Goal: Answer question/provide support: Share knowledge or assist other users

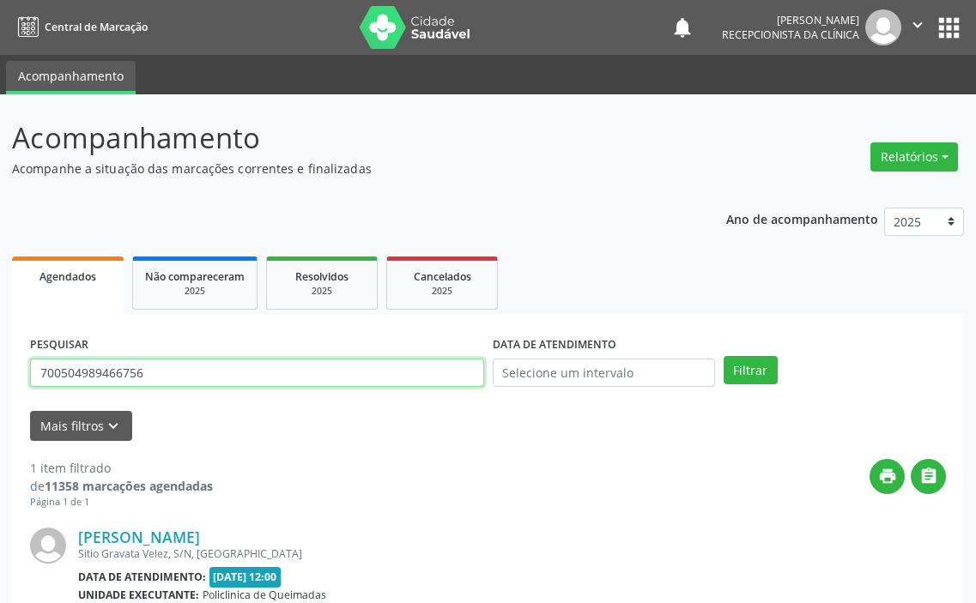
click at [312, 378] on input "700504989466756" at bounding box center [257, 373] width 454 height 29
click at [724, 356] on button "Filtrar" at bounding box center [751, 370] width 54 height 29
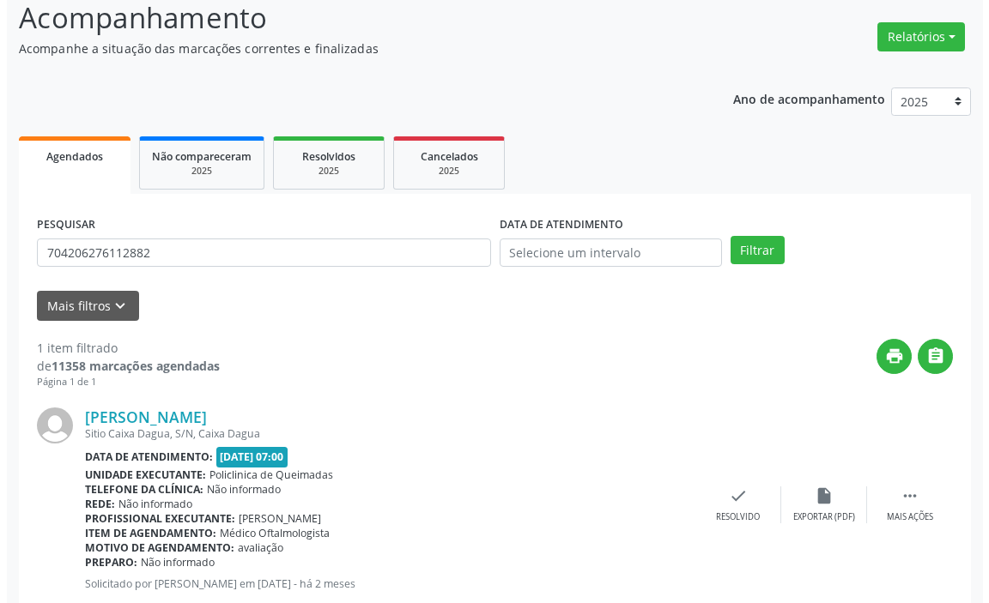
scroll to position [168, 0]
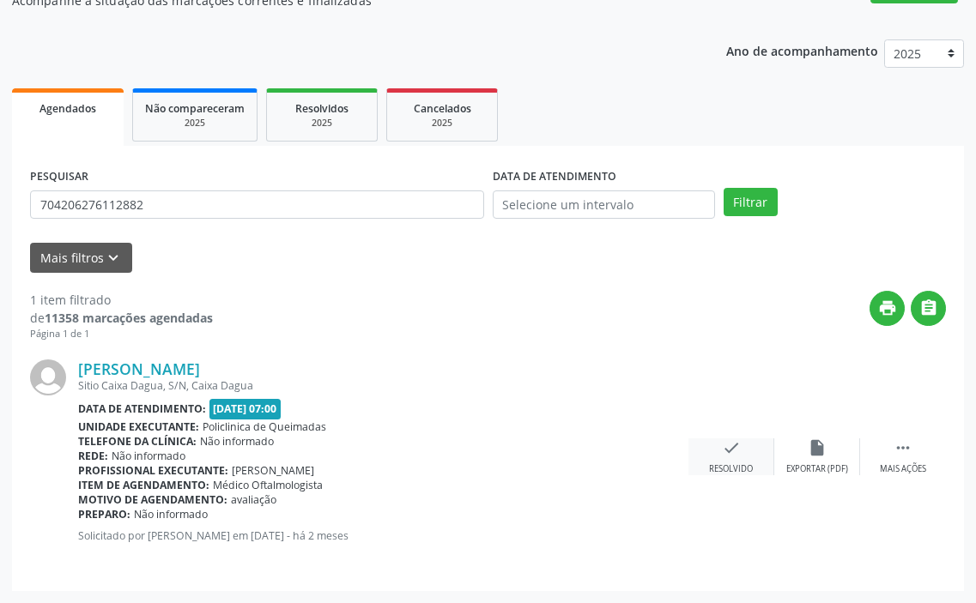
click at [740, 451] on icon "check" at bounding box center [731, 448] width 19 height 19
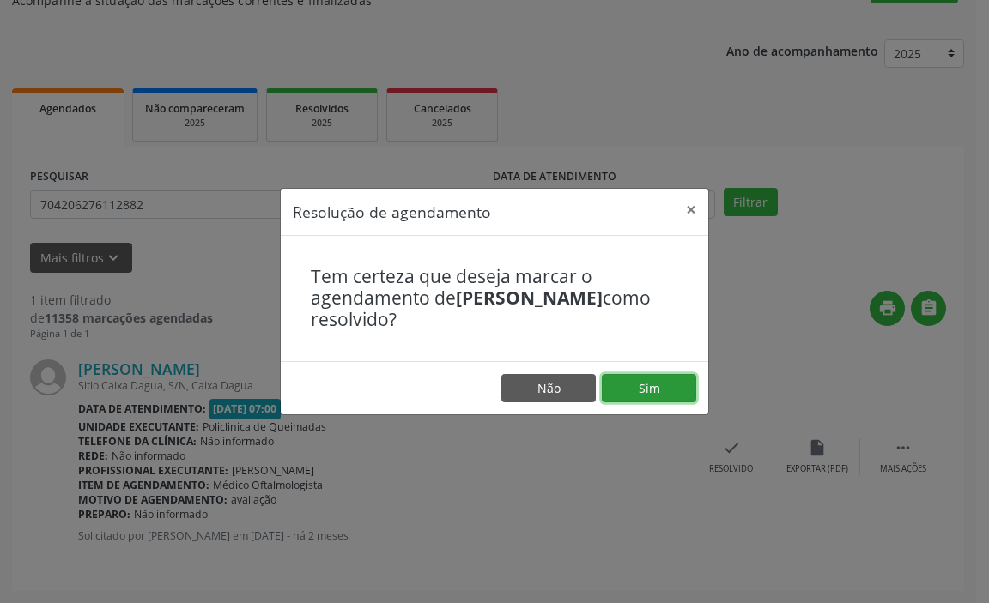
click at [639, 381] on button "Sim" at bounding box center [649, 388] width 94 height 29
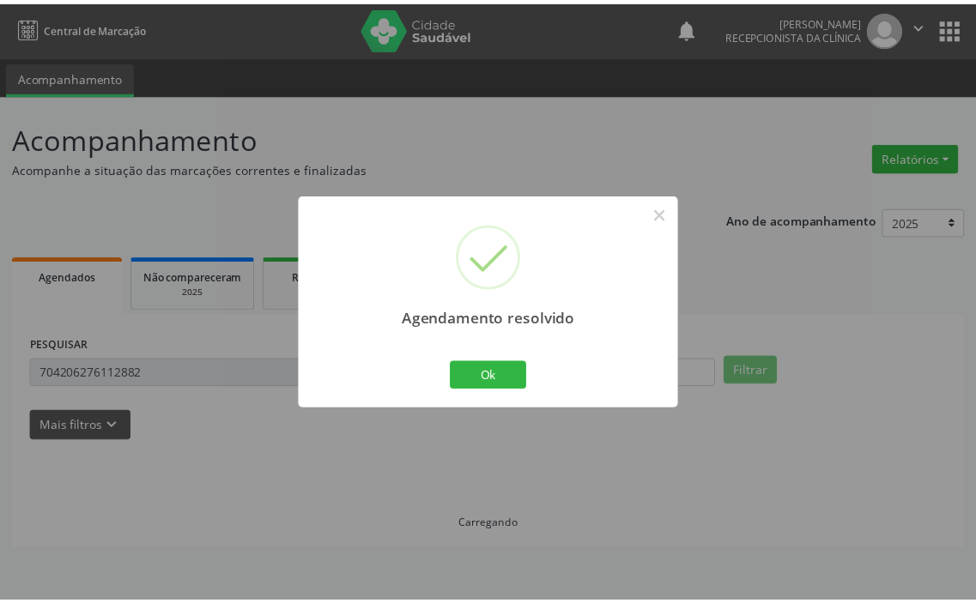
scroll to position [0, 0]
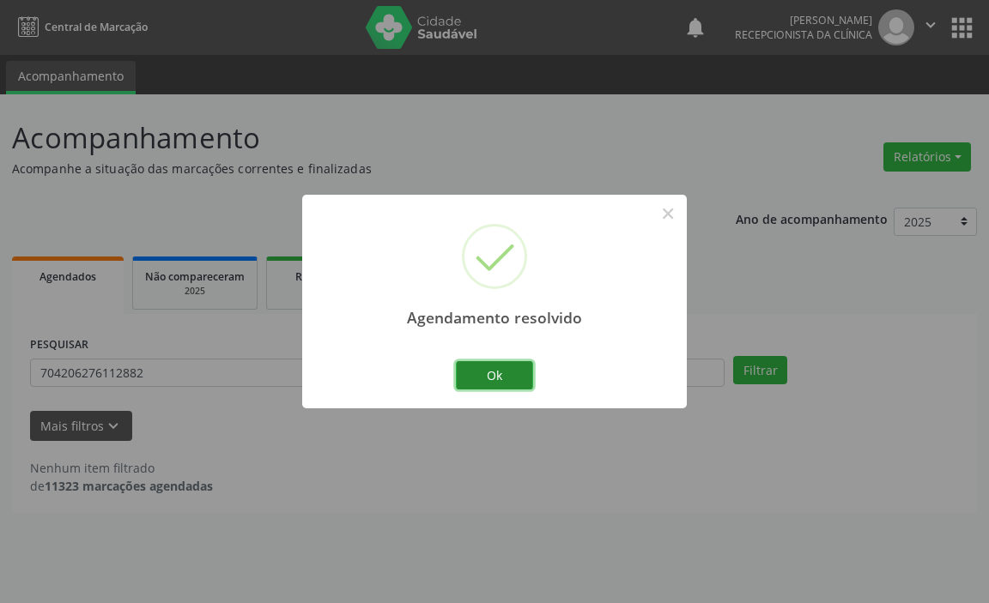
click at [485, 367] on button "Ok" at bounding box center [494, 375] width 77 height 29
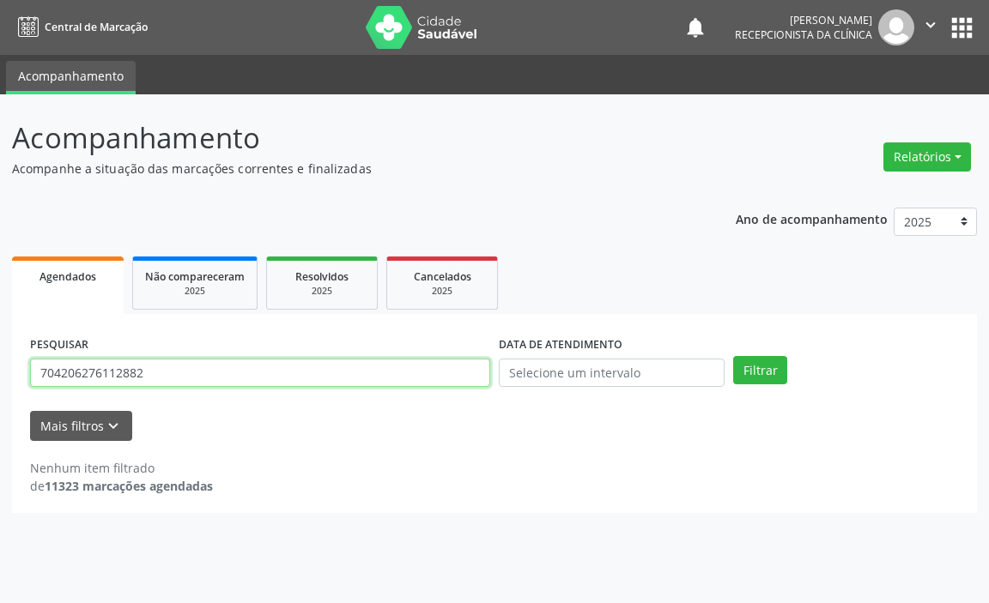
click at [410, 384] on input "704206276112882" at bounding box center [260, 373] width 460 height 29
click at [733, 356] on button "Filtrar" at bounding box center [760, 370] width 54 height 29
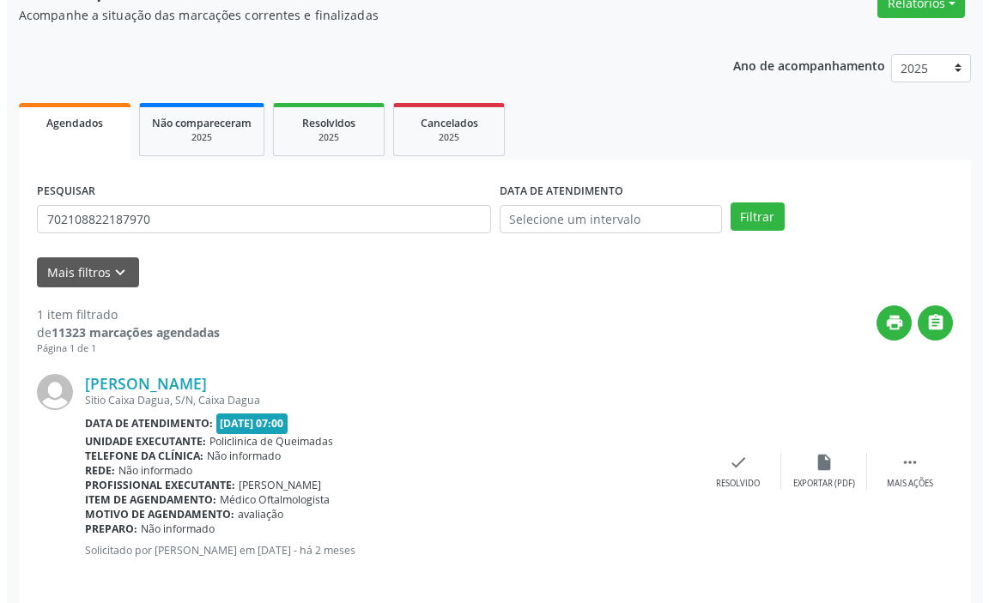
scroll to position [168, 0]
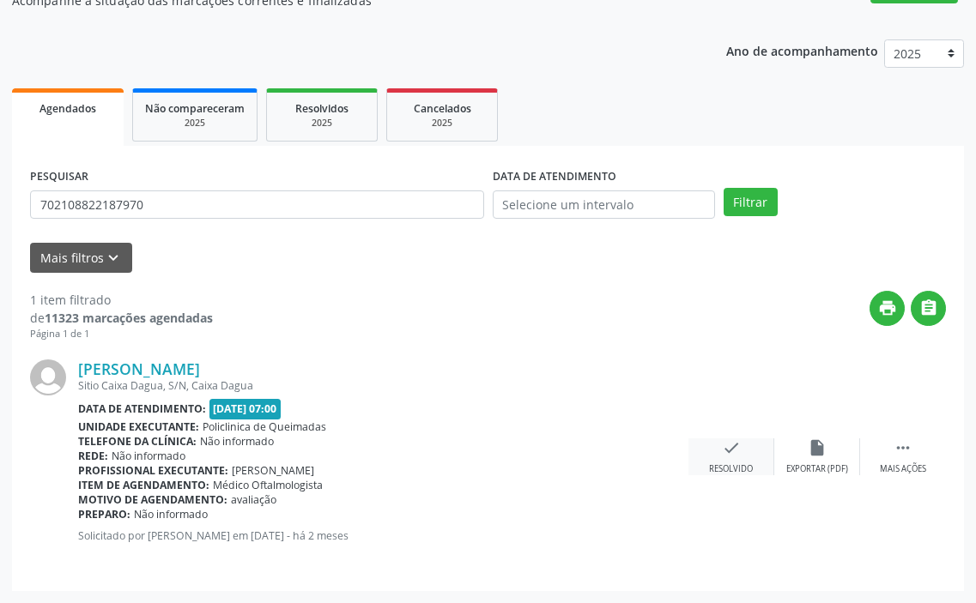
click at [703, 461] on div "check Resolvido" at bounding box center [731, 457] width 86 height 37
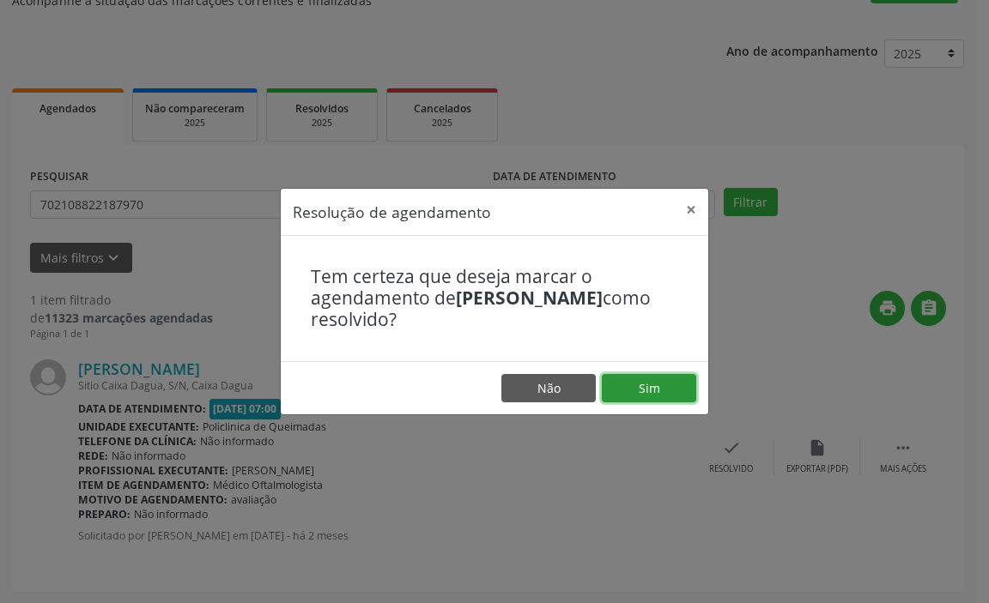
click at [636, 381] on button "Sim" at bounding box center [649, 388] width 94 height 29
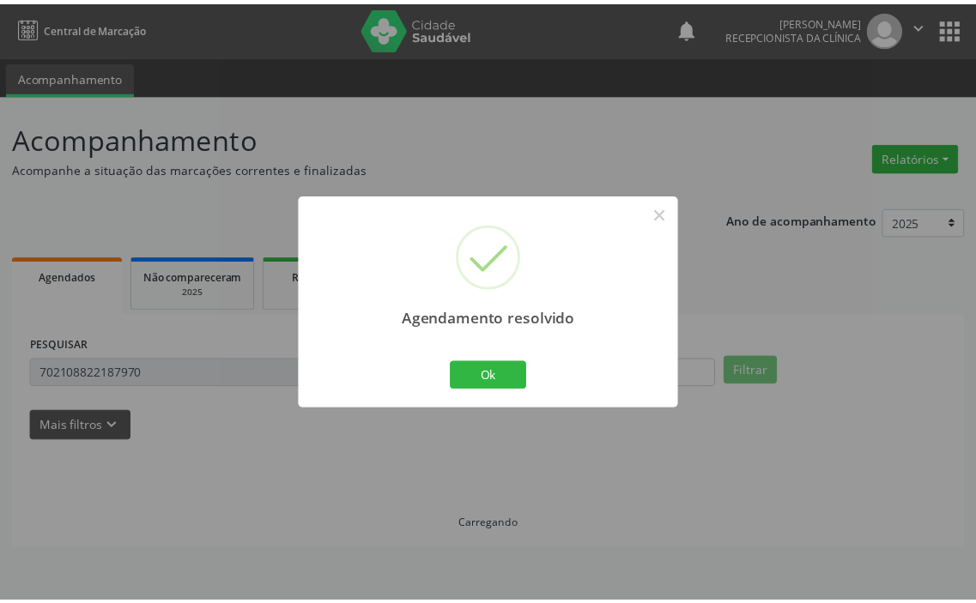
scroll to position [0, 0]
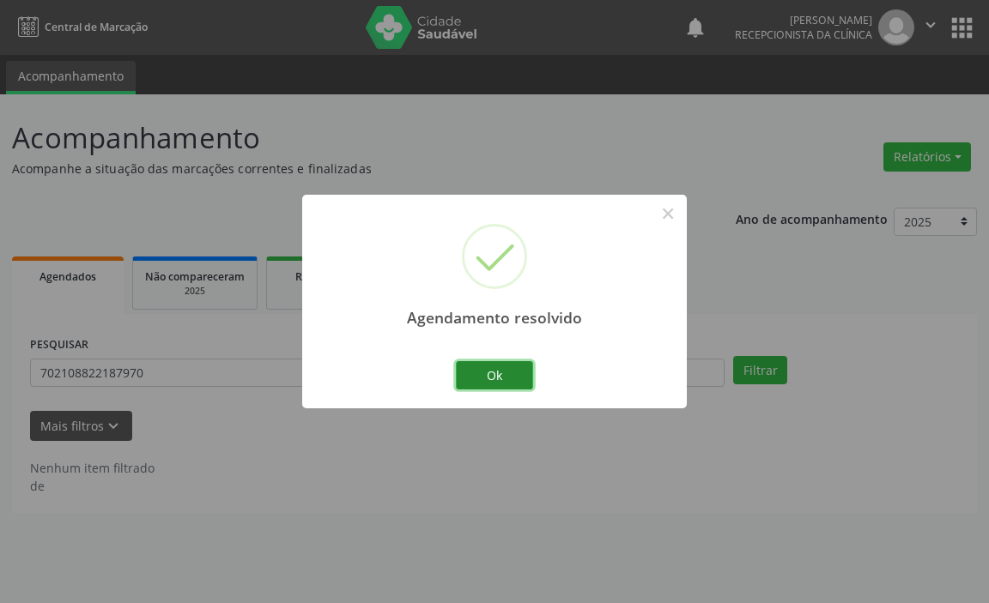
click at [482, 378] on button "Ok" at bounding box center [494, 375] width 77 height 29
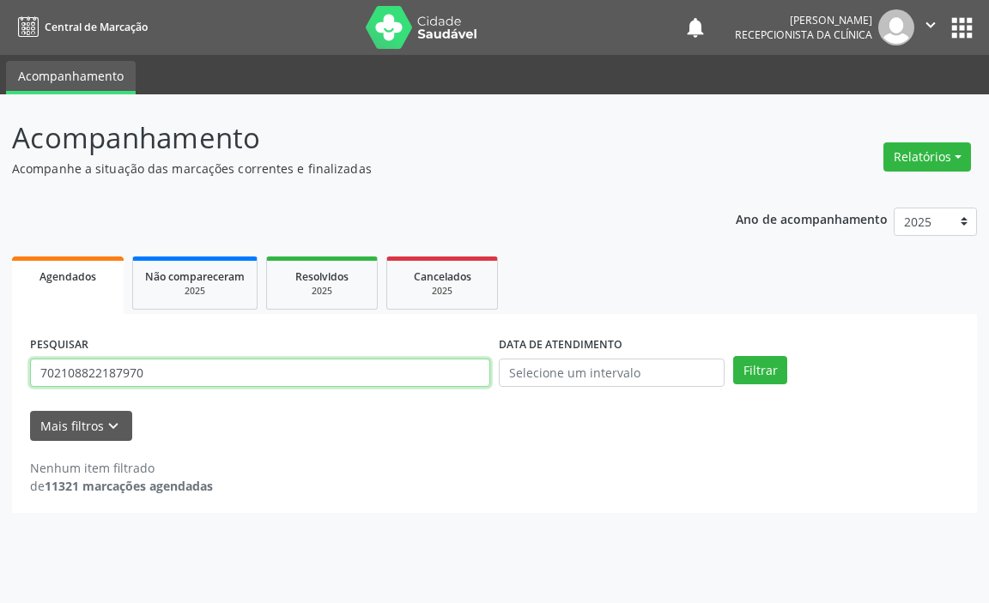
click at [484, 380] on input "702108822187970" at bounding box center [260, 373] width 460 height 29
click at [733, 356] on button "Filtrar" at bounding box center [760, 370] width 54 height 29
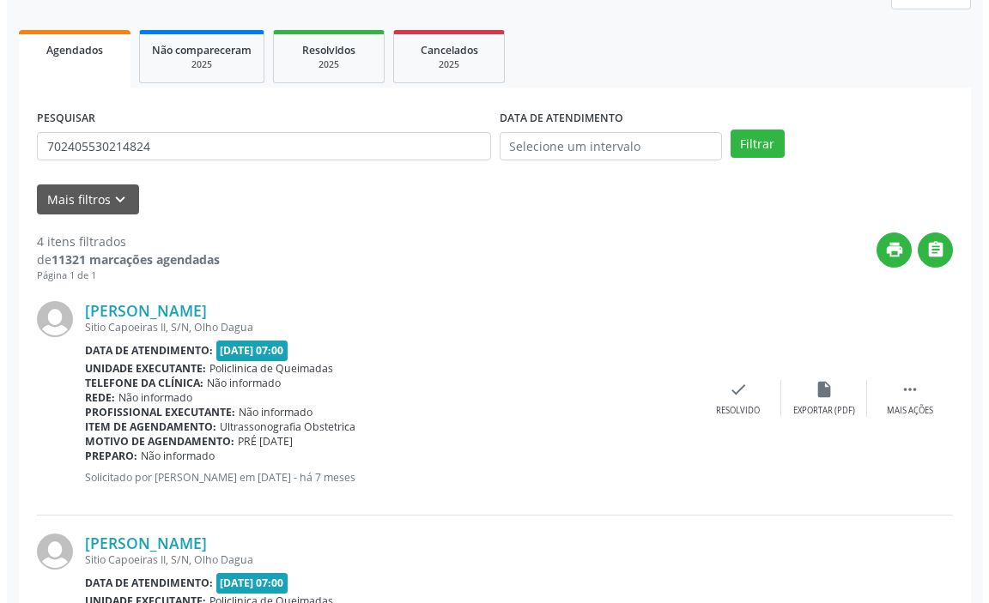
scroll to position [343, 0]
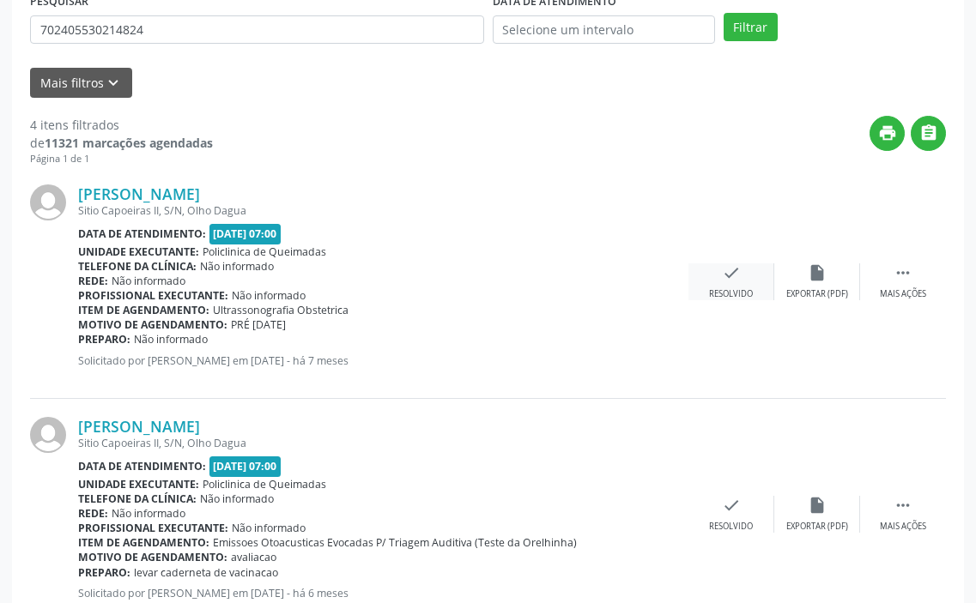
click at [746, 278] on div "check Resolvido" at bounding box center [731, 281] width 86 height 37
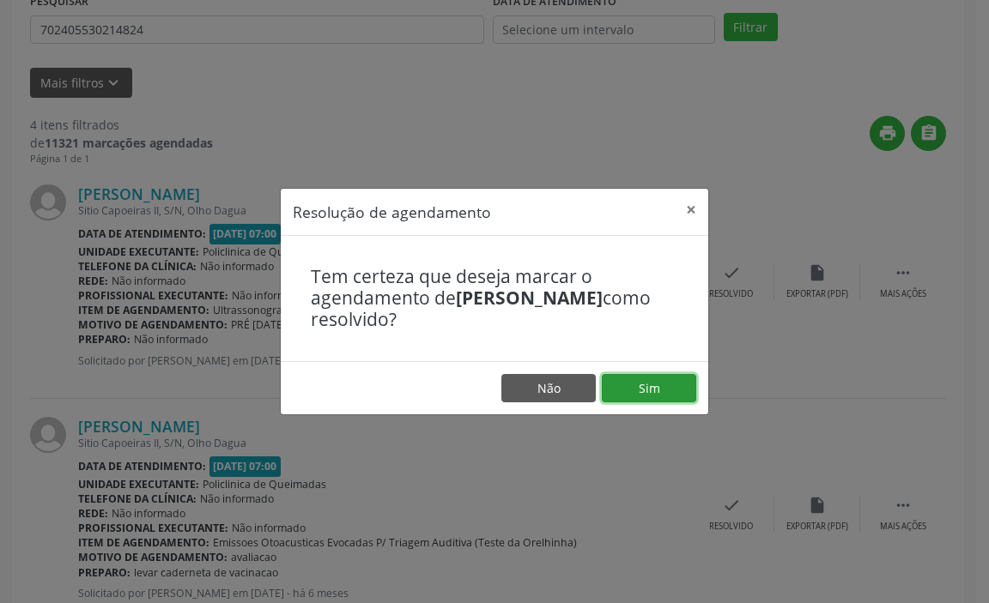
click at [632, 385] on button "Sim" at bounding box center [649, 388] width 94 height 29
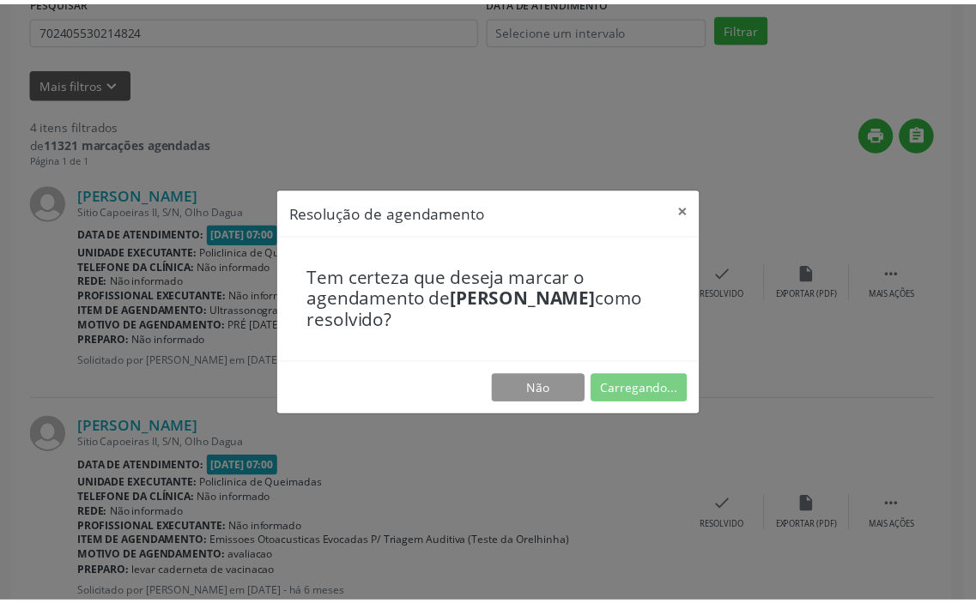
scroll to position [0, 0]
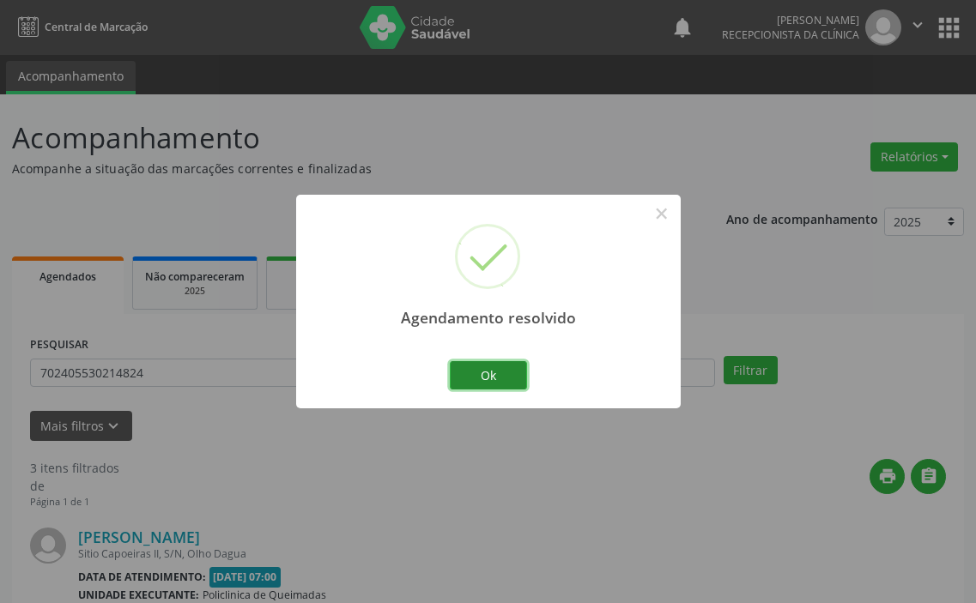
click at [467, 376] on button "Ok" at bounding box center [488, 375] width 77 height 29
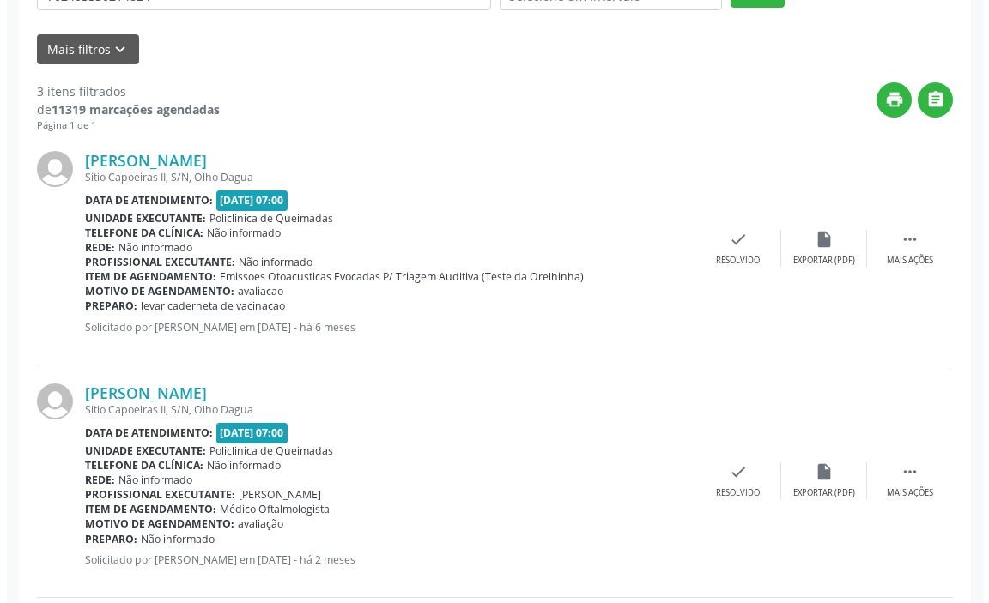
scroll to position [429, 0]
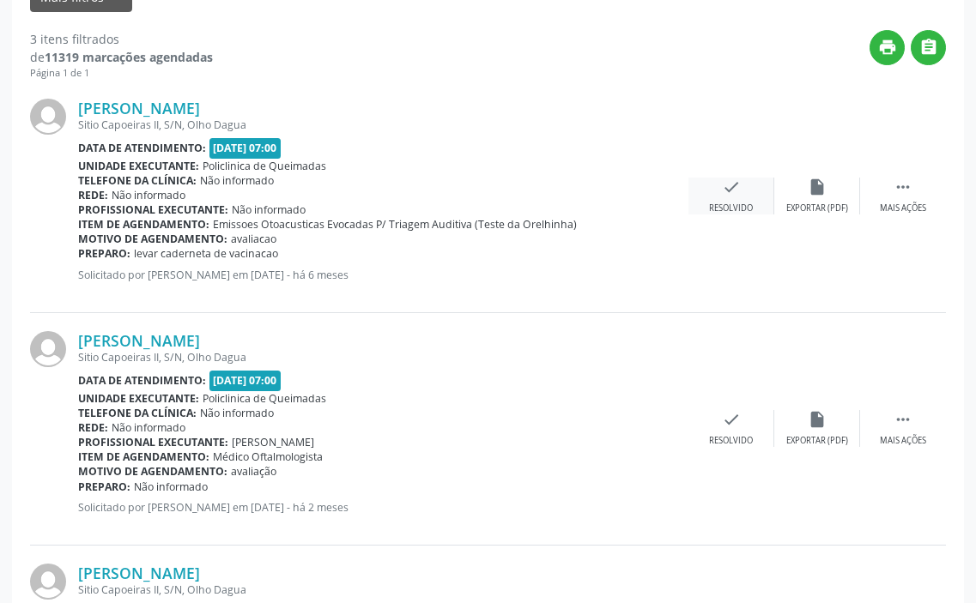
click at [701, 198] on div "check Resolvido" at bounding box center [731, 196] width 86 height 37
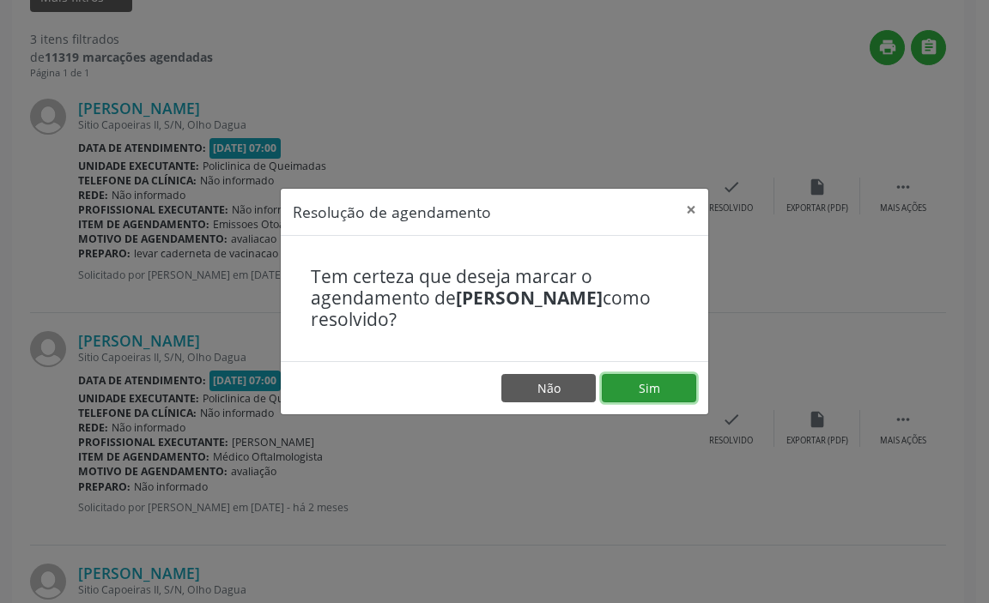
click at [661, 379] on button "Sim" at bounding box center [649, 388] width 94 height 29
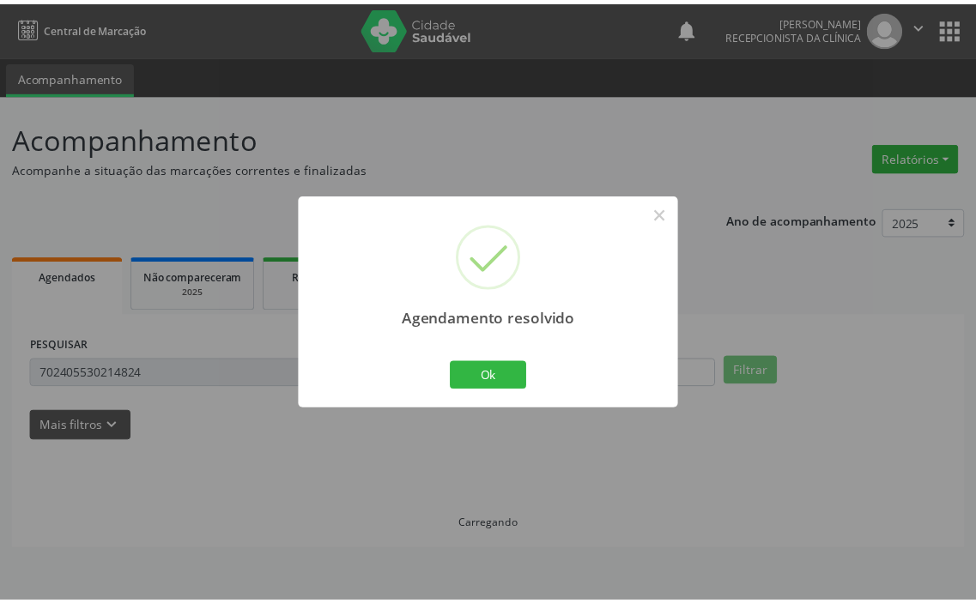
scroll to position [0, 0]
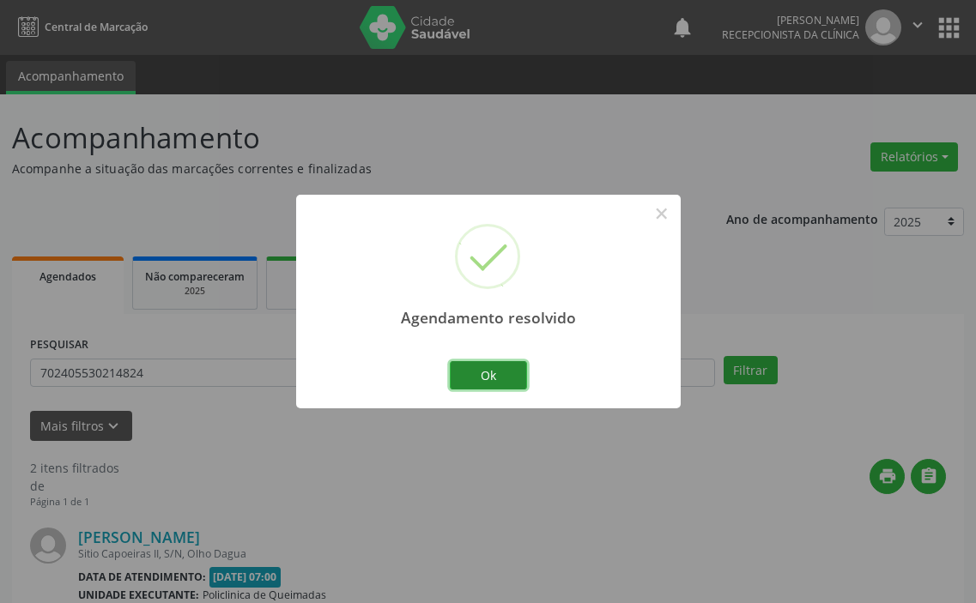
click at [497, 378] on button "Ok" at bounding box center [488, 375] width 77 height 29
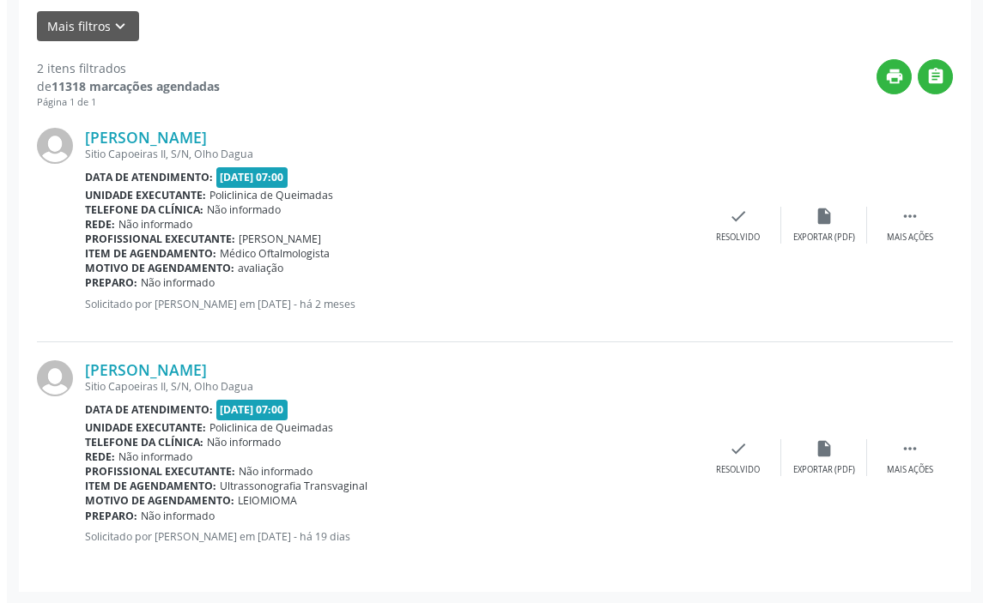
scroll to position [401, 0]
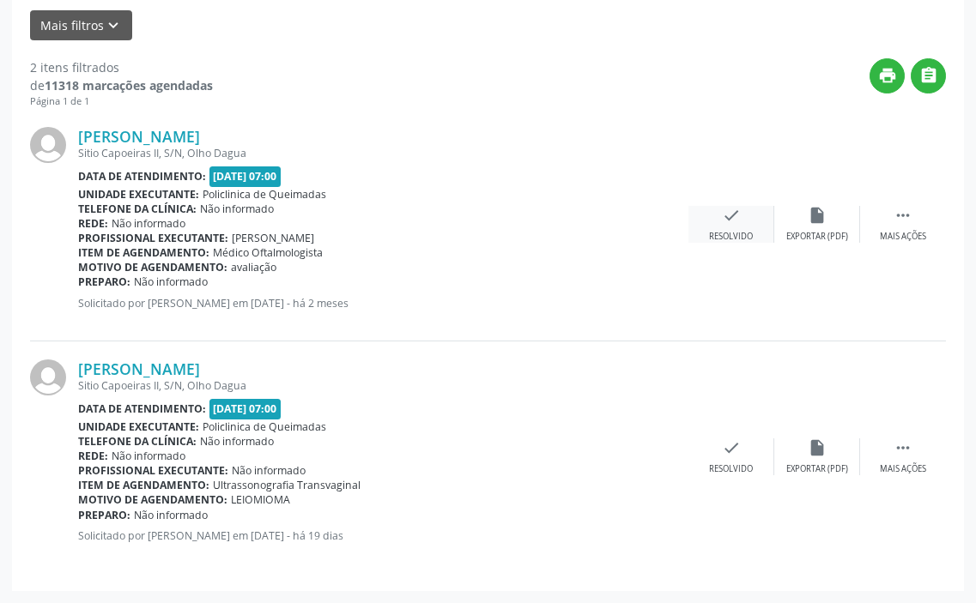
click at [741, 211] on div "check Resolvido" at bounding box center [731, 224] width 86 height 37
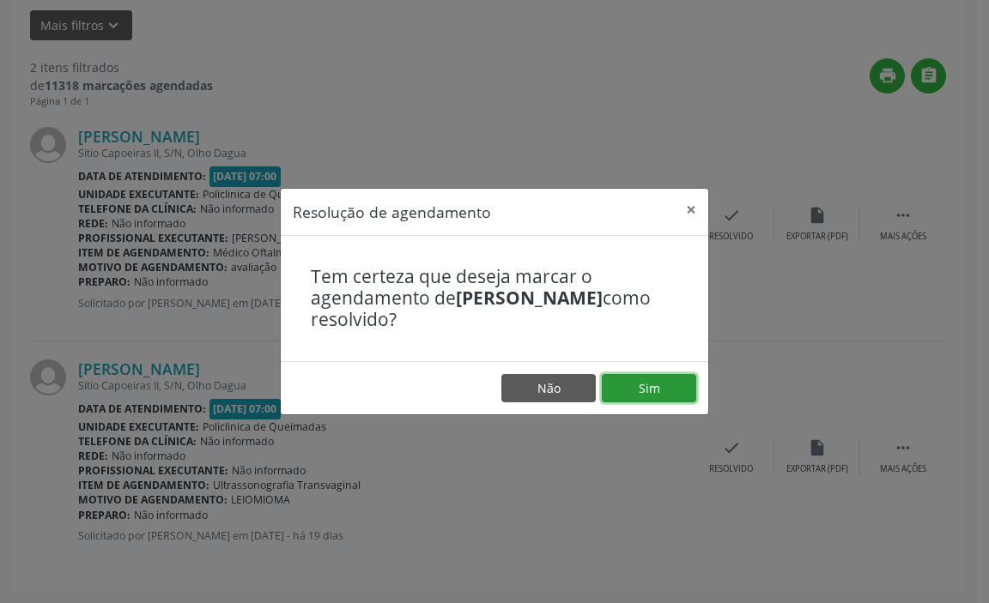
click at [616, 378] on button "Sim" at bounding box center [649, 388] width 94 height 29
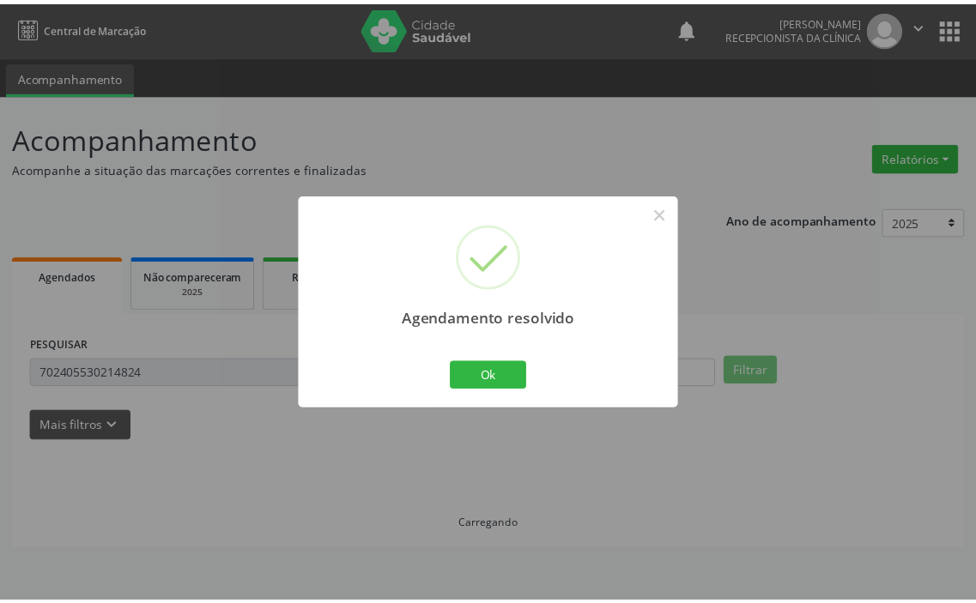
scroll to position [0, 0]
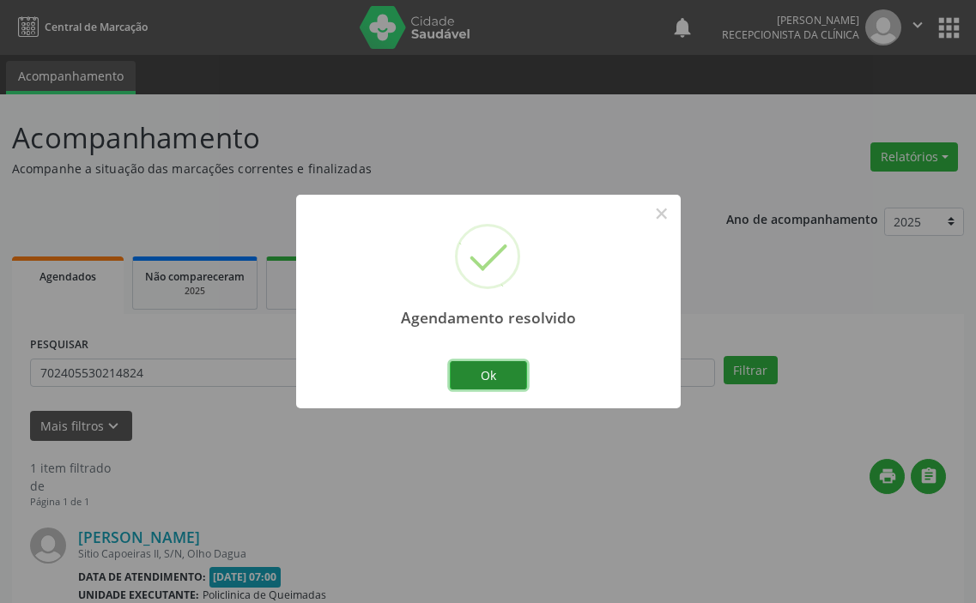
click at [495, 378] on button "Ok" at bounding box center [488, 375] width 77 height 29
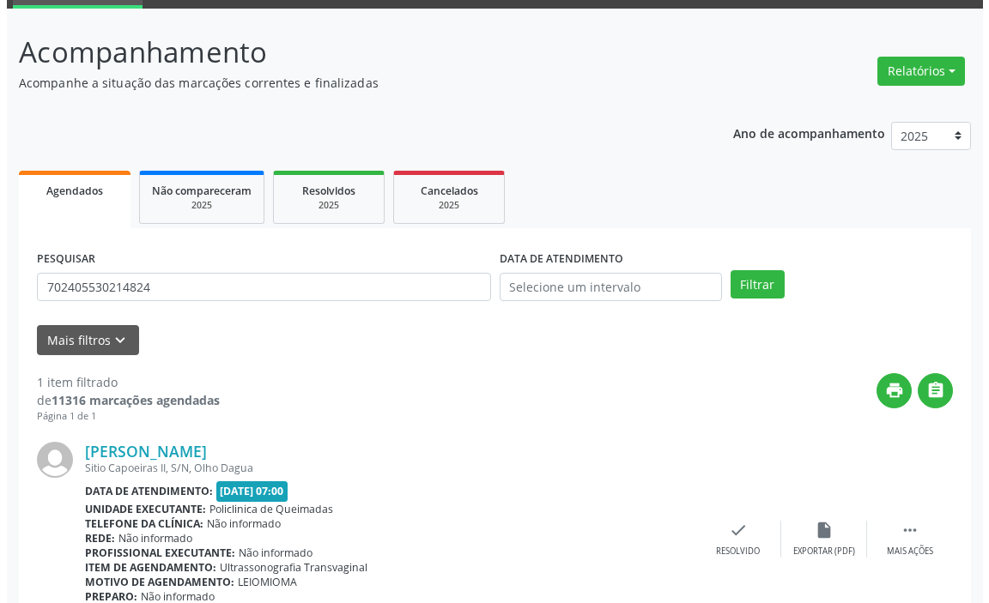
scroll to position [168, 0]
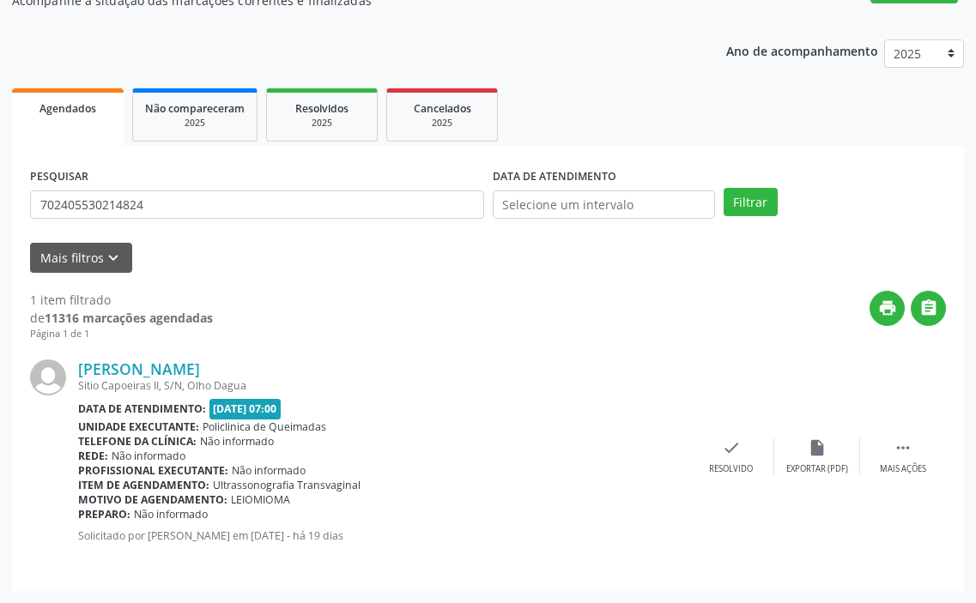
click at [729, 438] on div "[PERSON_NAME] Sitio Capoeiras II, S/N, Olho Dagua Data de atendimento: [DATE] 0…" at bounding box center [488, 458] width 916 height 232
click at [740, 453] on icon "check" at bounding box center [731, 448] width 19 height 19
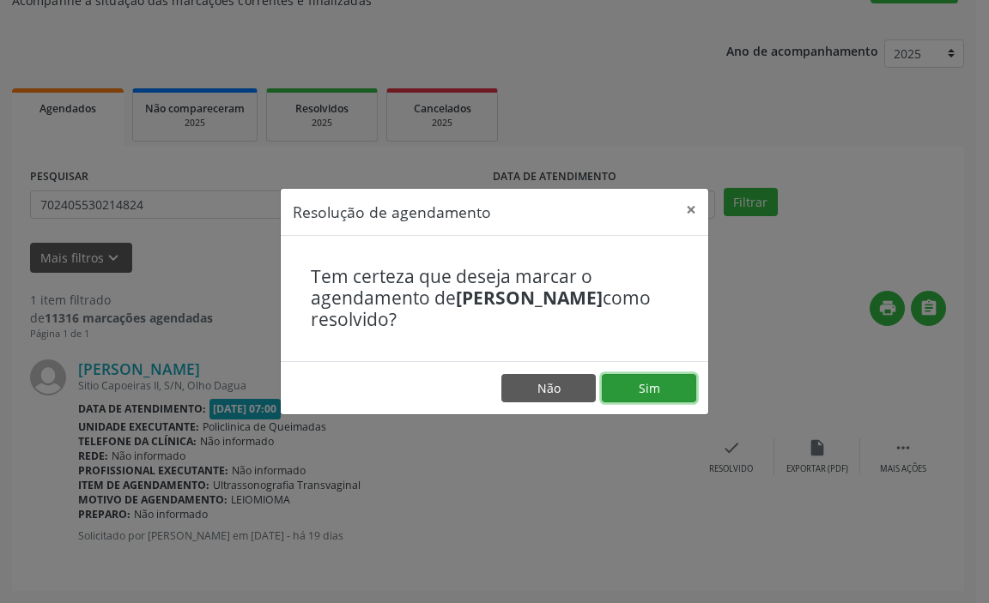
click at [649, 394] on button "Sim" at bounding box center [649, 388] width 94 height 29
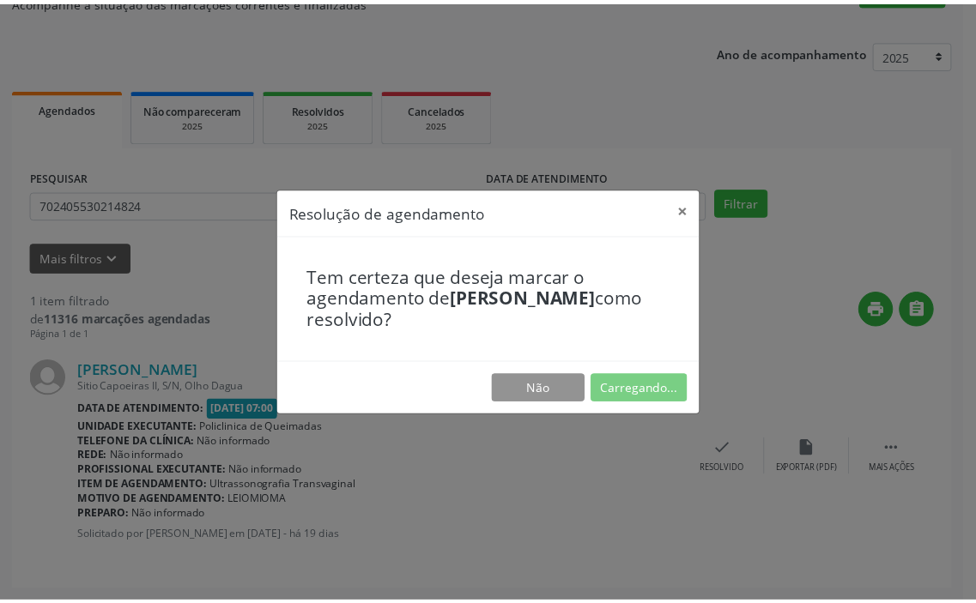
scroll to position [0, 0]
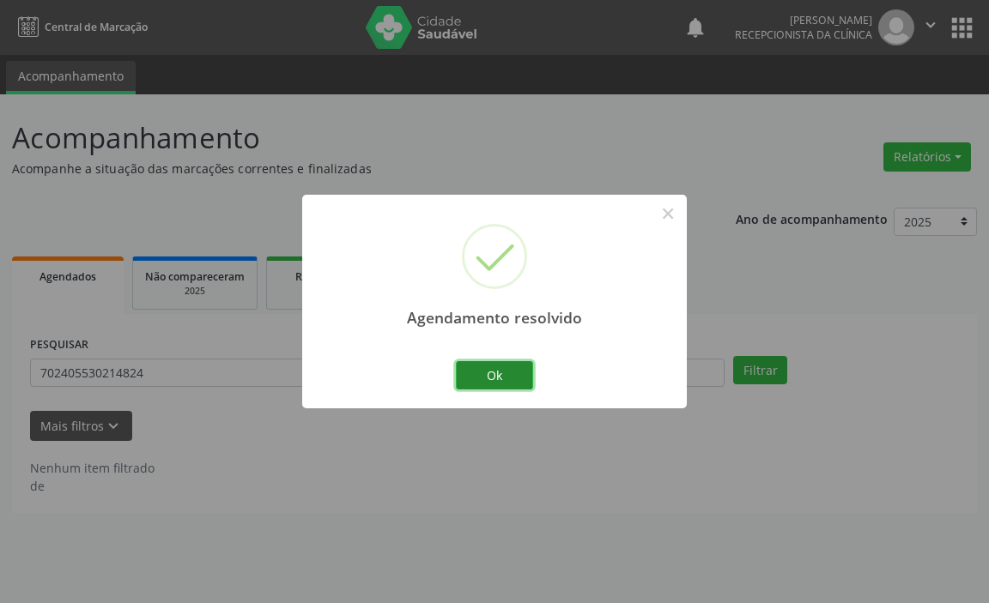
click at [504, 381] on button "Ok" at bounding box center [494, 375] width 77 height 29
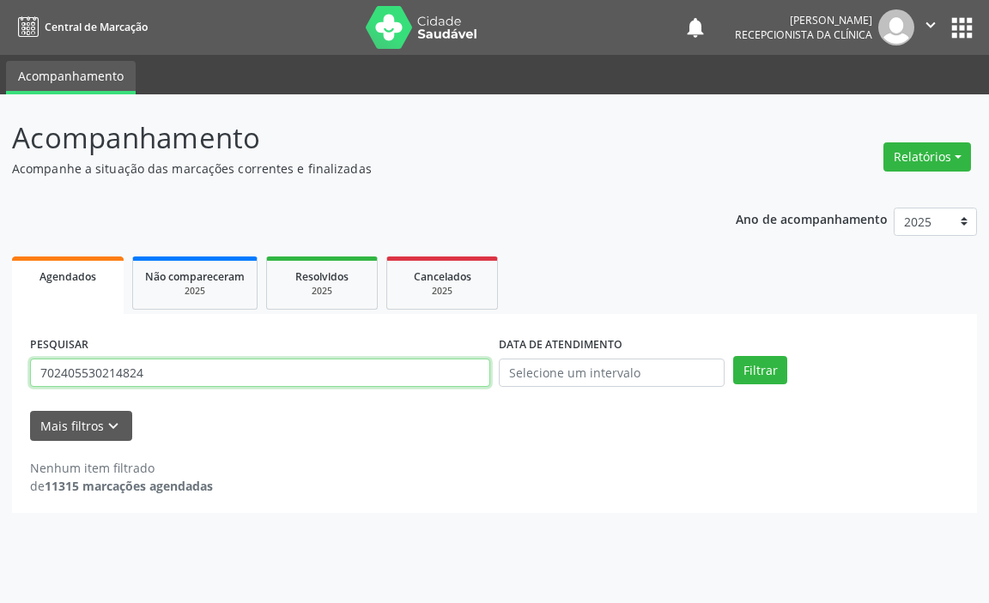
click at [465, 376] on input "702405530214824" at bounding box center [260, 373] width 460 height 29
click at [733, 356] on button "Filtrar" at bounding box center [760, 370] width 54 height 29
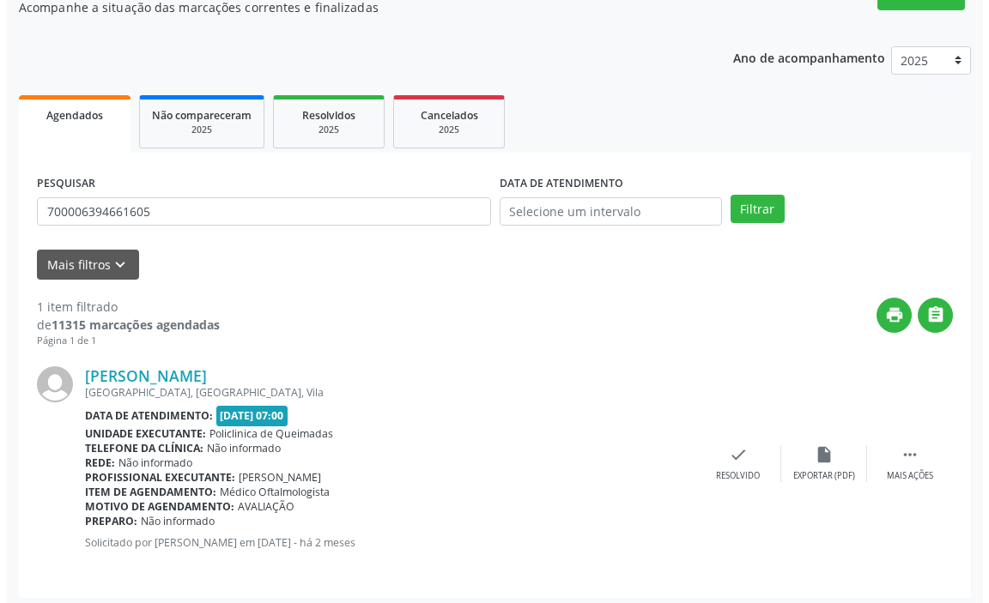
scroll to position [168, 0]
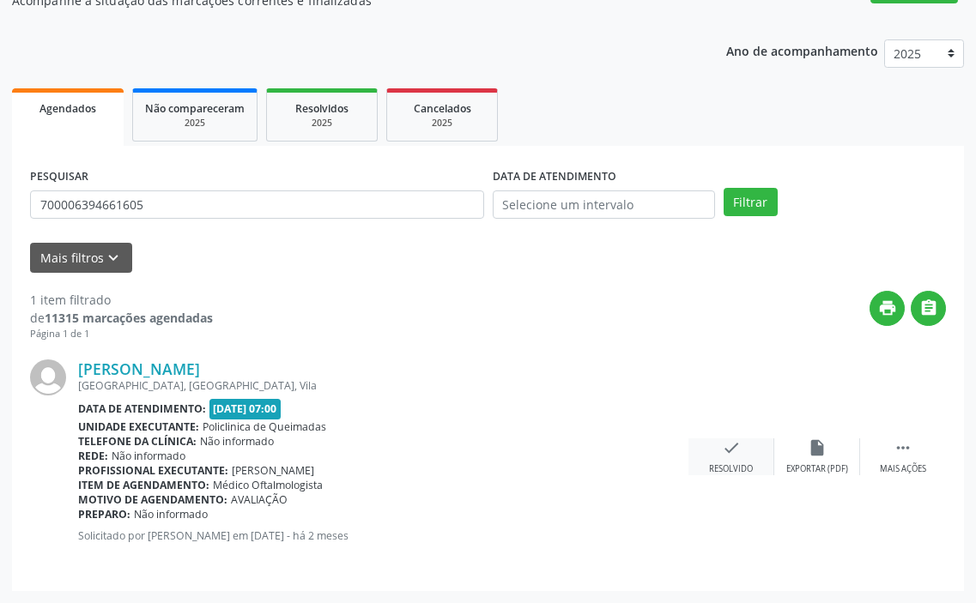
click at [741, 467] on div "Resolvido" at bounding box center [731, 469] width 44 height 12
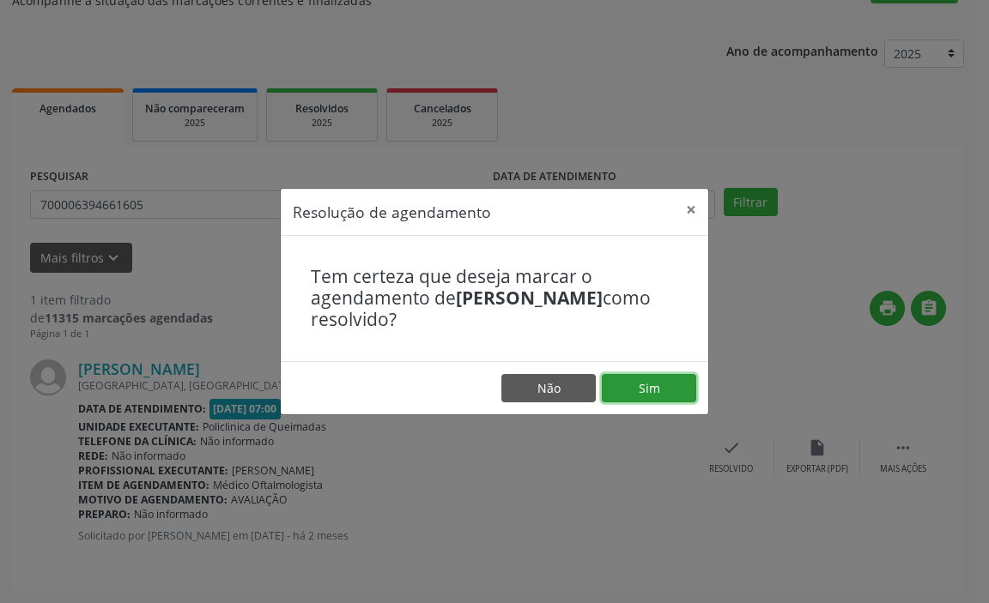
click at [635, 386] on button "Sim" at bounding box center [649, 388] width 94 height 29
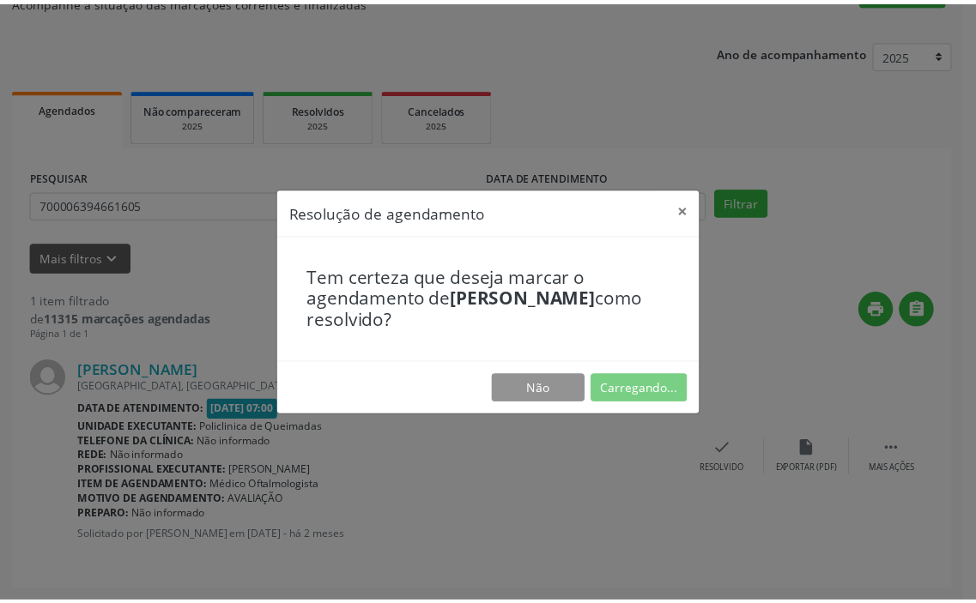
scroll to position [0, 0]
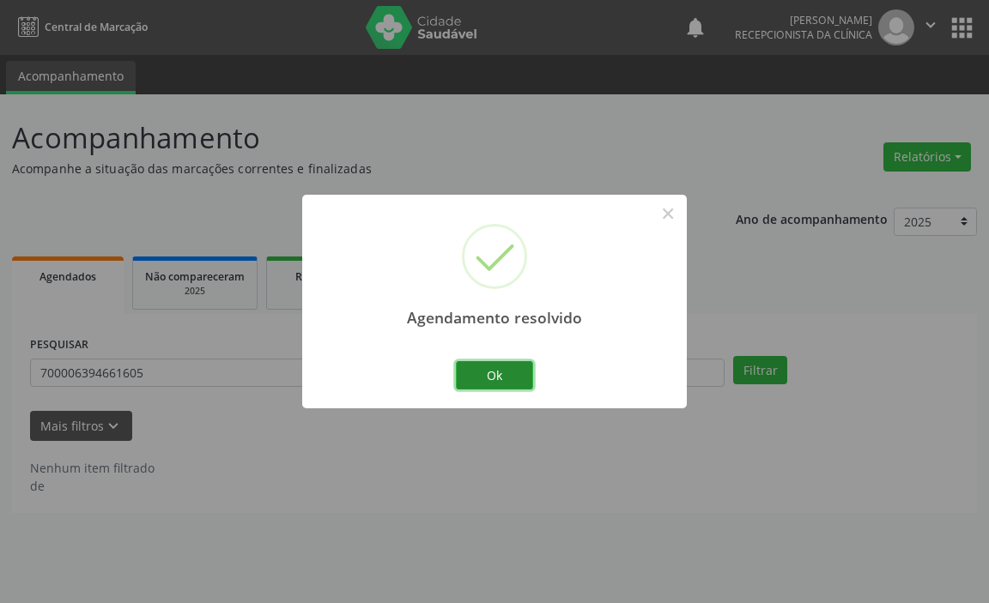
click at [475, 377] on button "Ok" at bounding box center [494, 375] width 77 height 29
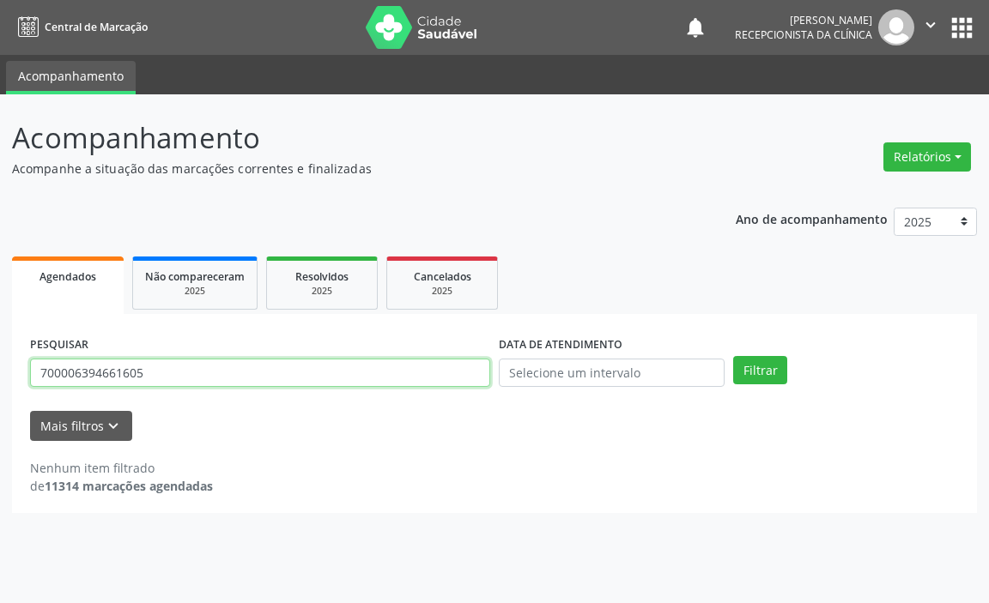
click at [406, 372] on input "700006394661605" at bounding box center [260, 373] width 460 height 29
click at [733, 356] on button "Filtrar" at bounding box center [760, 370] width 54 height 29
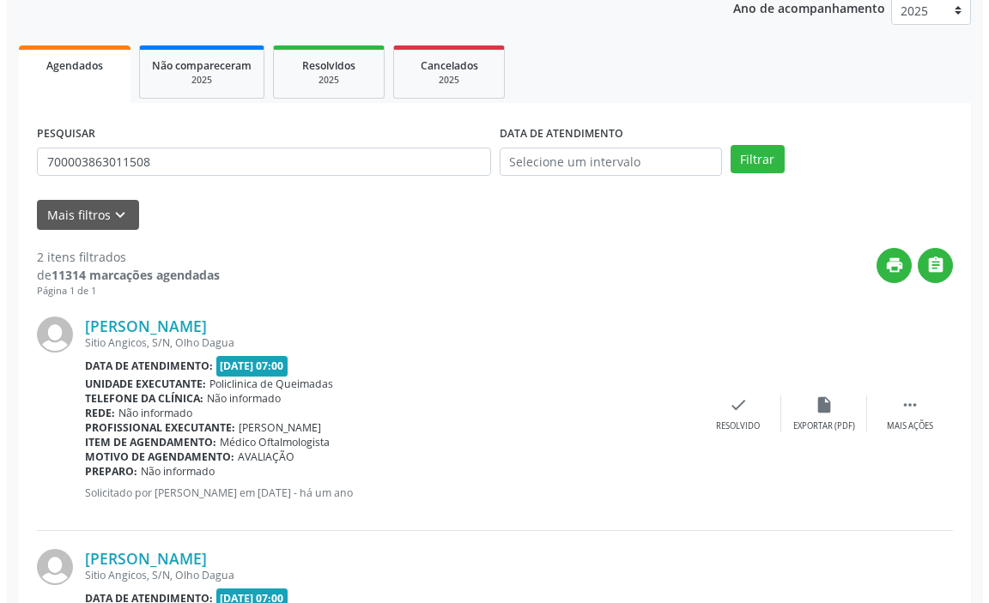
scroll to position [343, 0]
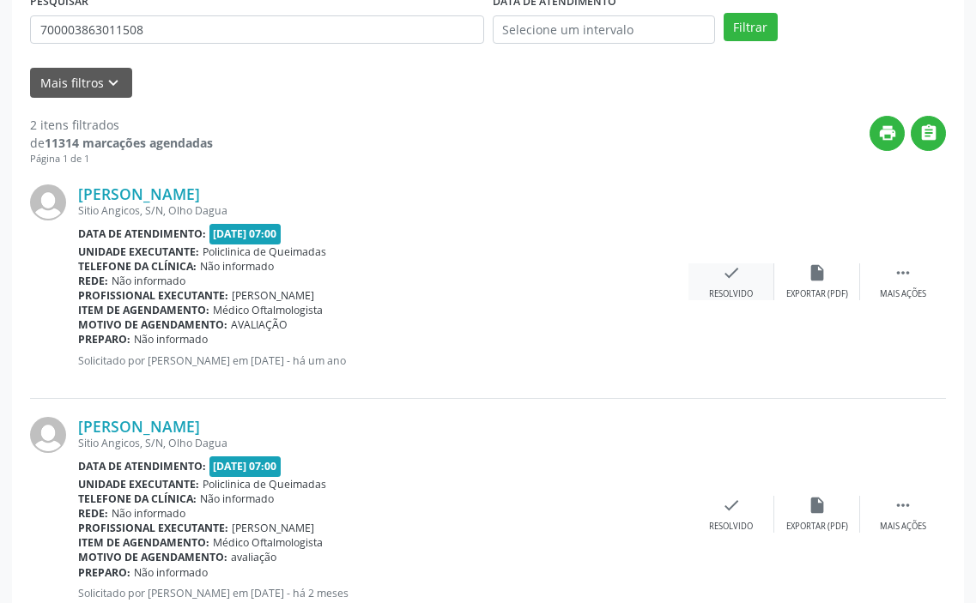
click at [731, 272] on icon "check" at bounding box center [731, 272] width 19 height 19
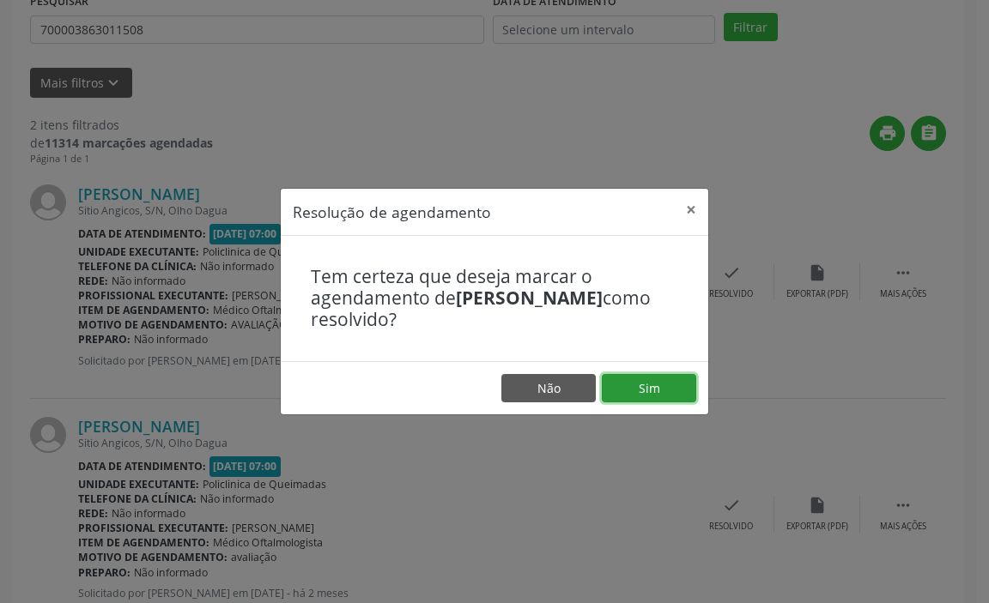
click at [646, 387] on button "Sim" at bounding box center [649, 388] width 94 height 29
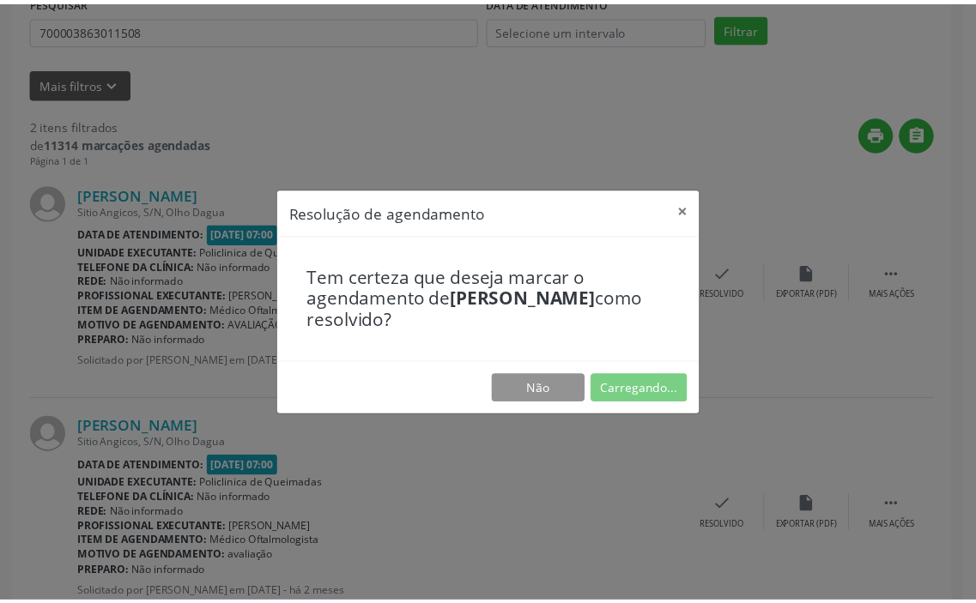
scroll to position [0, 0]
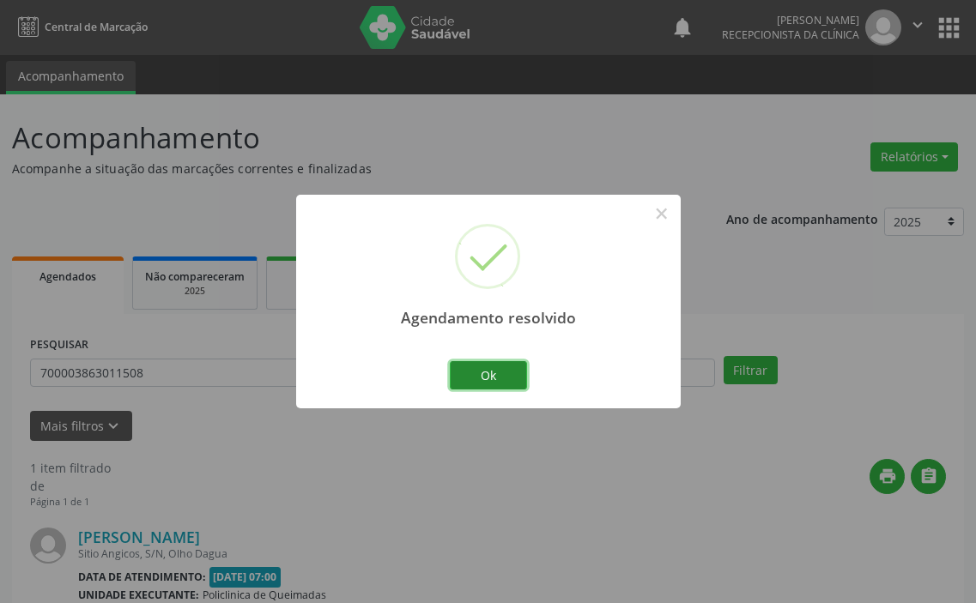
click at [497, 375] on button "Ok" at bounding box center [488, 375] width 77 height 29
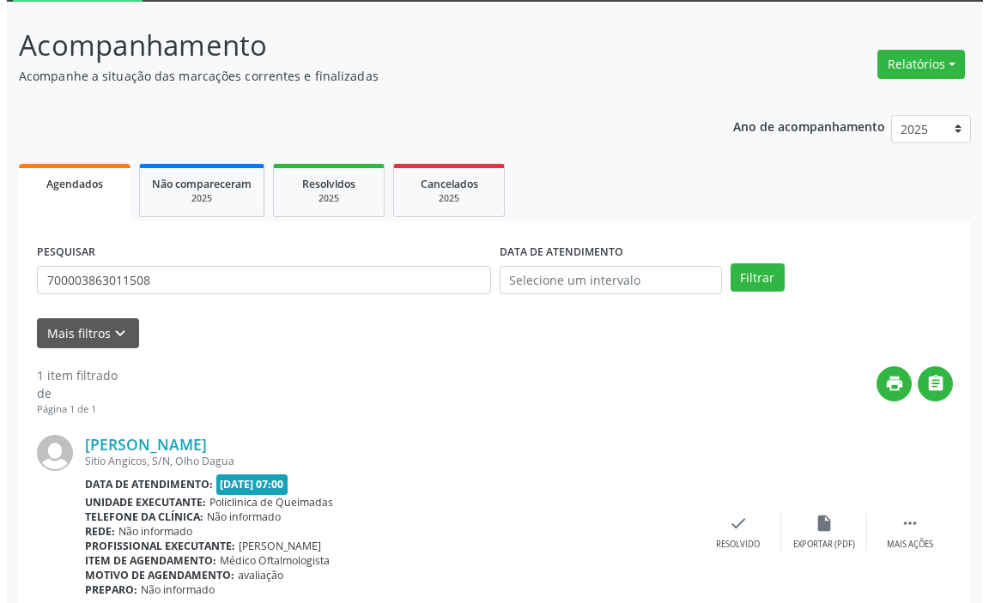
scroll to position [168, 0]
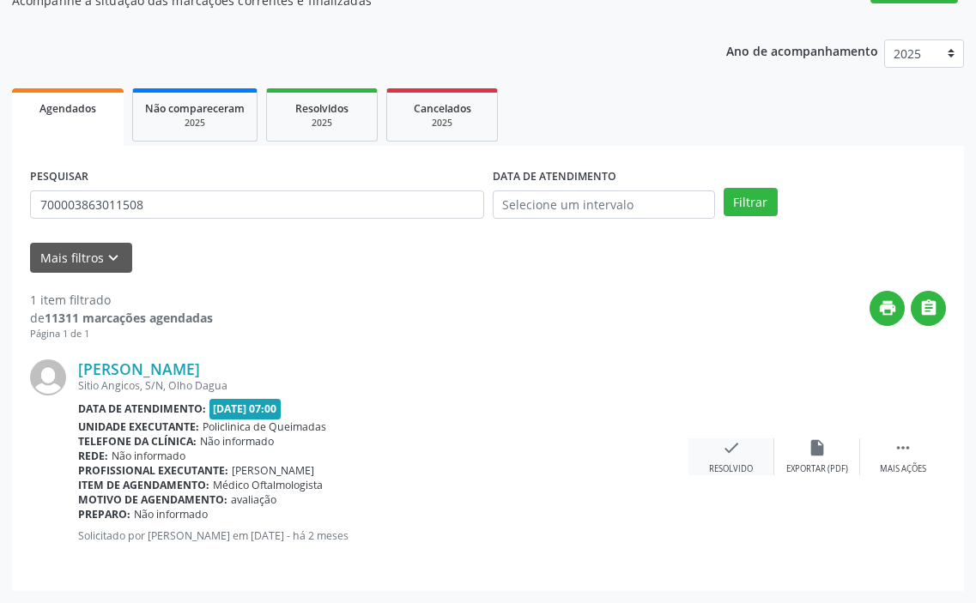
click at [730, 457] on icon "check" at bounding box center [731, 448] width 19 height 19
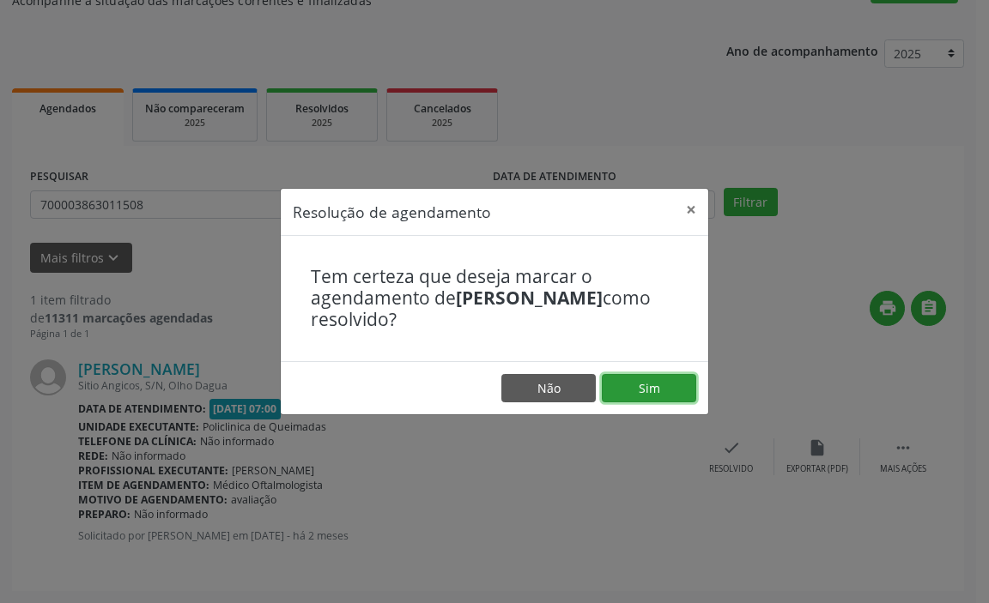
click at [623, 388] on button "Sim" at bounding box center [649, 388] width 94 height 29
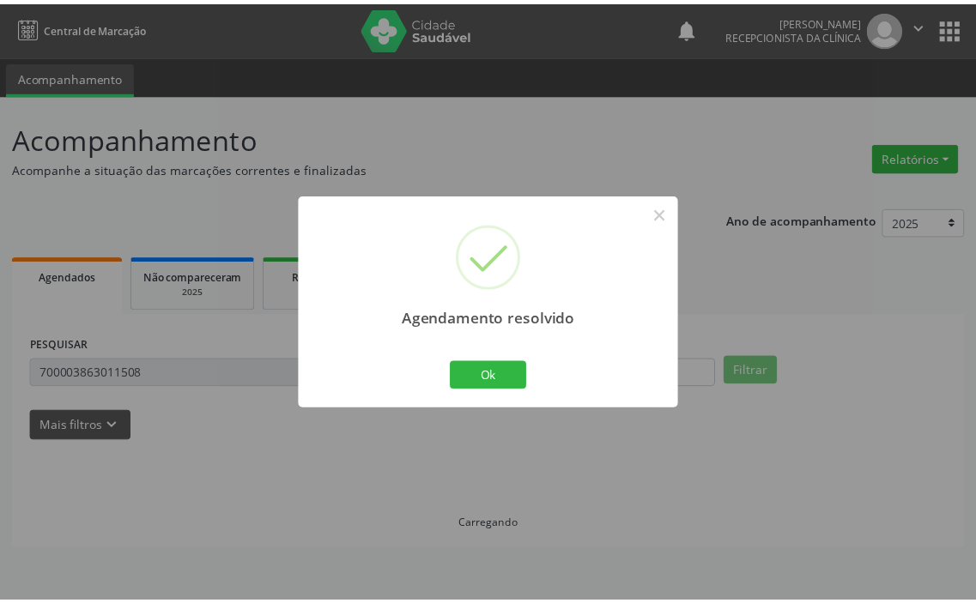
scroll to position [0, 0]
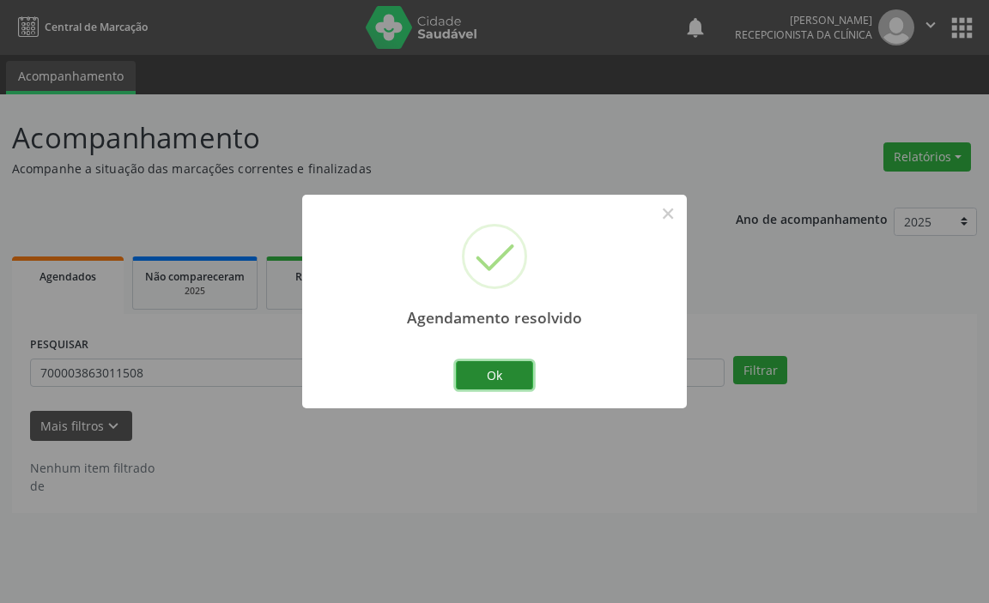
click at [487, 380] on button "Ok" at bounding box center [494, 375] width 77 height 29
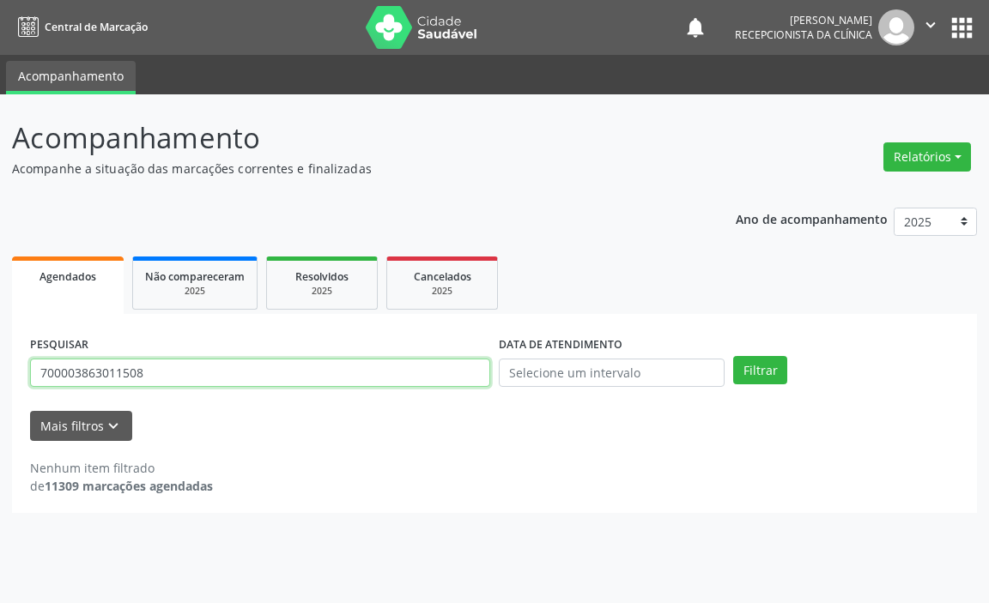
click at [469, 379] on input "700003863011508" at bounding box center [260, 373] width 460 height 29
click at [733, 356] on button "Filtrar" at bounding box center [760, 370] width 54 height 29
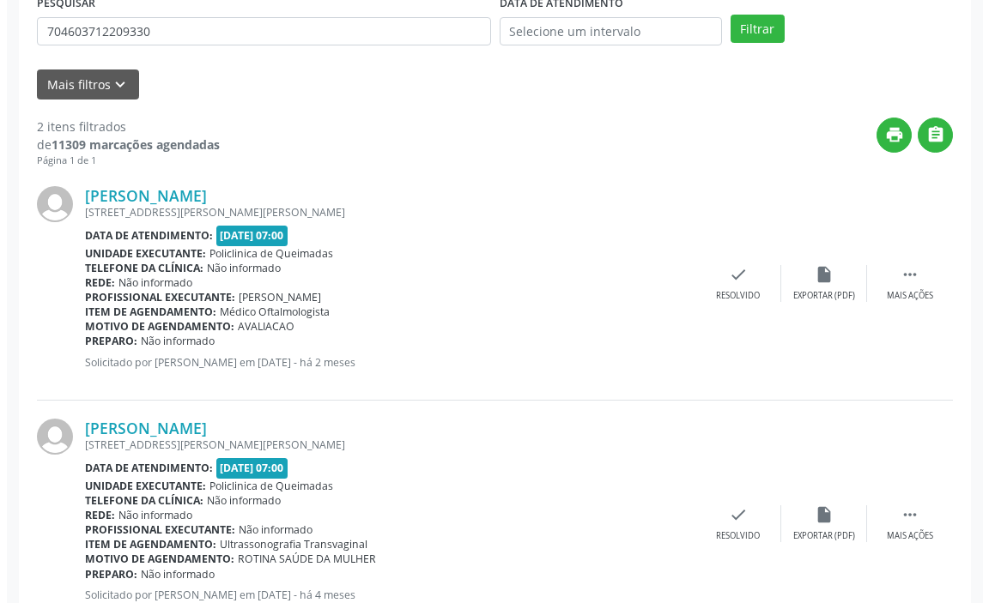
scroll to position [343, 0]
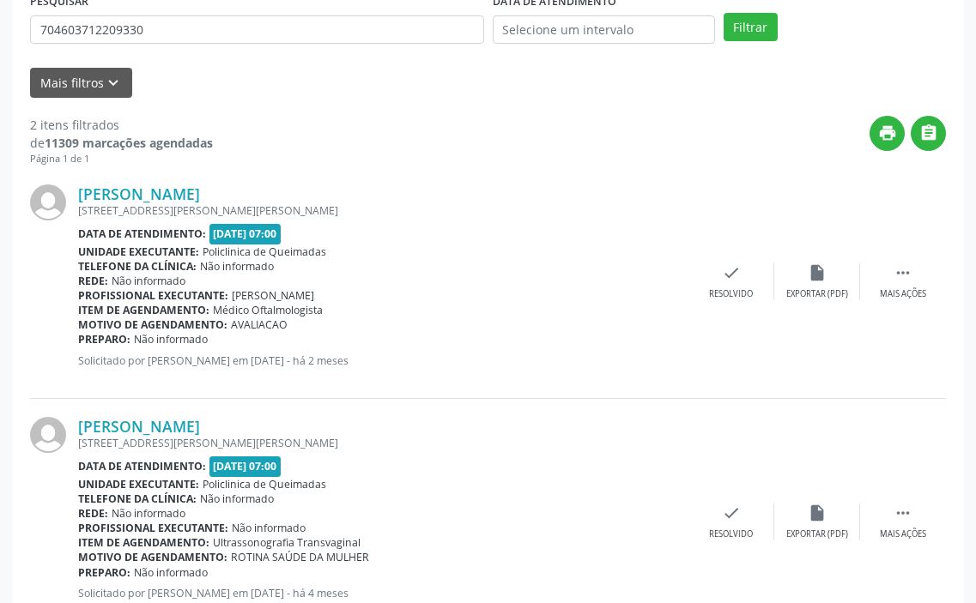
click at [737, 263] on div "[PERSON_NAME] [STREET_ADDRESS][PERSON_NAME] Data de atendimento: [DATE] 07:00 U…" at bounding box center [488, 283] width 916 height 233
click at [725, 278] on icon "check" at bounding box center [731, 272] width 19 height 19
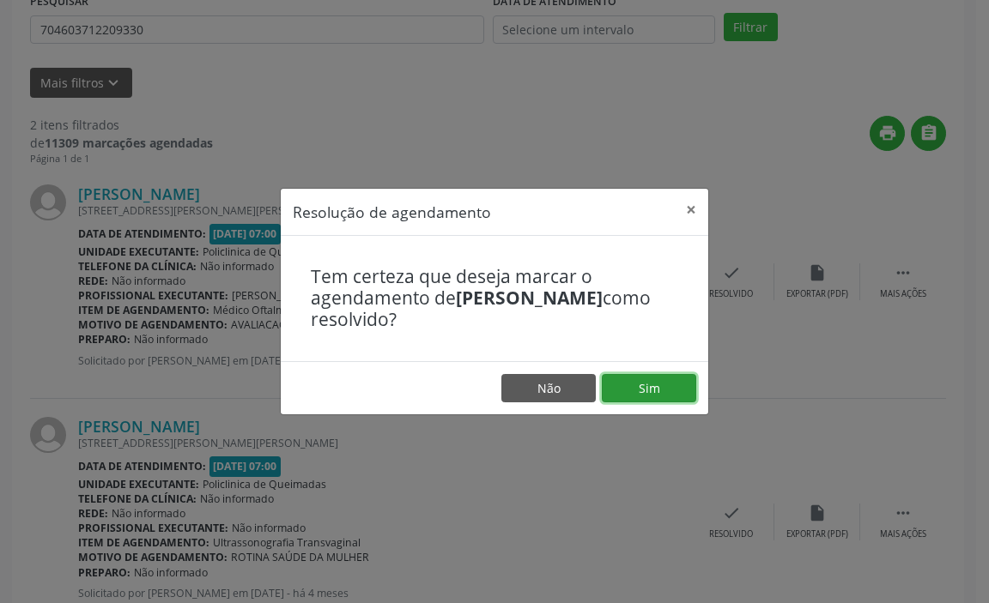
click at [654, 384] on button "Sim" at bounding box center [649, 388] width 94 height 29
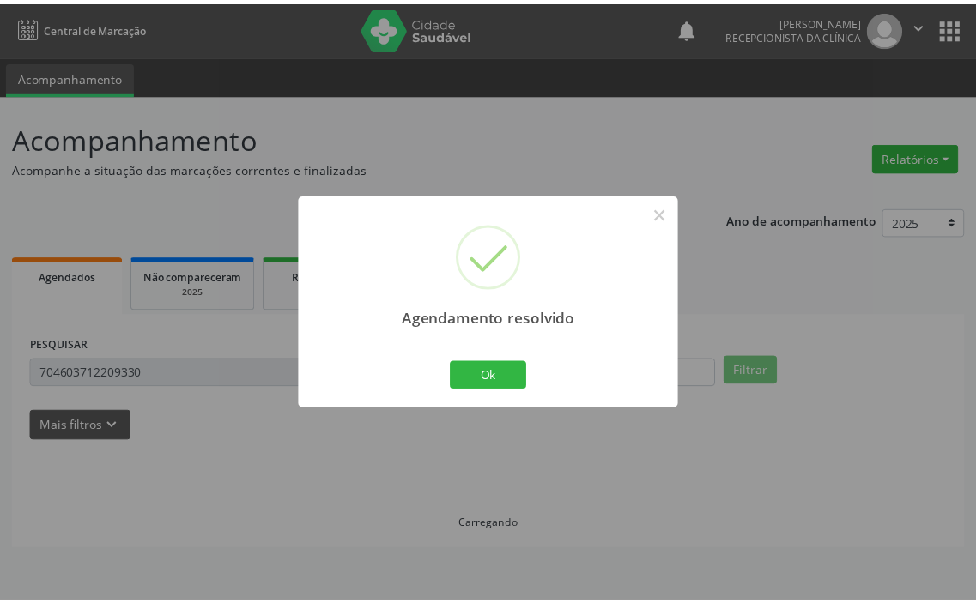
scroll to position [0, 0]
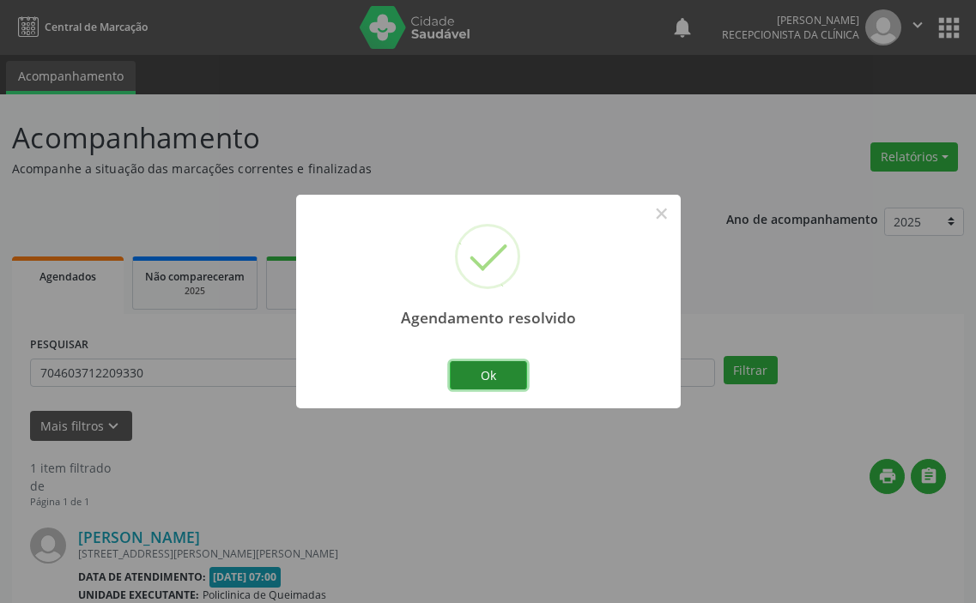
click at [512, 372] on button "Ok" at bounding box center [488, 375] width 77 height 29
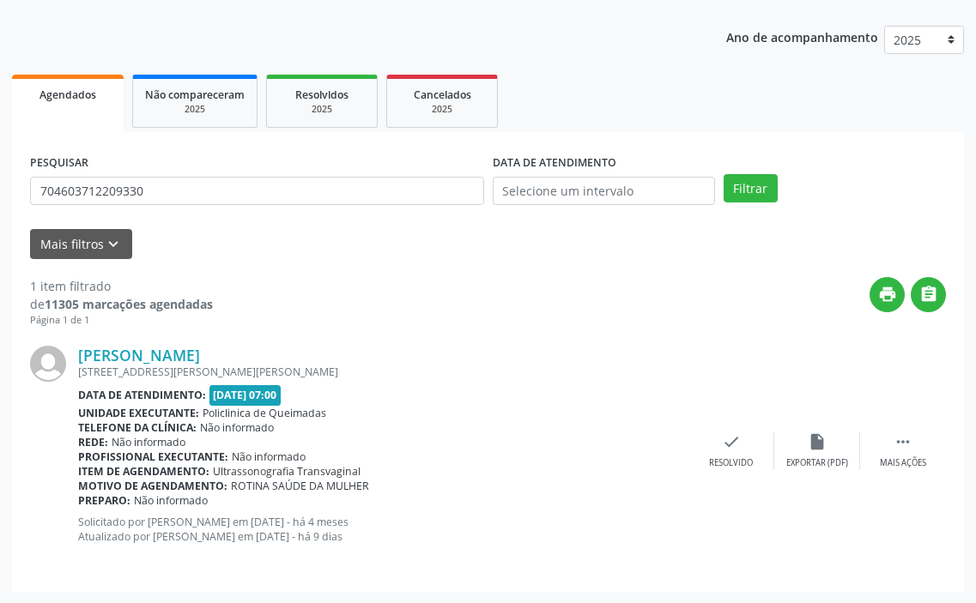
scroll to position [183, 0]
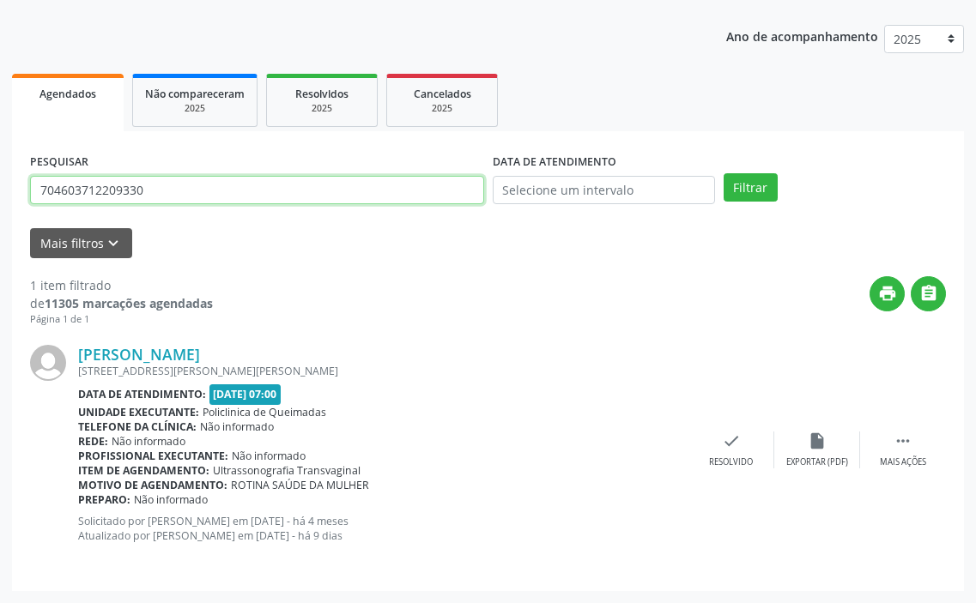
click at [381, 184] on input "704603712209330" at bounding box center [257, 190] width 454 height 29
click at [382, 184] on input "704603712209330" at bounding box center [257, 190] width 454 height 29
click at [724, 173] on button "Filtrar" at bounding box center [751, 187] width 54 height 29
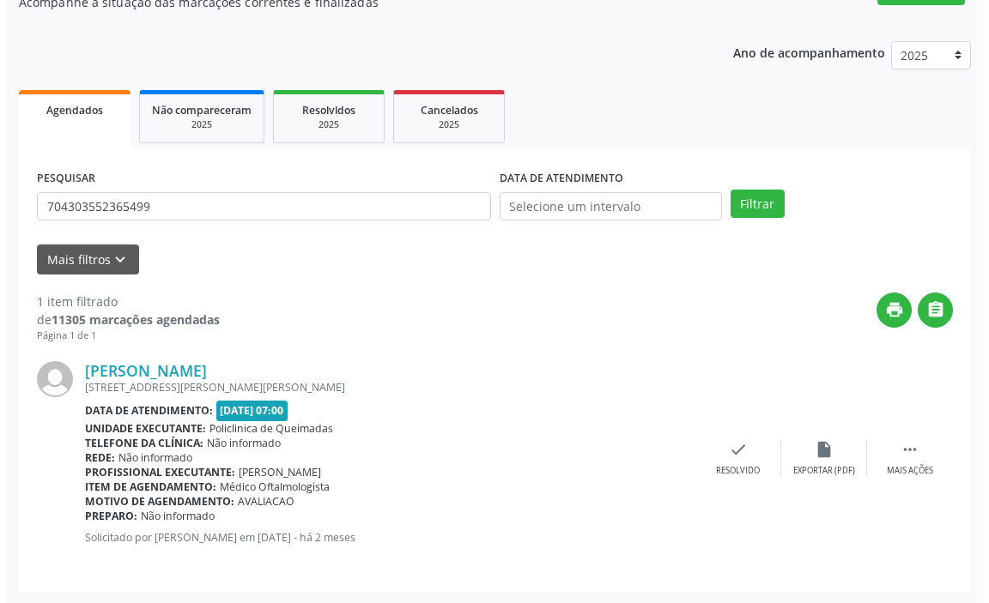
scroll to position [168, 0]
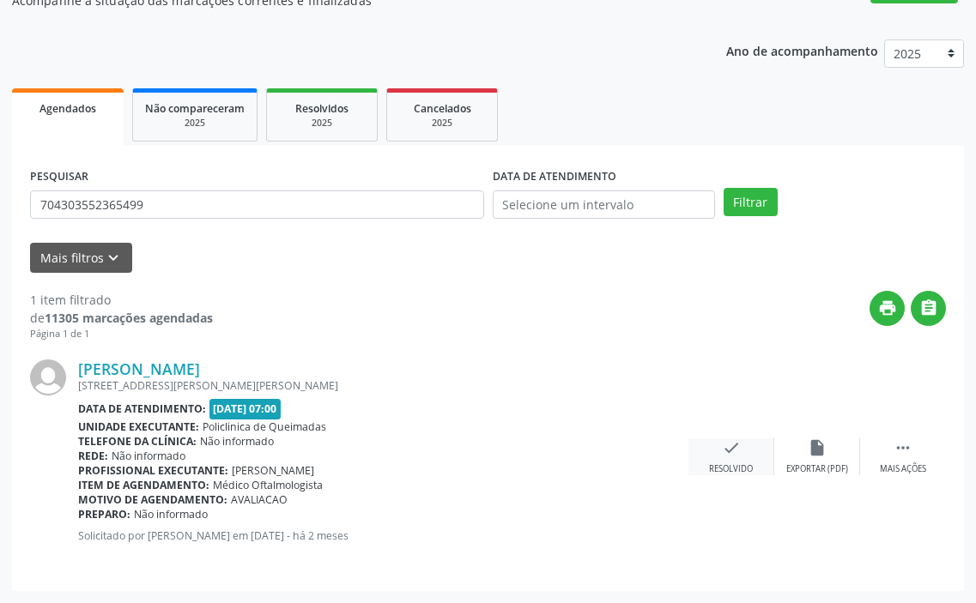
click at [730, 445] on icon "check" at bounding box center [731, 448] width 19 height 19
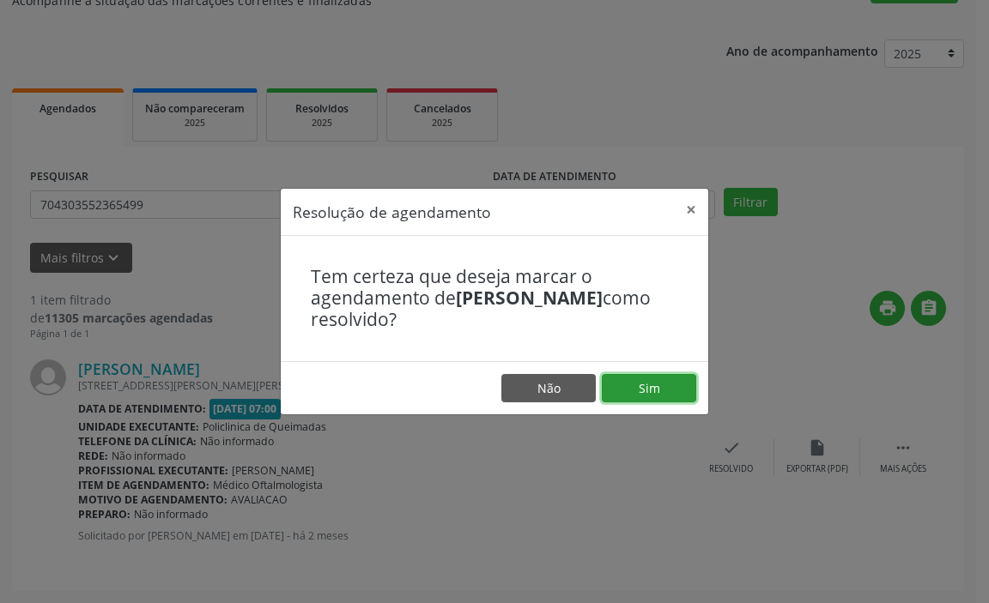
click at [663, 395] on button "Sim" at bounding box center [649, 388] width 94 height 29
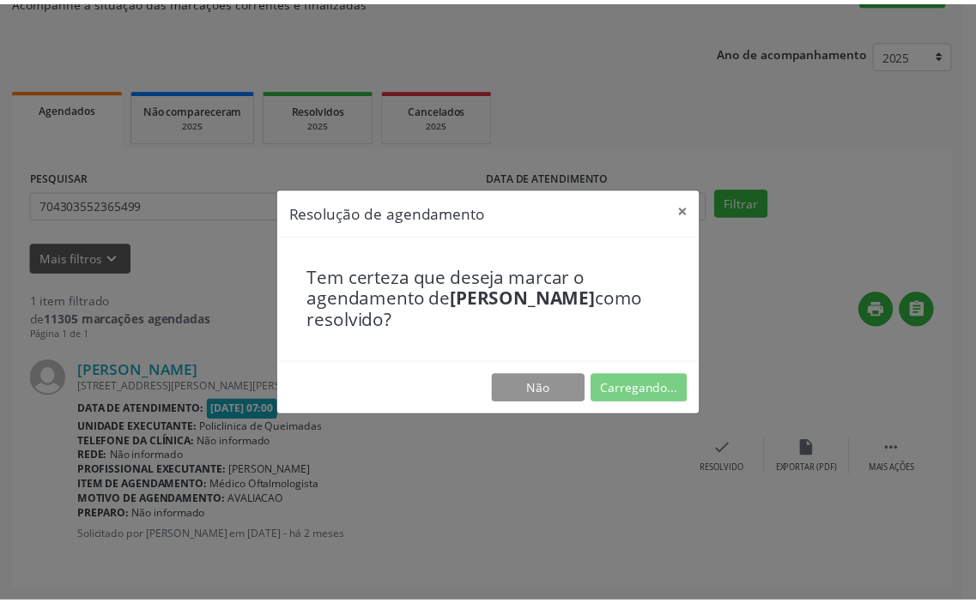
scroll to position [0, 0]
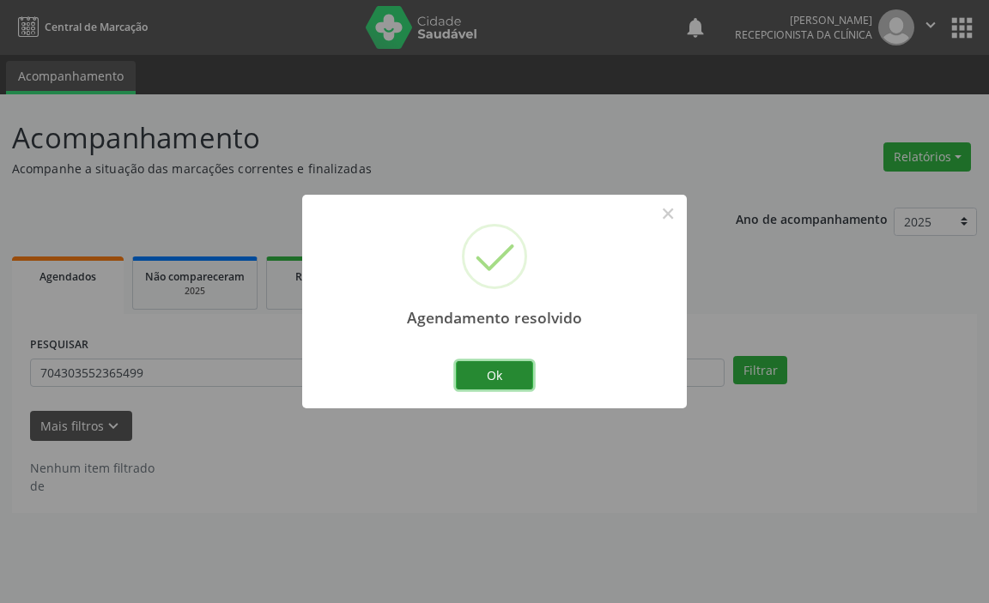
click at [487, 373] on button "Ok" at bounding box center [494, 375] width 77 height 29
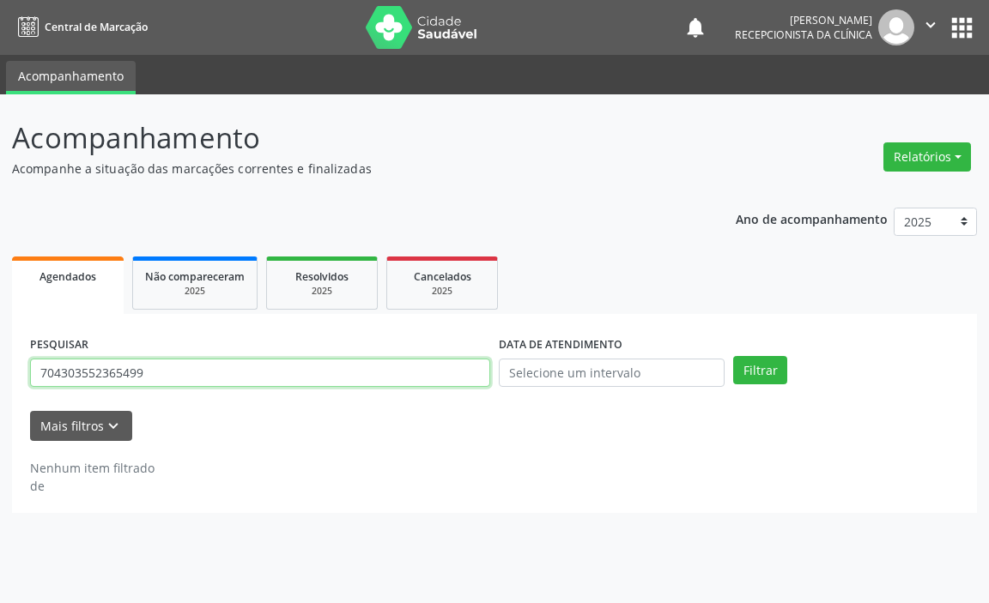
click at [465, 381] on input "704303552365499" at bounding box center [260, 373] width 460 height 29
click at [733, 356] on button "Filtrar" at bounding box center [760, 370] width 54 height 29
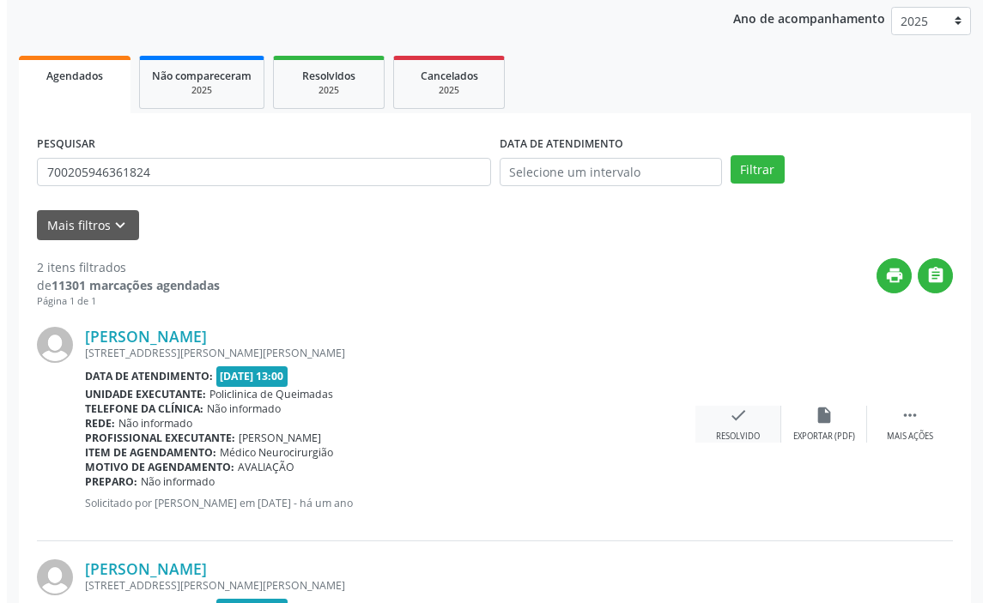
scroll to position [257, 0]
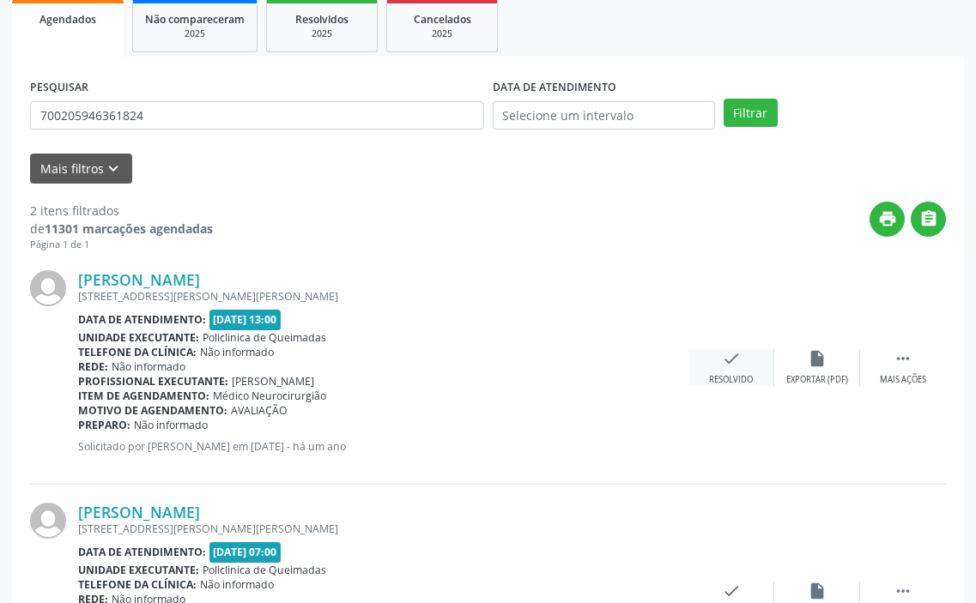
click at [719, 372] on div "check Resolvido" at bounding box center [731, 367] width 86 height 37
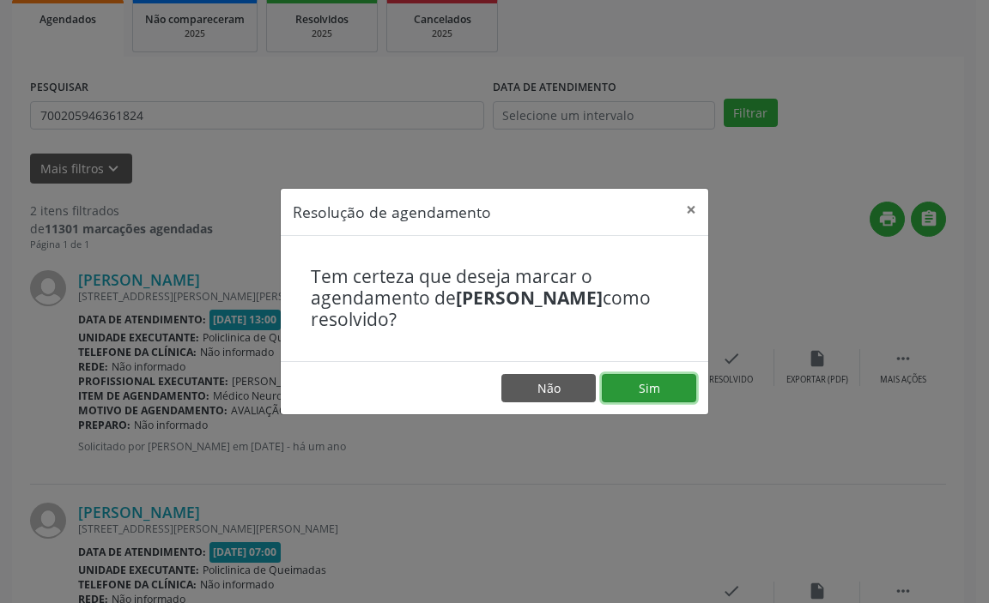
click at [677, 383] on button "Sim" at bounding box center [649, 388] width 94 height 29
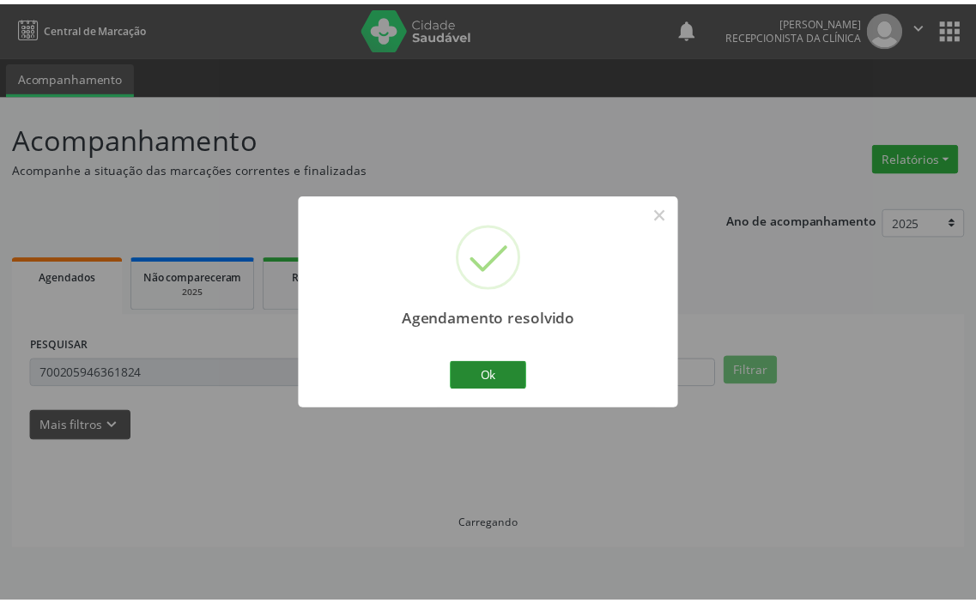
scroll to position [0, 0]
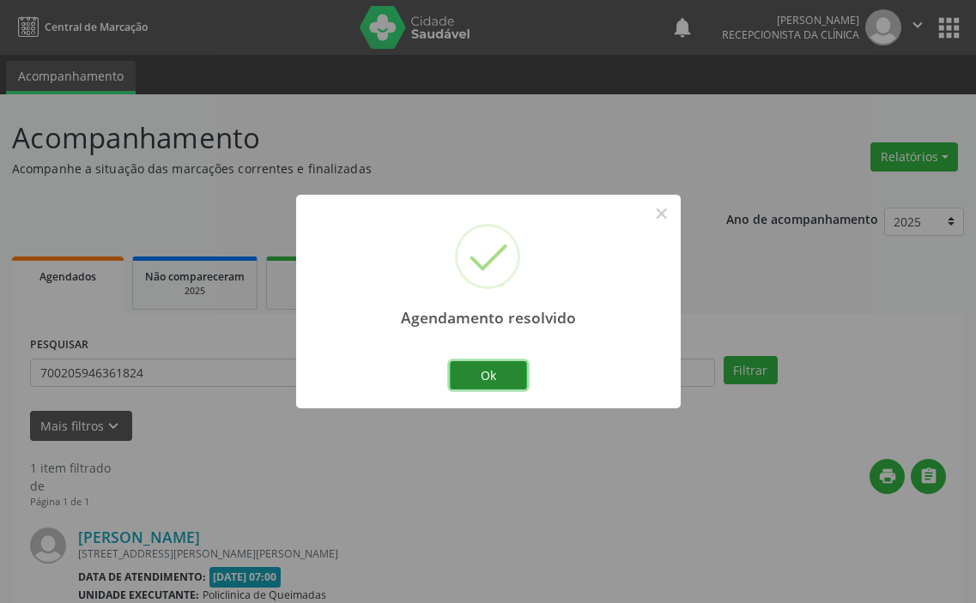
click at [519, 363] on button "Ok" at bounding box center [488, 375] width 77 height 29
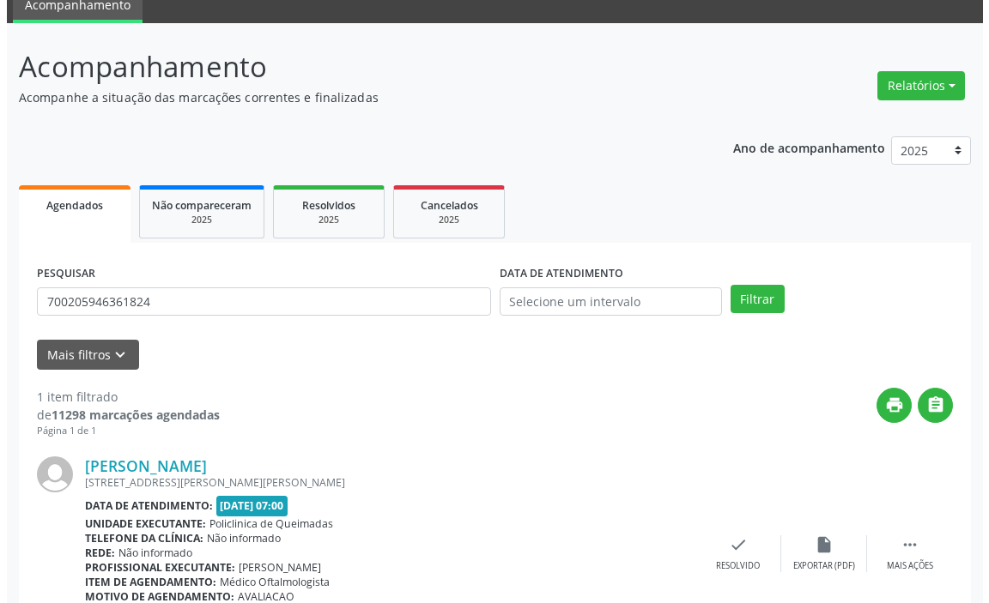
scroll to position [168, 0]
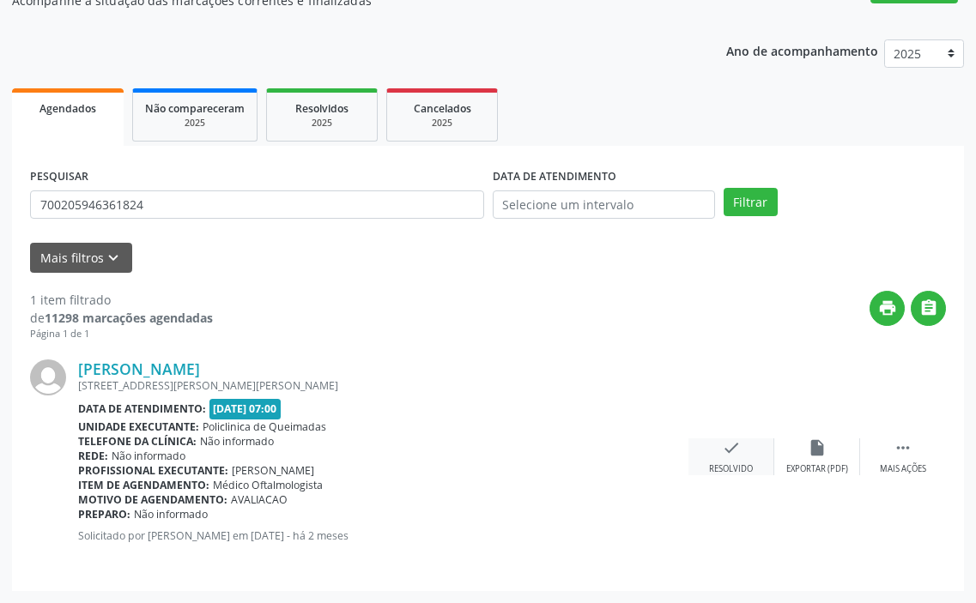
click at [740, 447] on icon "check" at bounding box center [731, 448] width 19 height 19
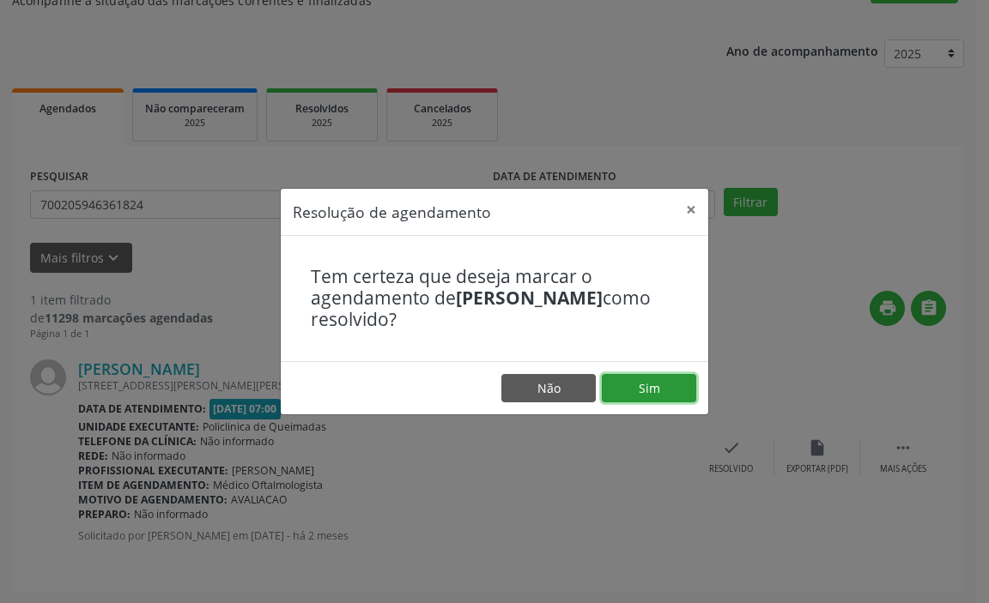
click at [651, 391] on button "Sim" at bounding box center [649, 388] width 94 height 29
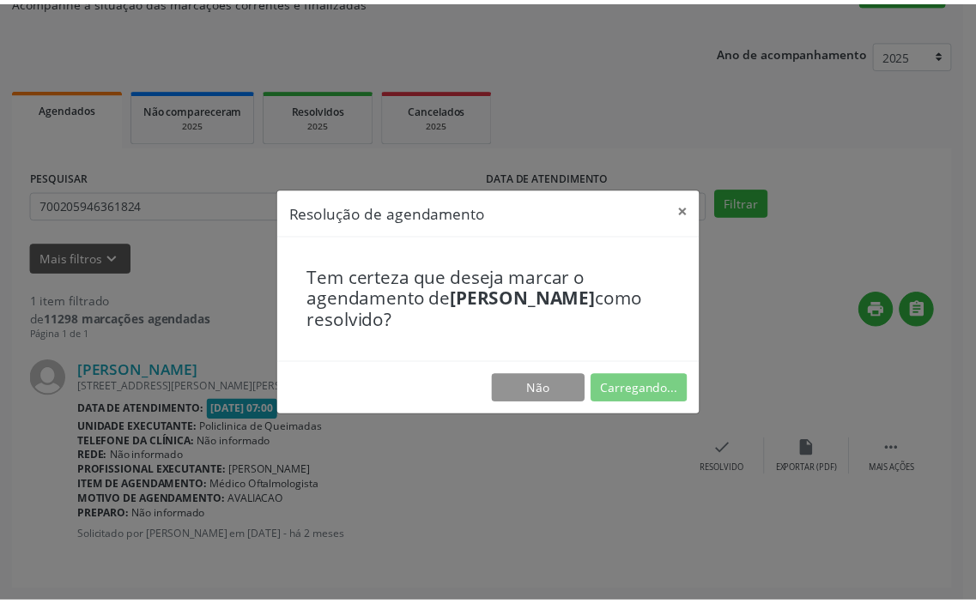
scroll to position [0, 0]
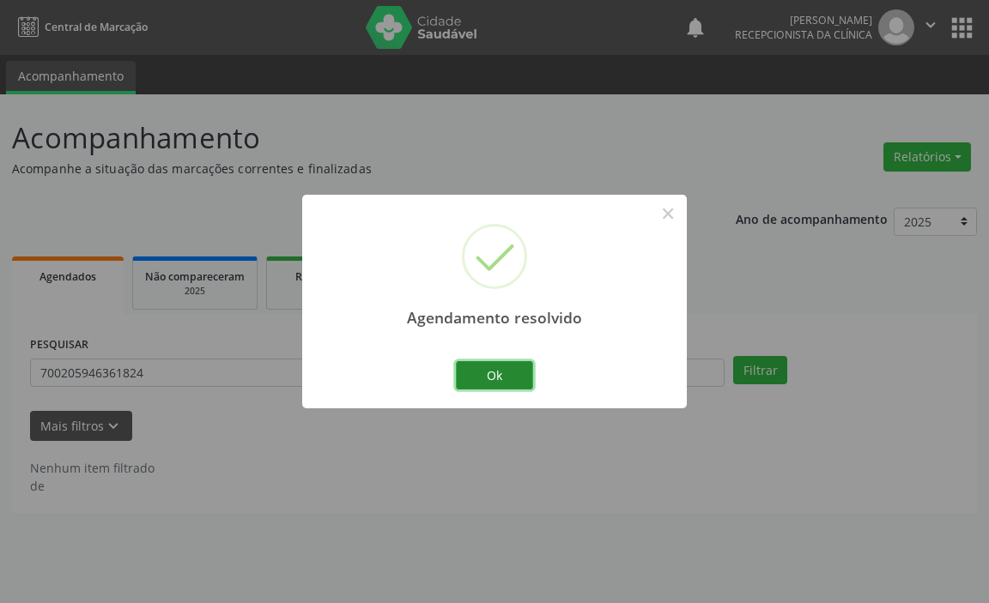
click at [481, 366] on button "Ok" at bounding box center [494, 375] width 77 height 29
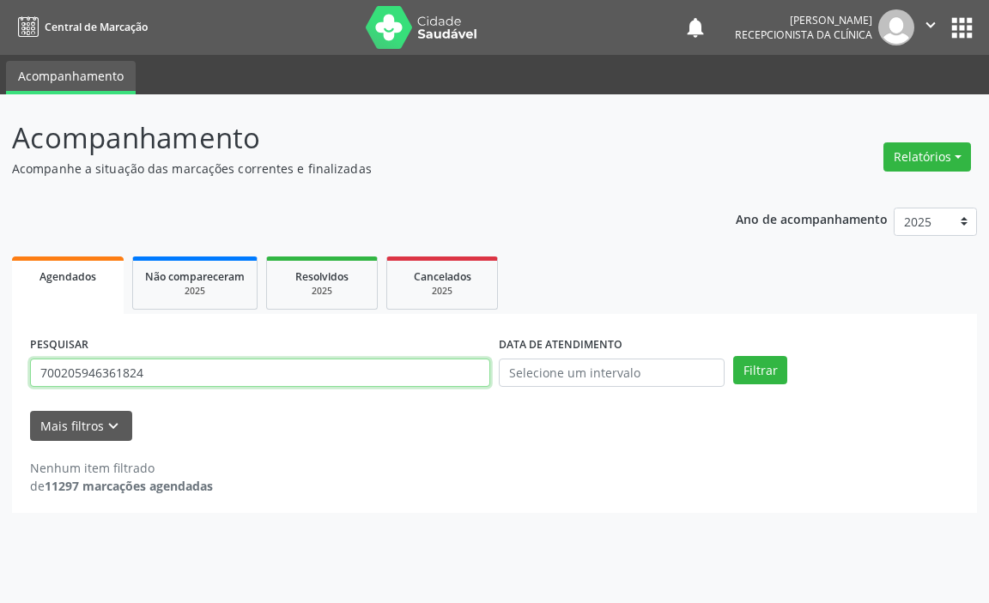
click at [483, 367] on input "700205946361824" at bounding box center [260, 373] width 460 height 29
click at [733, 356] on button "Filtrar" at bounding box center [760, 370] width 54 height 29
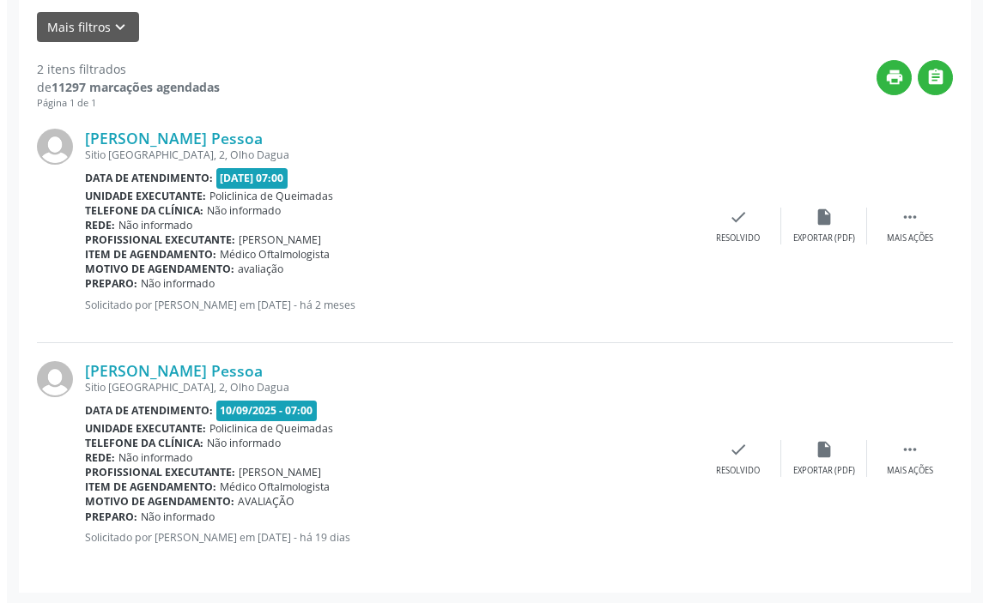
scroll to position [401, 0]
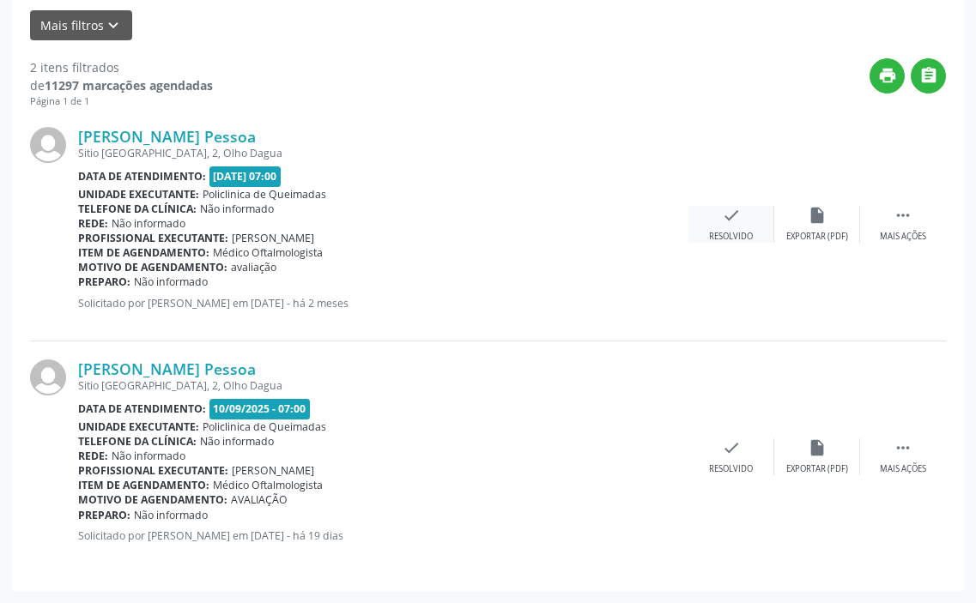
click at [731, 231] on div "Resolvido" at bounding box center [731, 237] width 44 height 12
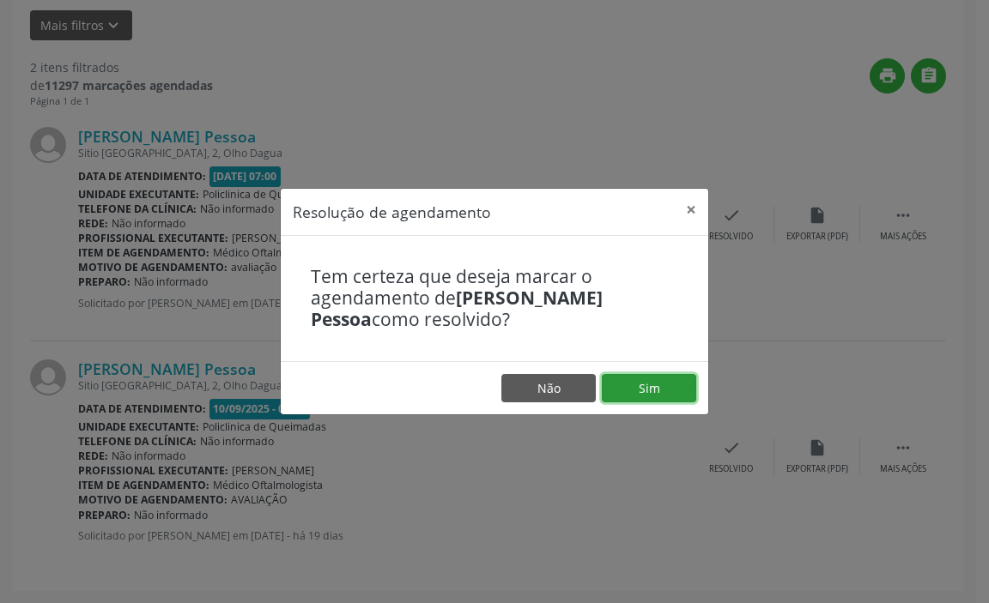
click at [634, 382] on button "Sim" at bounding box center [649, 388] width 94 height 29
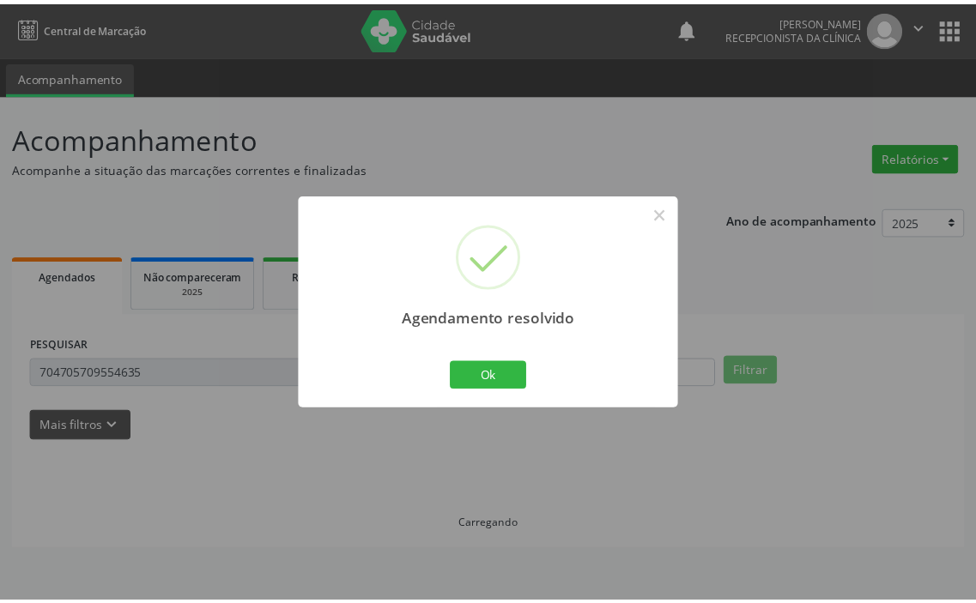
scroll to position [0, 0]
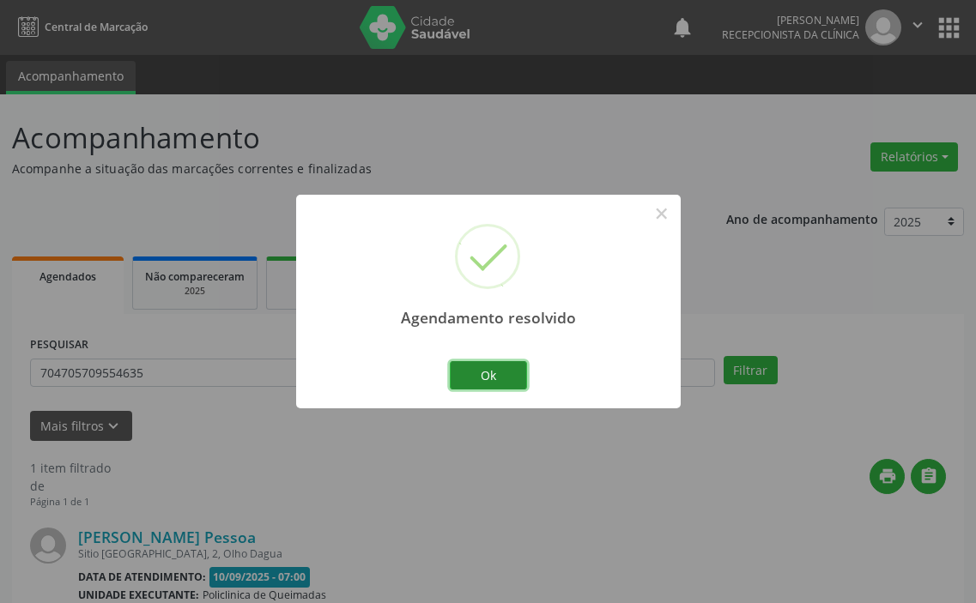
click at [464, 371] on button "Ok" at bounding box center [488, 375] width 77 height 29
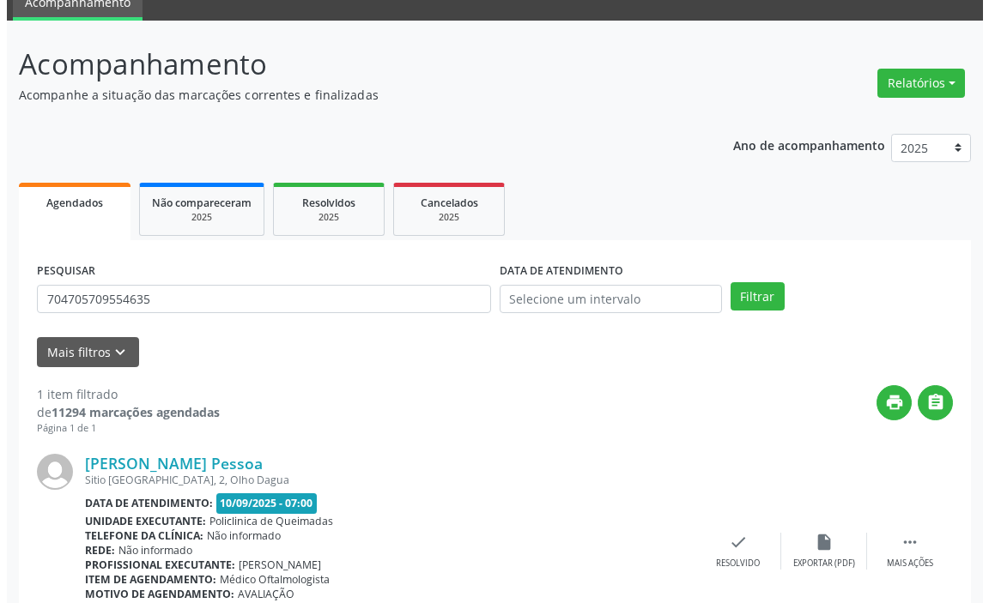
scroll to position [168, 0]
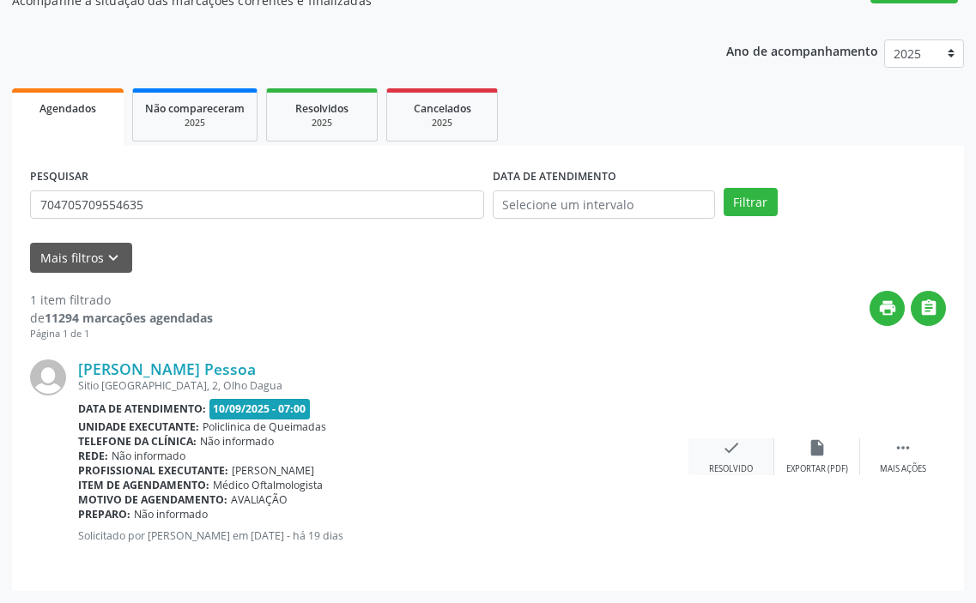
click at [742, 452] on div "check Resolvido" at bounding box center [731, 457] width 86 height 37
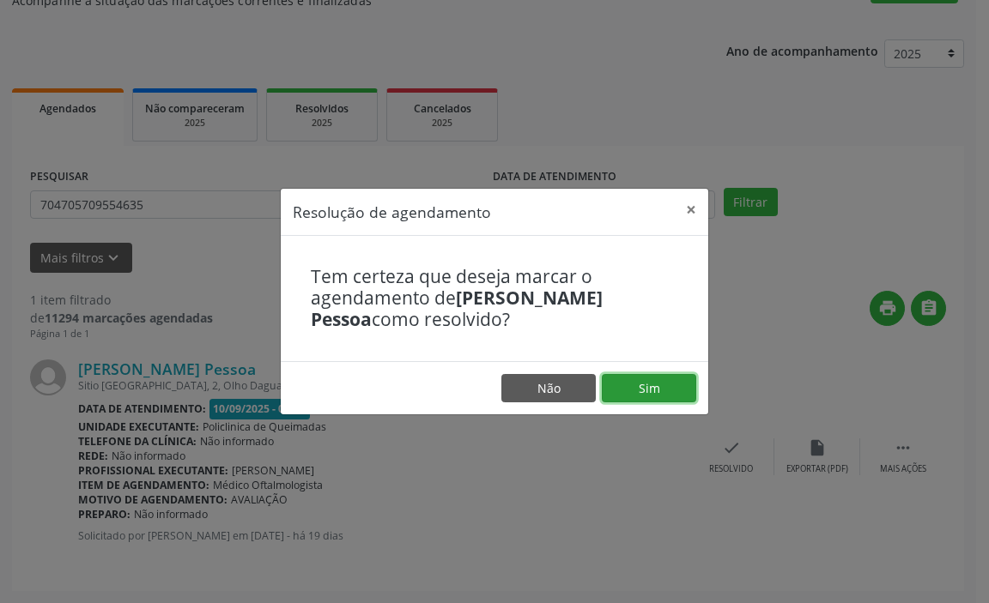
click at [643, 383] on button "Sim" at bounding box center [649, 388] width 94 height 29
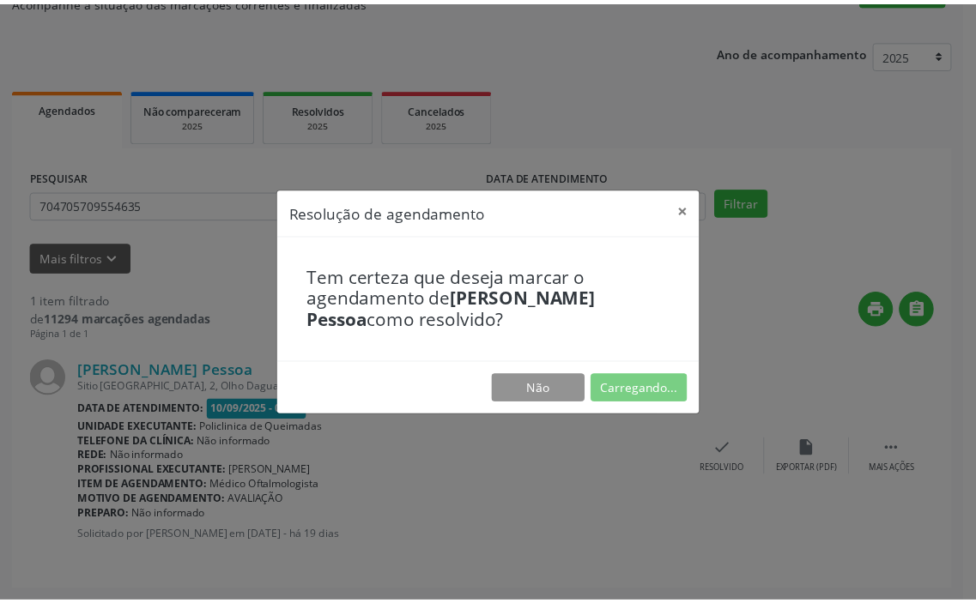
scroll to position [0, 0]
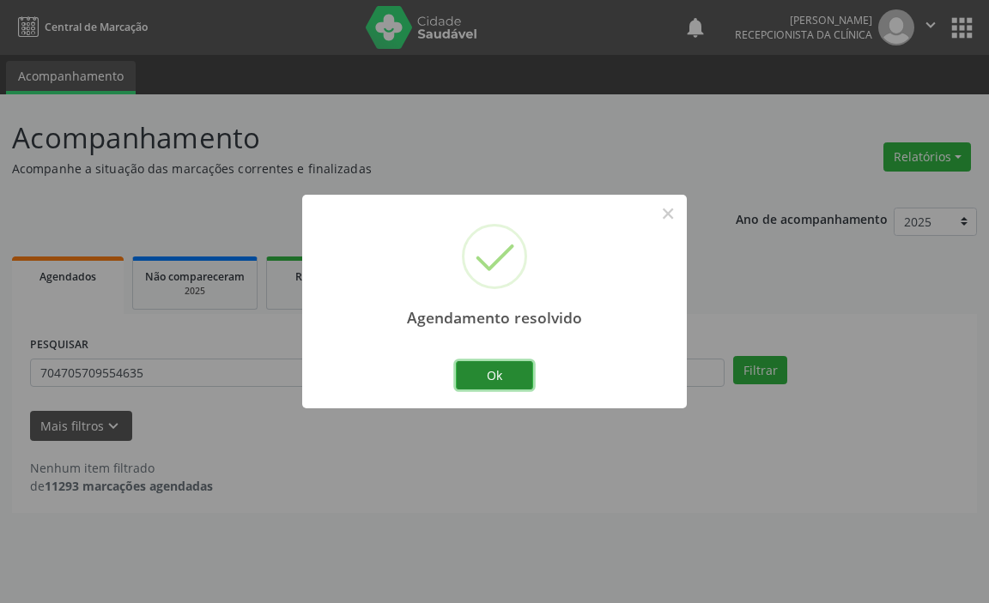
click at [503, 378] on button "Ok" at bounding box center [494, 375] width 77 height 29
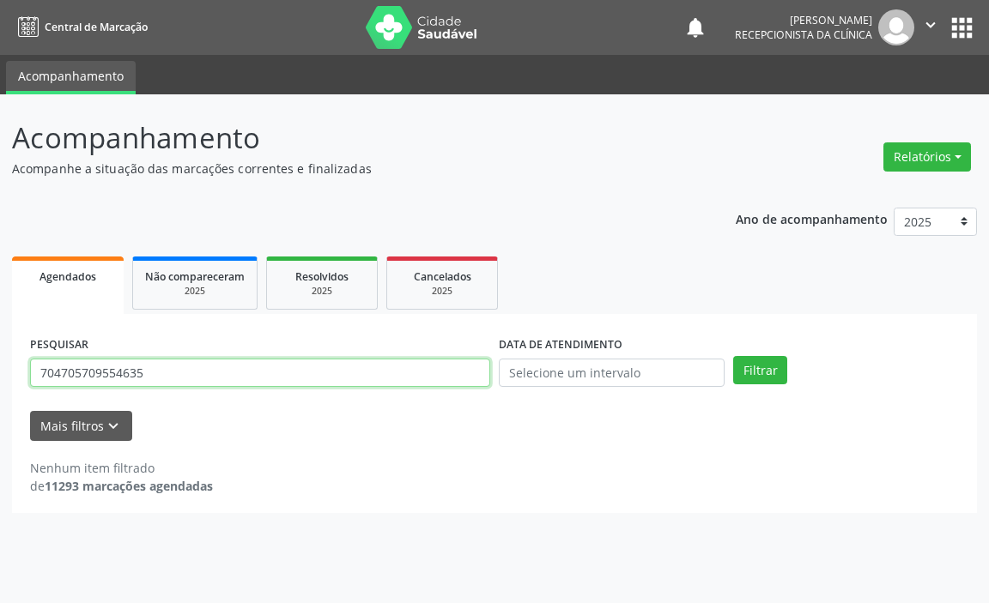
click at [360, 381] on input "704705709554635" at bounding box center [260, 373] width 460 height 29
click at [733, 356] on button "Filtrar" at bounding box center [760, 370] width 54 height 29
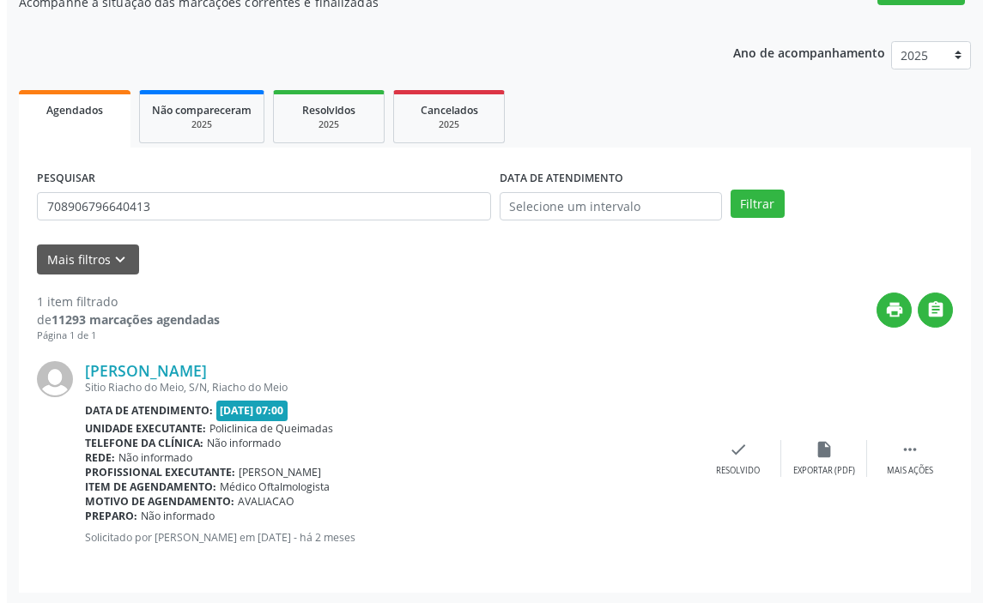
scroll to position [168, 0]
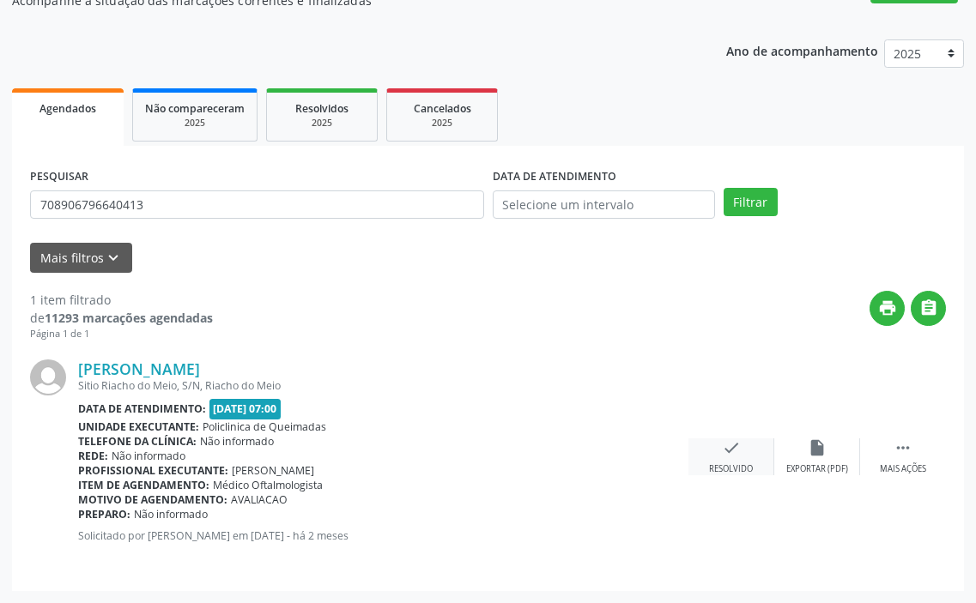
click at [733, 454] on icon "check" at bounding box center [731, 448] width 19 height 19
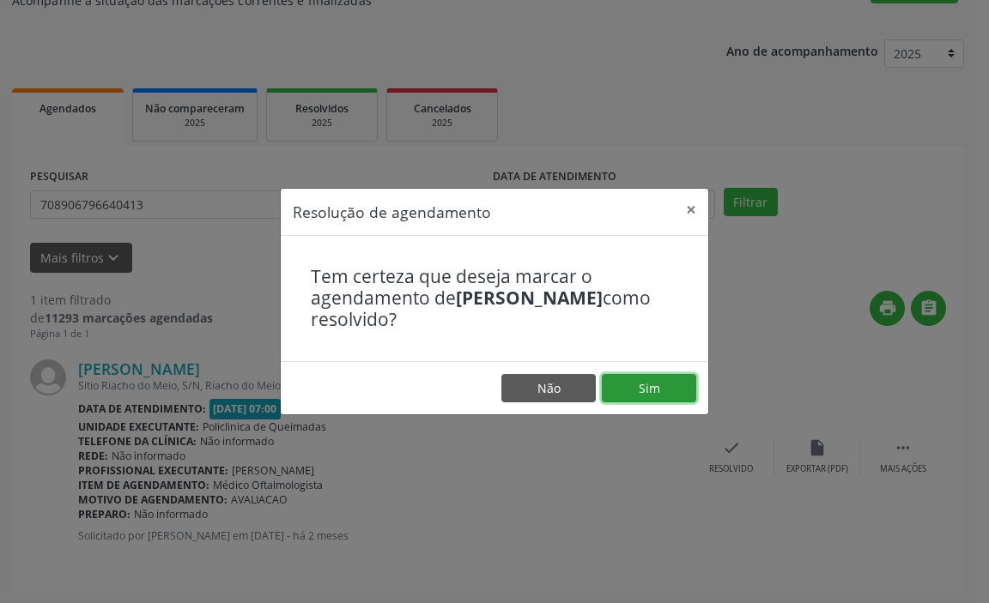
click at [645, 378] on button "Sim" at bounding box center [649, 388] width 94 height 29
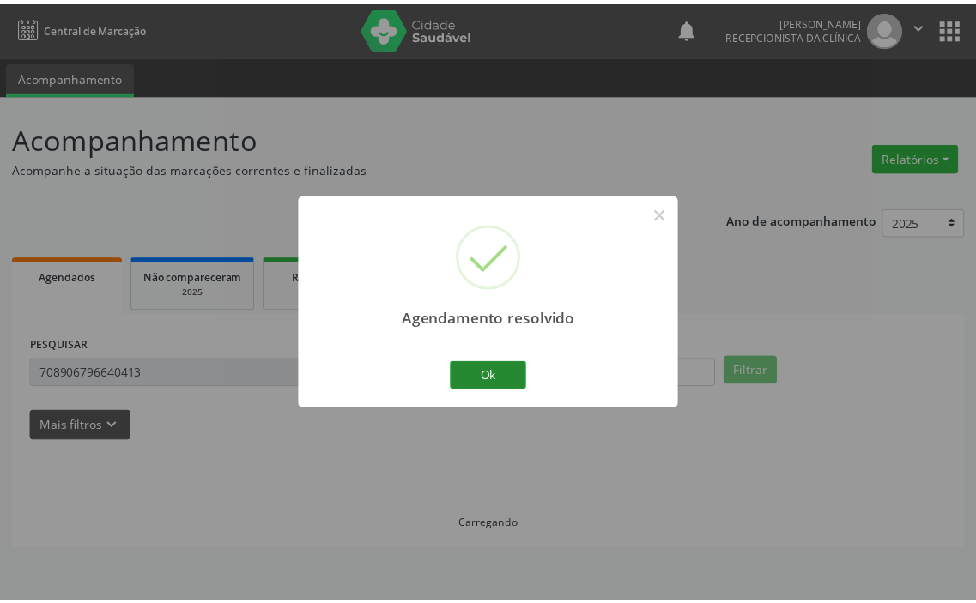
scroll to position [0, 0]
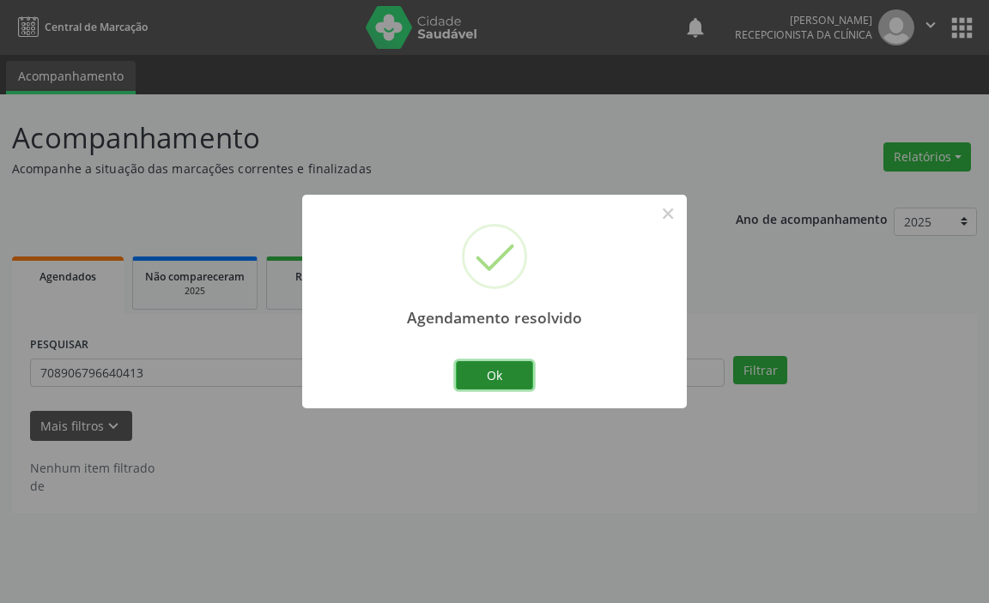
click at [469, 372] on button "Ok" at bounding box center [494, 375] width 77 height 29
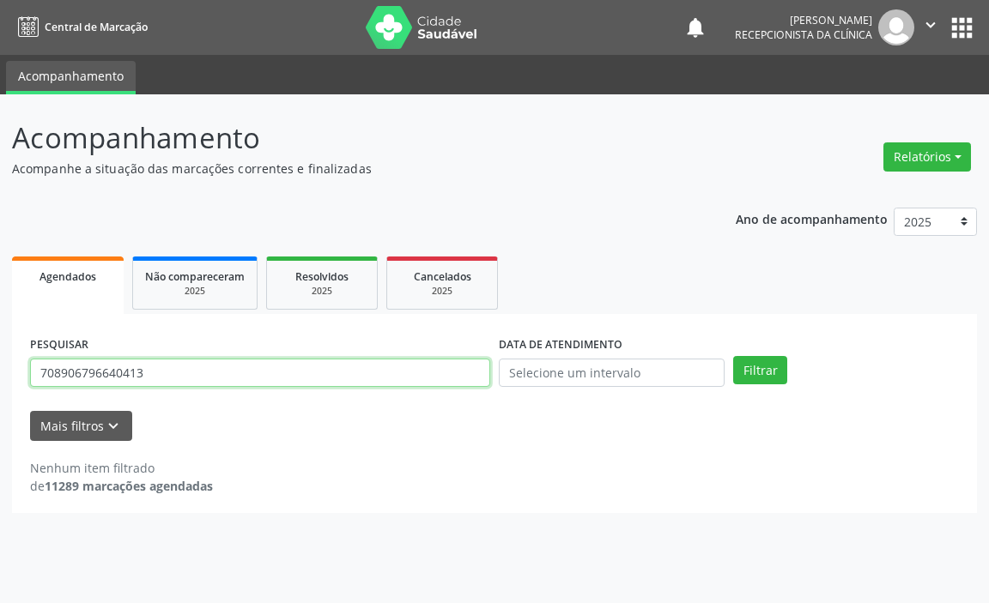
click at [307, 370] on input "708906796640413" at bounding box center [260, 373] width 460 height 29
click at [733, 356] on button "Filtrar" at bounding box center [760, 370] width 54 height 29
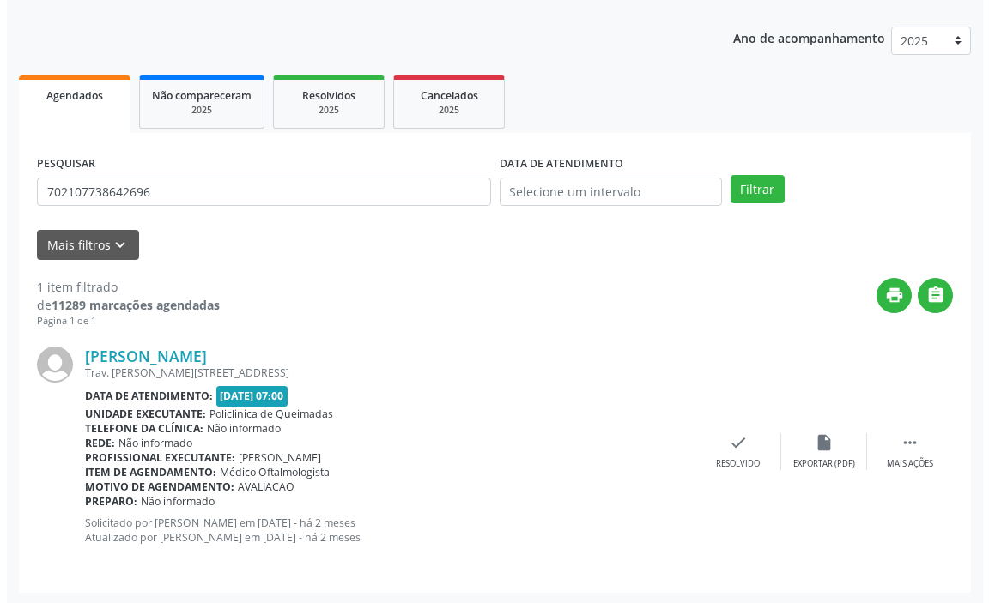
scroll to position [183, 0]
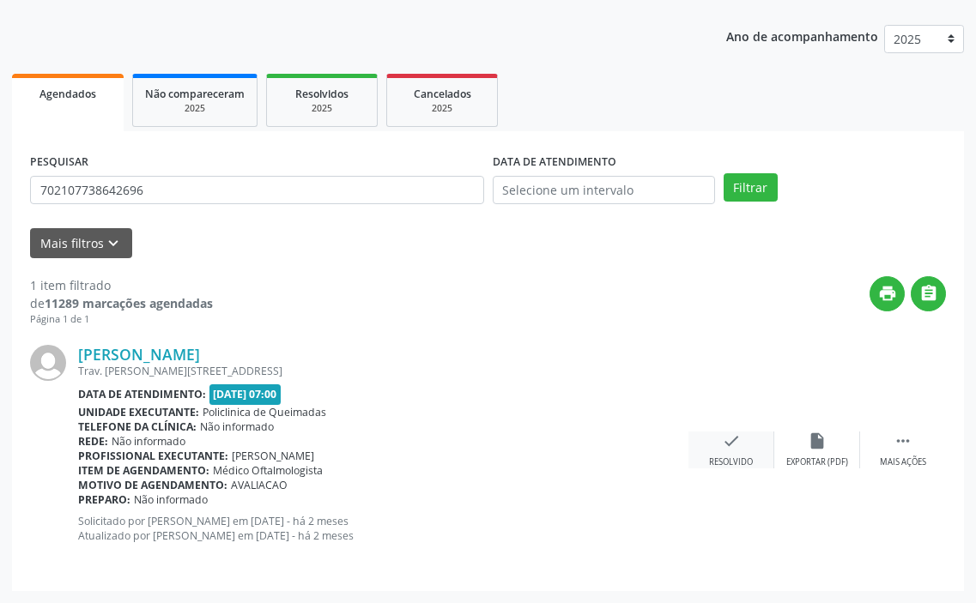
click at [737, 437] on icon "check" at bounding box center [731, 441] width 19 height 19
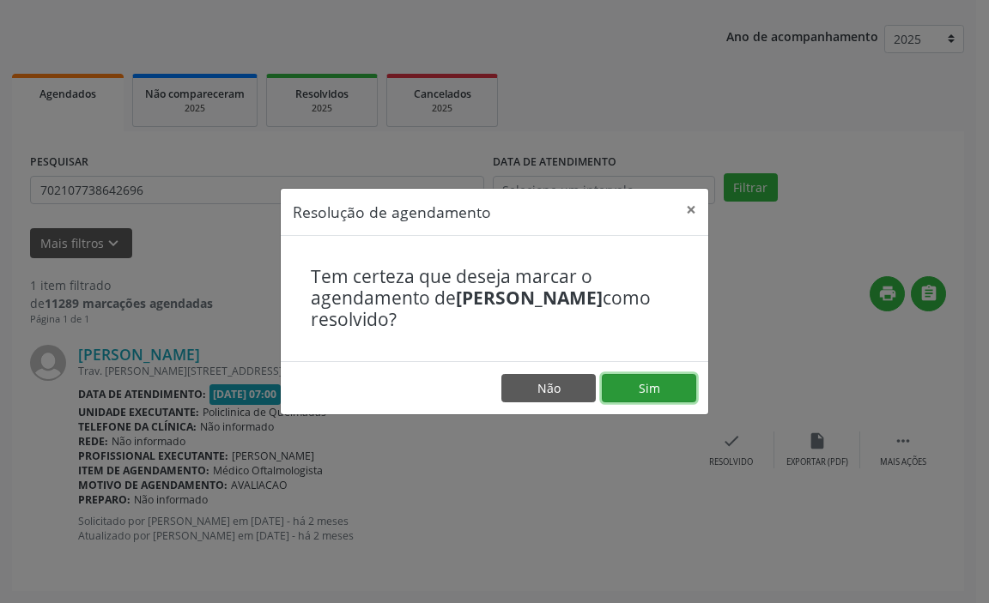
click at [667, 391] on button "Sim" at bounding box center [649, 388] width 94 height 29
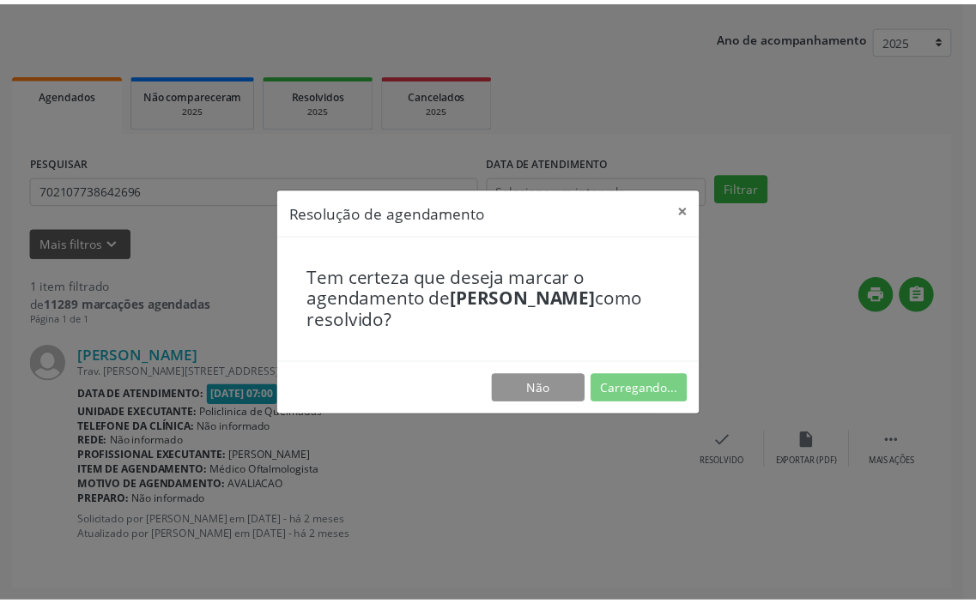
scroll to position [0, 0]
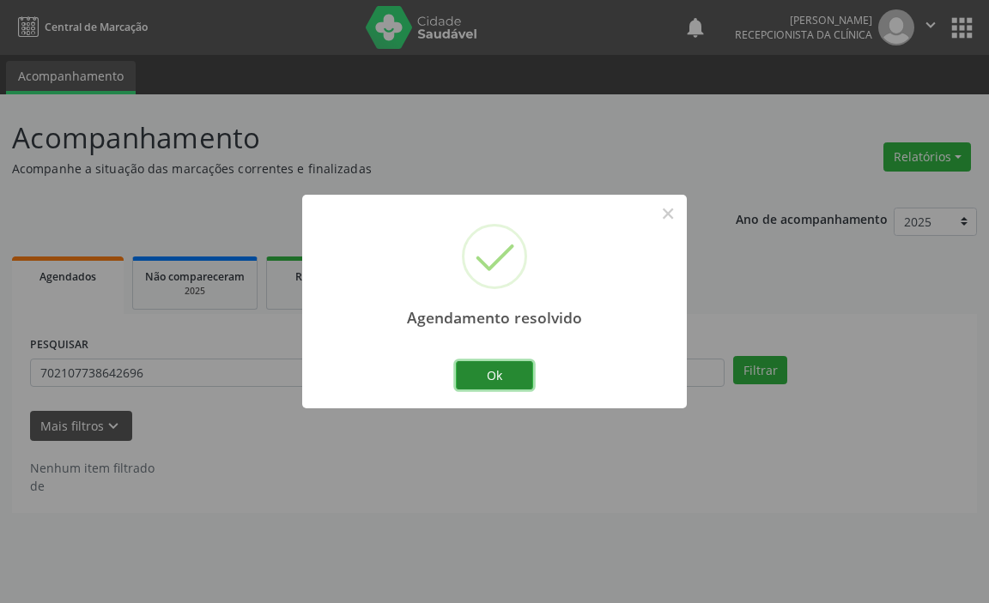
click at [514, 372] on button "Ok" at bounding box center [494, 375] width 77 height 29
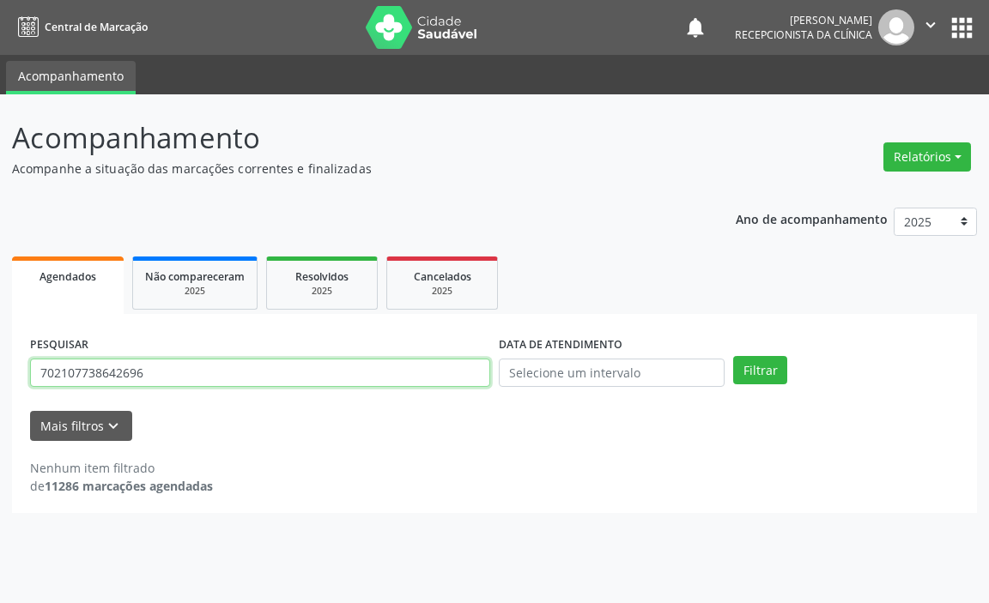
click at [470, 369] on input "702107738642696" at bounding box center [260, 373] width 460 height 29
click at [733, 356] on button "Filtrar" at bounding box center [760, 370] width 54 height 29
click at [470, 370] on input "700007226191062" at bounding box center [260, 373] width 460 height 29
click at [733, 356] on button "Filtrar" at bounding box center [760, 370] width 54 height 29
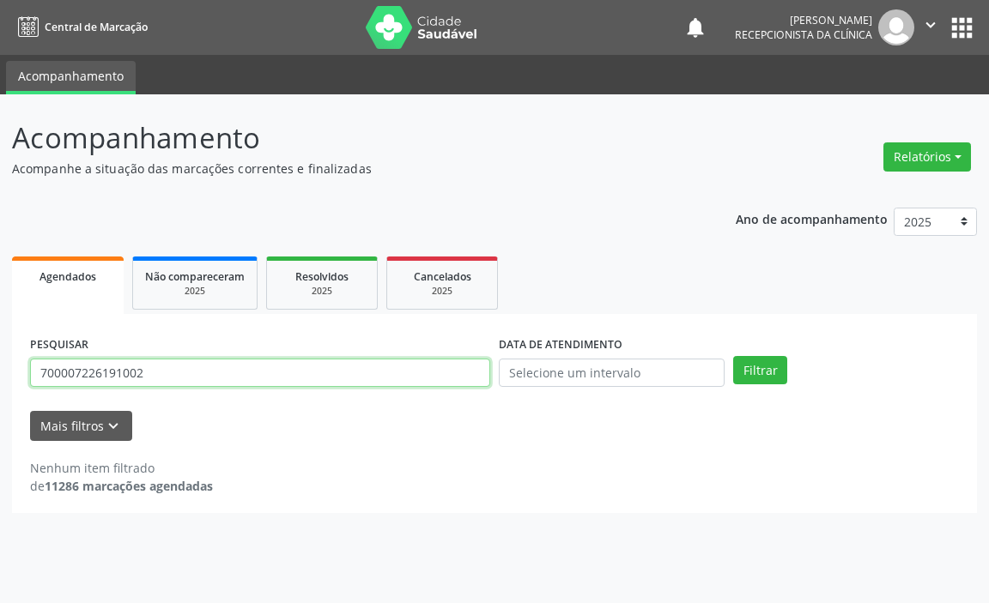
click at [466, 372] on input "700007226191002" at bounding box center [260, 373] width 460 height 29
click at [733, 356] on button "Filtrar" at bounding box center [760, 370] width 54 height 29
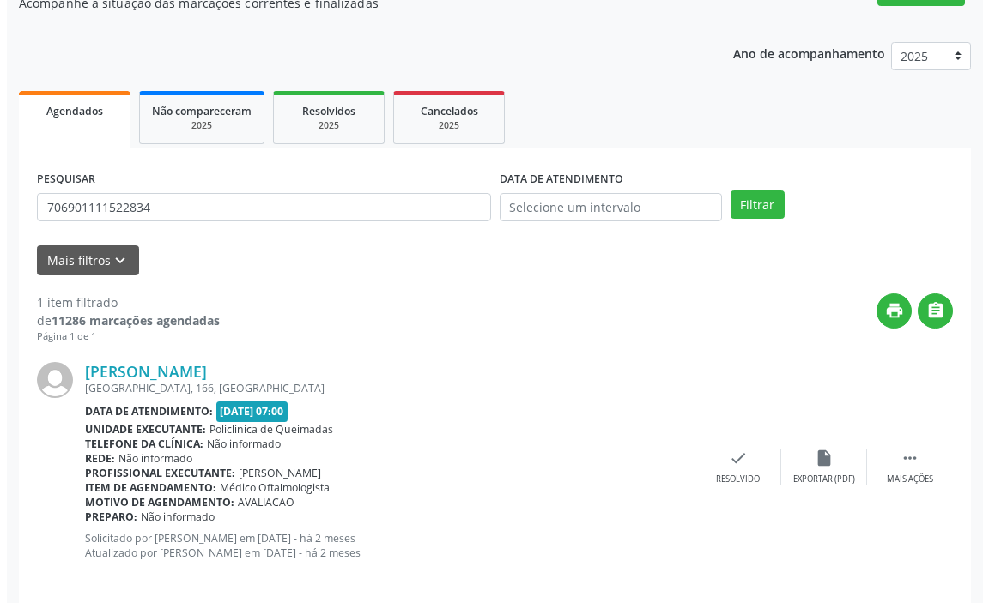
scroll to position [183, 0]
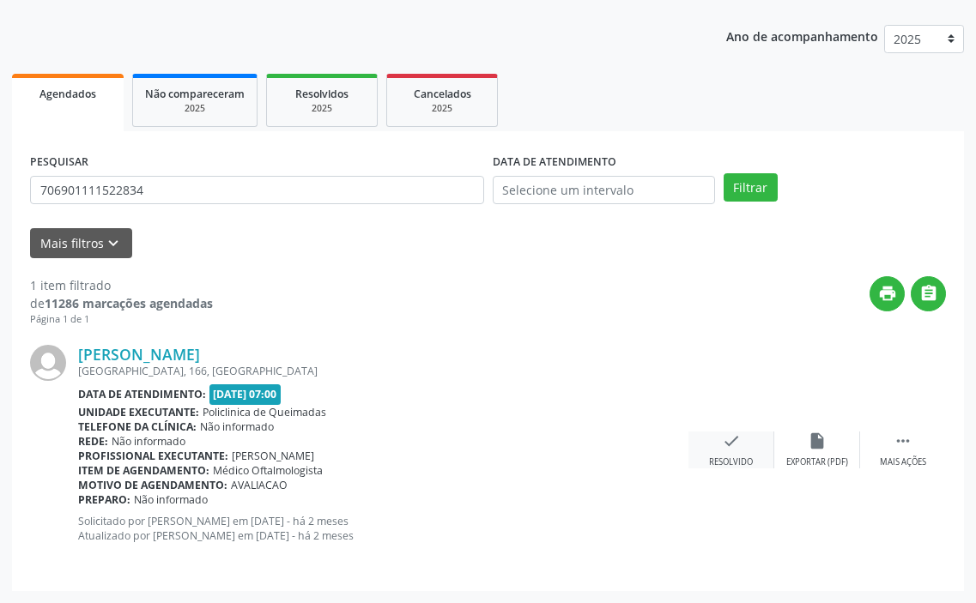
click at [730, 444] on icon "check" at bounding box center [731, 441] width 19 height 19
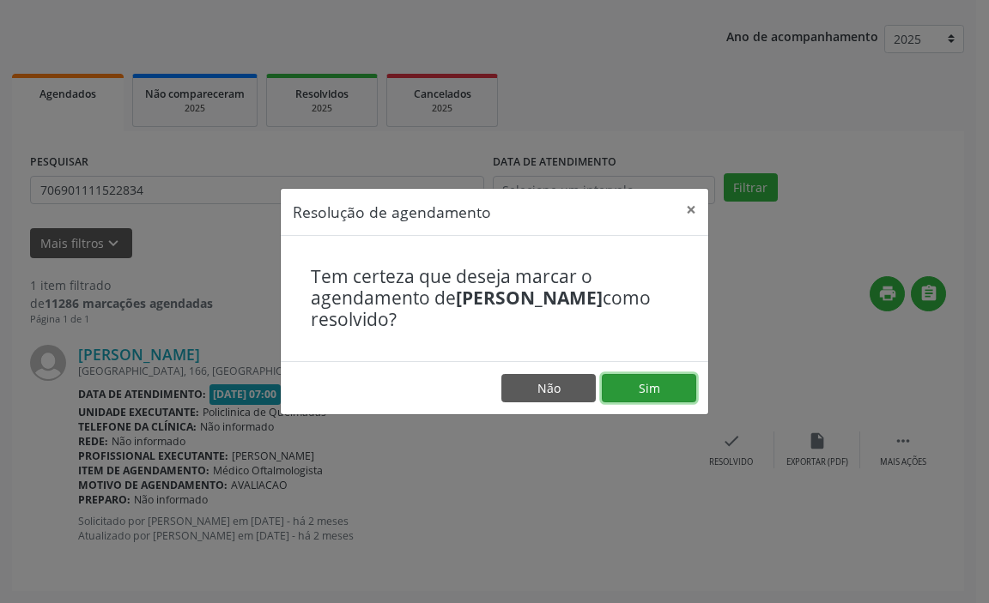
click at [675, 374] on button "Sim" at bounding box center [649, 388] width 94 height 29
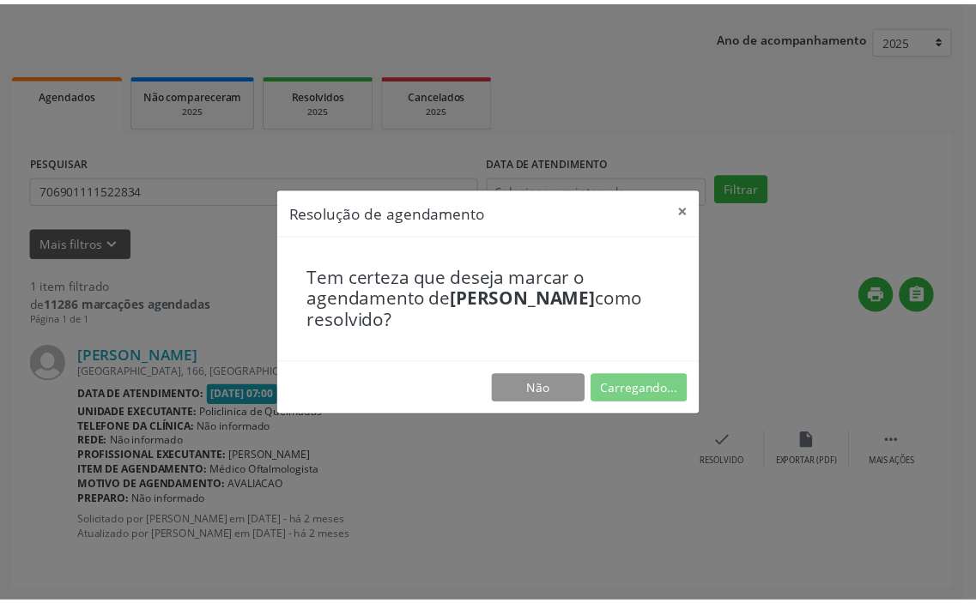
scroll to position [0, 0]
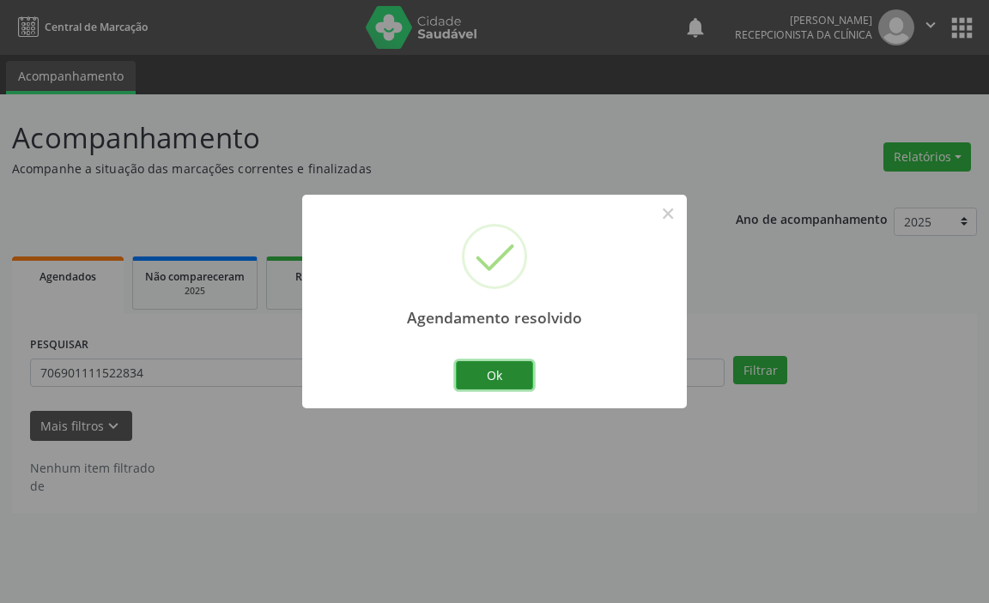
click at [484, 378] on button "Ok" at bounding box center [494, 375] width 77 height 29
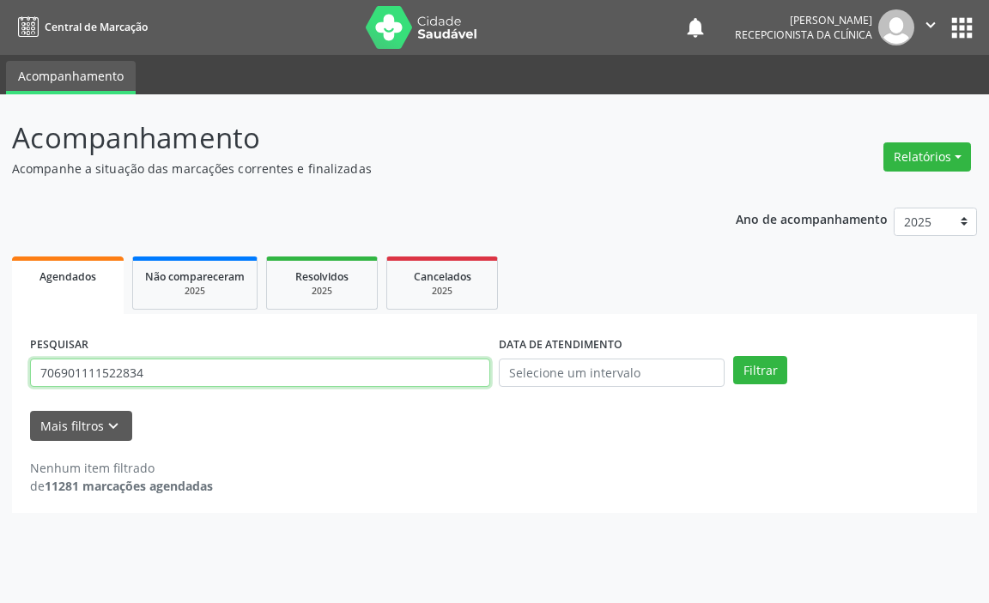
click at [482, 379] on input "706901111522834" at bounding box center [260, 373] width 460 height 29
click at [733, 356] on button "Filtrar" at bounding box center [760, 370] width 54 height 29
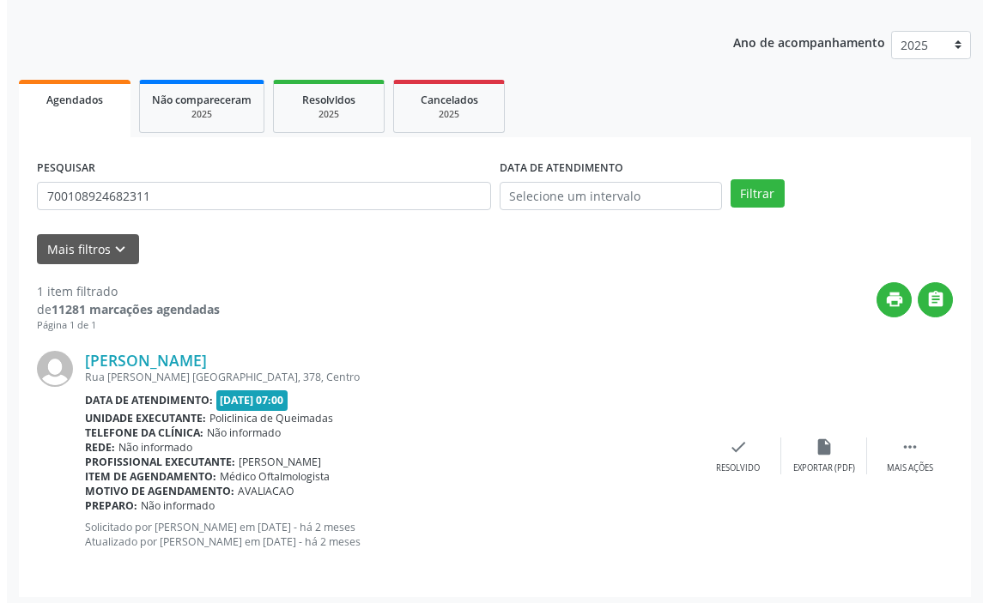
scroll to position [183, 0]
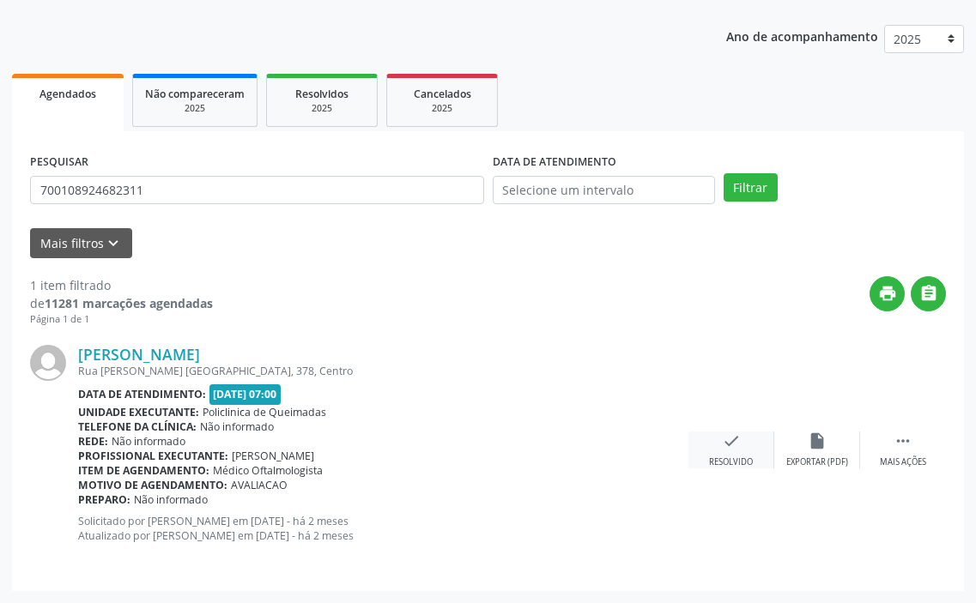
click at [746, 454] on div "check Resolvido" at bounding box center [731, 450] width 86 height 37
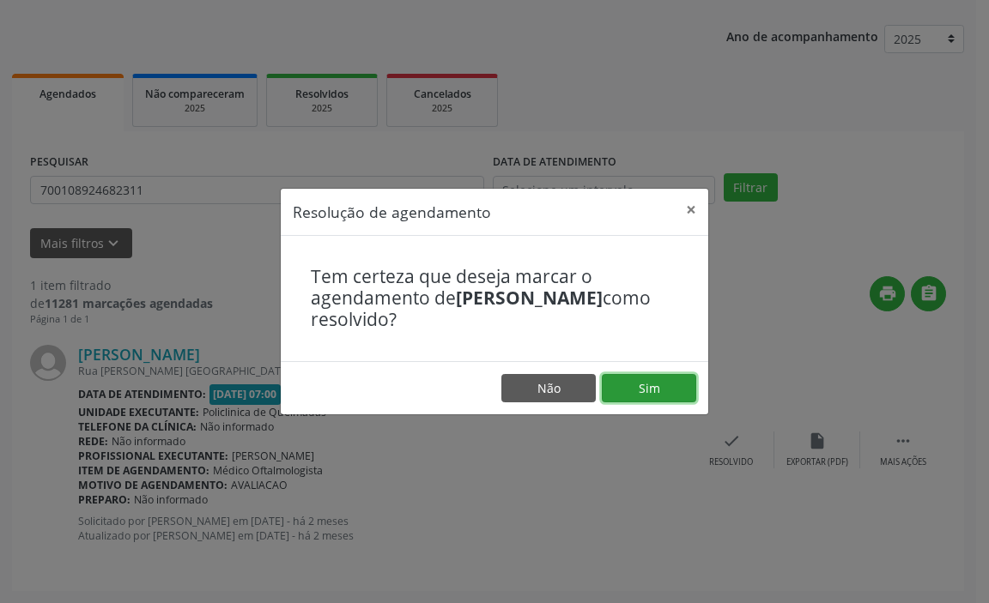
click at [652, 397] on button "Sim" at bounding box center [649, 388] width 94 height 29
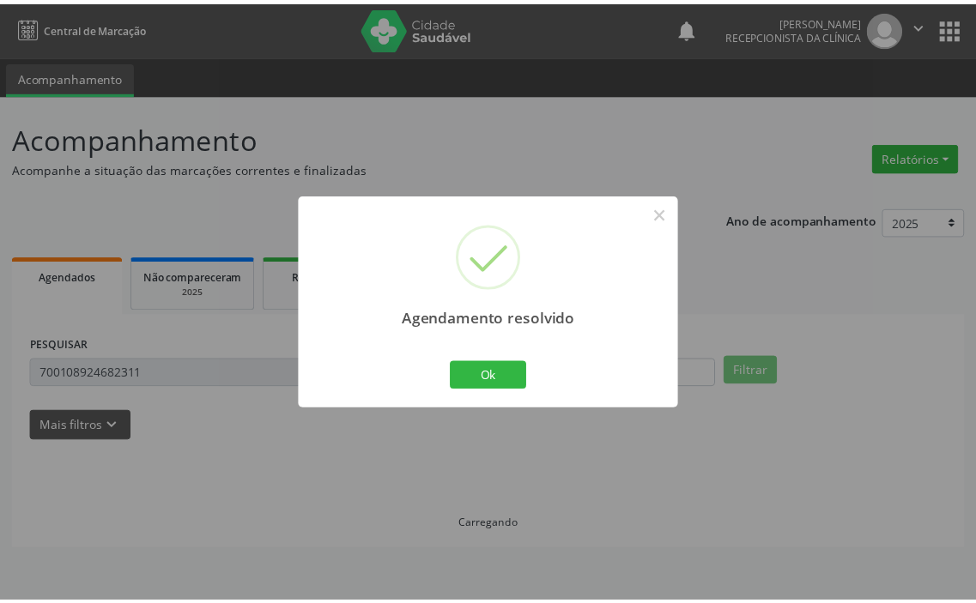
scroll to position [0, 0]
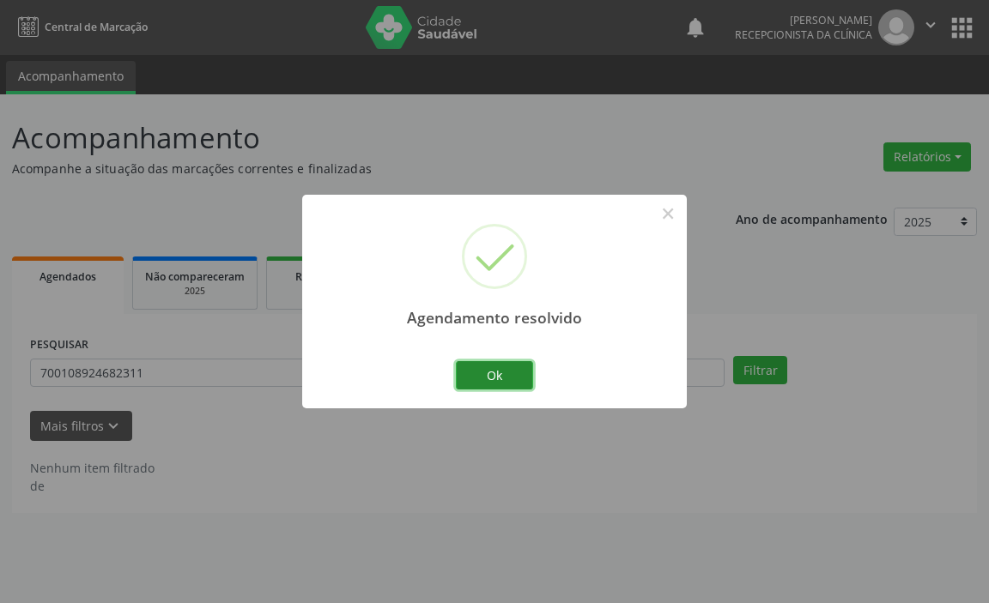
click at [483, 372] on button "Ok" at bounding box center [494, 375] width 77 height 29
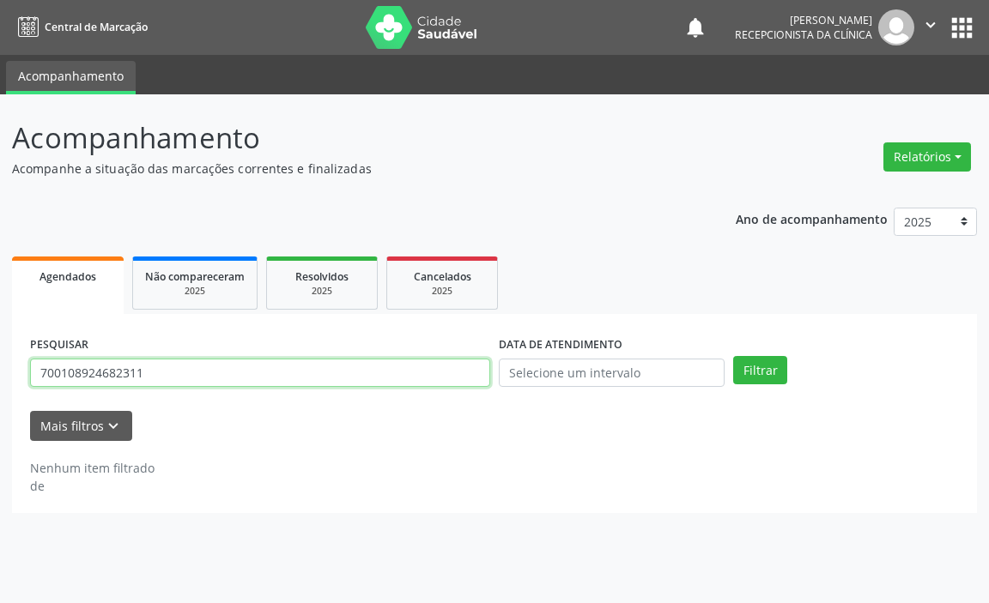
click at [462, 368] on input "700108924682311" at bounding box center [260, 373] width 460 height 29
click at [733, 356] on button "Filtrar" at bounding box center [760, 370] width 54 height 29
click at [454, 371] on input "706709565855218" at bounding box center [260, 373] width 460 height 29
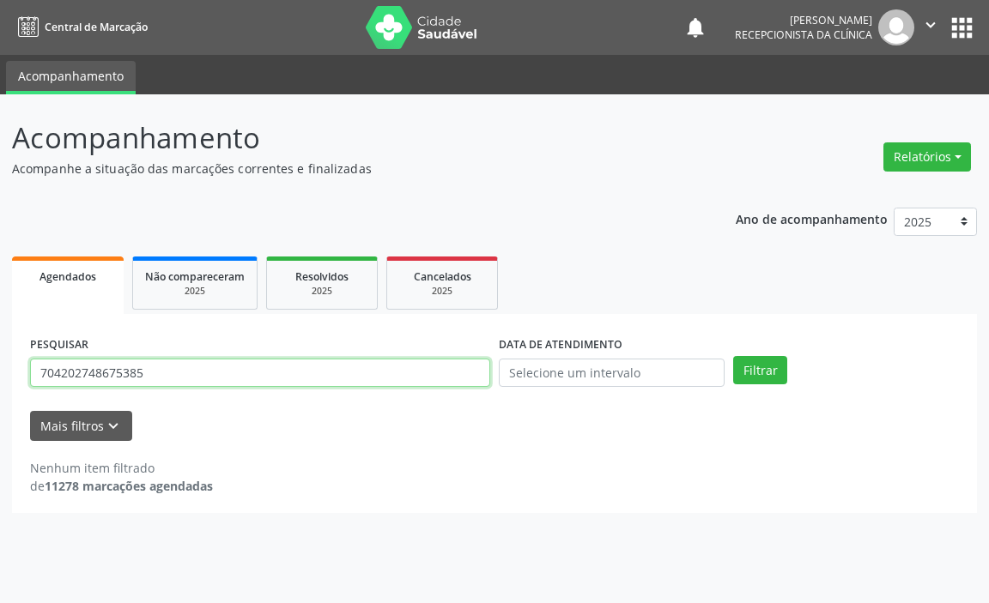
click at [733, 356] on button "Filtrar" at bounding box center [760, 370] width 54 height 29
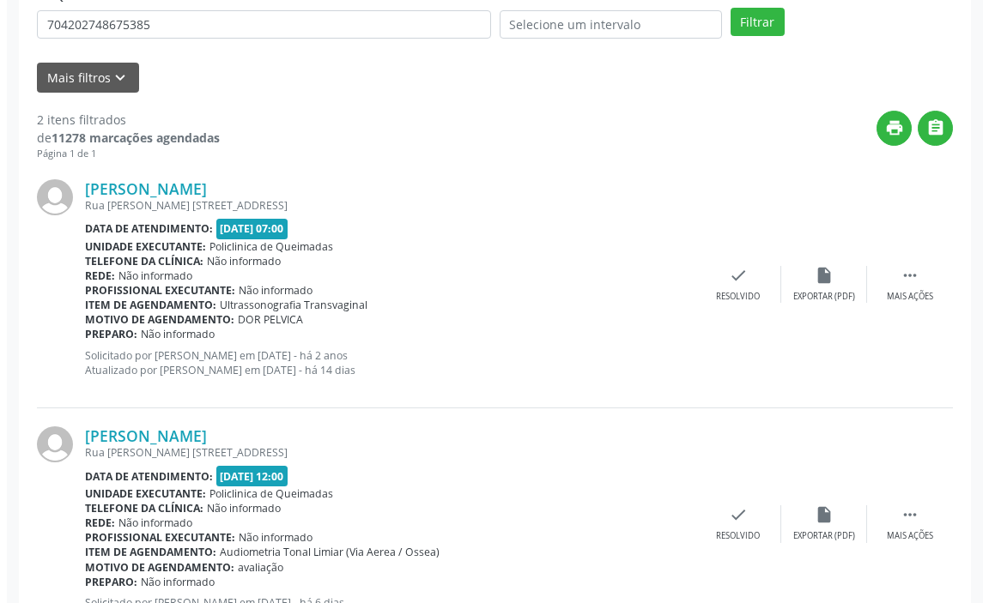
scroll to position [415, 0]
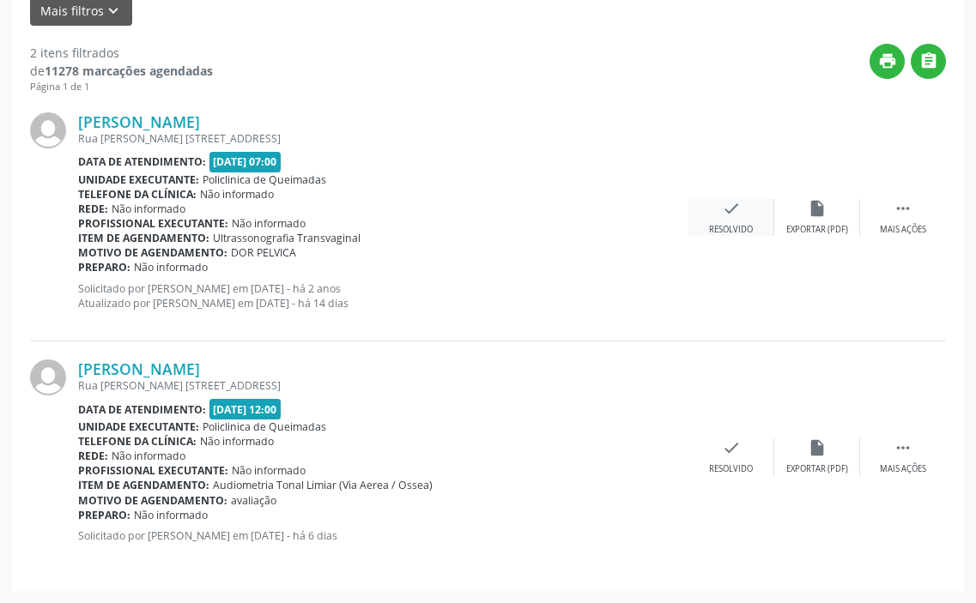
click at [726, 217] on icon "check" at bounding box center [731, 208] width 19 height 19
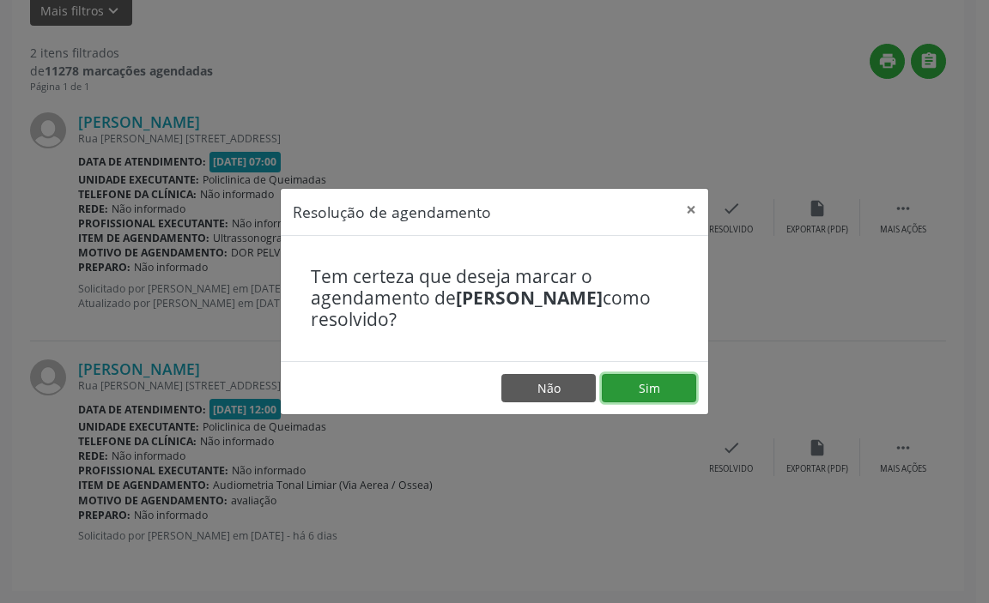
click at [627, 391] on button "Sim" at bounding box center [649, 388] width 94 height 29
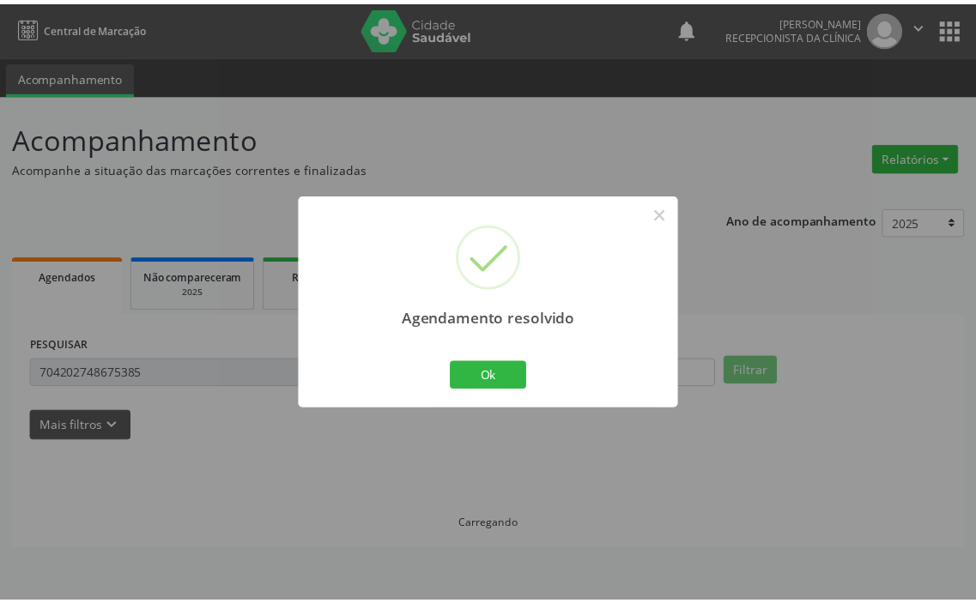
scroll to position [0, 0]
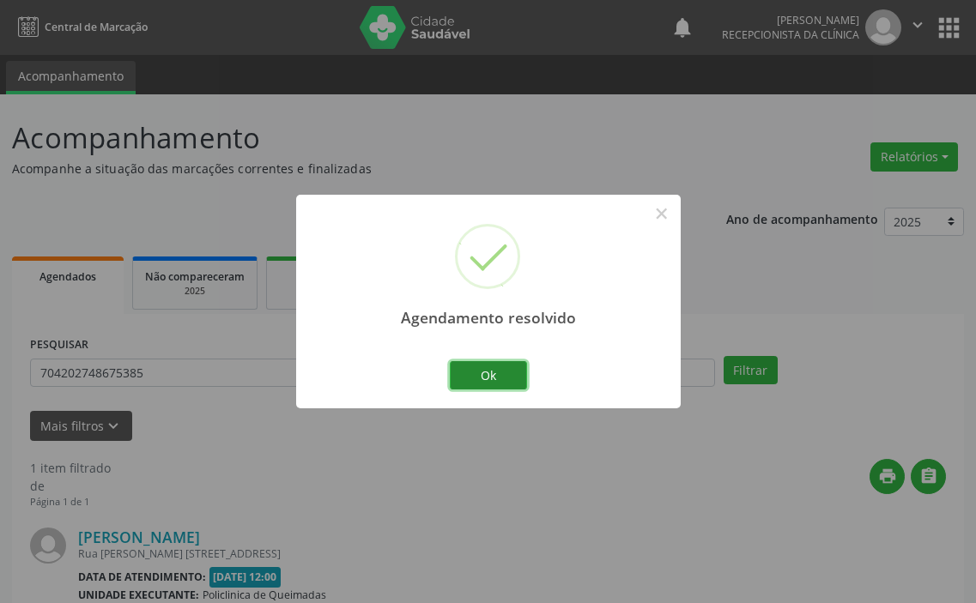
click at [518, 361] on button "Ok" at bounding box center [488, 375] width 77 height 29
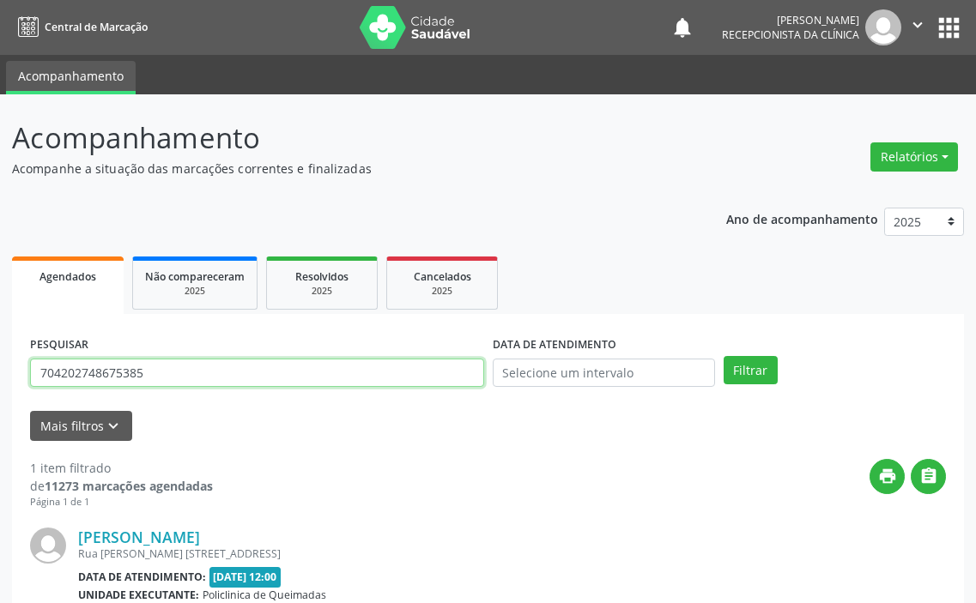
click at [420, 382] on input "704202748675385" at bounding box center [257, 373] width 454 height 29
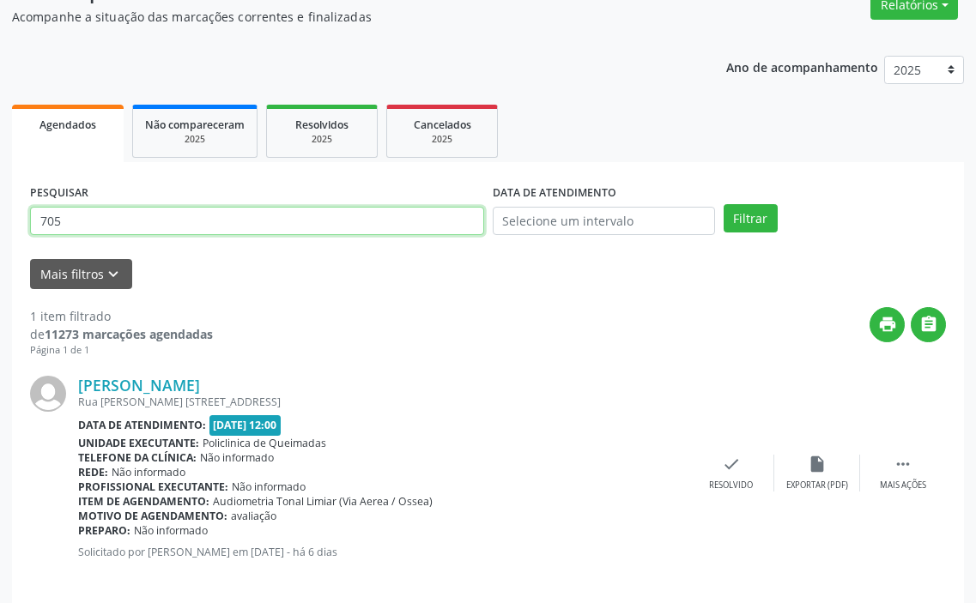
scroll to position [168, 0]
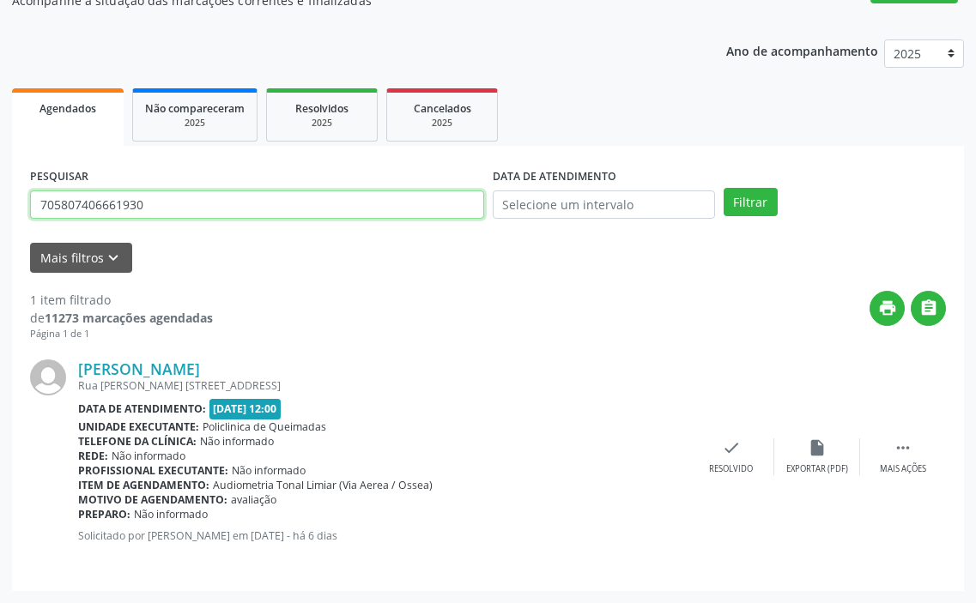
click at [724, 188] on button "Filtrar" at bounding box center [751, 202] width 54 height 29
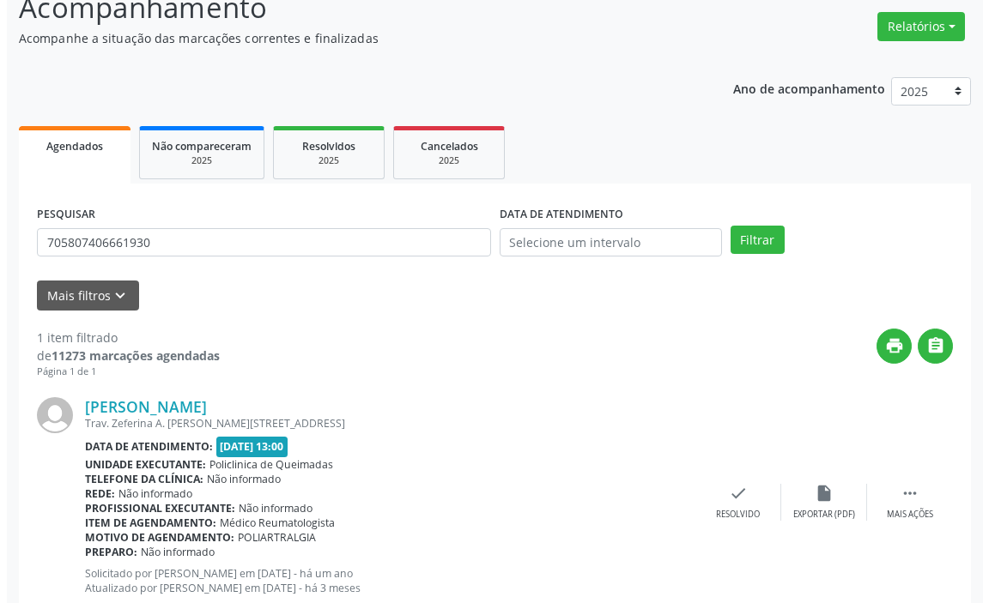
scroll to position [183, 0]
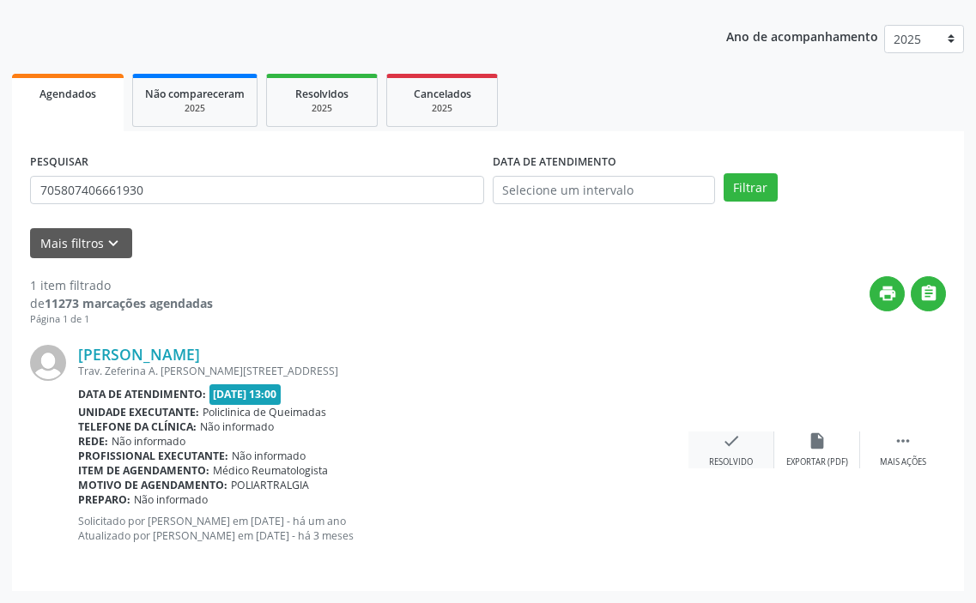
click at [730, 460] on div "Resolvido" at bounding box center [731, 463] width 44 height 12
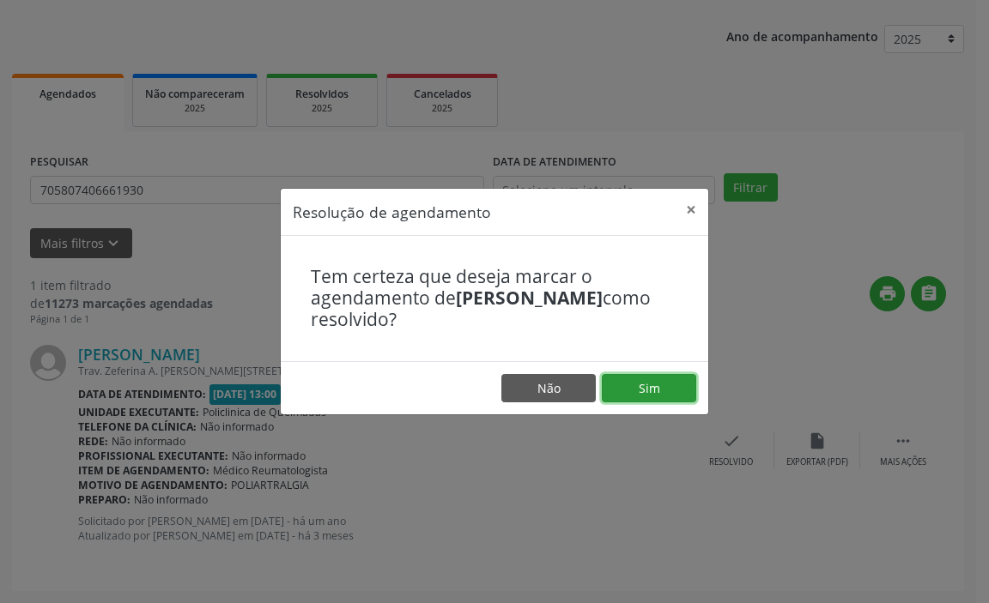
click at [664, 382] on button "Sim" at bounding box center [649, 388] width 94 height 29
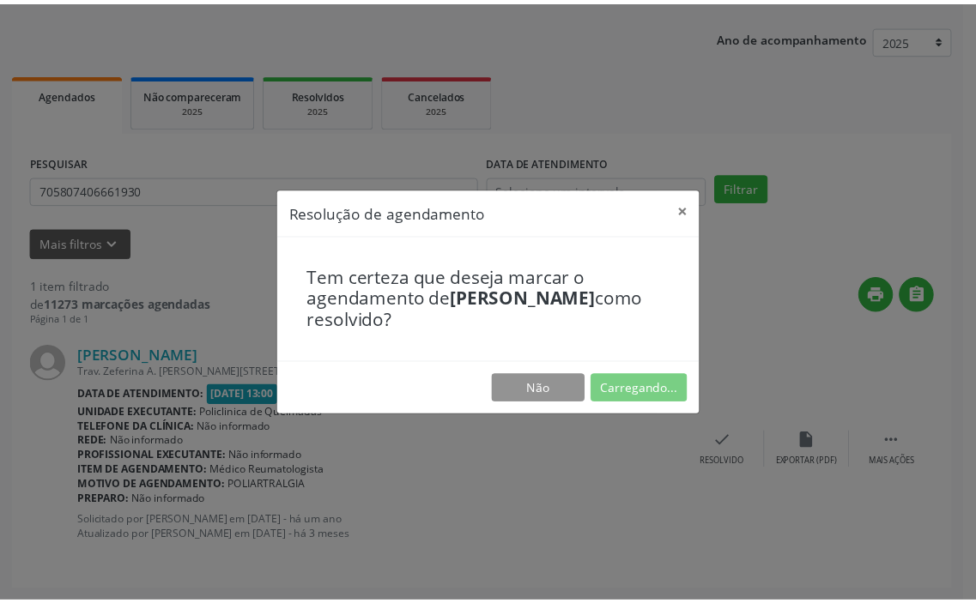
scroll to position [0, 0]
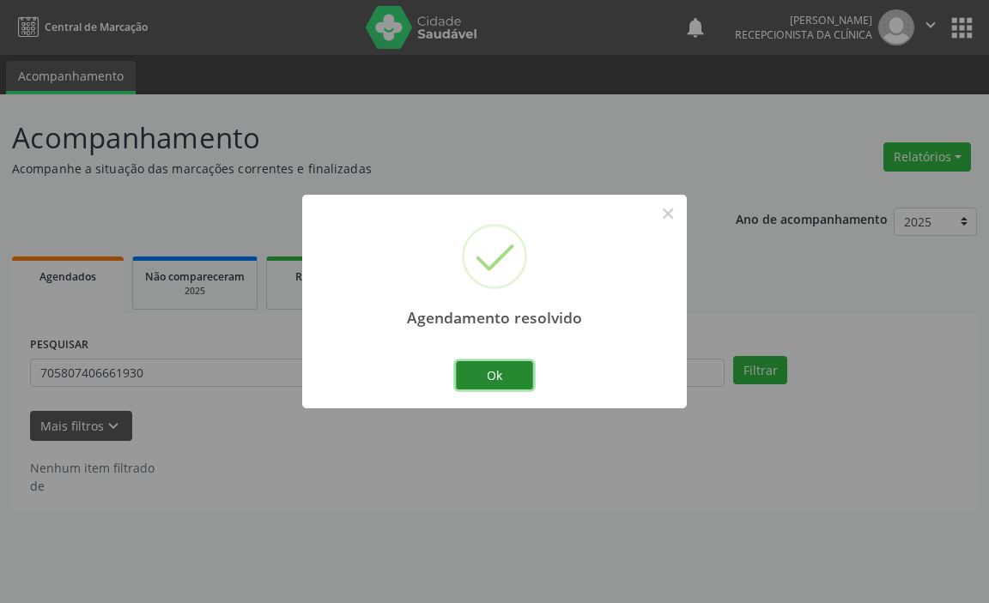
click at [485, 372] on button "Ok" at bounding box center [494, 375] width 77 height 29
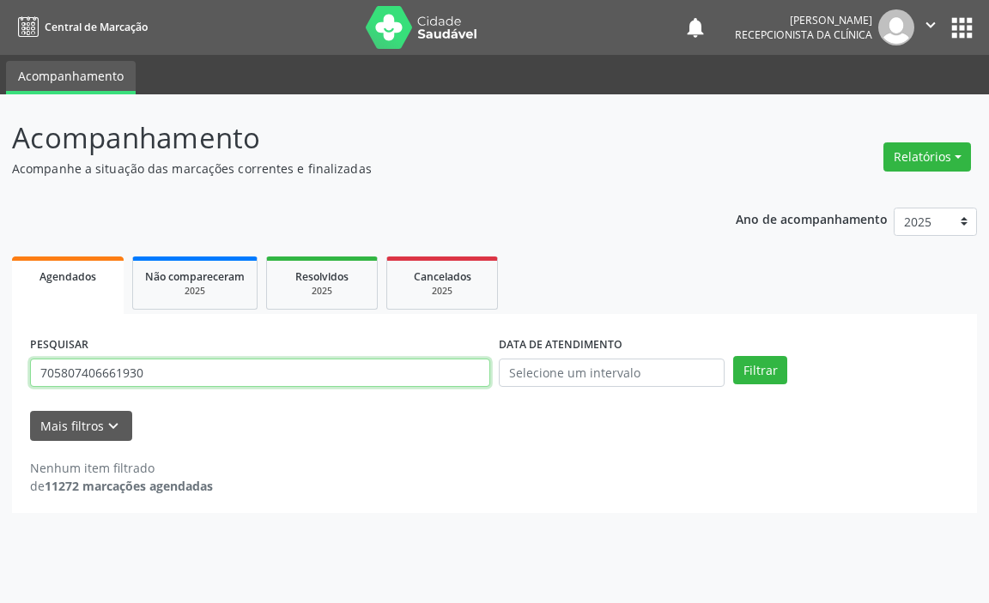
click at [485, 372] on input "705807406661930" at bounding box center [260, 373] width 460 height 29
click at [733, 356] on button "Filtrar" at bounding box center [760, 370] width 54 height 29
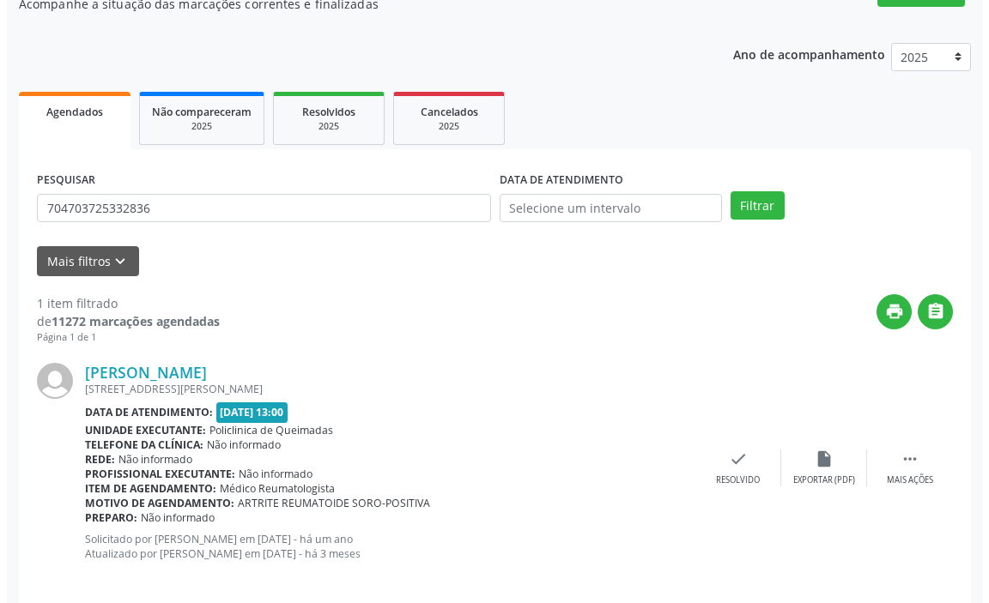
scroll to position [183, 0]
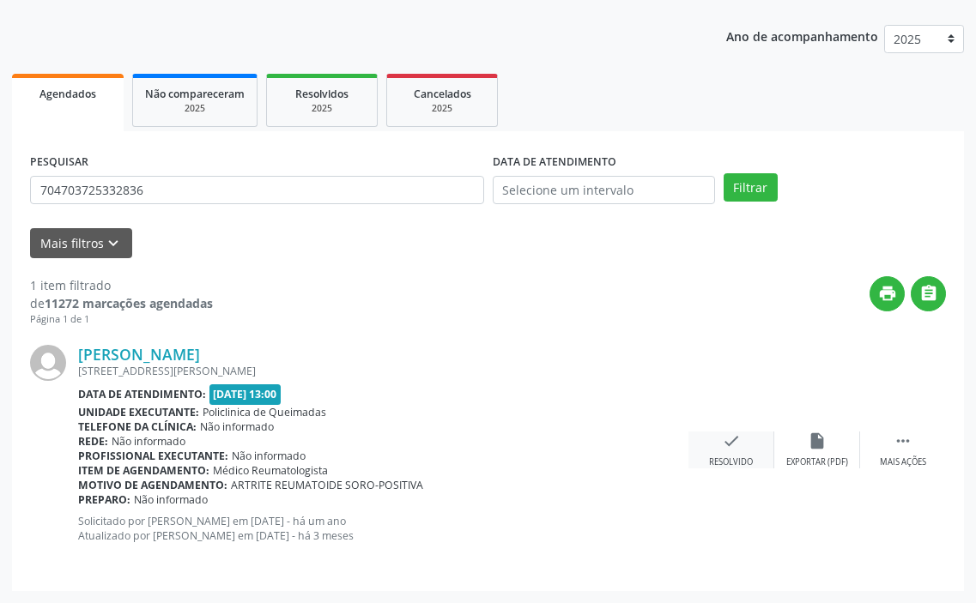
click at [731, 457] on div "Resolvido" at bounding box center [731, 463] width 44 height 12
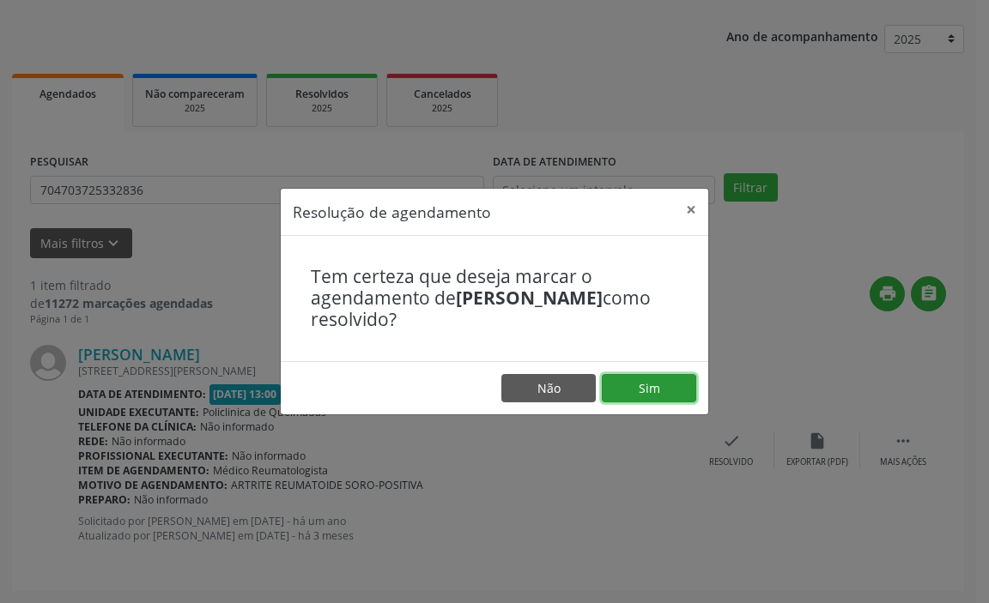
click at [663, 394] on button "Sim" at bounding box center [649, 388] width 94 height 29
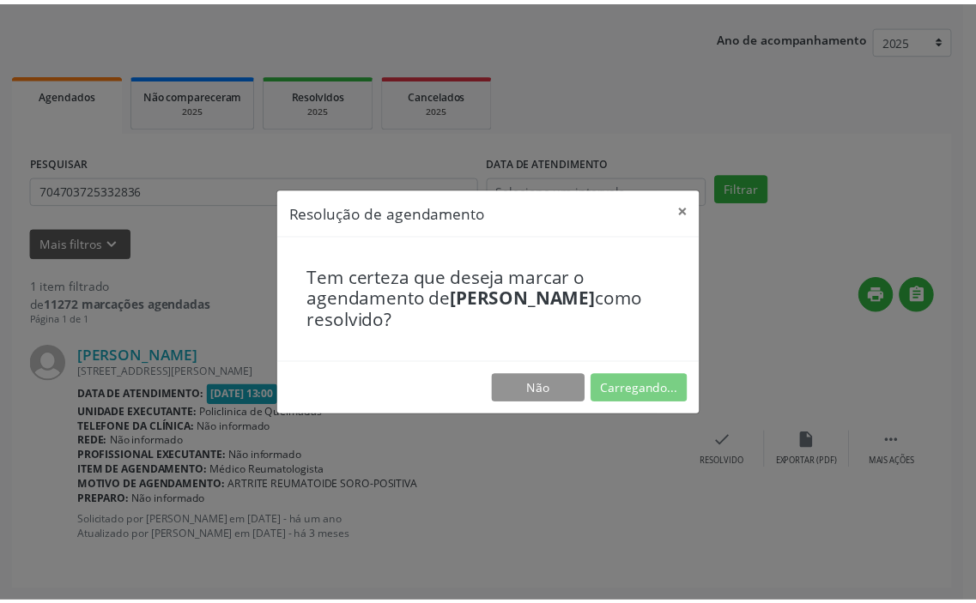
scroll to position [0, 0]
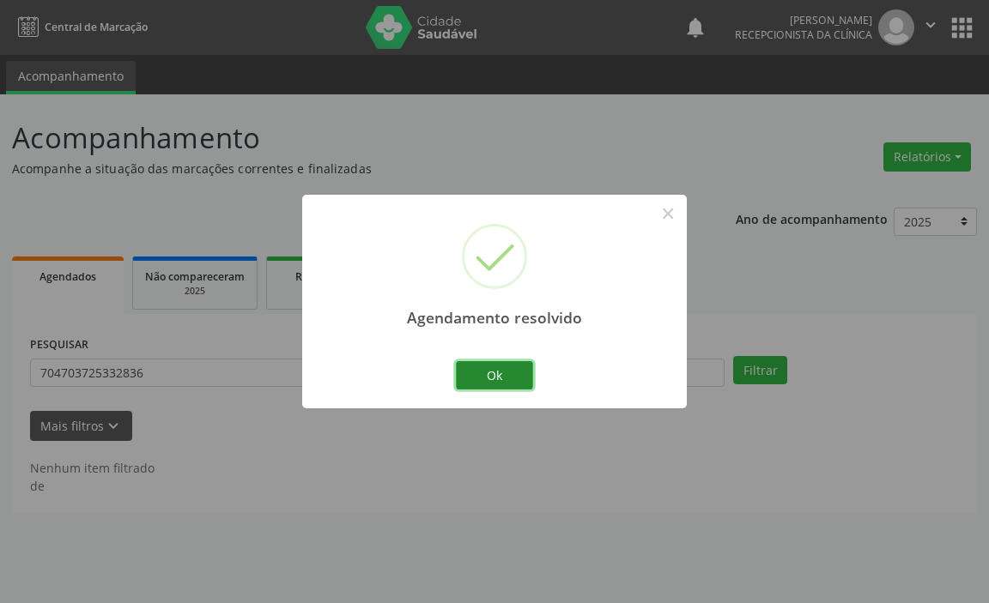
click at [509, 380] on button "Ok" at bounding box center [494, 375] width 77 height 29
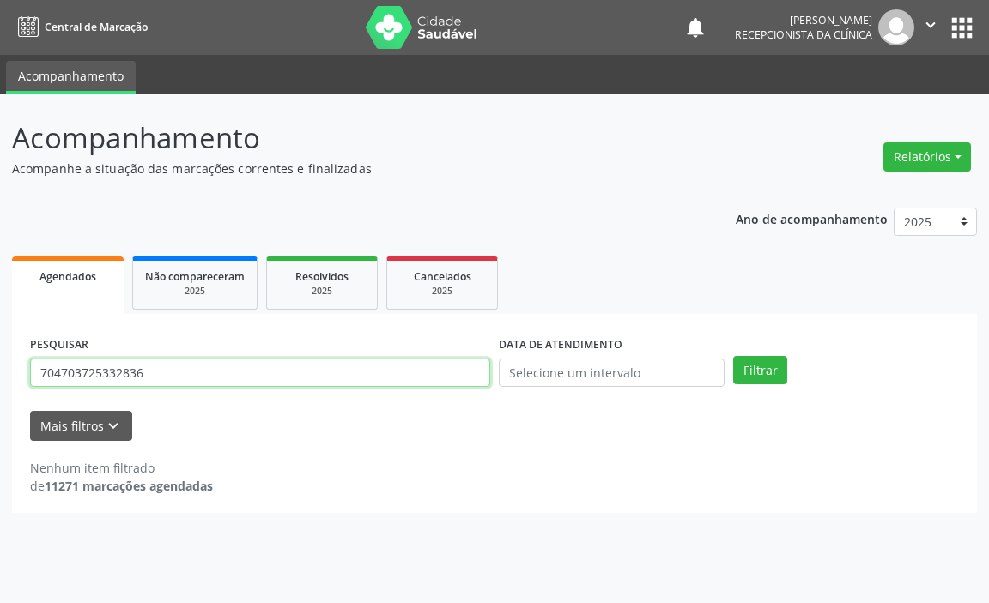
click at [449, 379] on input "704703725332836" at bounding box center [260, 373] width 460 height 29
click at [733, 356] on button "Filtrar" at bounding box center [760, 370] width 54 height 29
click at [449, 379] on input "700301985477132" at bounding box center [260, 373] width 460 height 29
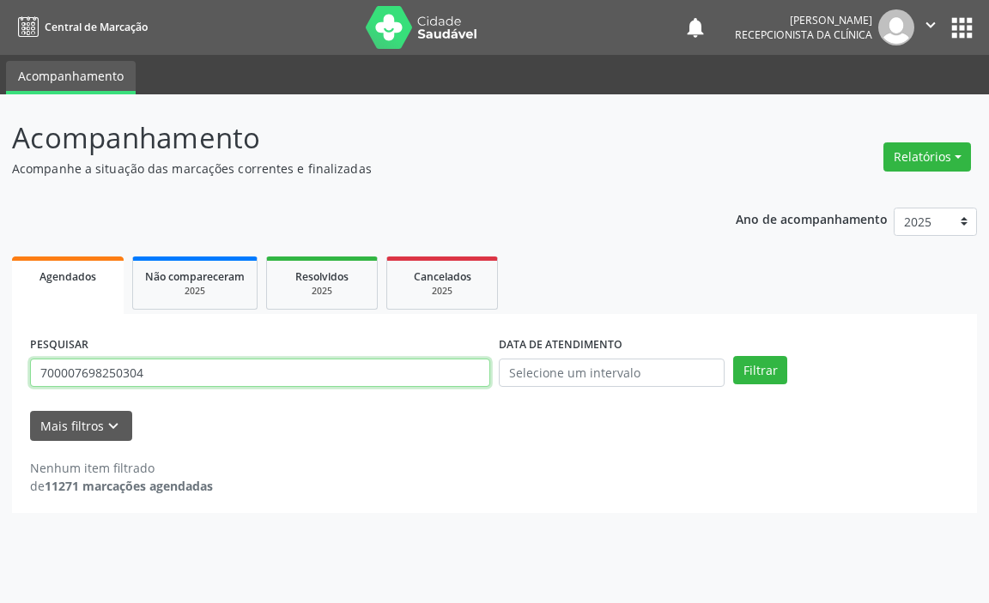
click at [733, 356] on button "Filtrar" at bounding box center [760, 370] width 54 height 29
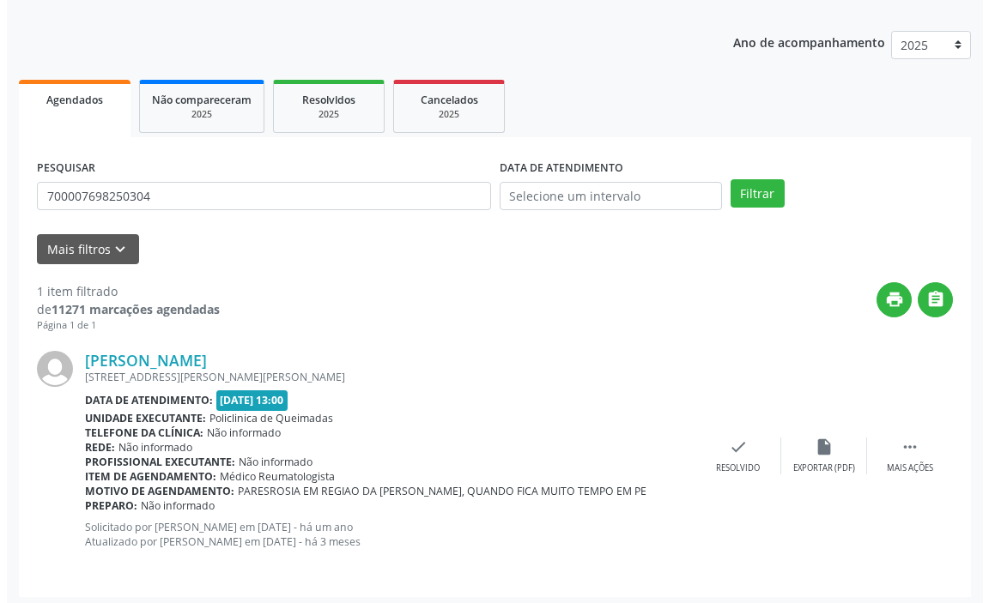
scroll to position [183, 0]
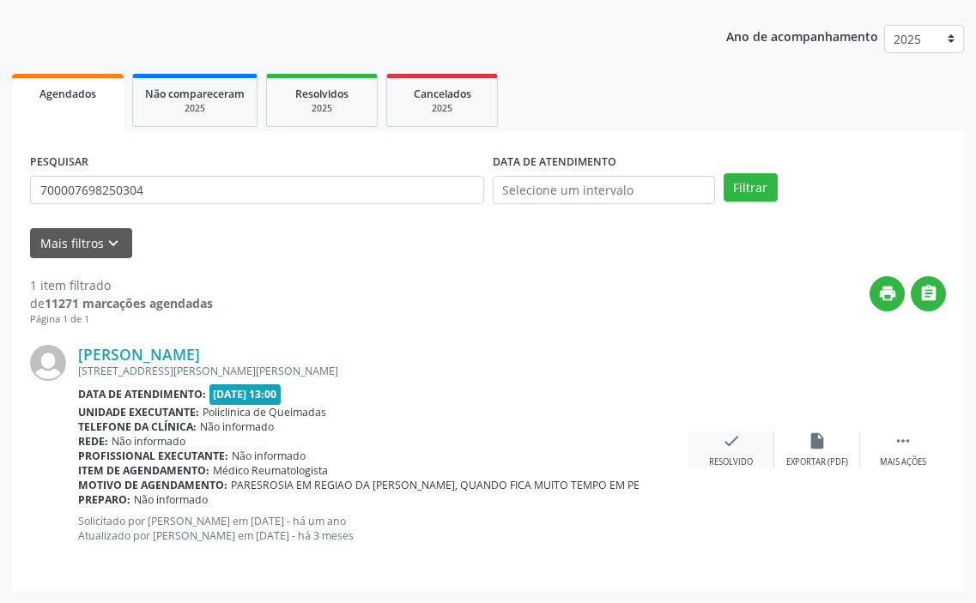
click at [726, 442] on icon "check" at bounding box center [731, 441] width 19 height 19
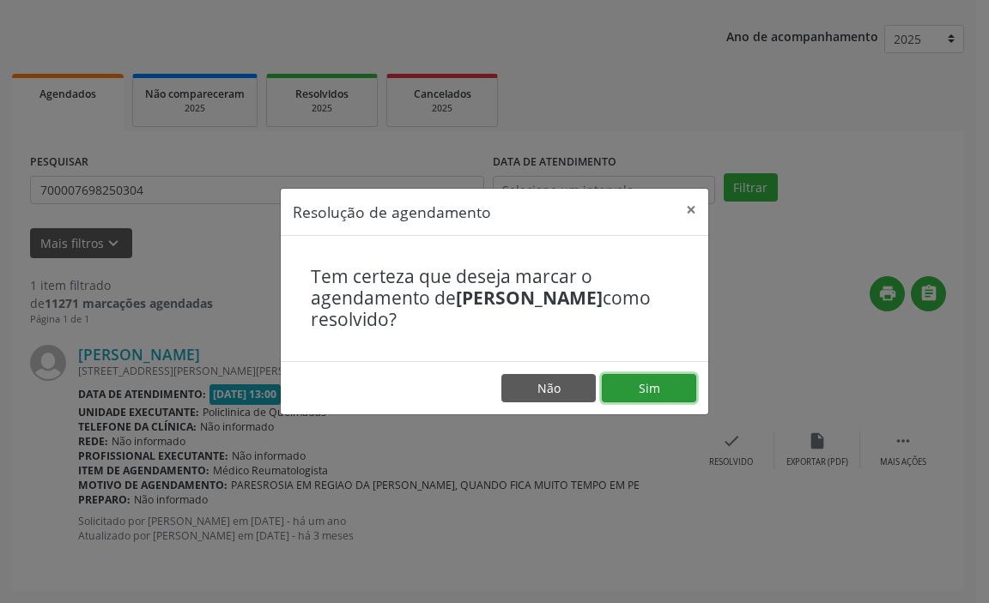
click at [672, 395] on button "Sim" at bounding box center [649, 388] width 94 height 29
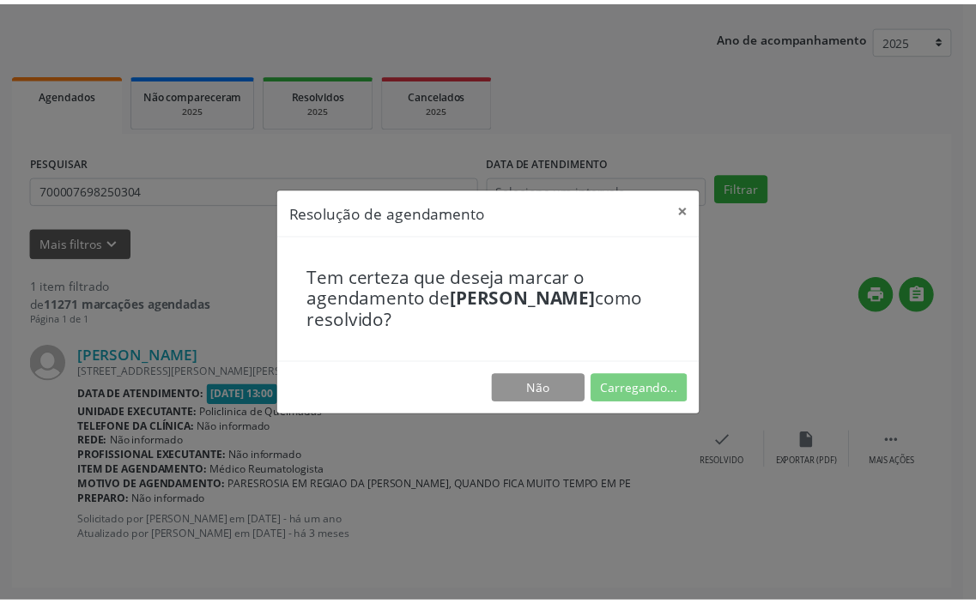
scroll to position [0, 0]
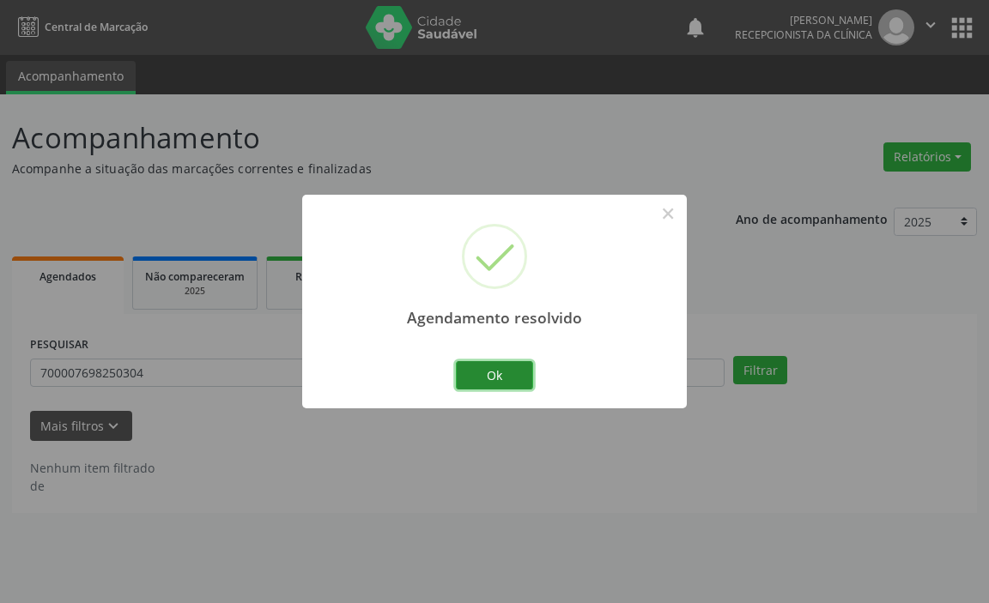
click at [505, 374] on button "Ok" at bounding box center [494, 375] width 77 height 29
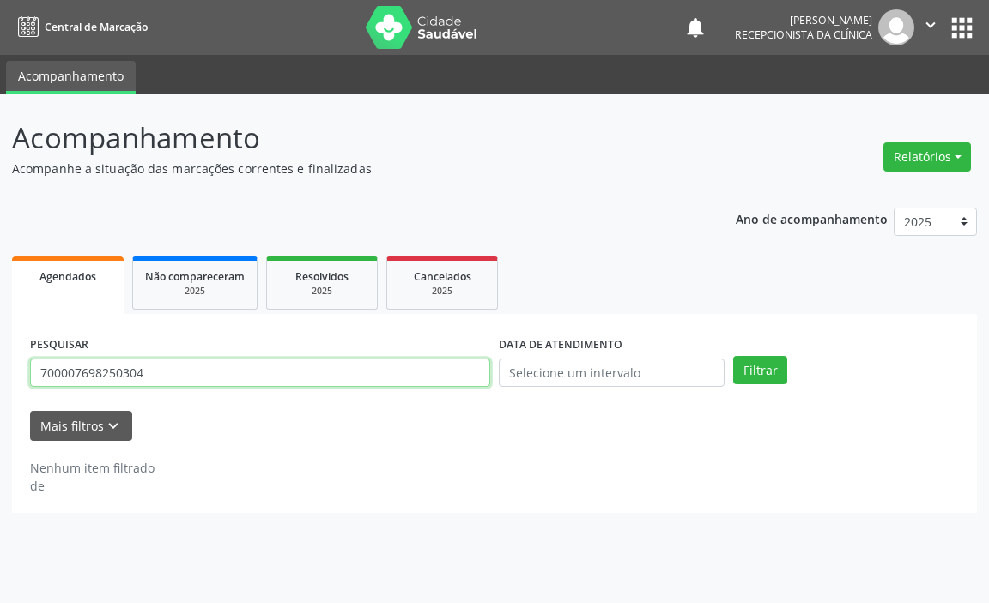
click at [445, 380] on input "700007698250304" at bounding box center [260, 373] width 460 height 29
click at [733, 356] on button "Filtrar" at bounding box center [760, 370] width 54 height 29
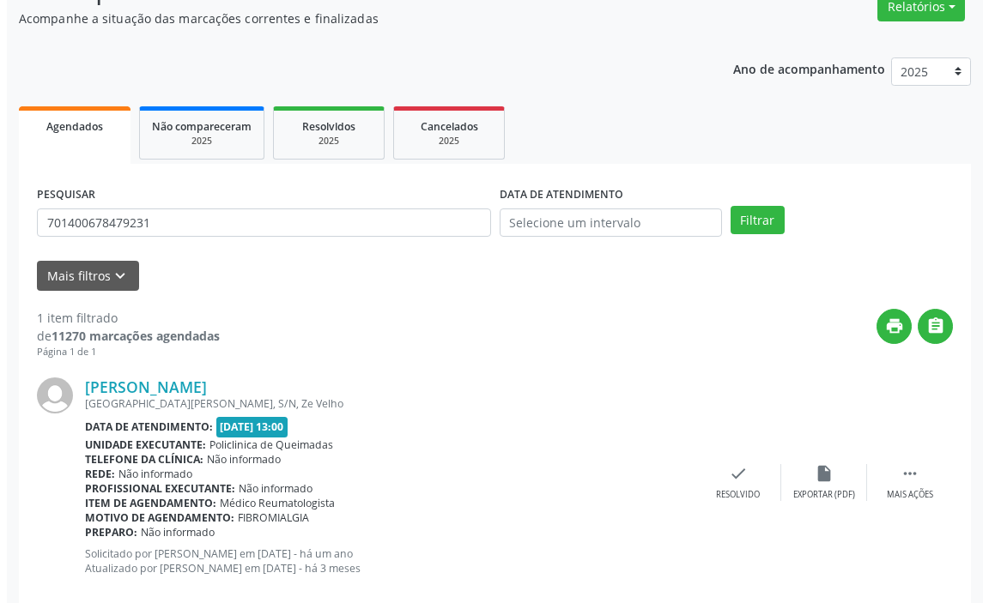
scroll to position [183, 0]
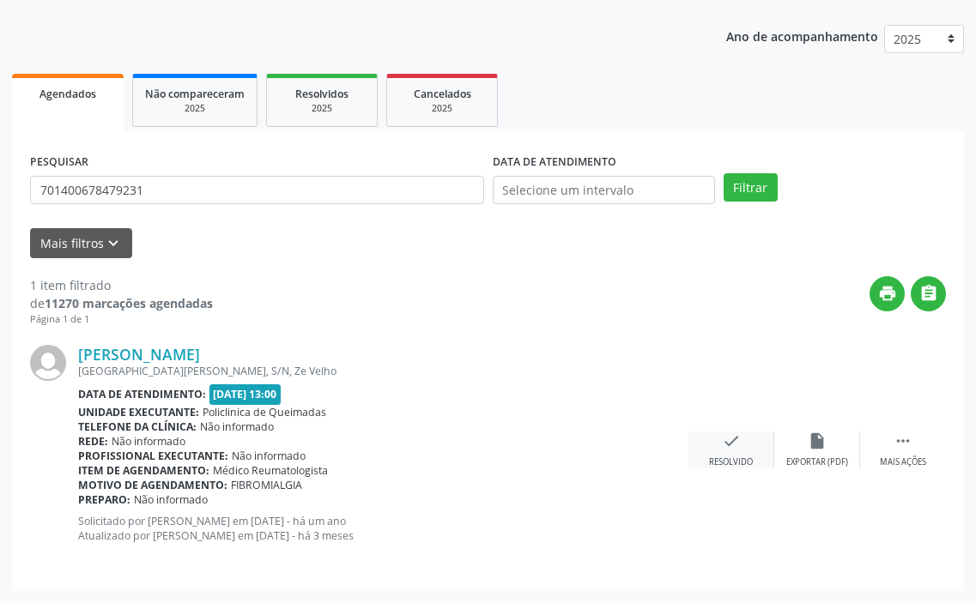
click at [725, 450] on icon "check" at bounding box center [731, 441] width 19 height 19
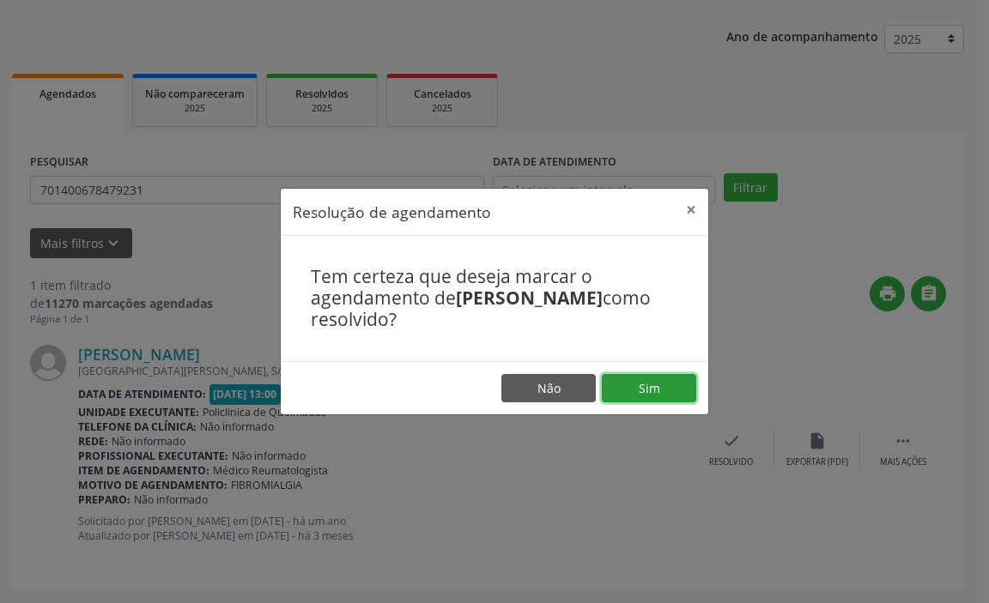
click at [639, 385] on button "Sim" at bounding box center [649, 388] width 94 height 29
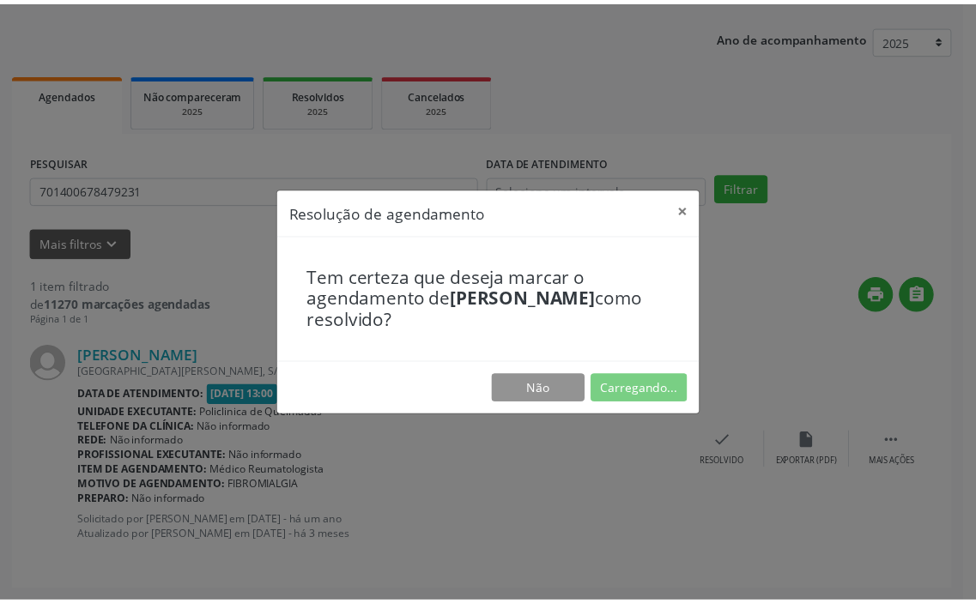
scroll to position [0, 0]
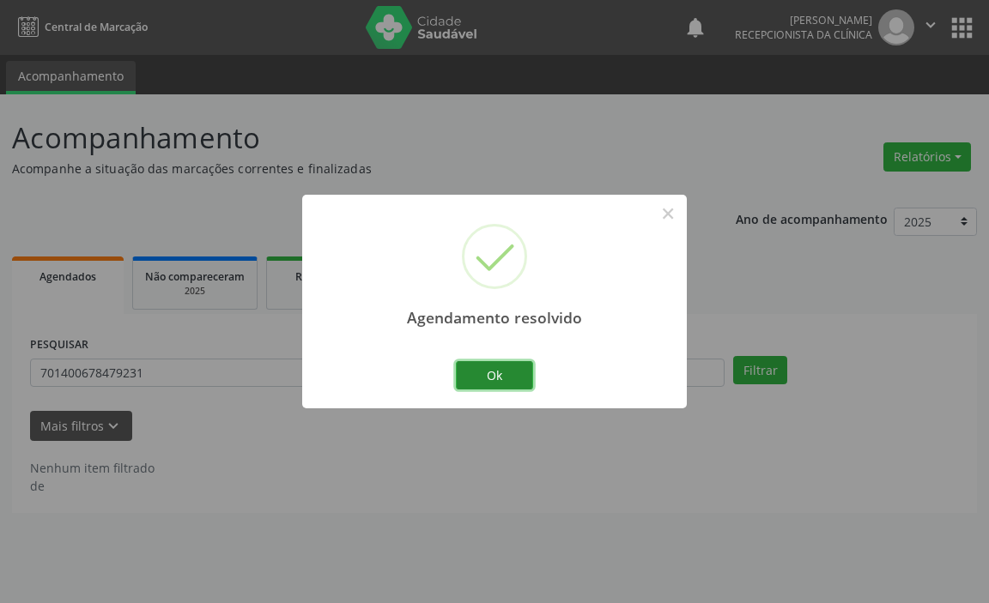
click at [514, 372] on button "Ok" at bounding box center [494, 375] width 77 height 29
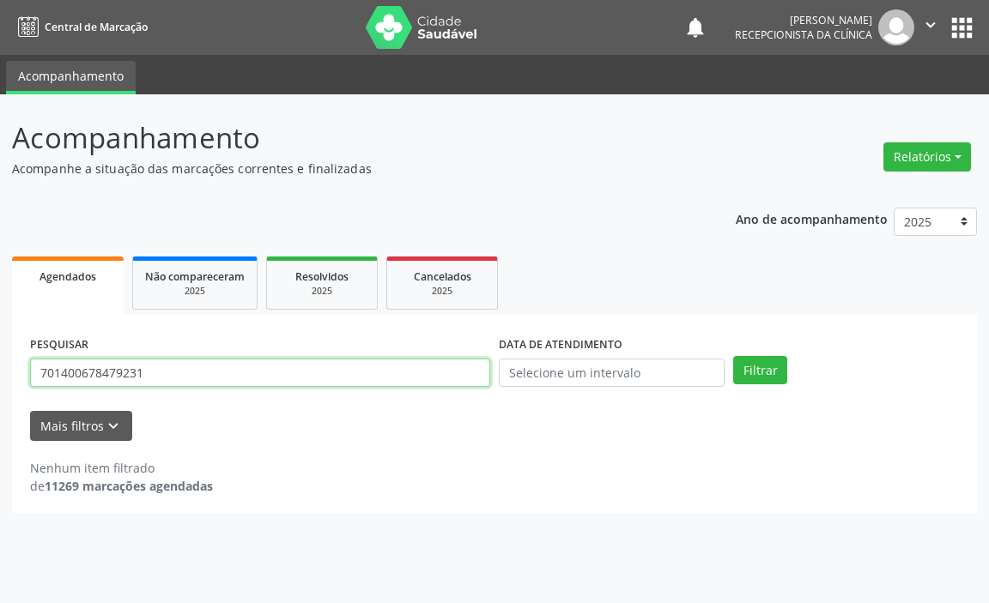
click at [464, 368] on input "701400678479231" at bounding box center [260, 373] width 460 height 29
click at [733, 356] on button "Filtrar" at bounding box center [760, 370] width 54 height 29
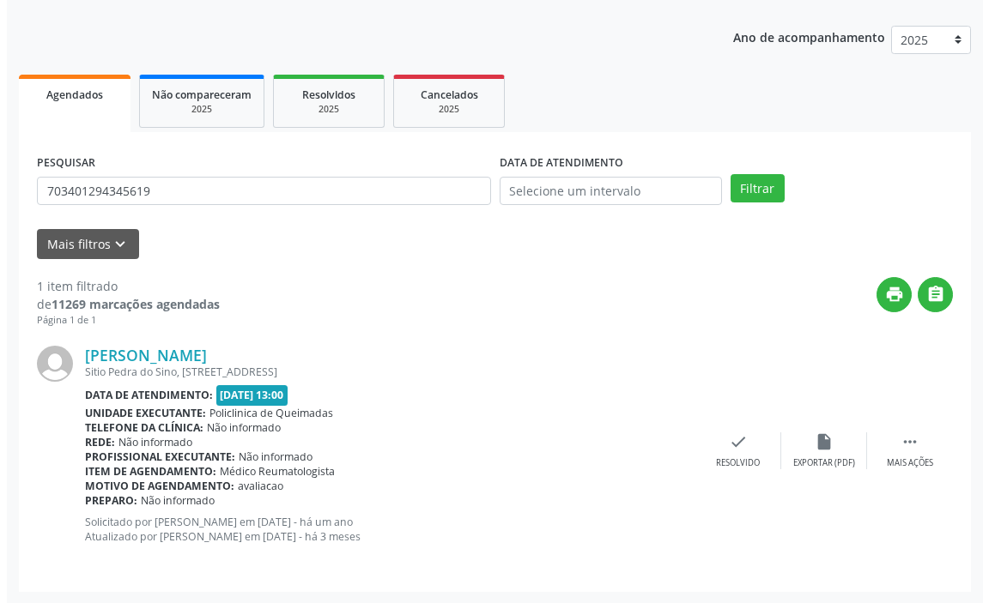
scroll to position [183, 0]
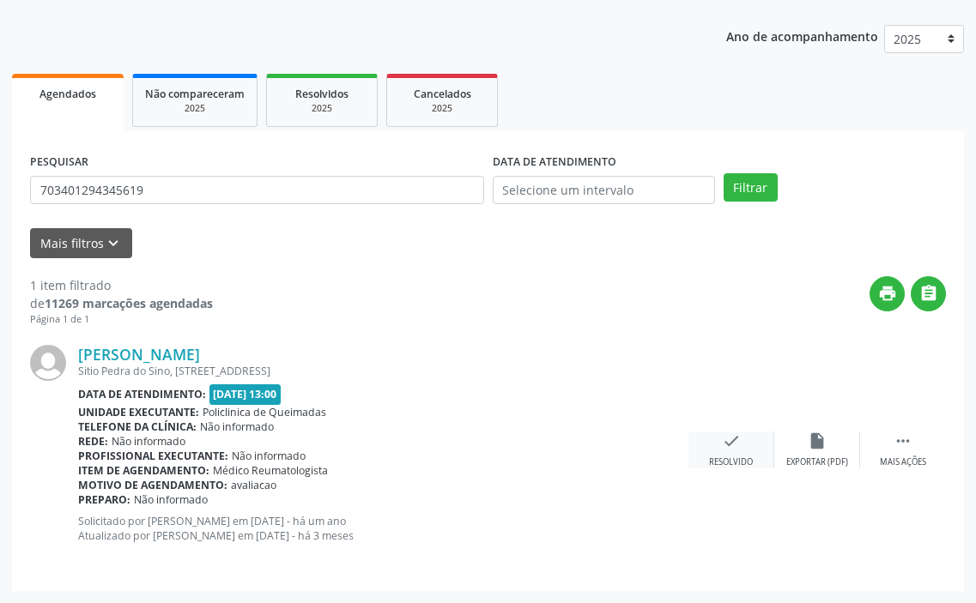
click at [737, 457] on div "Resolvido" at bounding box center [731, 463] width 44 height 12
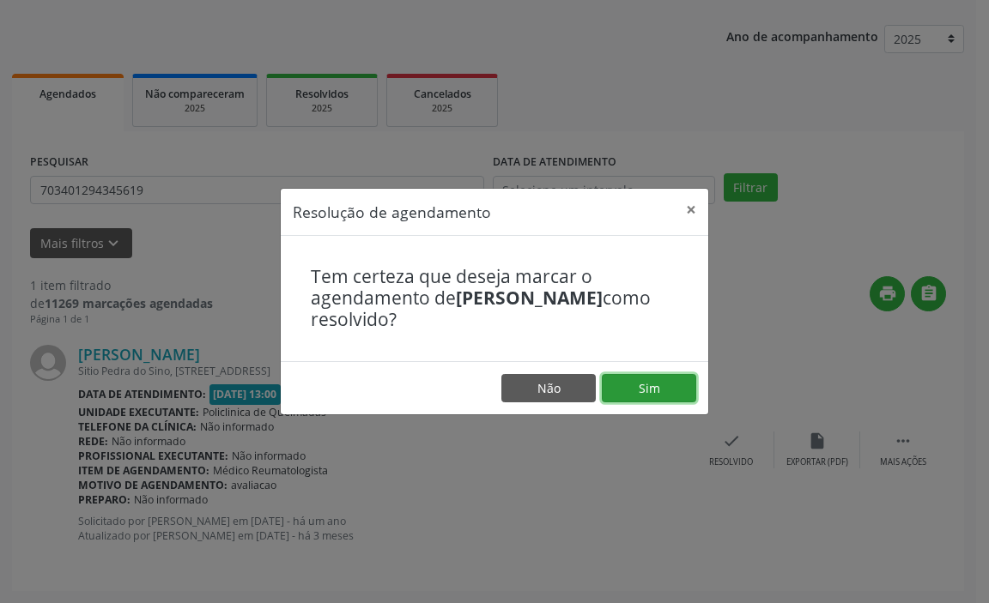
click at [663, 393] on button "Sim" at bounding box center [649, 388] width 94 height 29
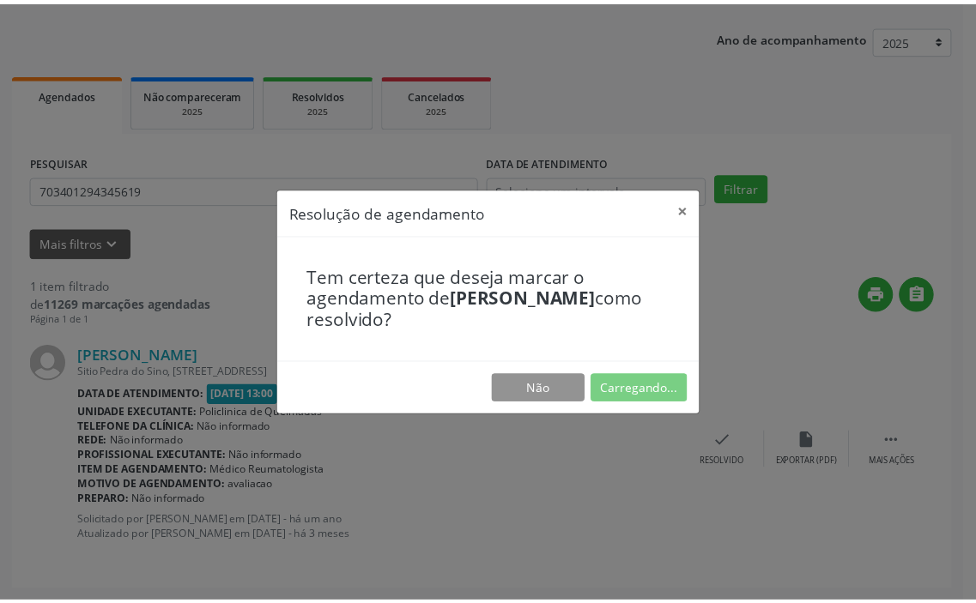
scroll to position [0, 0]
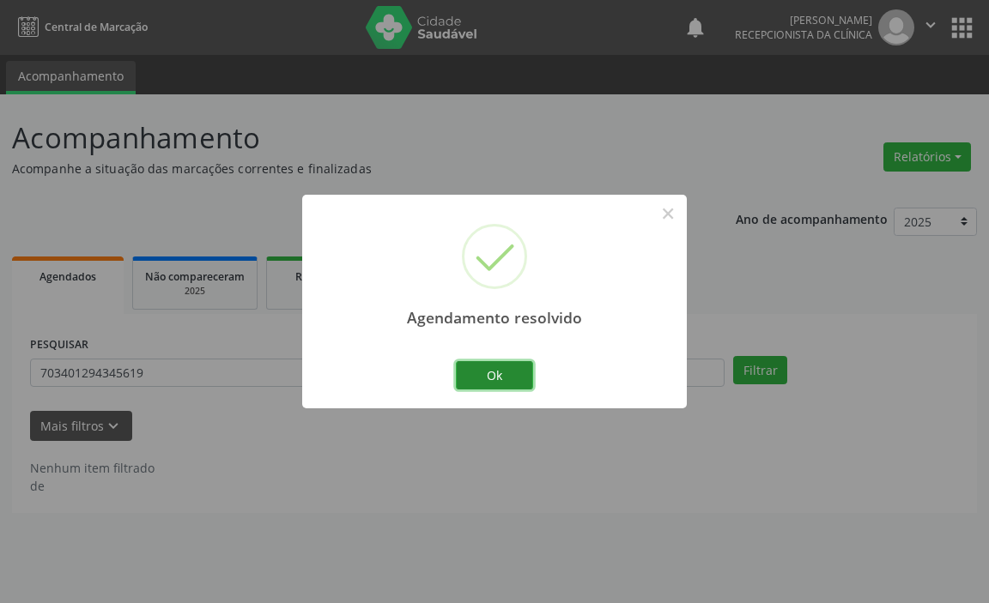
click at [488, 375] on button "Ok" at bounding box center [494, 375] width 77 height 29
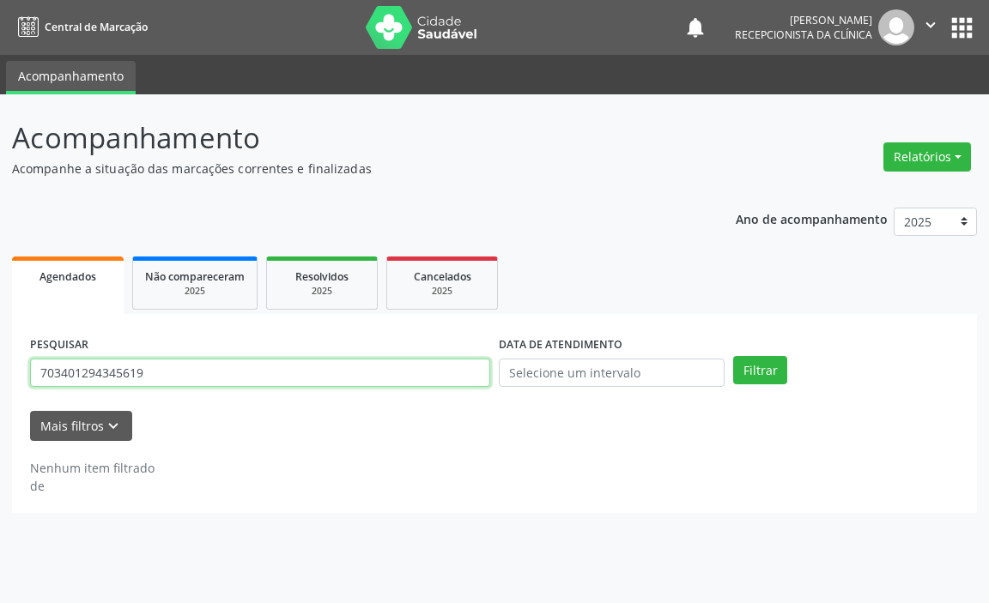
click at [479, 373] on input "703401294345619" at bounding box center [260, 373] width 460 height 29
click at [733, 356] on button "Filtrar" at bounding box center [760, 370] width 54 height 29
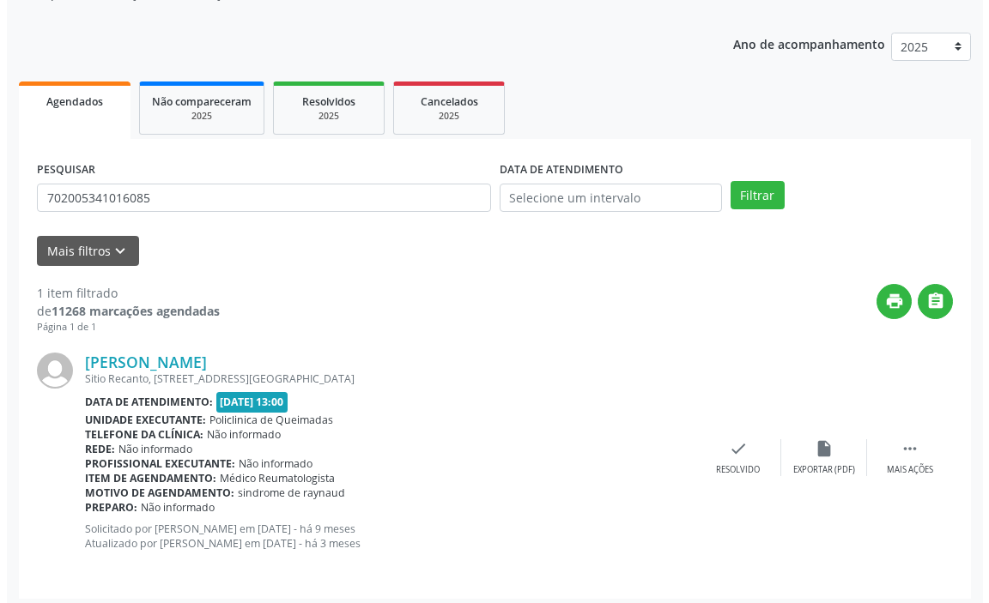
scroll to position [183, 0]
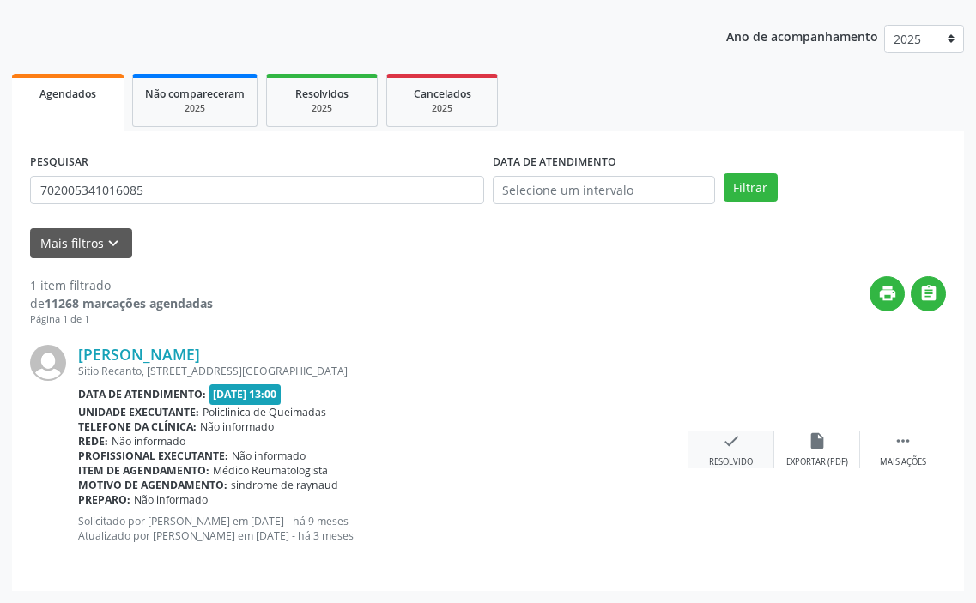
click at [723, 445] on icon "check" at bounding box center [731, 441] width 19 height 19
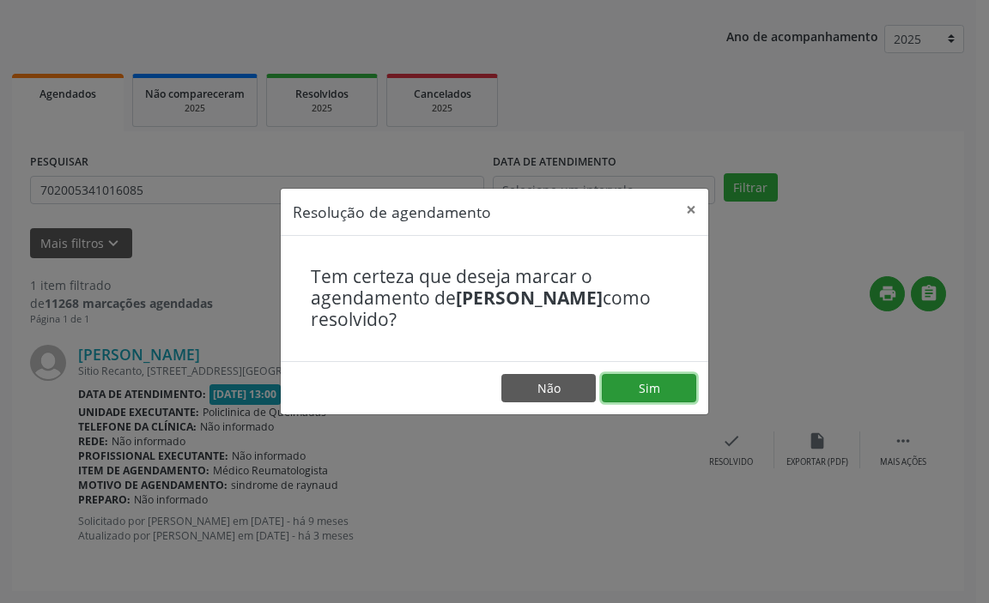
click at [650, 390] on button "Sim" at bounding box center [649, 388] width 94 height 29
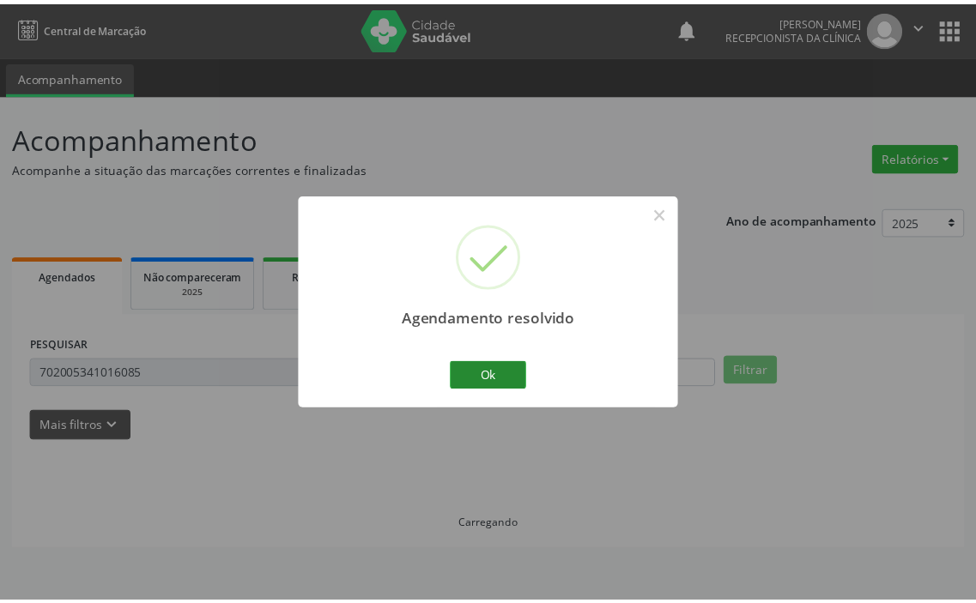
scroll to position [0, 0]
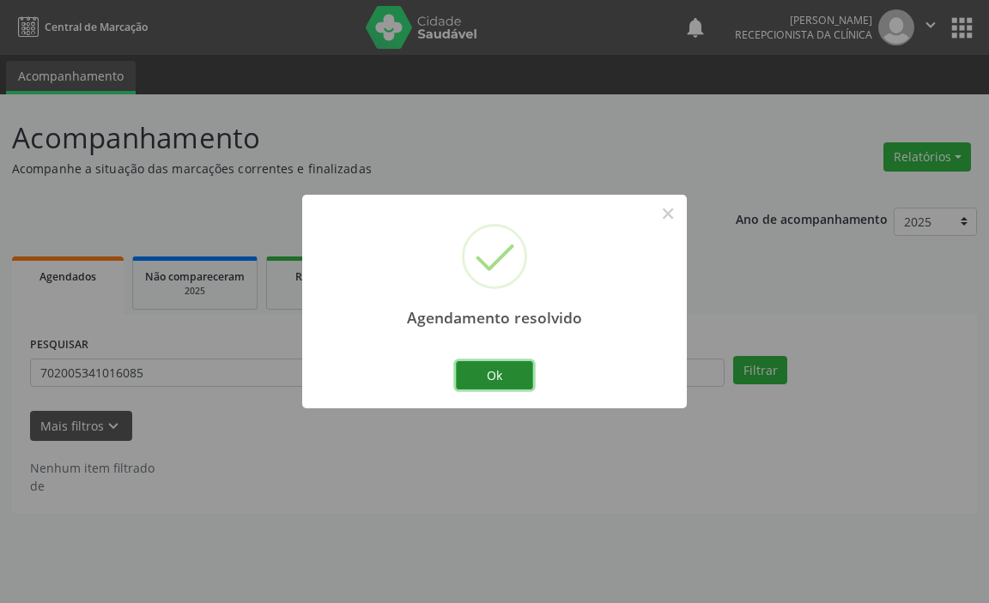
click at [498, 367] on button "Ok" at bounding box center [494, 375] width 77 height 29
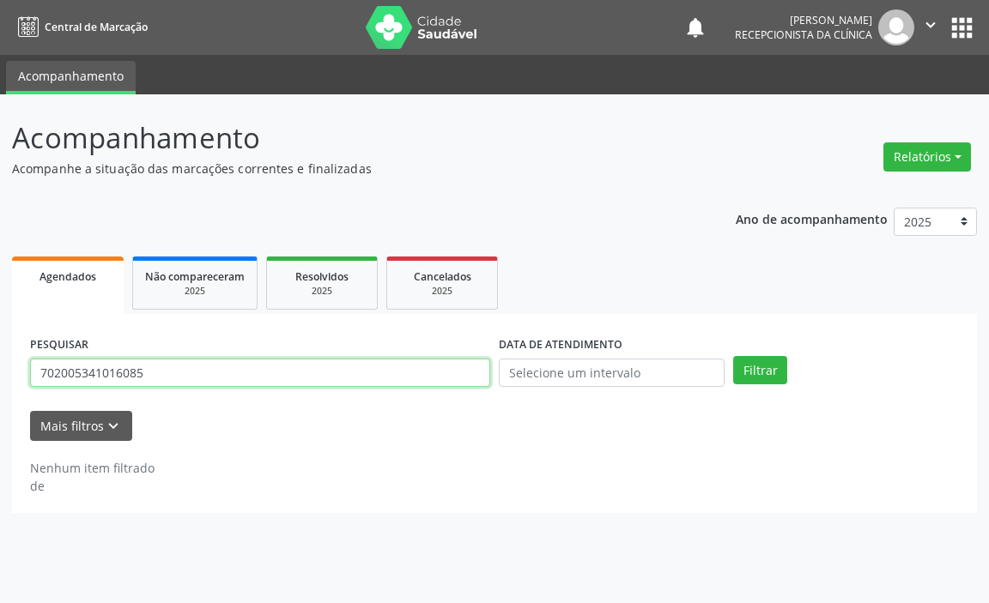
click at [425, 377] on input "702005341016085" at bounding box center [260, 373] width 460 height 29
click at [425, 378] on input "702005341016085" at bounding box center [260, 373] width 460 height 29
type input "70680324115522"
click at [733, 356] on button "Filtrar" at bounding box center [760, 370] width 54 height 29
click at [420, 374] on input "70680324115522" at bounding box center [260, 373] width 460 height 29
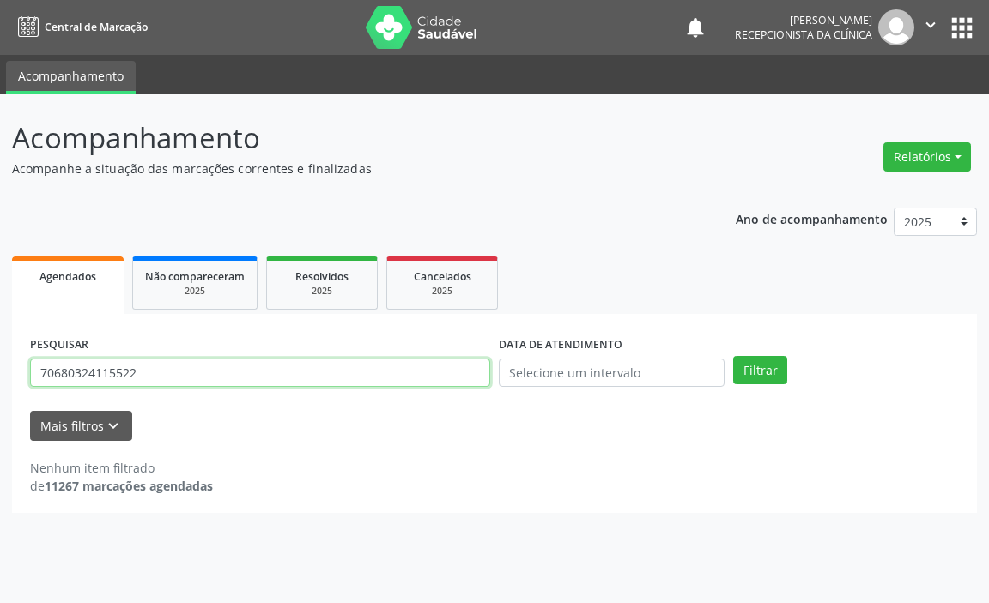
click at [733, 356] on button "Filtrar" at bounding box center [760, 370] width 54 height 29
click at [420, 374] on input "70680324115522" at bounding box center [260, 373] width 460 height 29
click at [733, 356] on button "Filtrar" at bounding box center [760, 370] width 54 height 29
click at [420, 375] on input "708702166263996" at bounding box center [260, 373] width 460 height 29
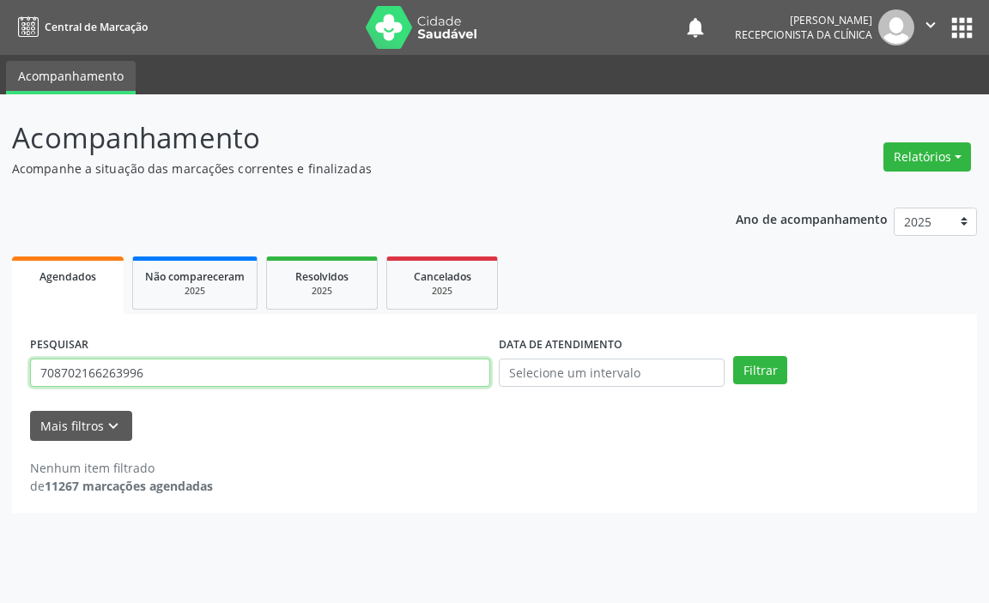
click at [420, 375] on input "708702166263996" at bounding box center [260, 373] width 460 height 29
click at [733, 356] on button "Filtrar" at bounding box center [760, 370] width 54 height 29
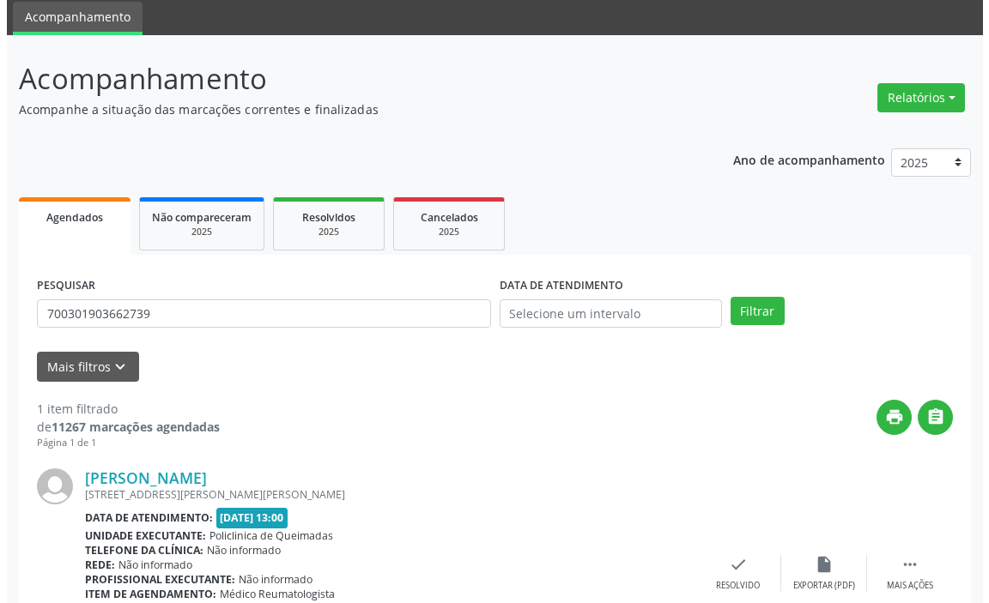
scroll to position [183, 0]
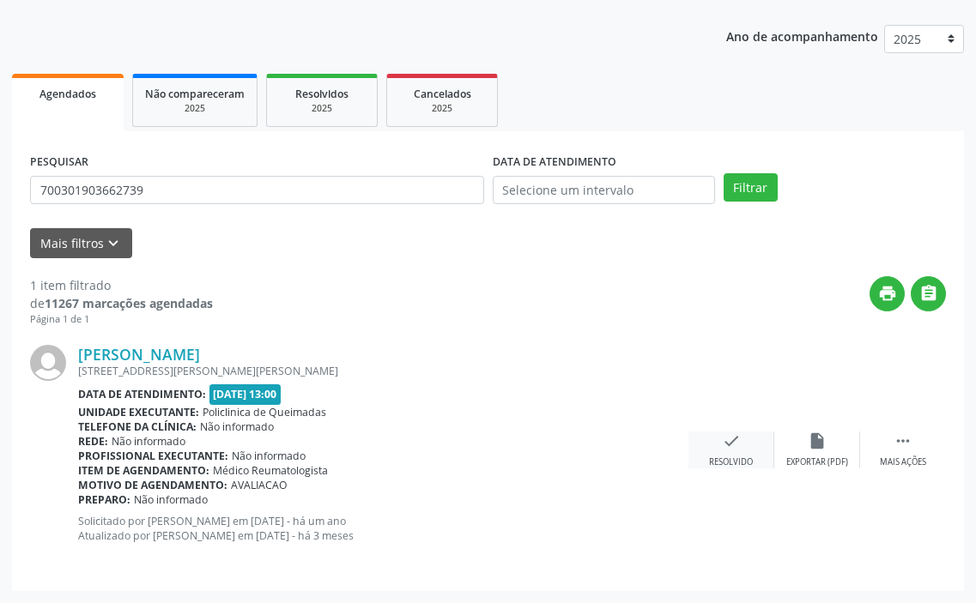
click at [745, 453] on div "check Resolvido" at bounding box center [731, 450] width 86 height 37
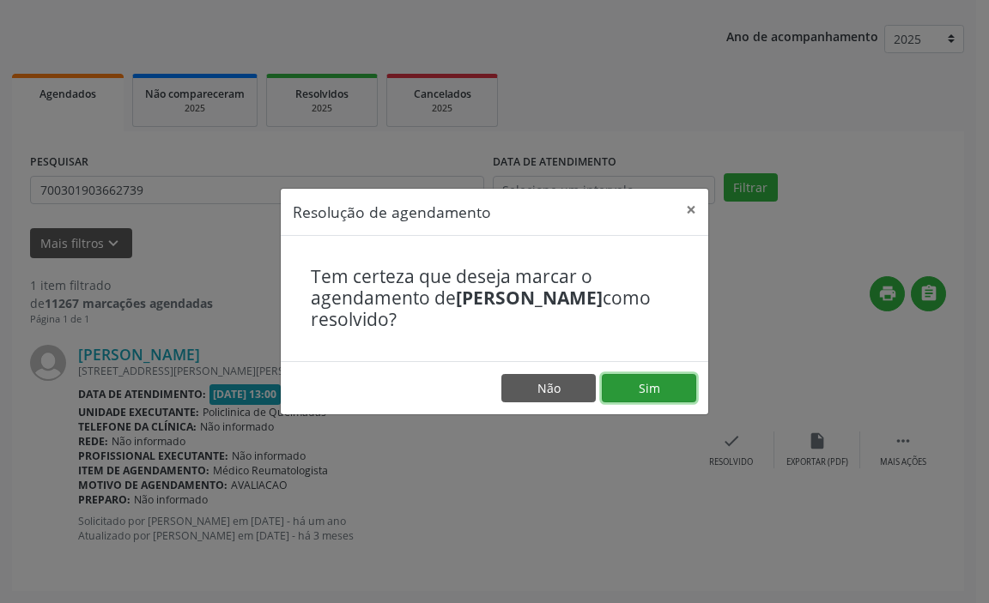
click at [645, 389] on button "Sim" at bounding box center [649, 388] width 94 height 29
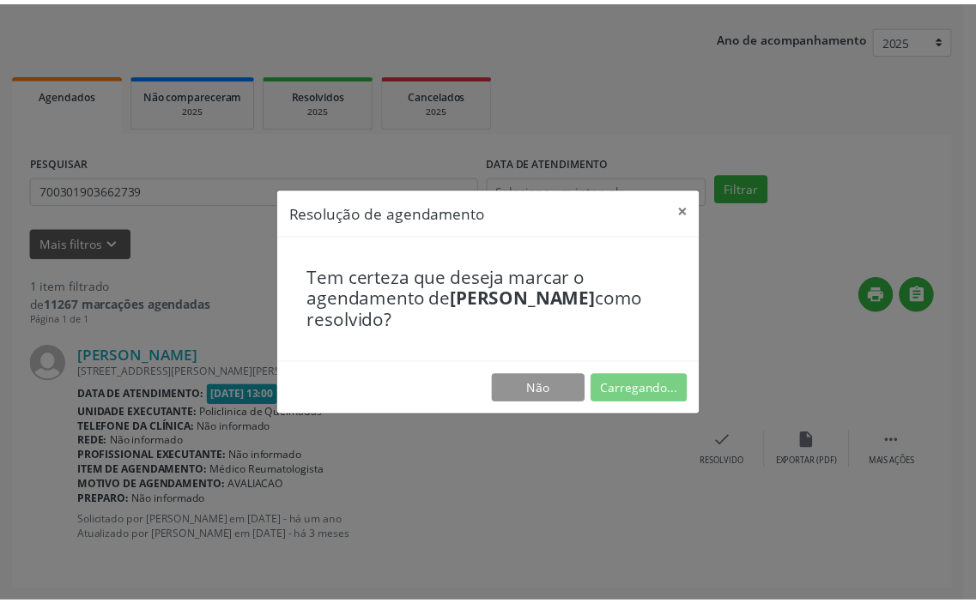
scroll to position [0, 0]
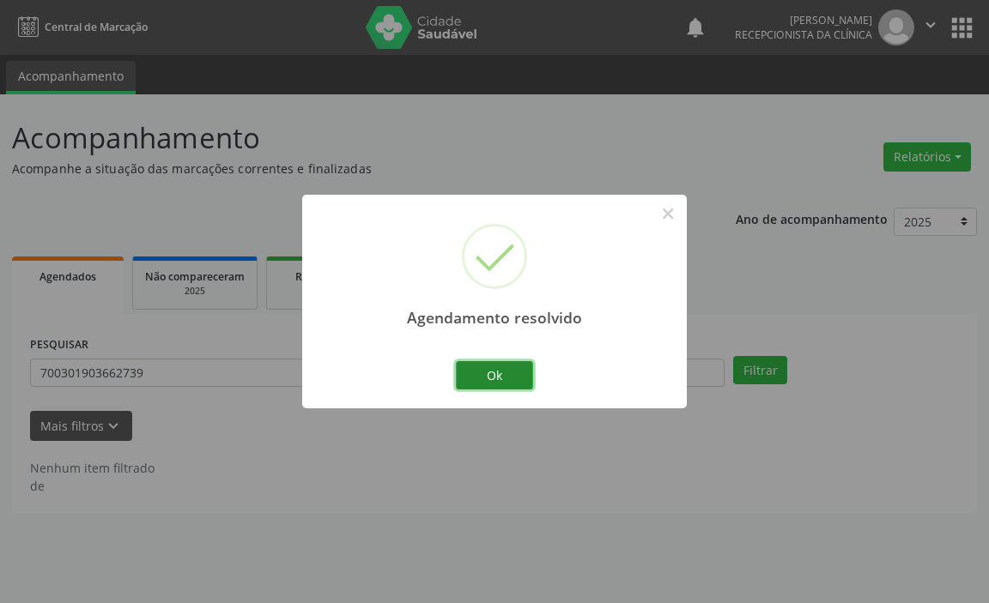
click at [469, 367] on button "Ok" at bounding box center [494, 375] width 77 height 29
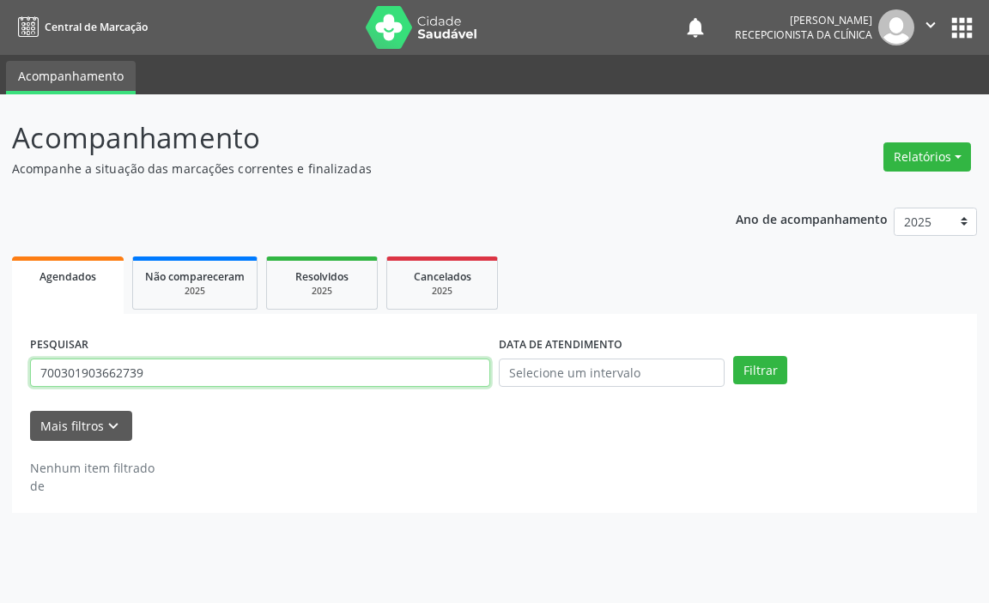
click at [460, 377] on input "700301903662739" at bounding box center [260, 373] width 460 height 29
click at [733, 356] on button "Filtrar" at bounding box center [760, 370] width 54 height 29
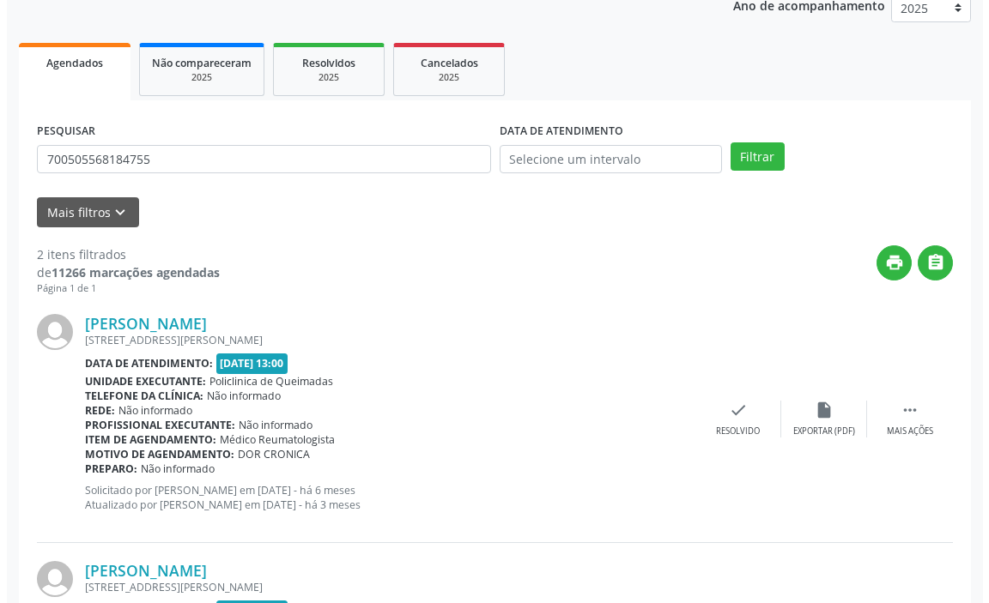
scroll to position [257, 0]
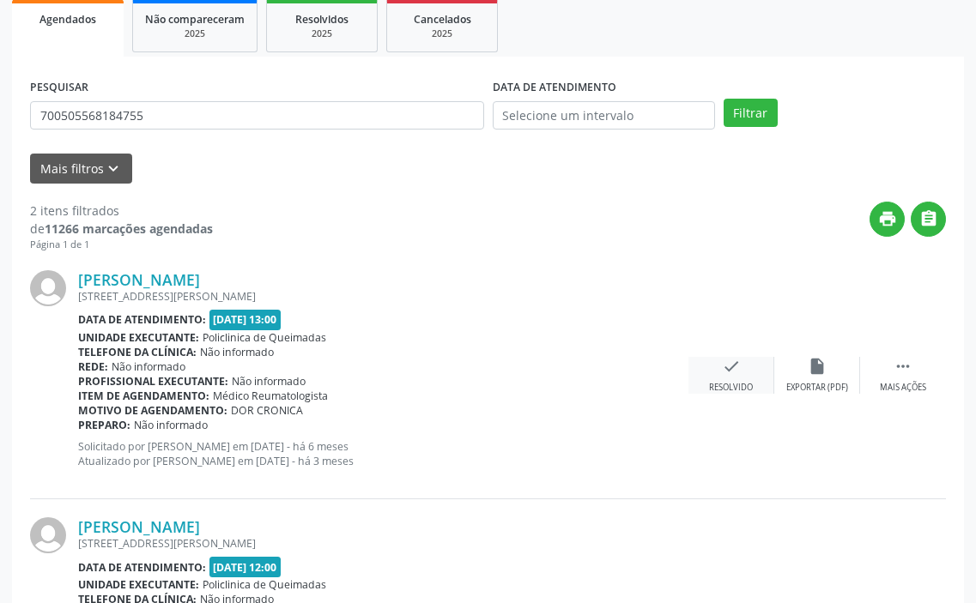
click at [740, 386] on div "Resolvido" at bounding box center [731, 388] width 44 height 12
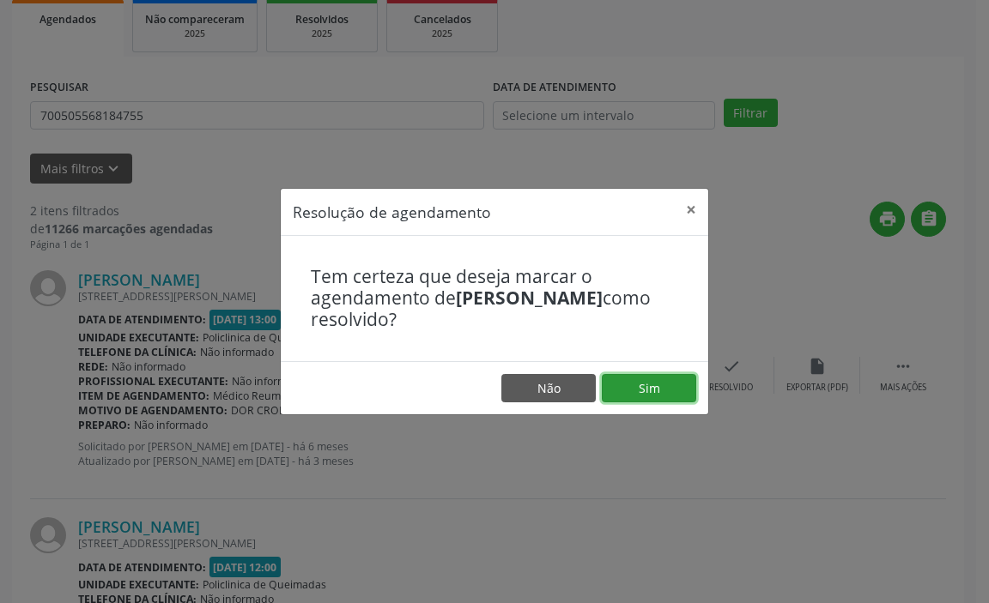
click at [683, 384] on button "Sim" at bounding box center [649, 388] width 94 height 29
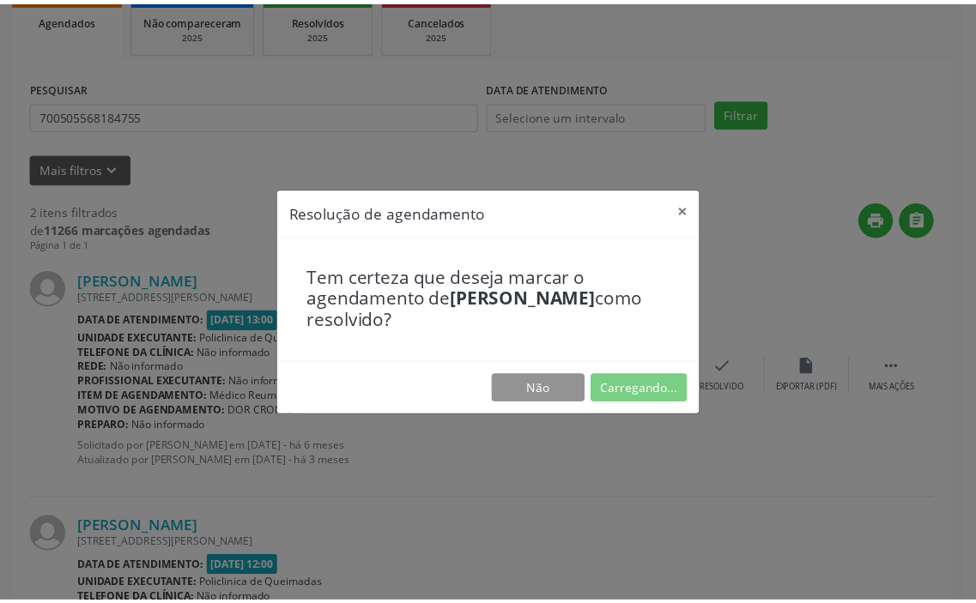
scroll to position [0, 0]
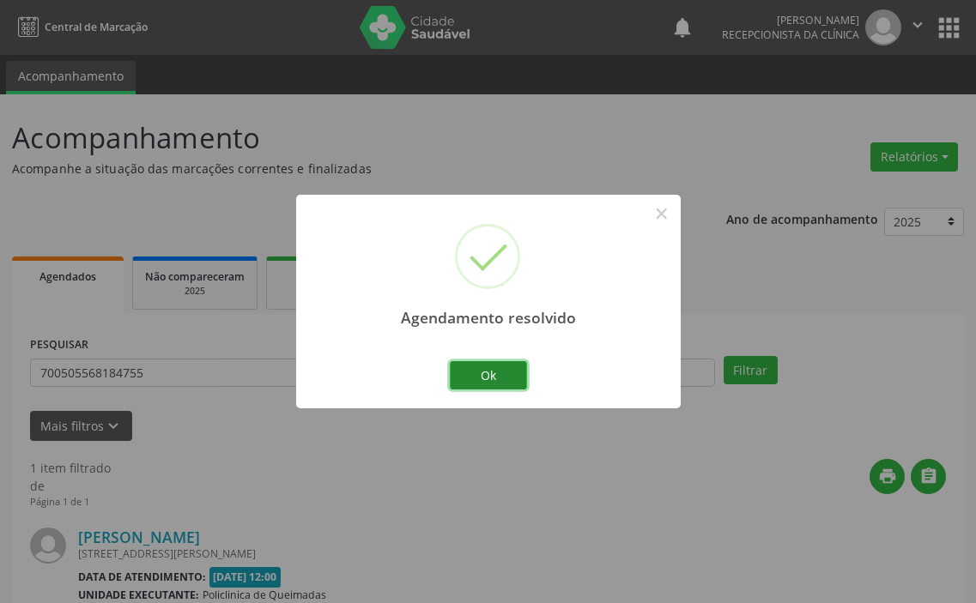
click at [498, 378] on button "Ok" at bounding box center [488, 375] width 77 height 29
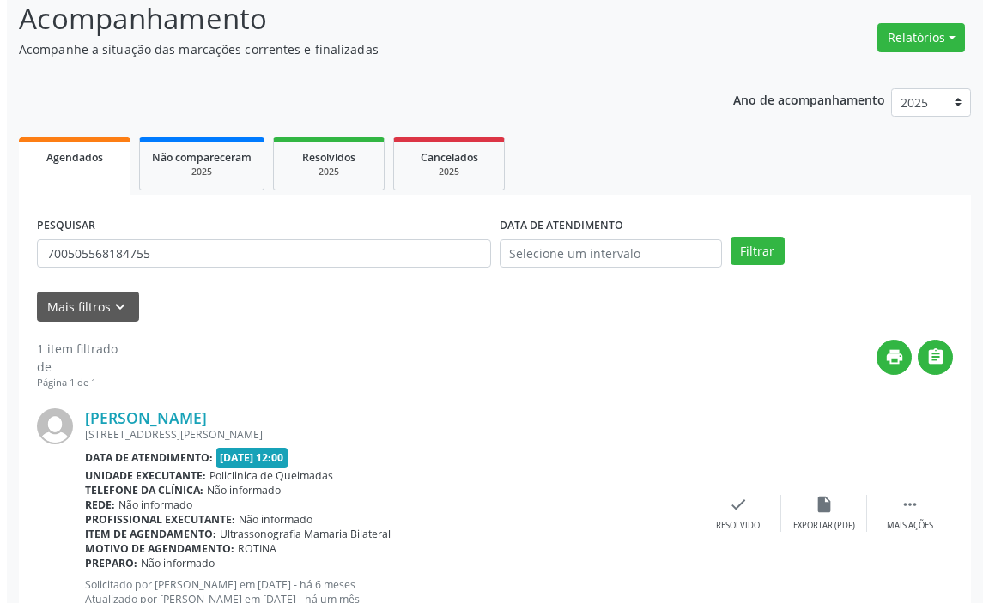
scroll to position [183, 0]
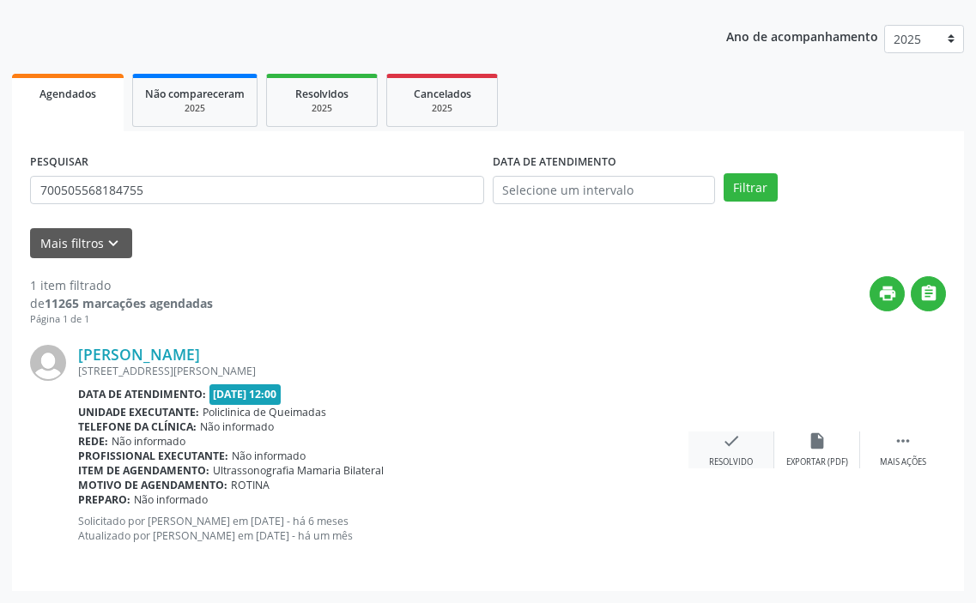
click at [730, 441] on icon "check" at bounding box center [731, 441] width 19 height 19
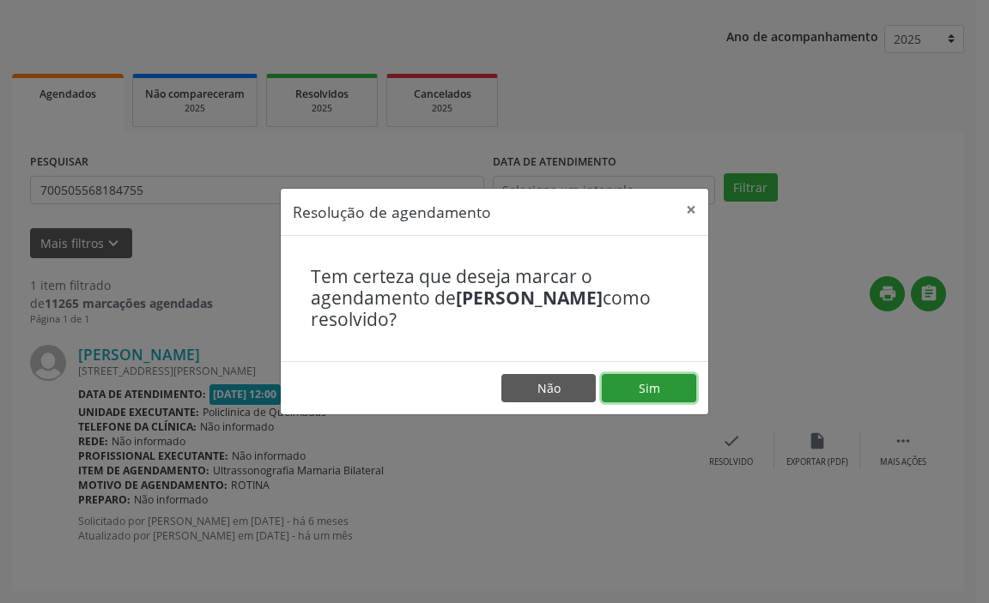
click at [662, 393] on button "Sim" at bounding box center [649, 388] width 94 height 29
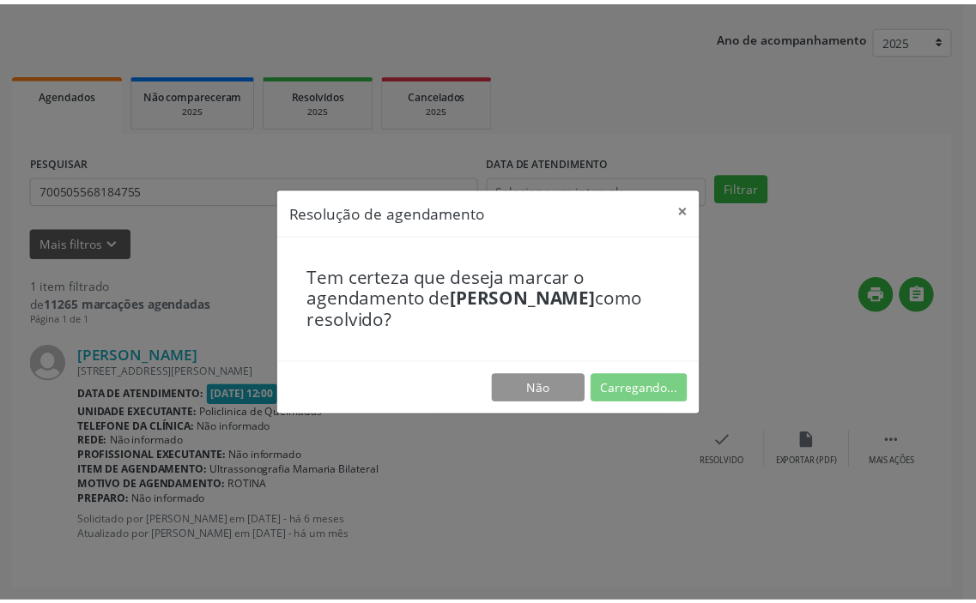
scroll to position [0, 0]
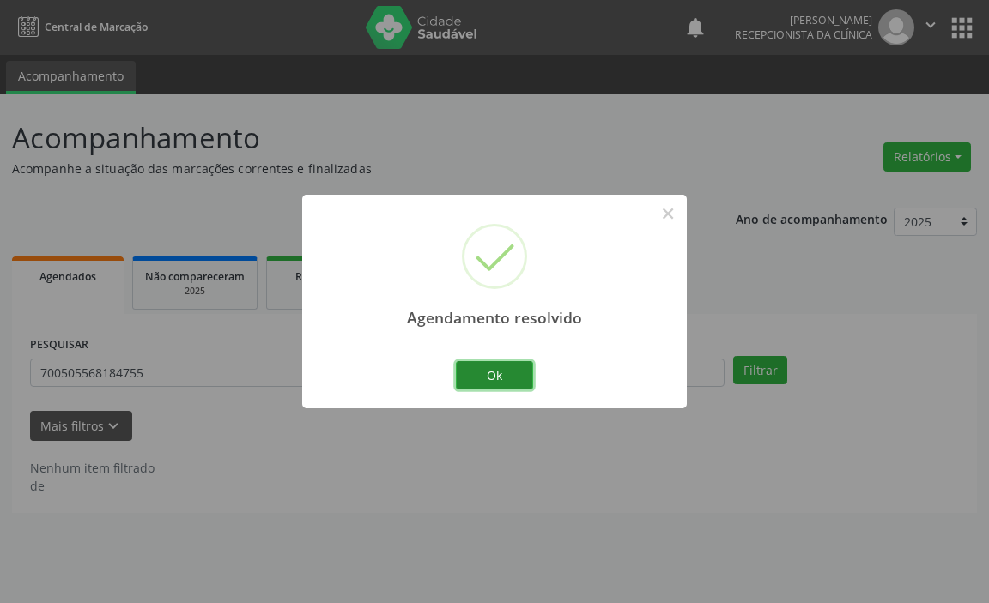
click at [492, 376] on button "Ok" at bounding box center [494, 375] width 77 height 29
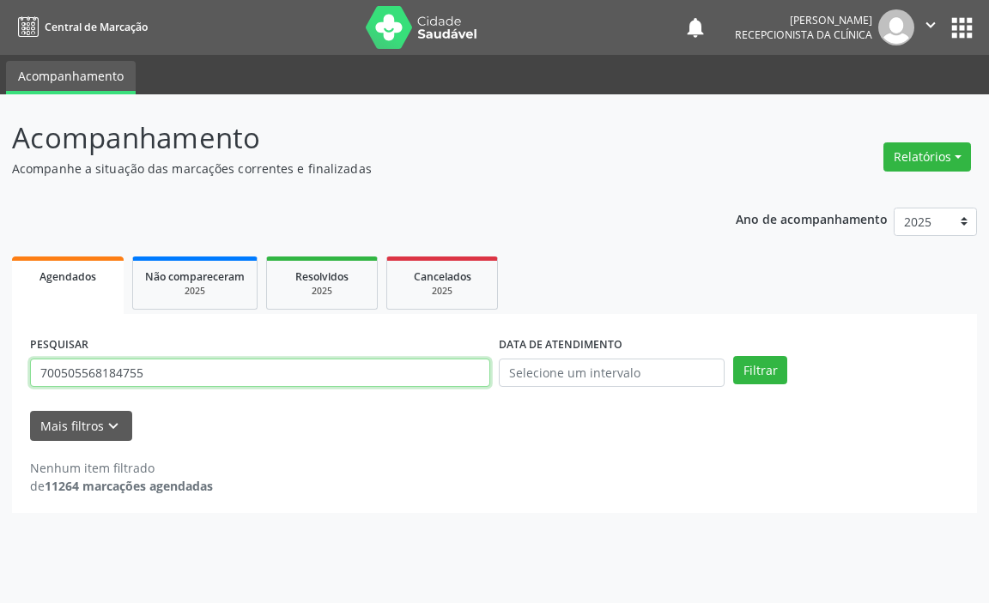
click at [466, 374] on input "700505568184755" at bounding box center [260, 373] width 460 height 29
click at [733, 356] on button "Filtrar" at bounding box center [760, 370] width 54 height 29
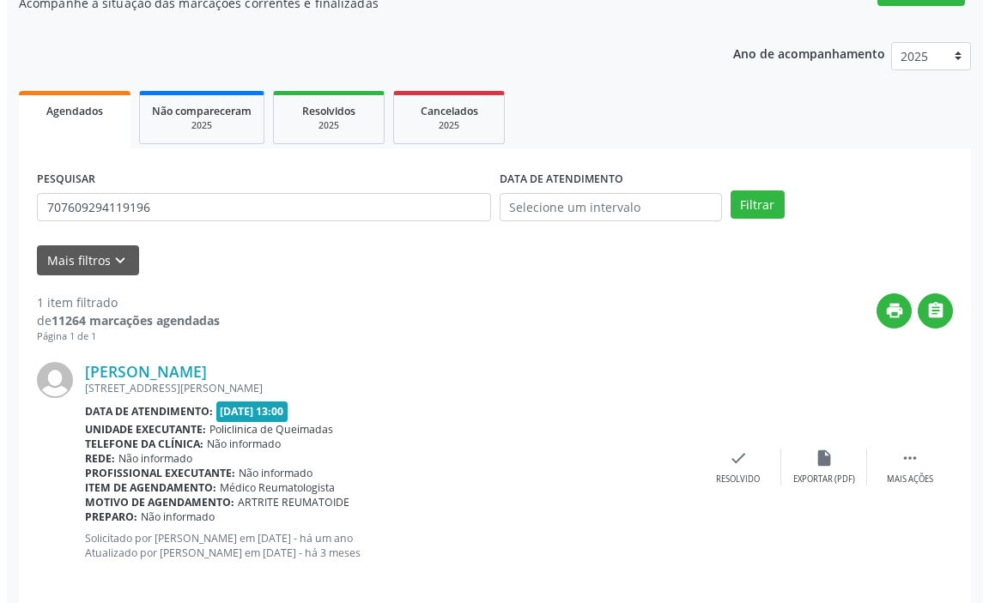
scroll to position [183, 0]
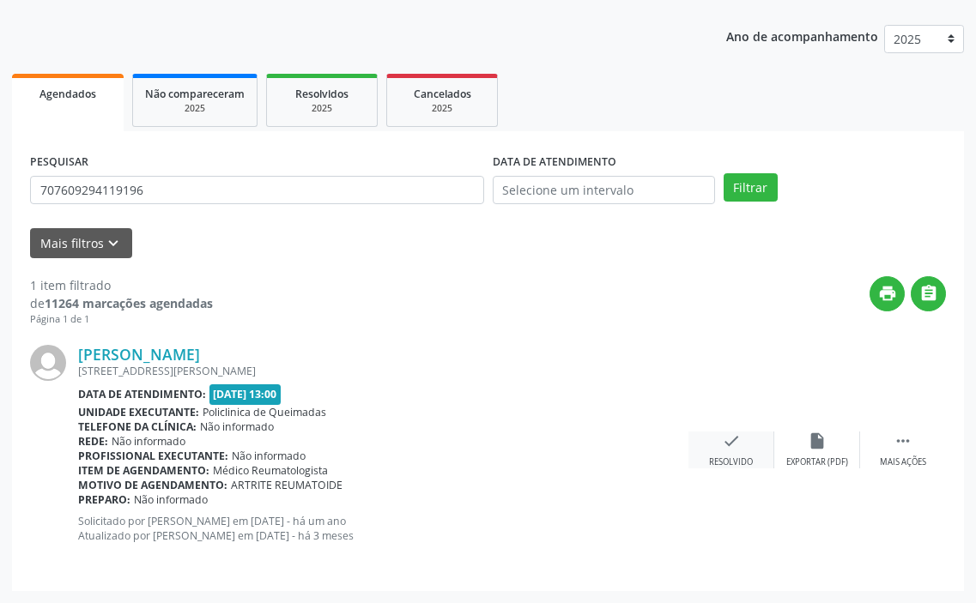
click at [718, 446] on div "check Resolvido" at bounding box center [731, 450] width 86 height 37
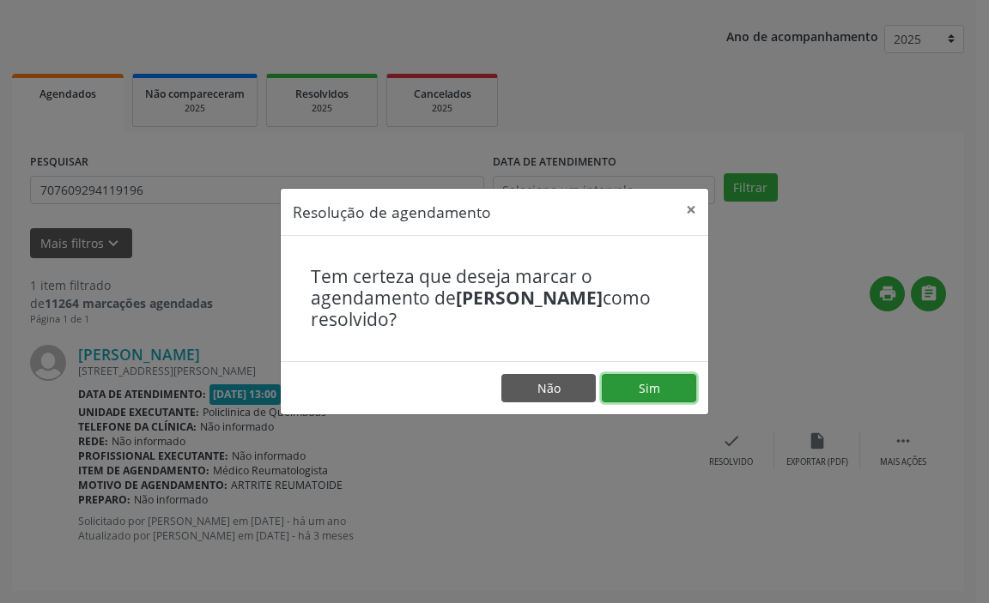
click at [670, 391] on button "Sim" at bounding box center [649, 388] width 94 height 29
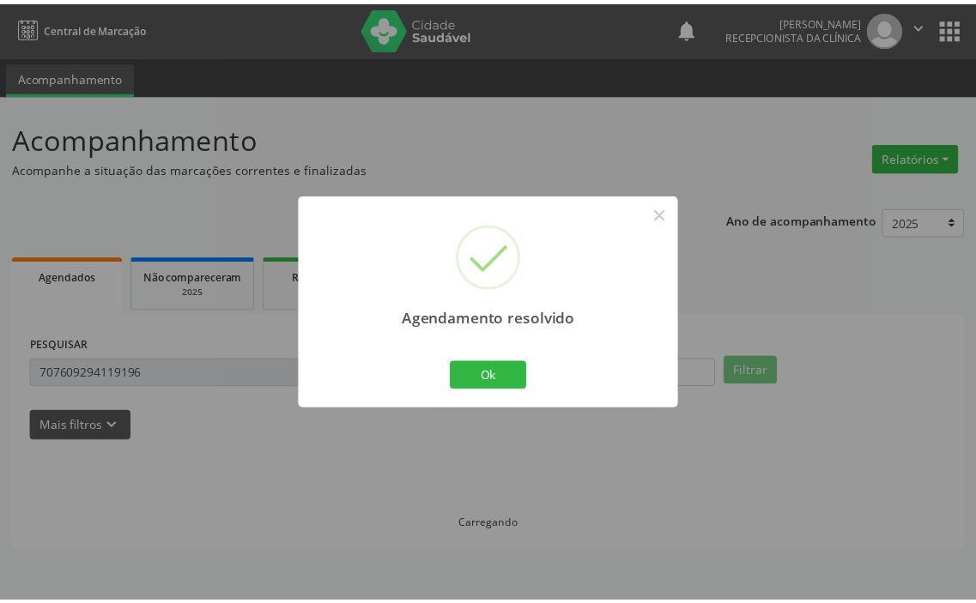
scroll to position [0, 0]
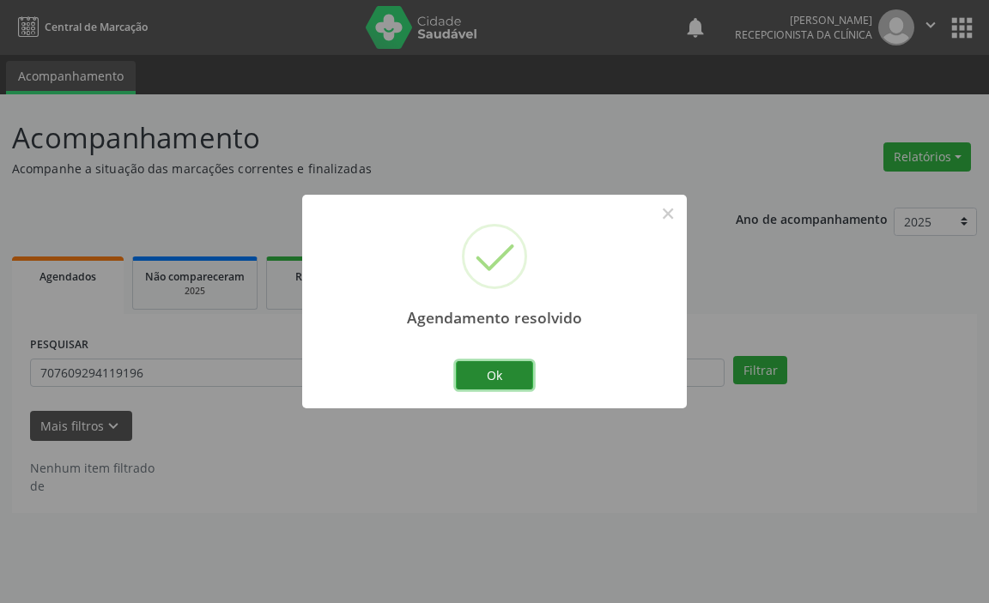
click at [508, 367] on button "Ok" at bounding box center [494, 375] width 77 height 29
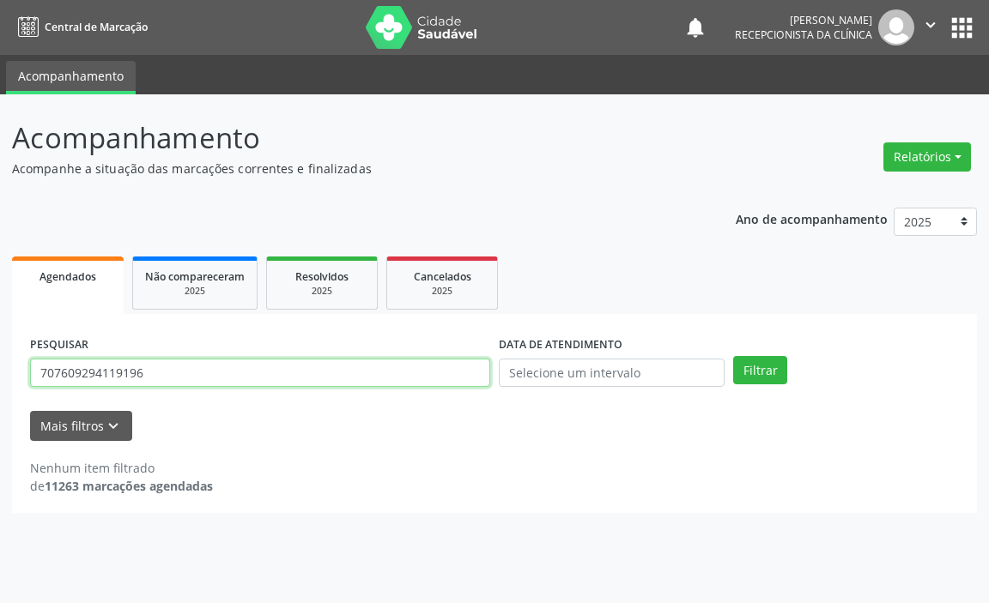
click at [409, 378] on input "707609294119196" at bounding box center [260, 373] width 460 height 29
click at [733, 356] on button "Filtrar" at bounding box center [760, 370] width 54 height 29
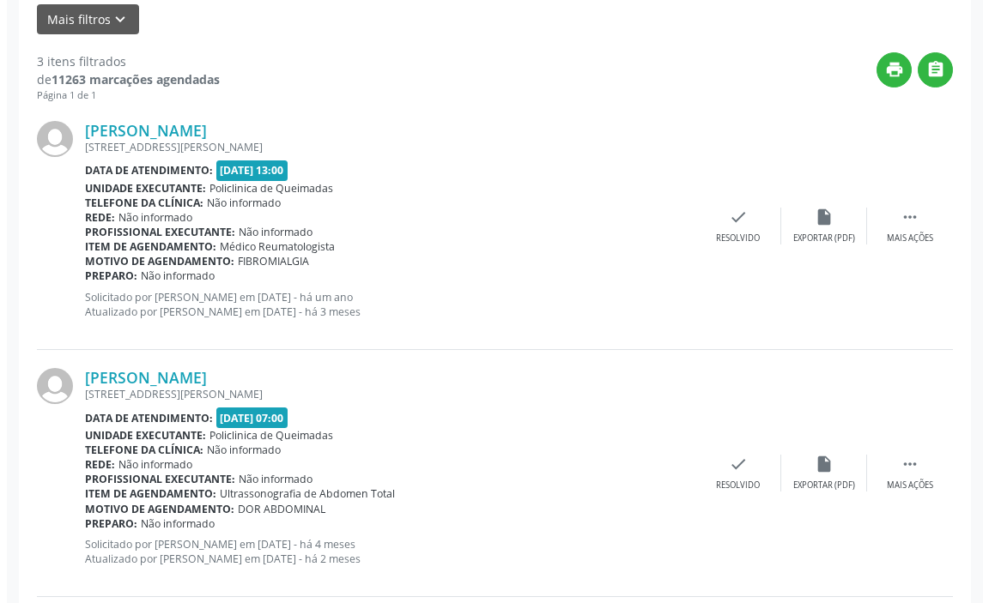
scroll to position [429, 0]
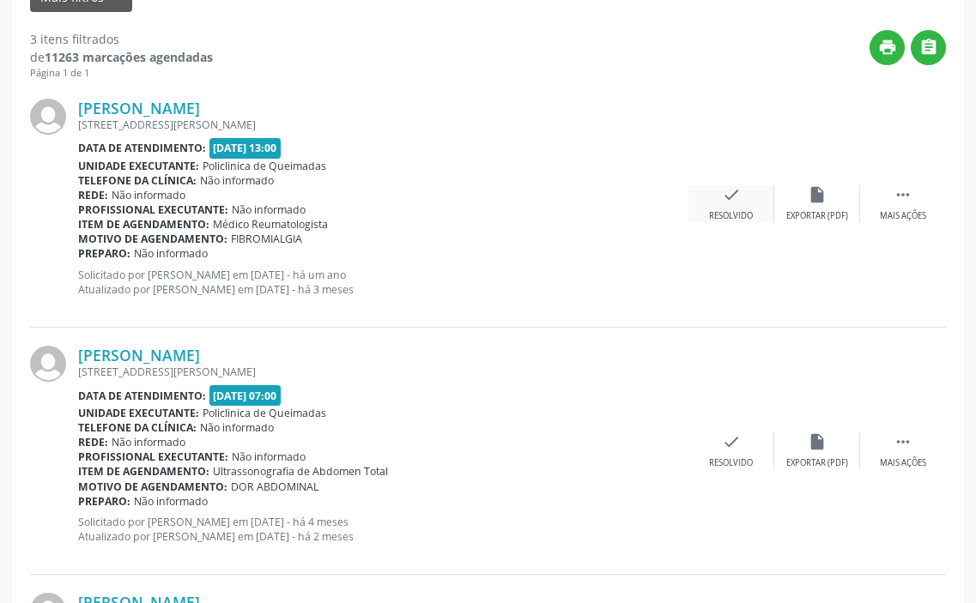
click at [725, 219] on div "Resolvido" at bounding box center [731, 216] width 44 height 12
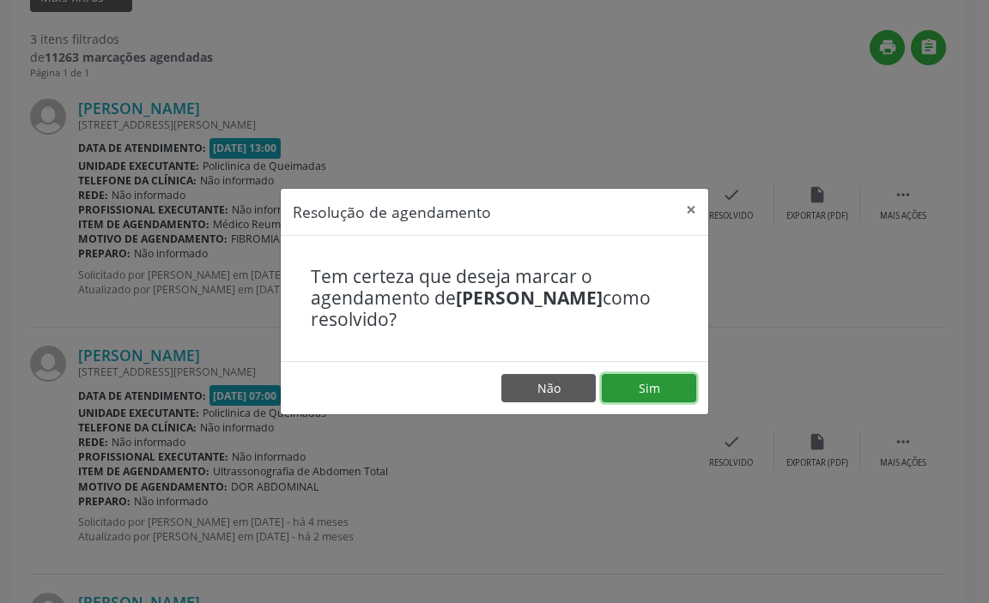
click at [671, 385] on button "Sim" at bounding box center [649, 388] width 94 height 29
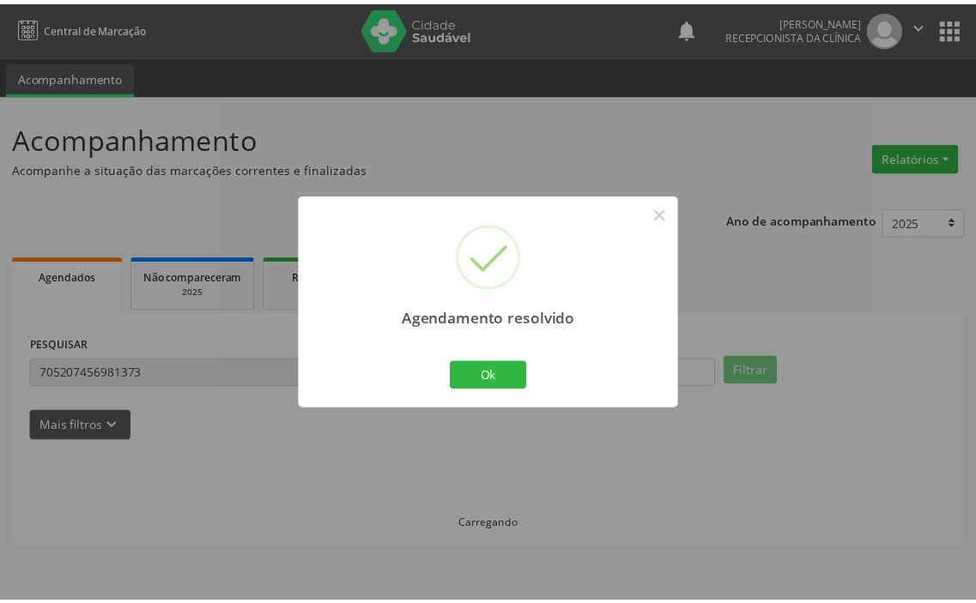
scroll to position [0, 0]
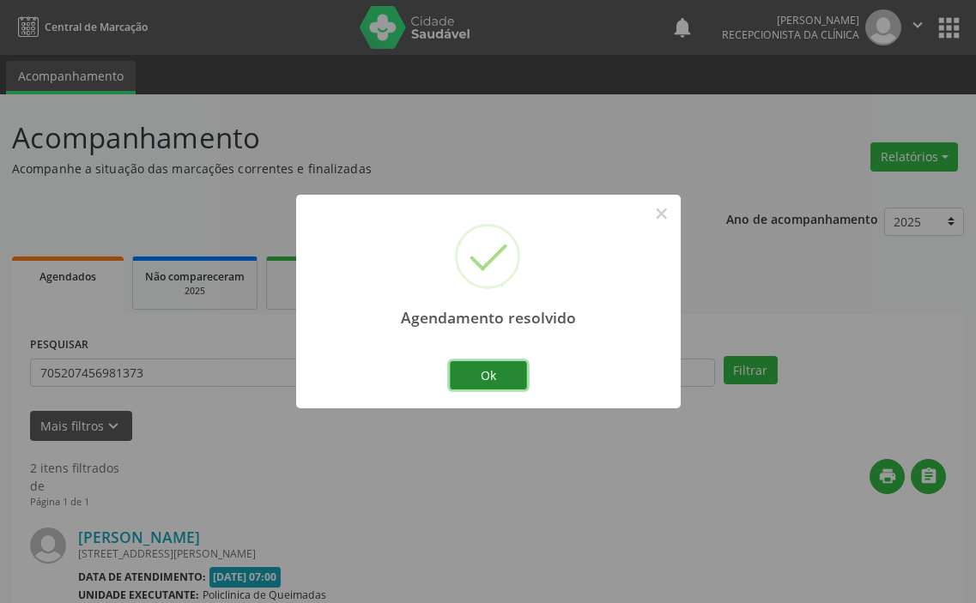
click at [470, 366] on button "Ok" at bounding box center [488, 375] width 77 height 29
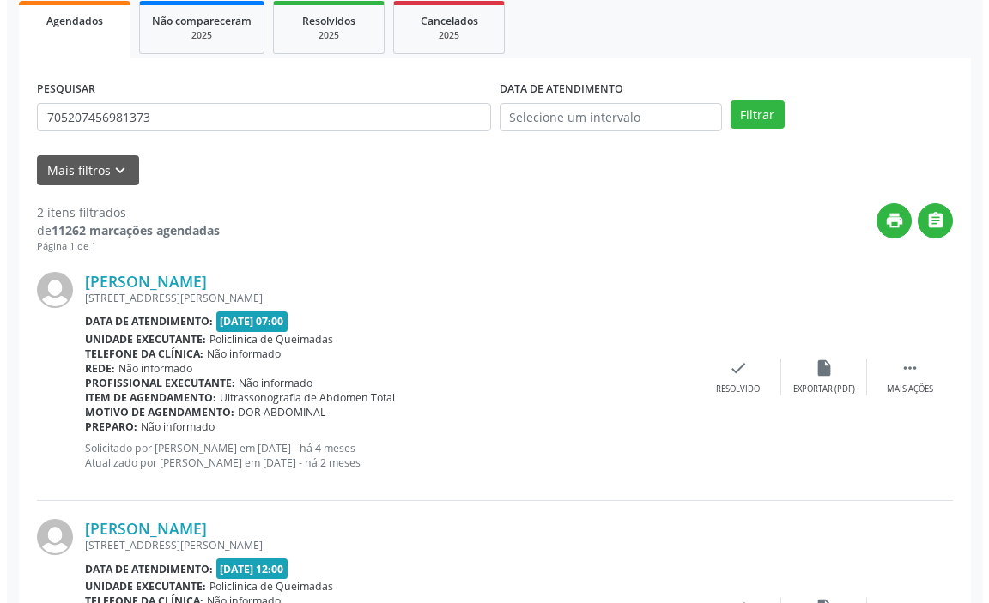
scroll to position [415, 0]
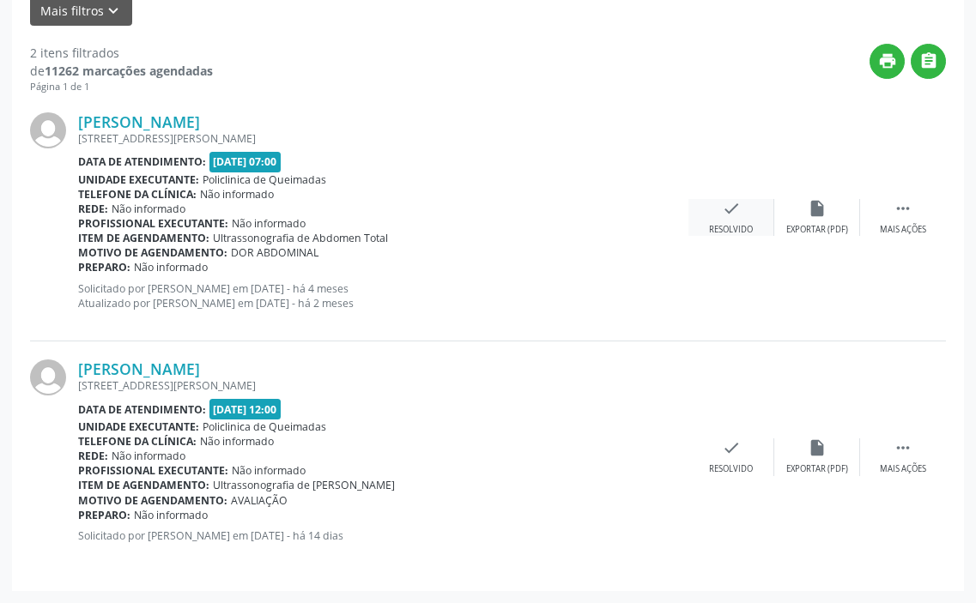
click at [724, 233] on div "Resolvido" at bounding box center [731, 230] width 44 height 12
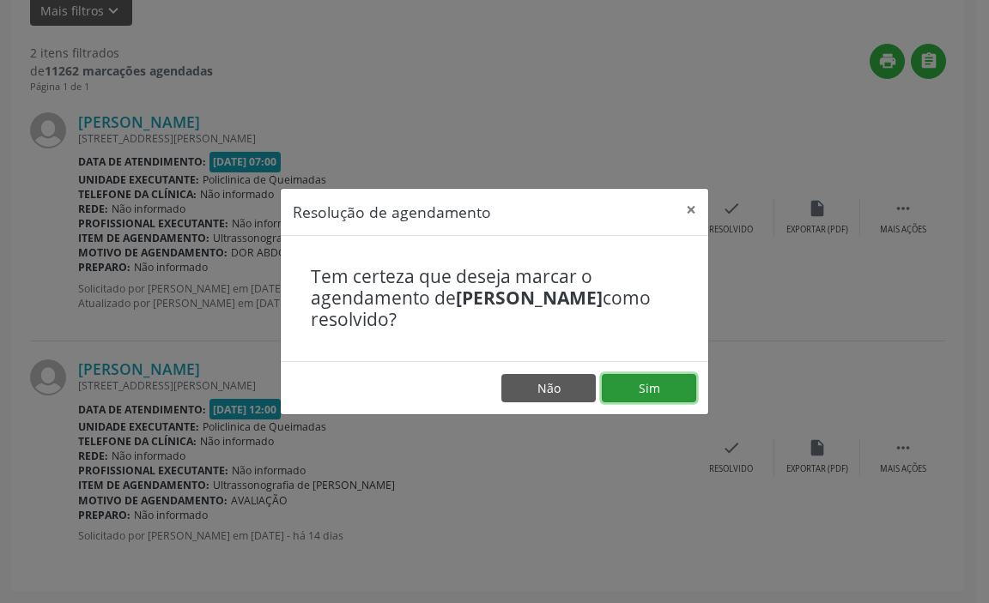
click at [630, 386] on button "Sim" at bounding box center [649, 388] width 94 height 29
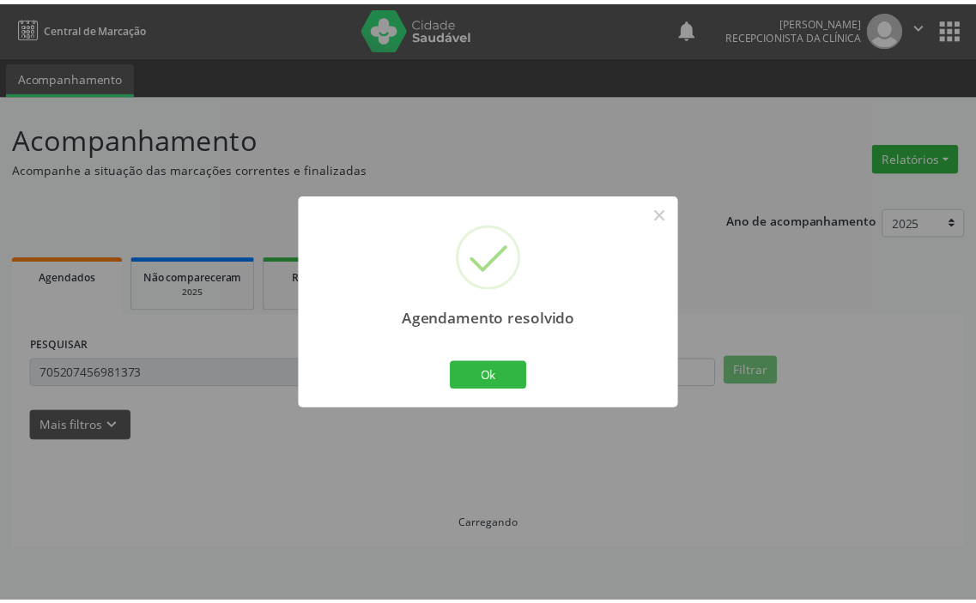
scroll to position [0, 0]
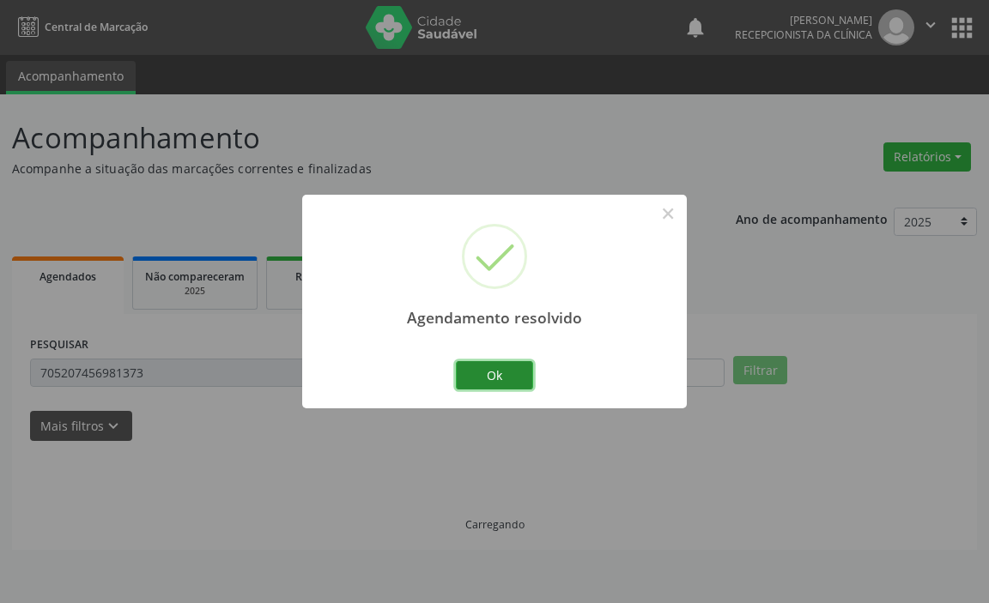
click at [503, 365] on button "Ok" at bounding box center [494, 375] width 77 height 29
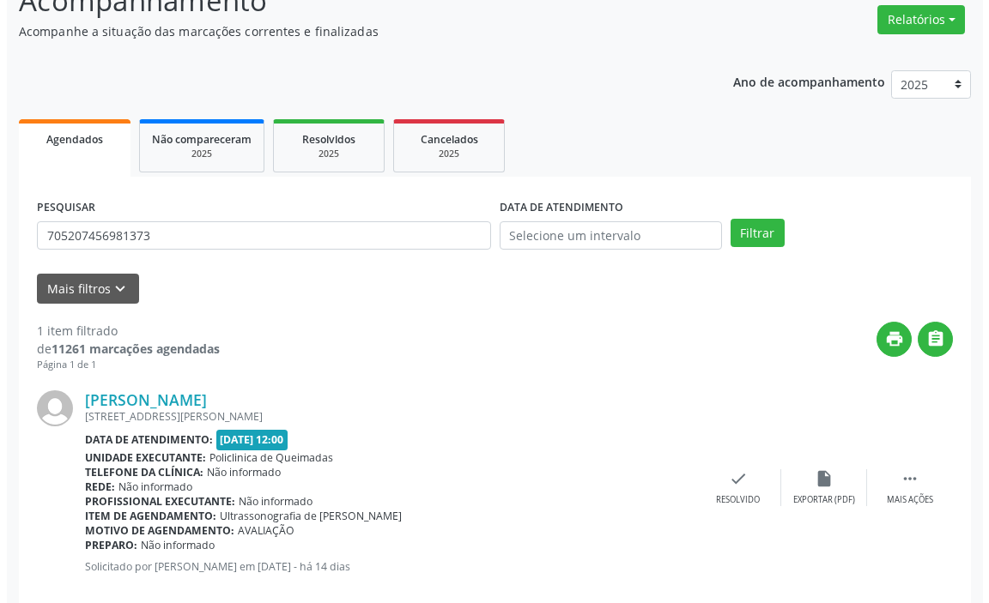
scroll to position [168, 0]
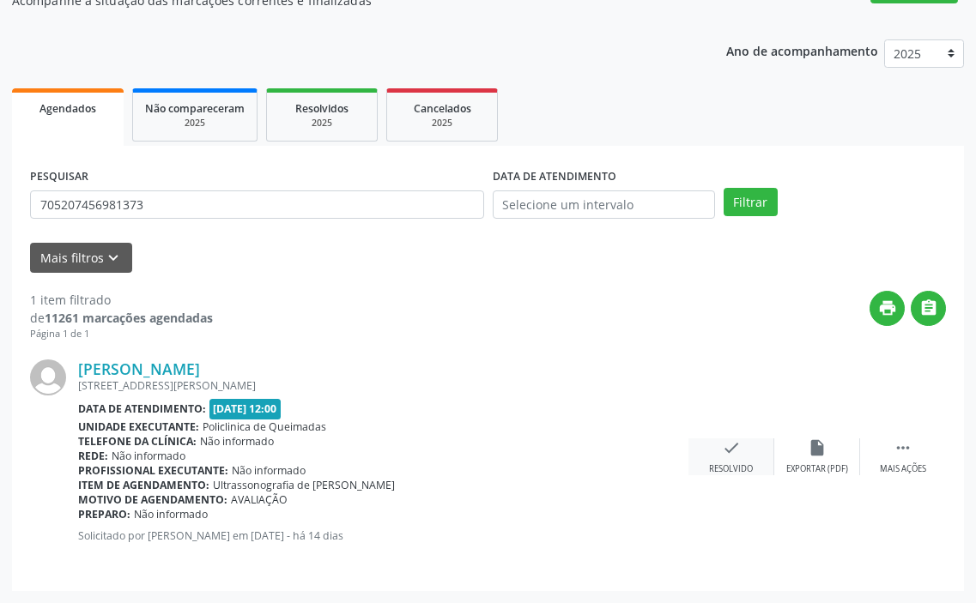
click at [725, 457] on icon "check" at bounding box center [731, 448] width 19 height 19
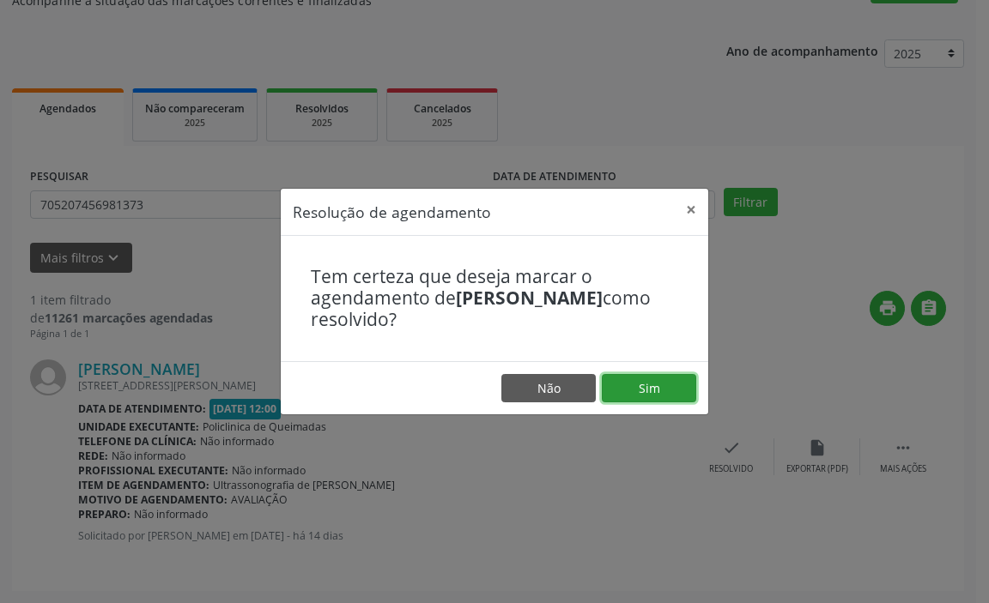
click at [616, 399] on button "Sim" at bounding box center [649, 388] width 94 height 29
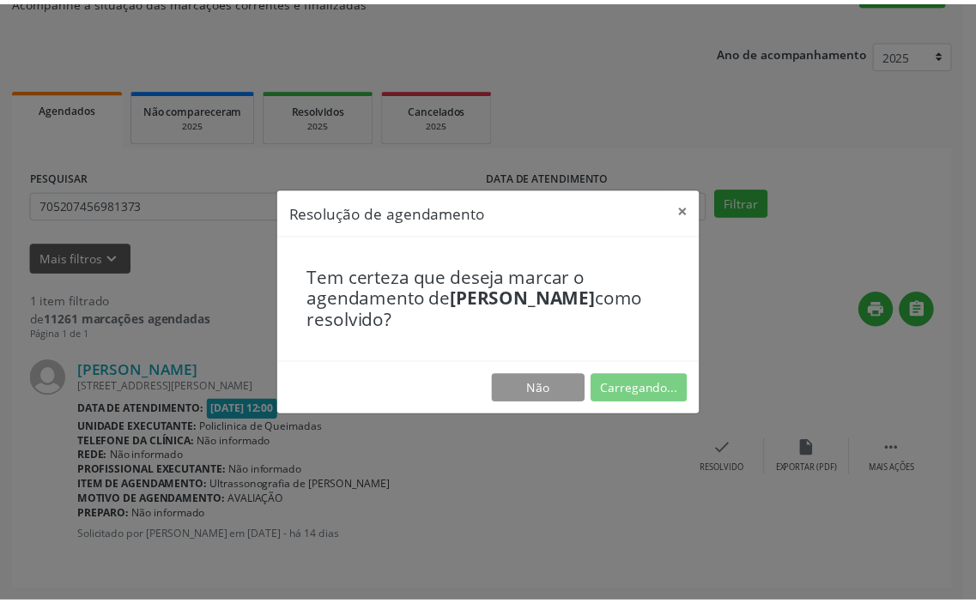
scroll to position [0, 0]
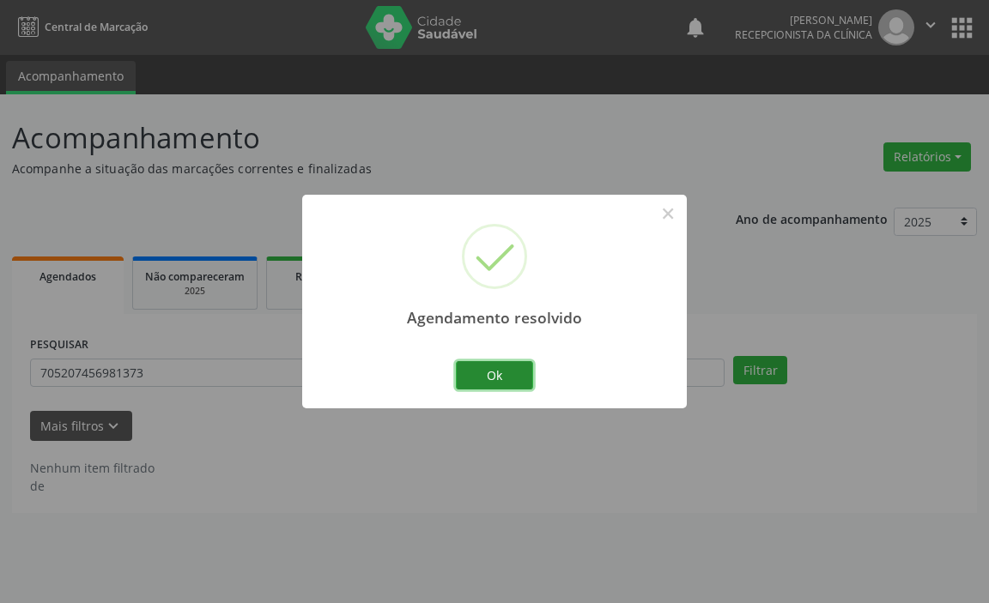
click at [506, 377] on button "Ok" at bounding box center [494, 375] width 77 height 29
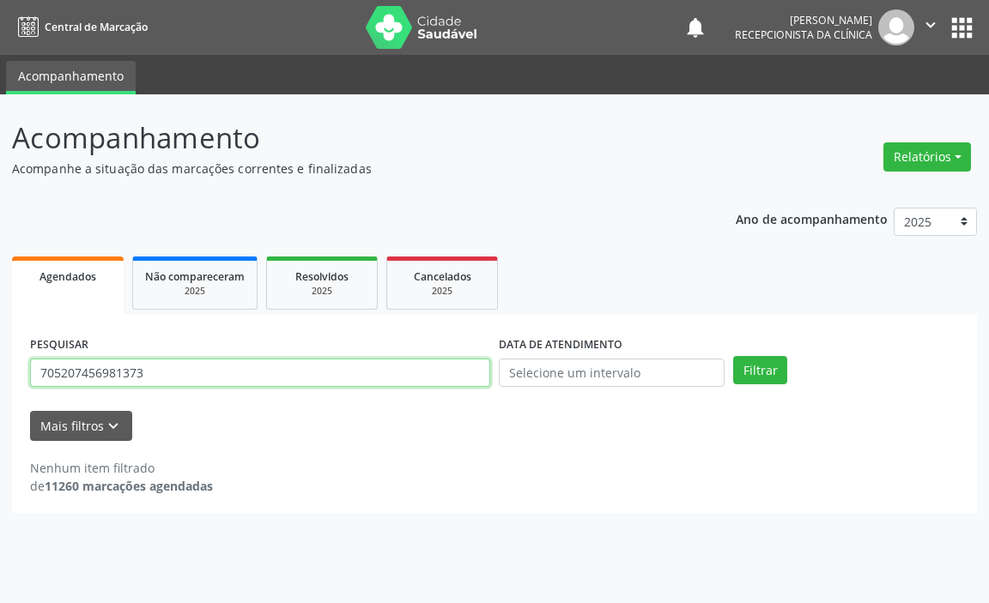
click at [433, 377] on input "705207456981373" at bounding box center [260, 373] width 460 height 29
click at [733, 356] on button "Filtrar" at bounding box center [760, 370] width 54 height 29
click at [444, 380] on input "700607986428960" at bounding box center [260, 373] width 460 height 29
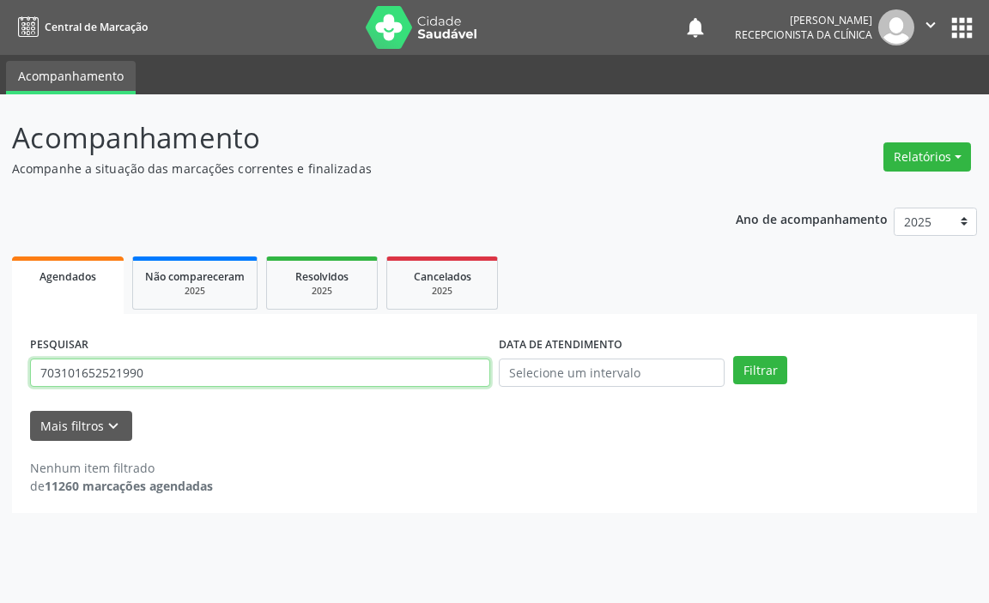
click at [733, 356] on button "Filtrar" at bounding box center [760, 370] width 54 height 29
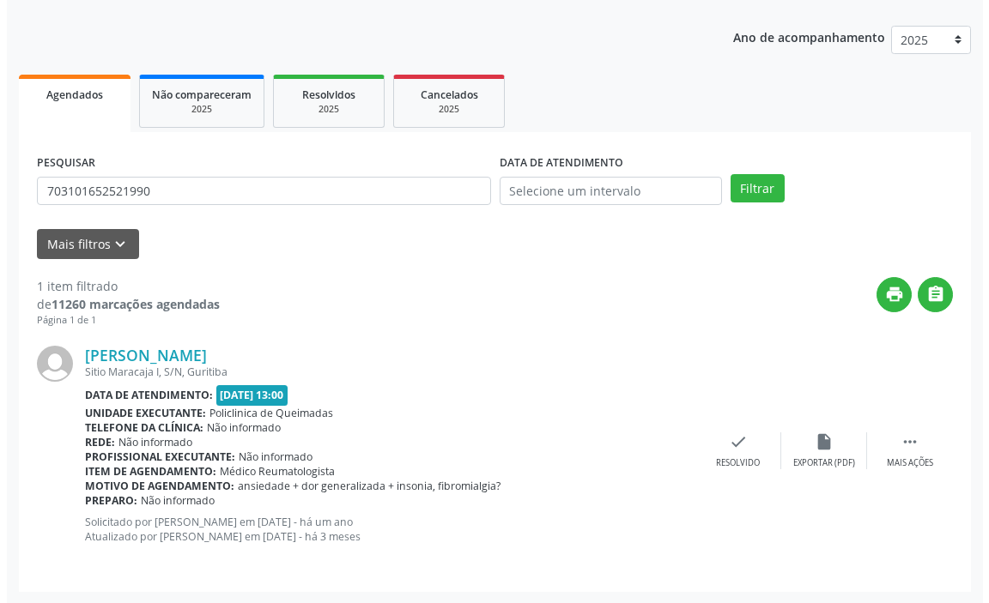
scroll to position [183, 0]
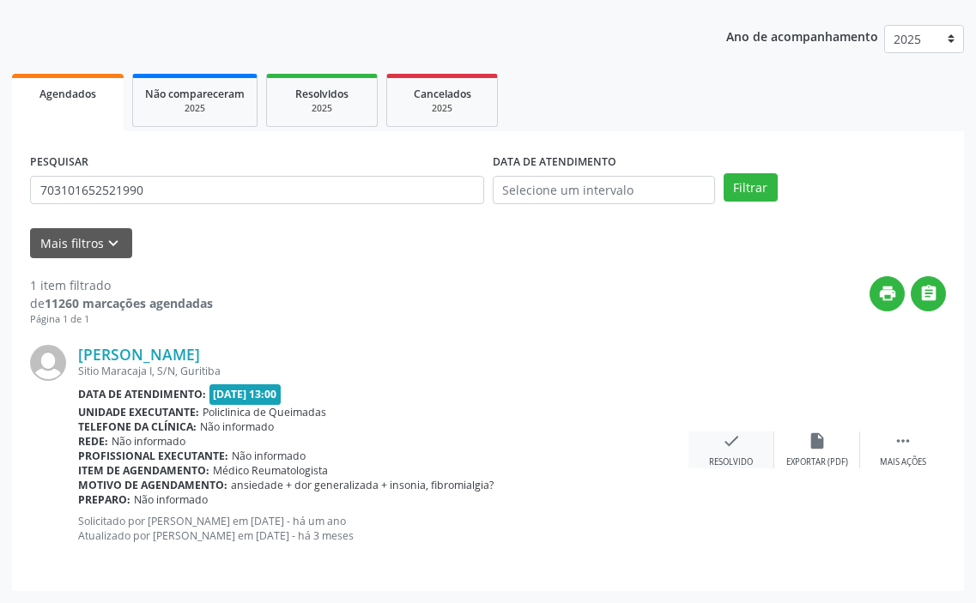
click at [736, 445] on icon "check" at bounding box center [731, 441] width 19 height 19
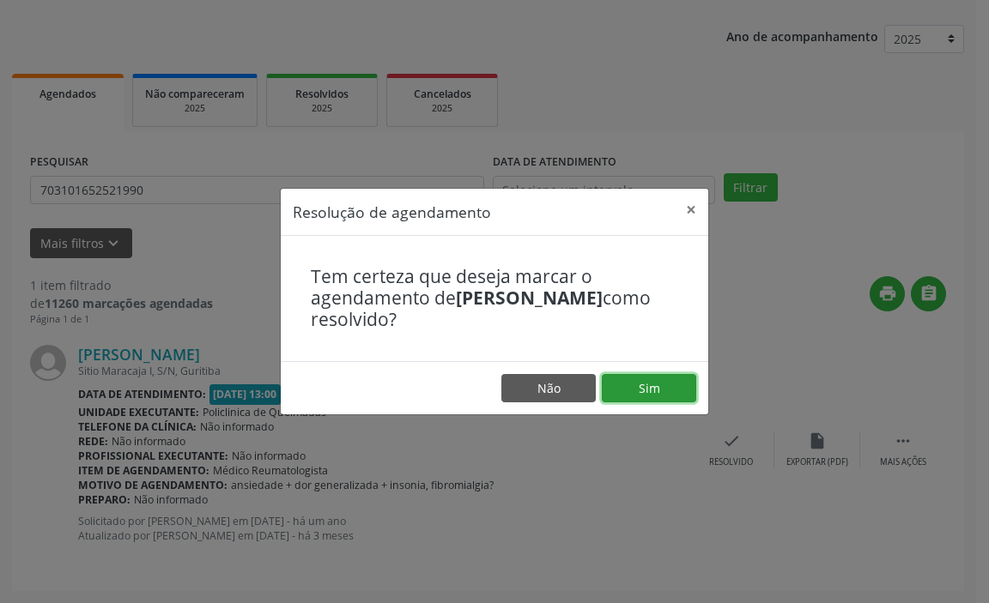
click at [651, 393] on button "Sim" at bounding box center [649, 388] width 94 height 29
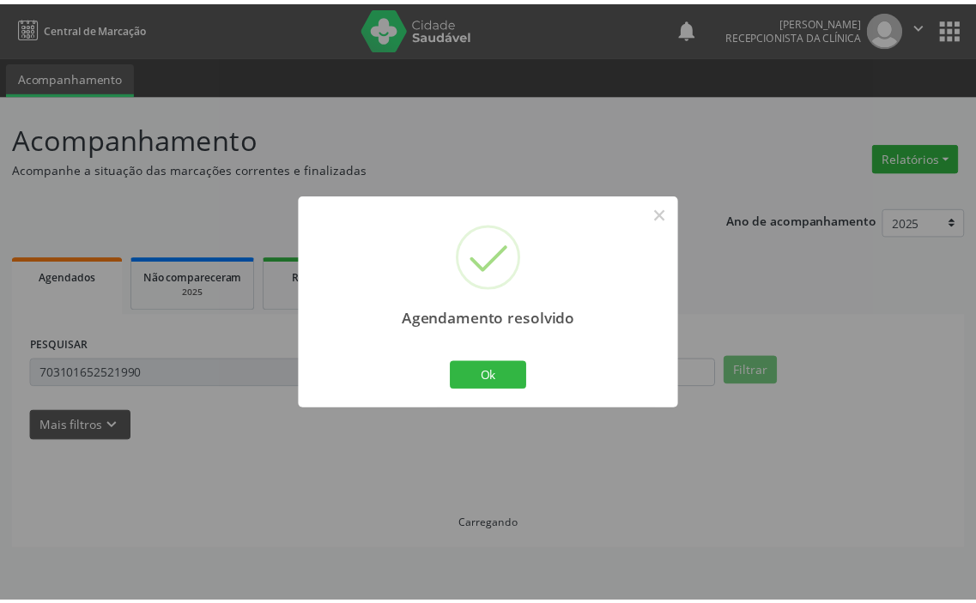
scroll to position [0, 0]
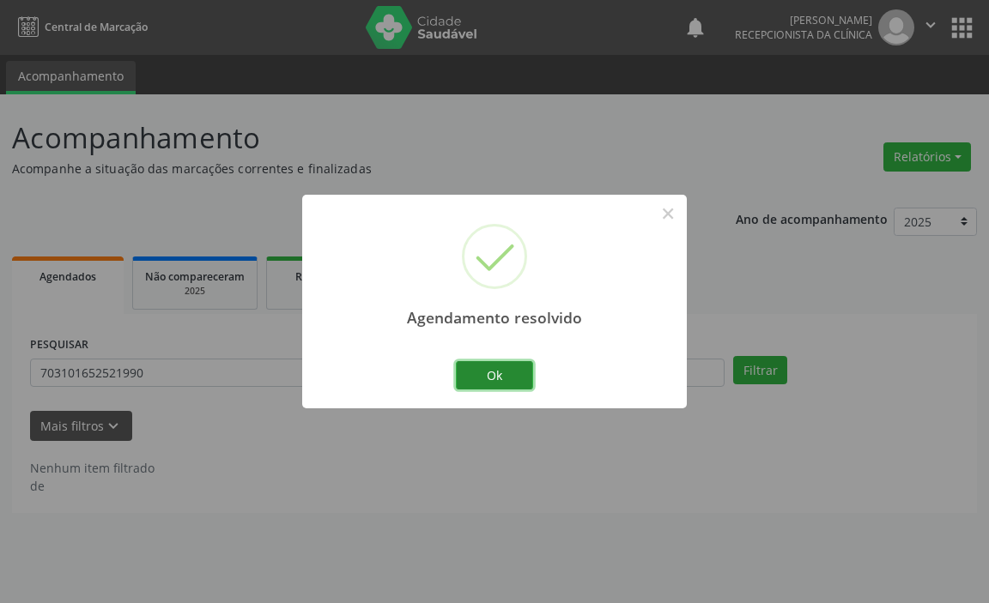
click at [492, 375] on button "Ok" at bounding box center [494, 375] width 77 height 29
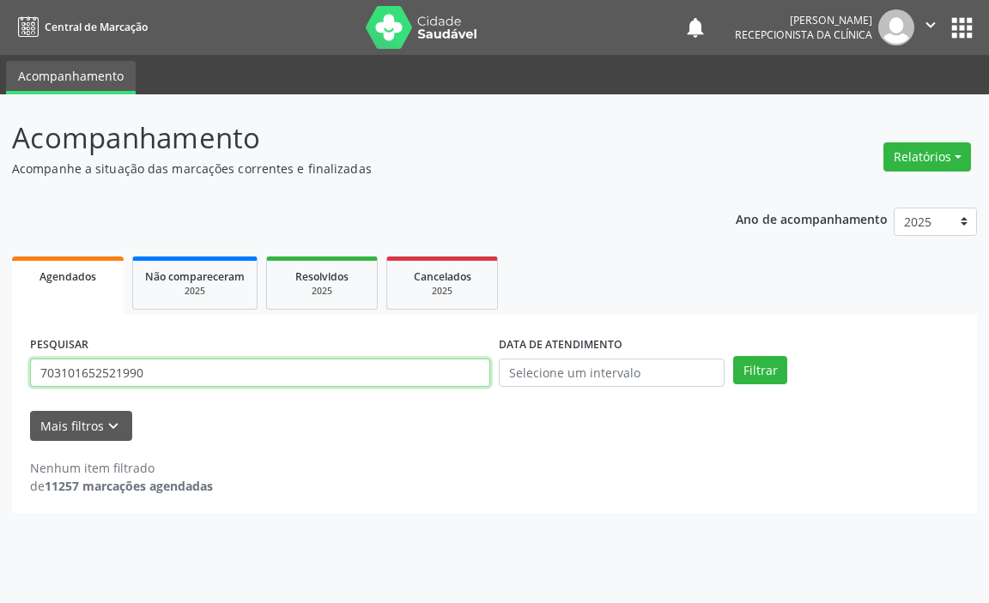
click at [430, 369] on input "703101652521990" at bounding box center [260, 373] width 460 height 29
click at [428, 370] on input "703101652521990" at bounding box center [260, 373] width 460 height 29
click at [428, 380] on input "703101652521990" at bounding box center [260, 373] width 460 height 29
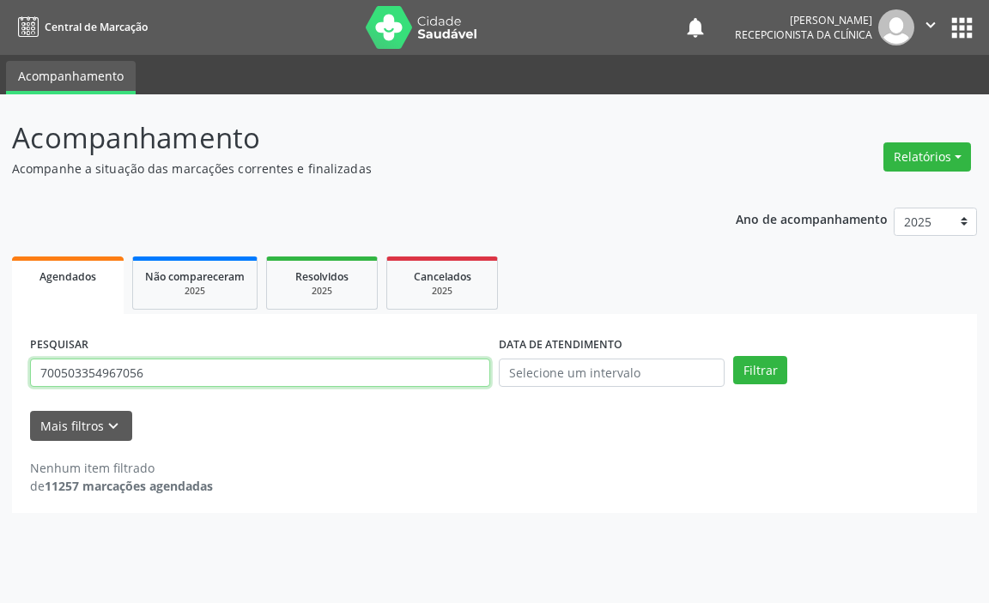
click at [733, 356] on button "Filtrar" at bounding box center [760, 370] width 54 height 29
click at [428, 380] on input "700503354967056" at bounding box center [260, 373] width 460 height 29
click at [733, 356] on button "Filtrar" at bounding box center [760, 370] width 54 height 29
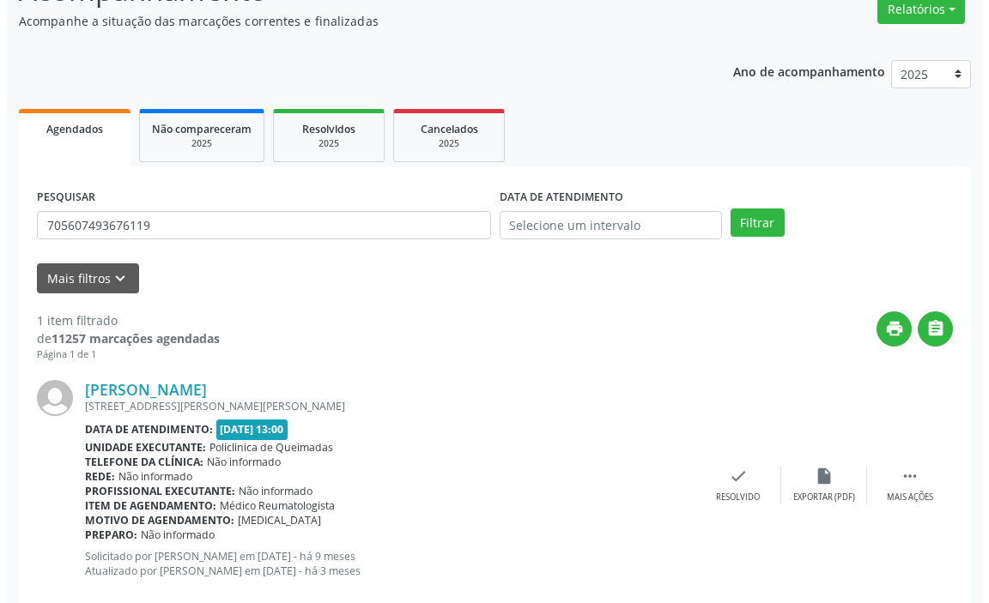
scroll to position [183, 0]
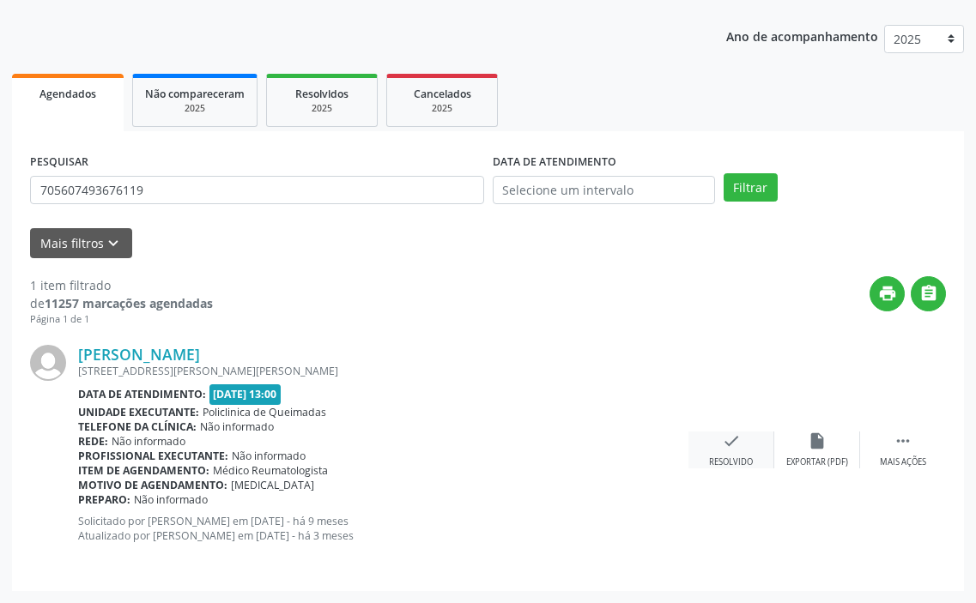
click at [729, 449] on icon "check" at bounding box center [731, 441] width 19 height 19
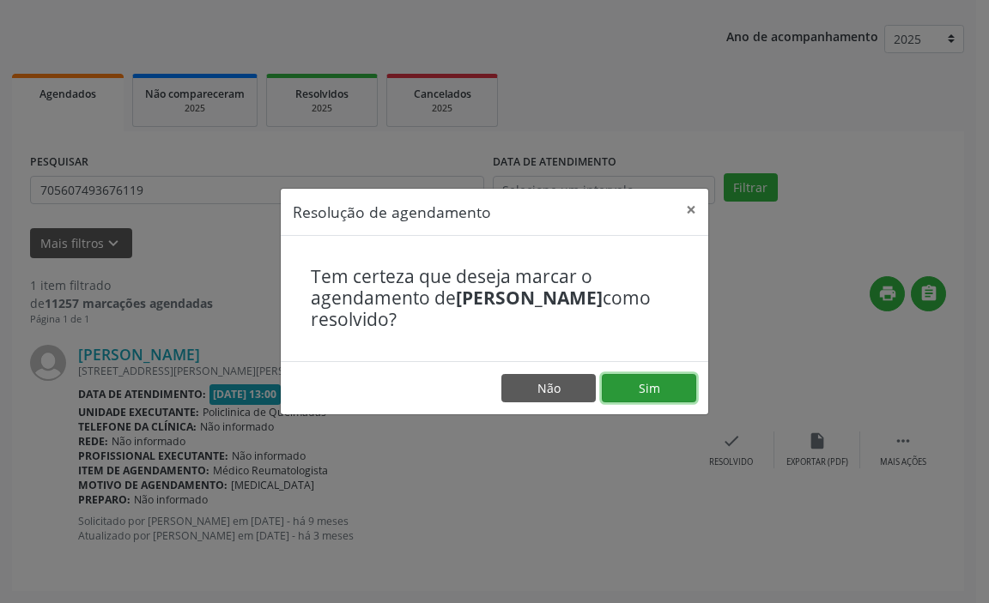
click at [654, 396] on button "Sim" at bounding box center [649, 388] width 94 height 29
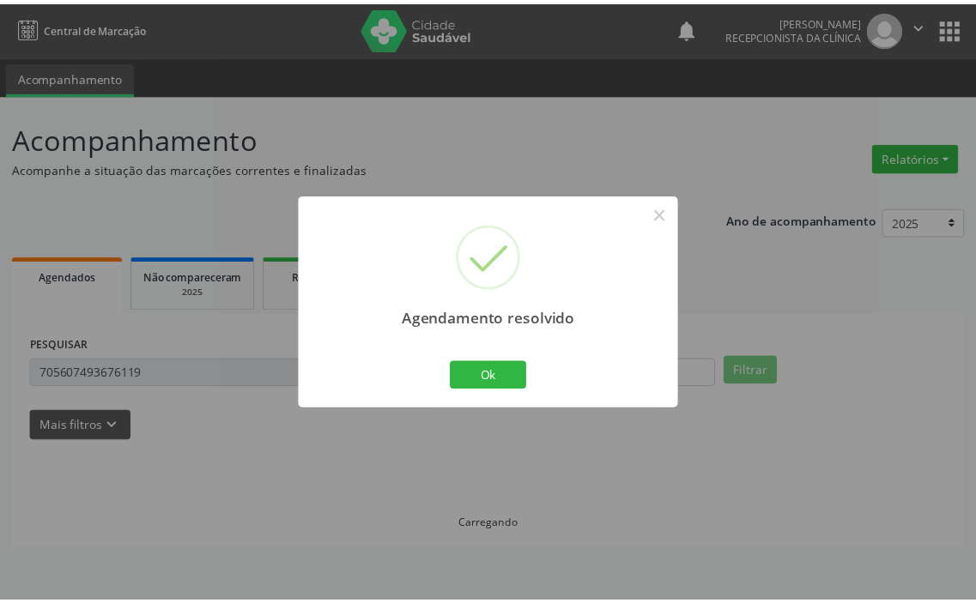
scroll to position [0, 0]
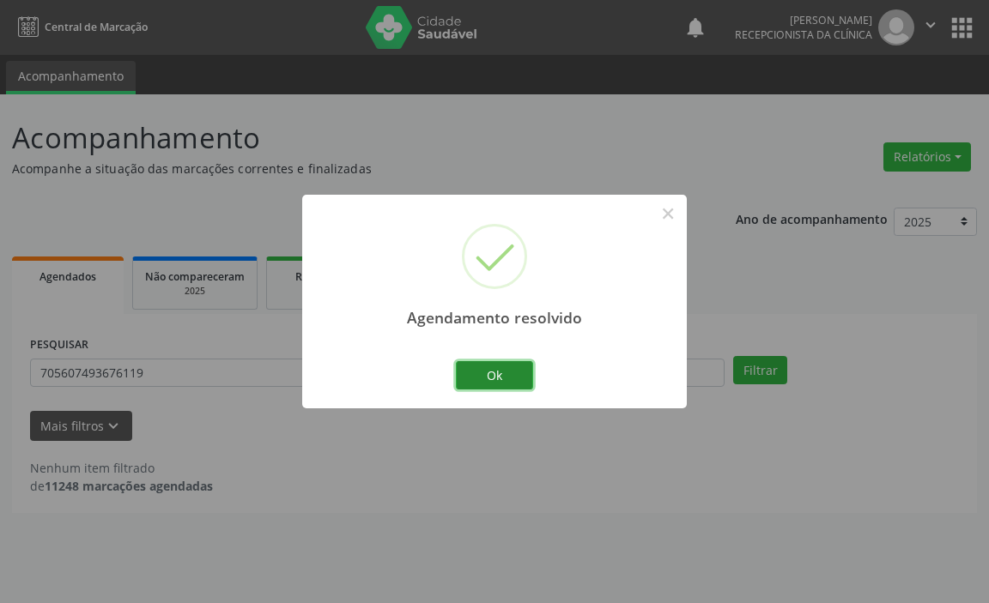
click at [465, 382] on button "Ok" at bounding box center [494, 375] width 77 height 29
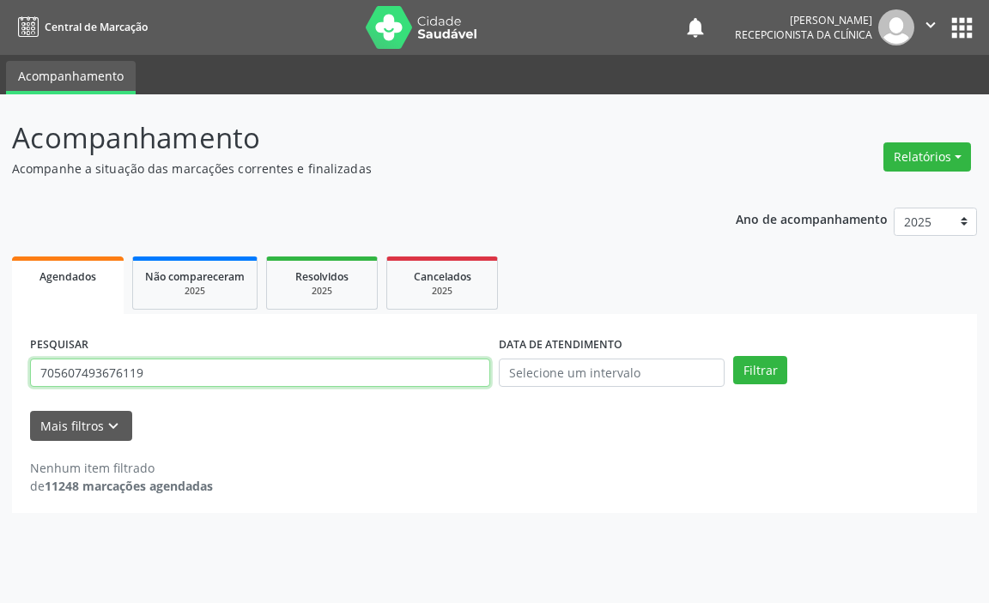
click at [468, 381] on input "705607493676119" at bounding box center [260, 373] width 460 height 29
click at [733, 356] on button "Filtrar" at bounding box center [760, 370] width 54 height 29
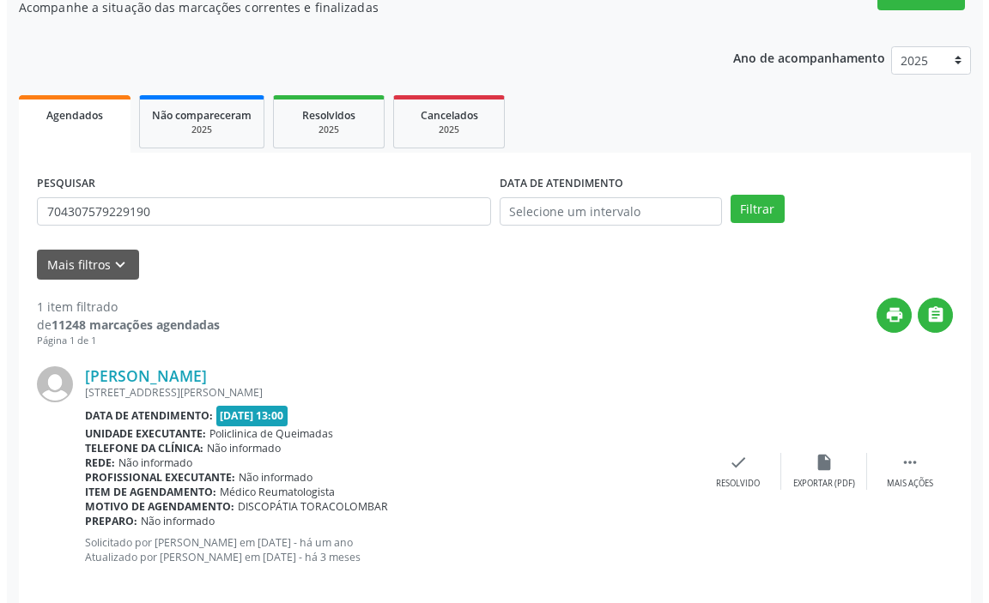
scroll to position [183, 0]
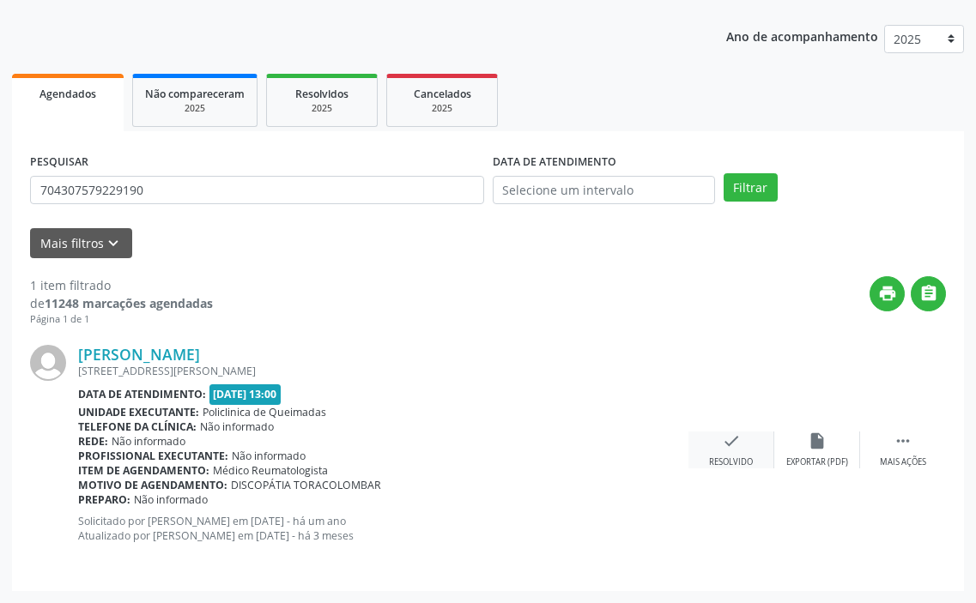
click at [720, 443] on div "check Resolvido" at bounding box center [731, 450] width 86 height 37
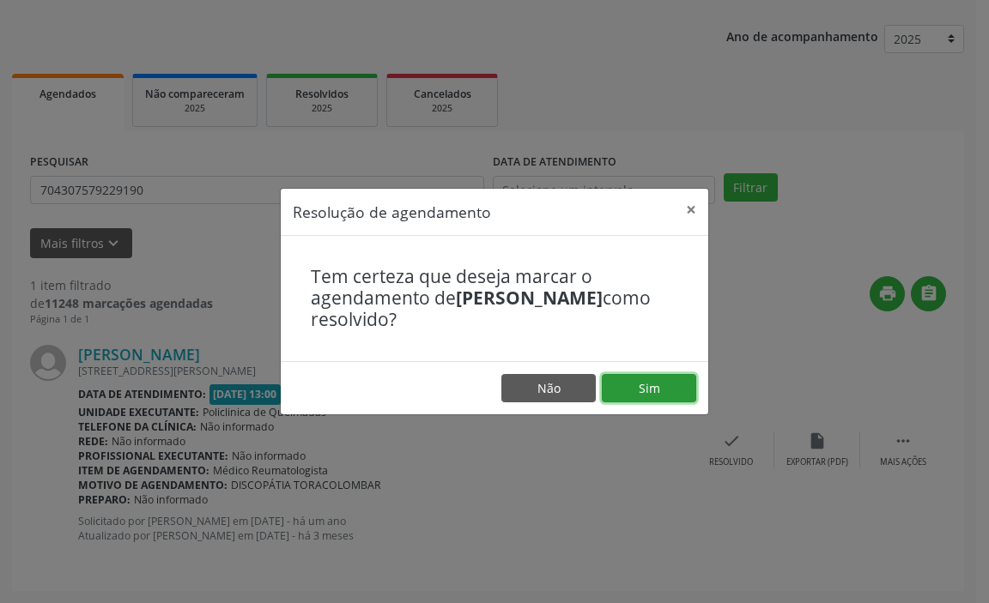
click at [649, 392] on button "Sim" at bounding box center [649, 388] width 94 height 29
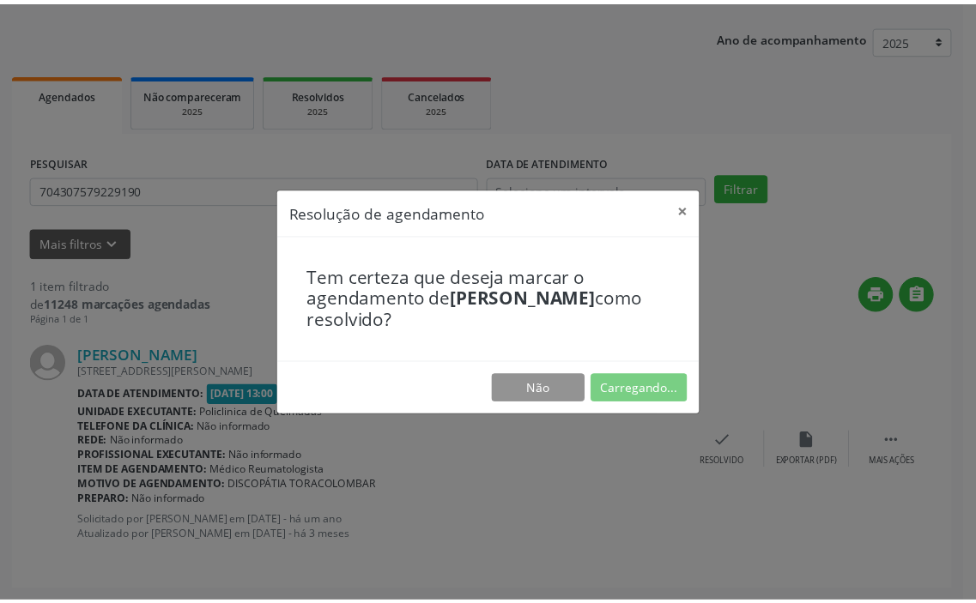
scroll to position [0, 0]
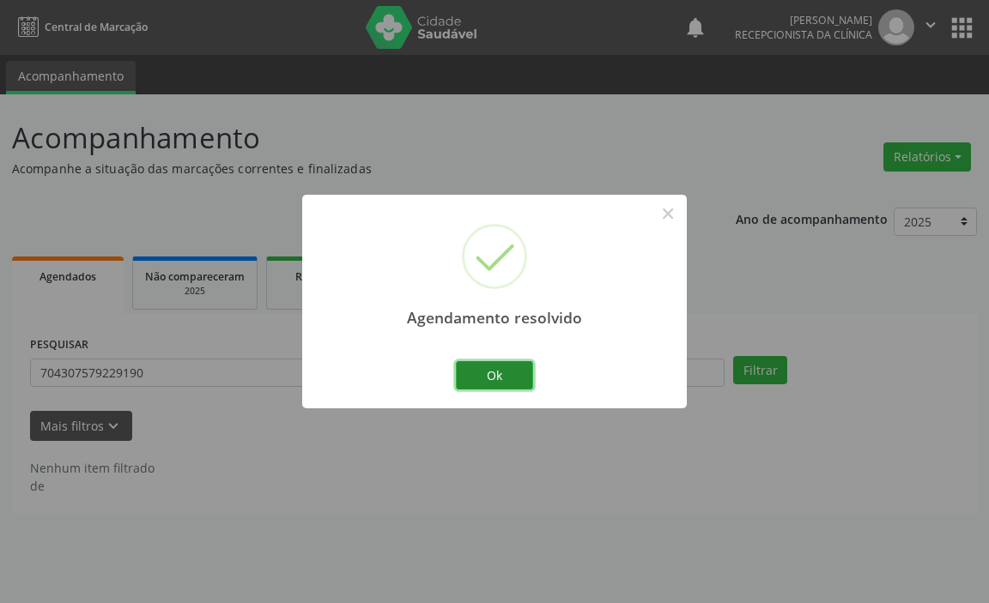
click at [475, 374] on button "Ok" at bounding box center [494, 375] width 77 height 29
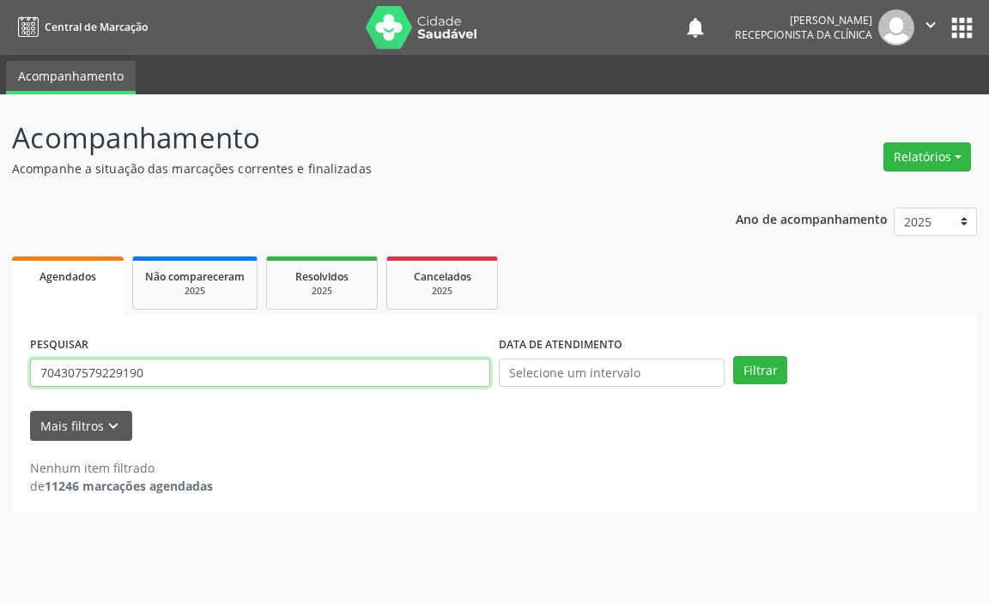
click at [462, 380] on input "704307579229190" at bounding box center [260, 373] width 460 height 29
click at [733, 356] on button "Filtrar" at bounding box center [760, 370] width 54 height 29
click at [458, 386] on input "702609793377548" at bounding box center [260, 373] width 460 height 29
click at [457, 385] on input "702609793377548" at bounding box center [260, 373] width 460 height 29
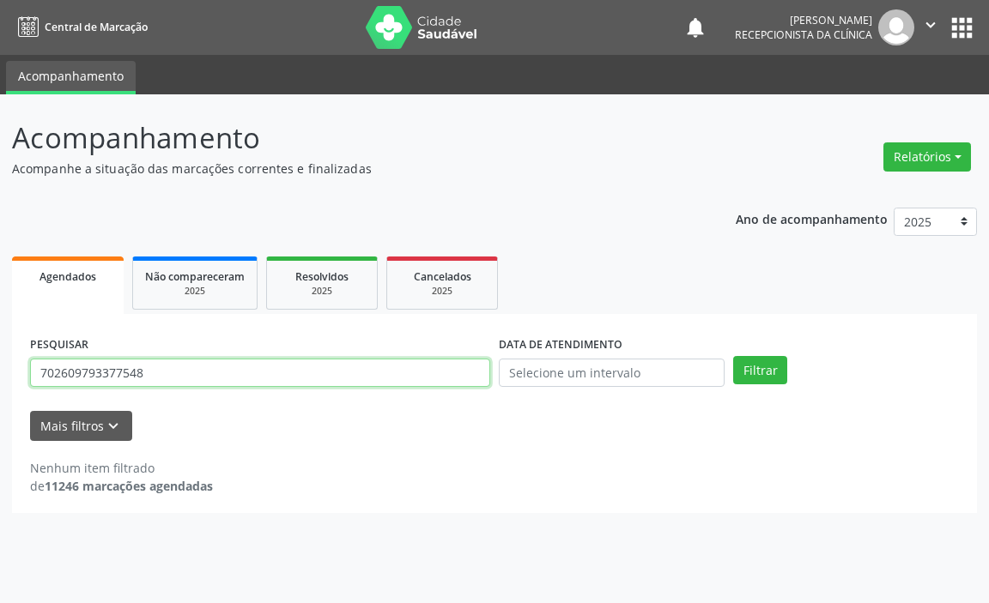
click at [457, 385] on input "702609793377548" at bounding box center [260, 373] width 460 height 29
click at [733, 356] on button "Filtrar" at bounding box center [760, 370] width 54 height 29
click at [441, 384] on input "708600592202083" at bounding box center [260, 373] width 460 height 29
click at [733, 356] on button "Filtrar" at bounding box center [760, 370] width 54 height 29
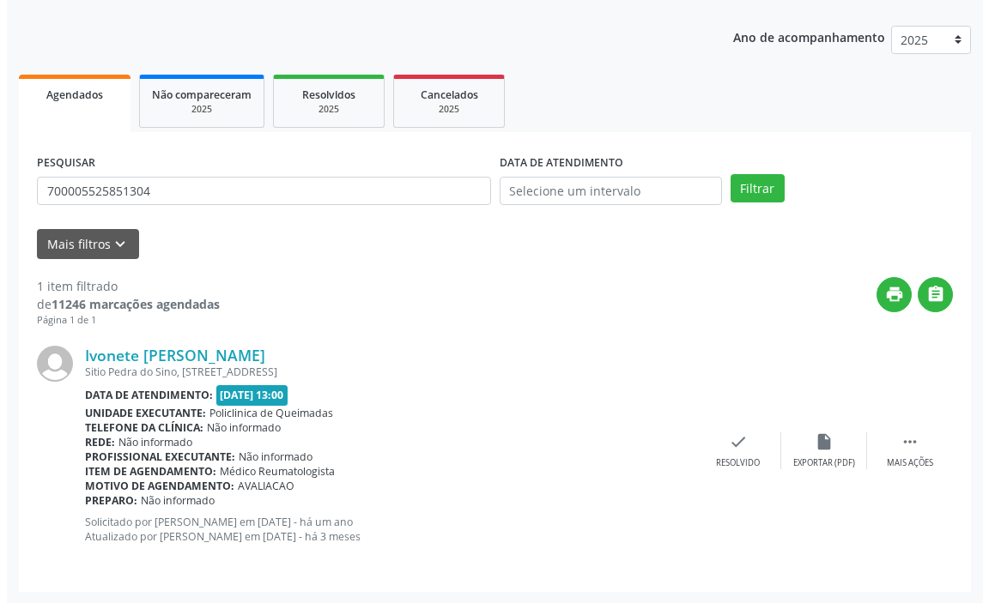
scroll to position [183, 0]
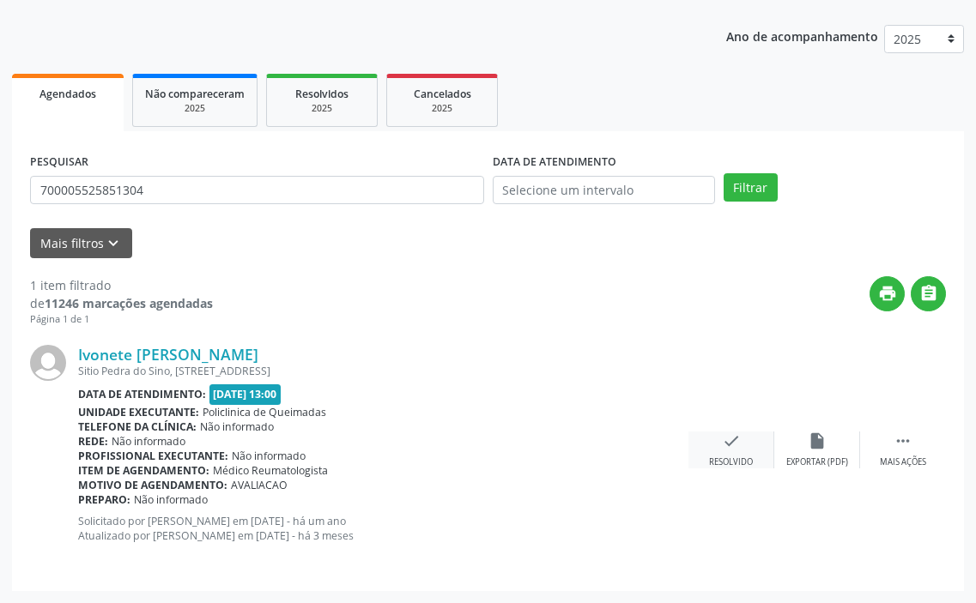
click at [731, 453] on div "check Resolvido" at bounding box center [731, 450] width 86 height 37
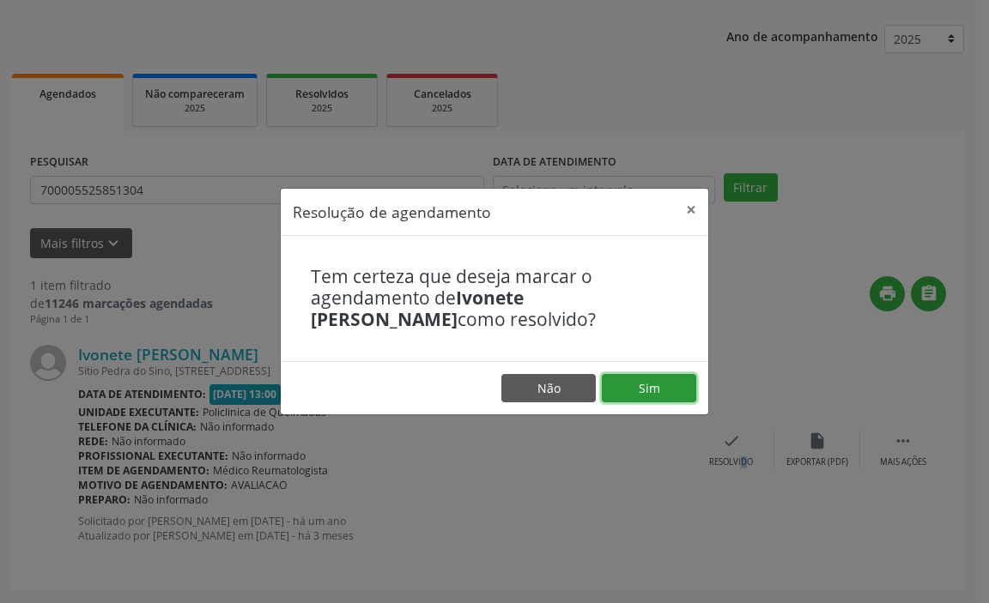
click at [652, 388] on button "Sim" at bounding box center [649, 388] width 94 height 29
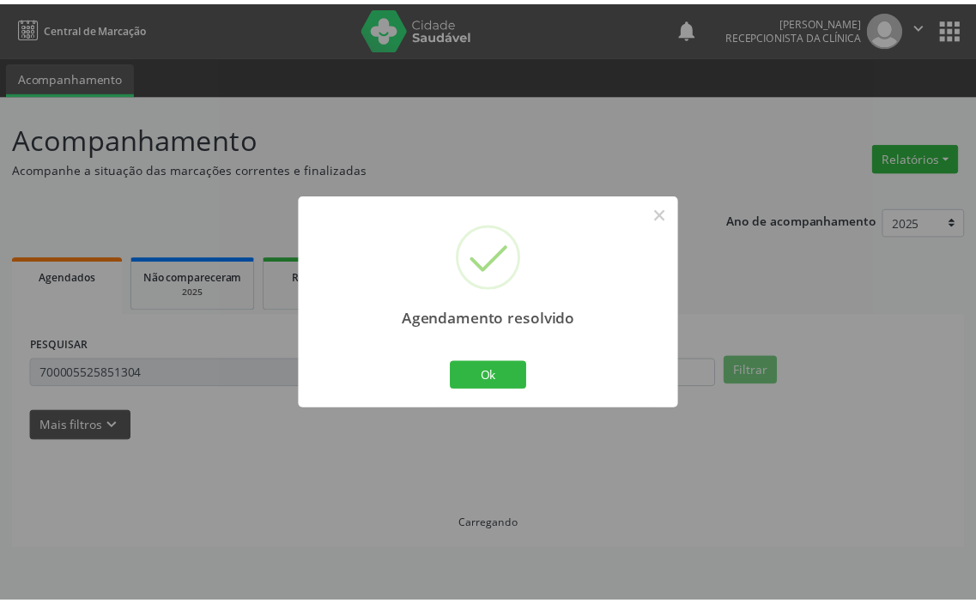
scroll to position [0, 0]
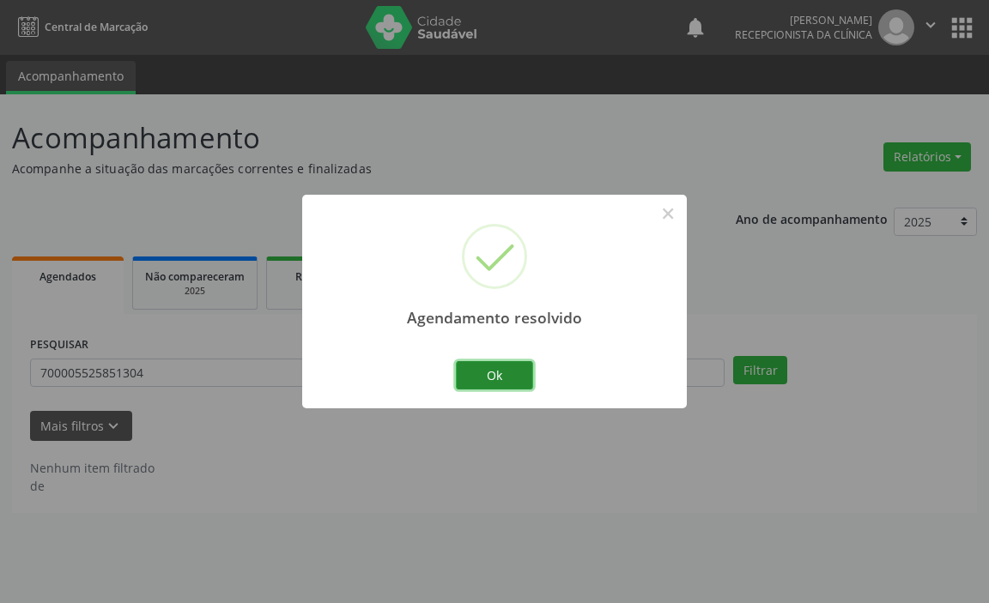
click at [482, 367] on button "Ok" at bounding box center [494, 375] width 77 height 29
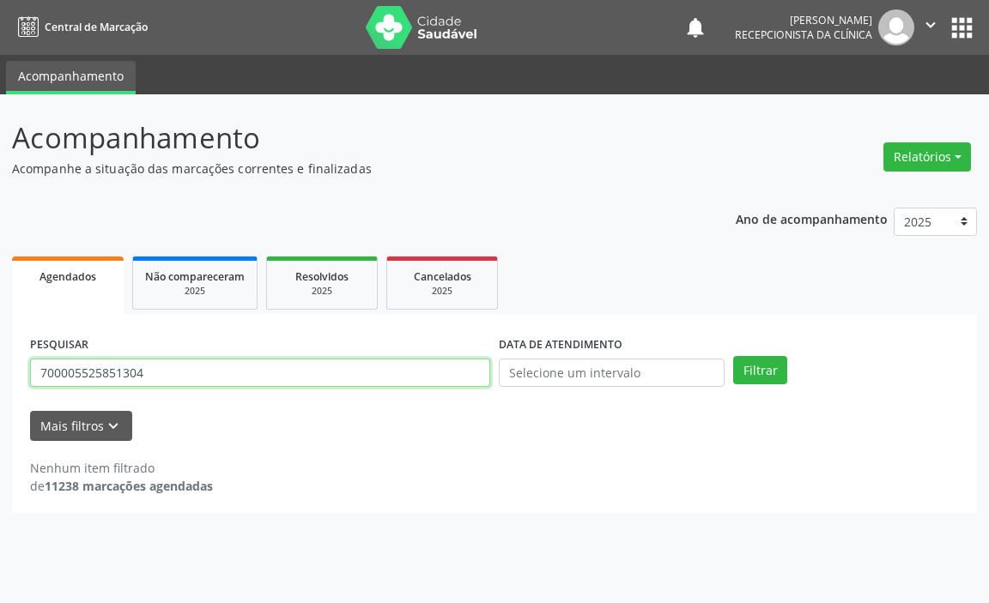
click at [409, 372] on input "700005525851304" at bounding box center [260, 373] width 460 height 29
click at [733, 356] on button "Filtrar" at bounding box center [760, 370] width 54 height 29
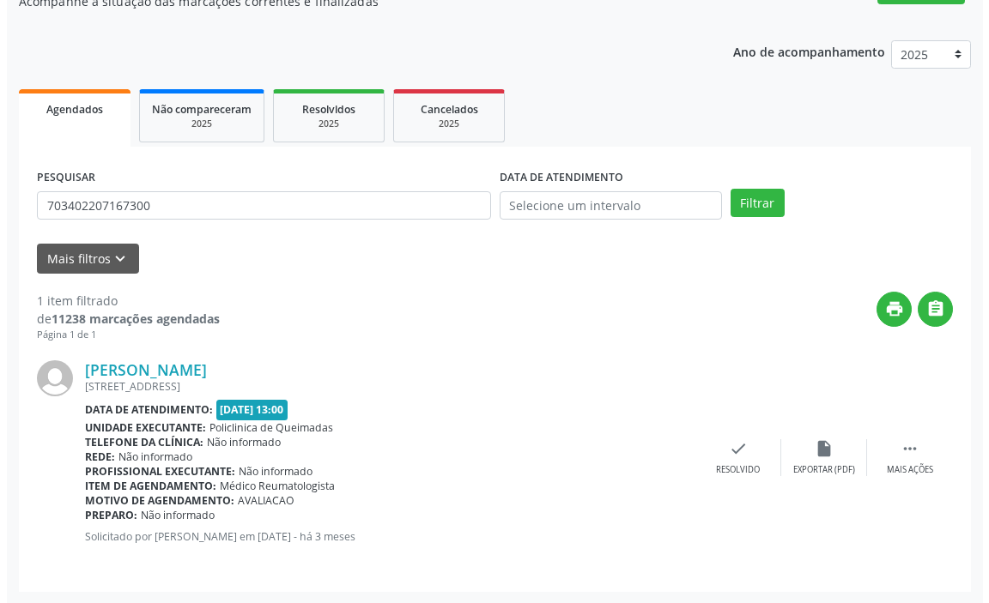
scroll to position [168, 0]
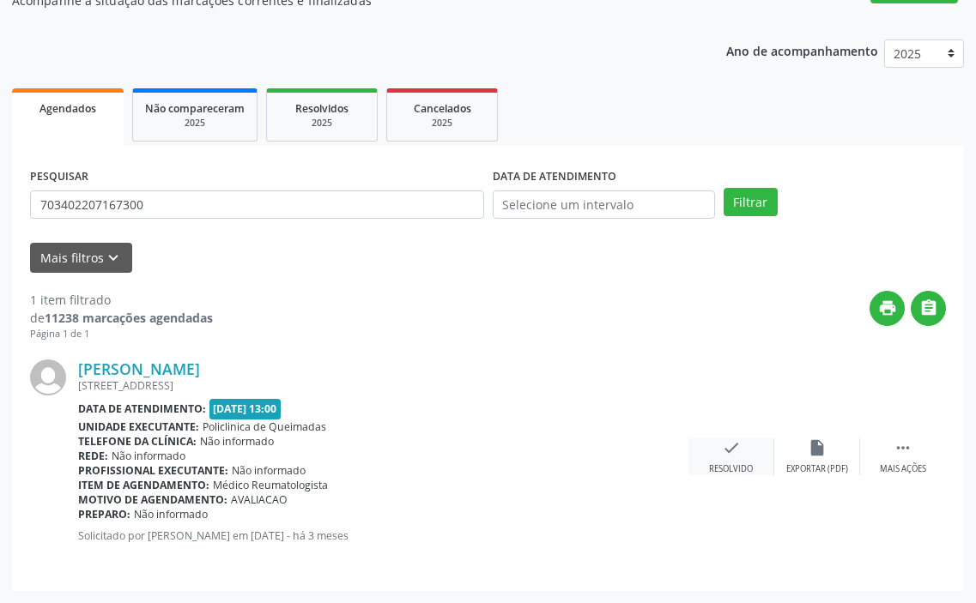
click at [741, 465] on div "Resolvido" at bounding box center [731, 469] width 44 height 12
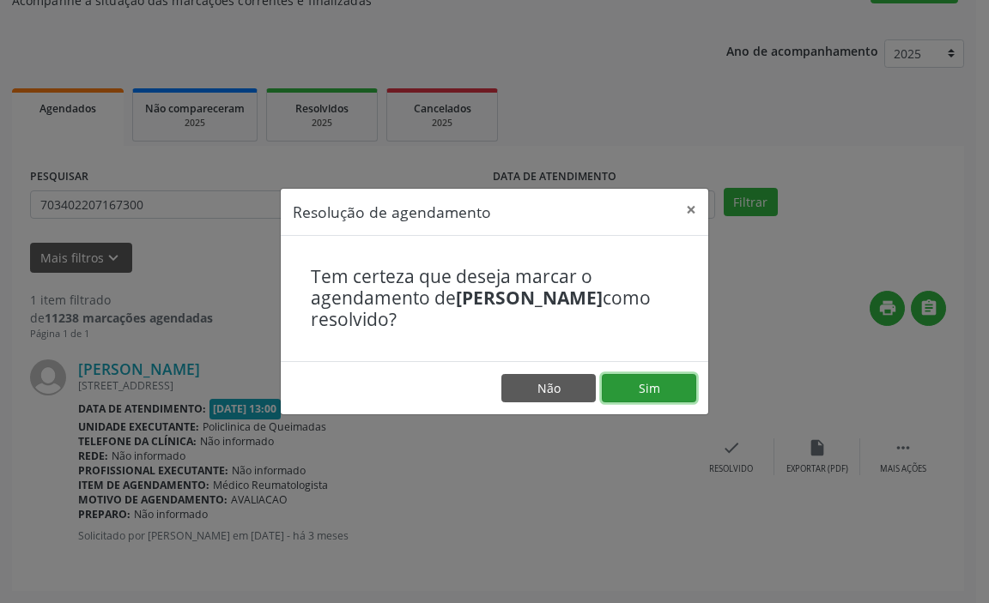
click at [633, 390] on button "Sim" at bounding box center [649, 388] width 94 height 29
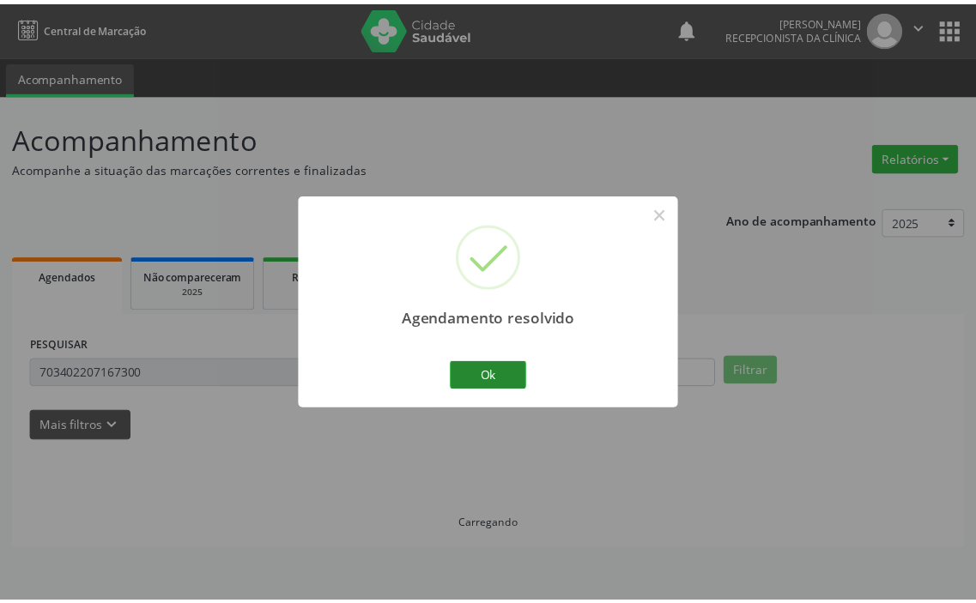
scroll to position [0, 0]
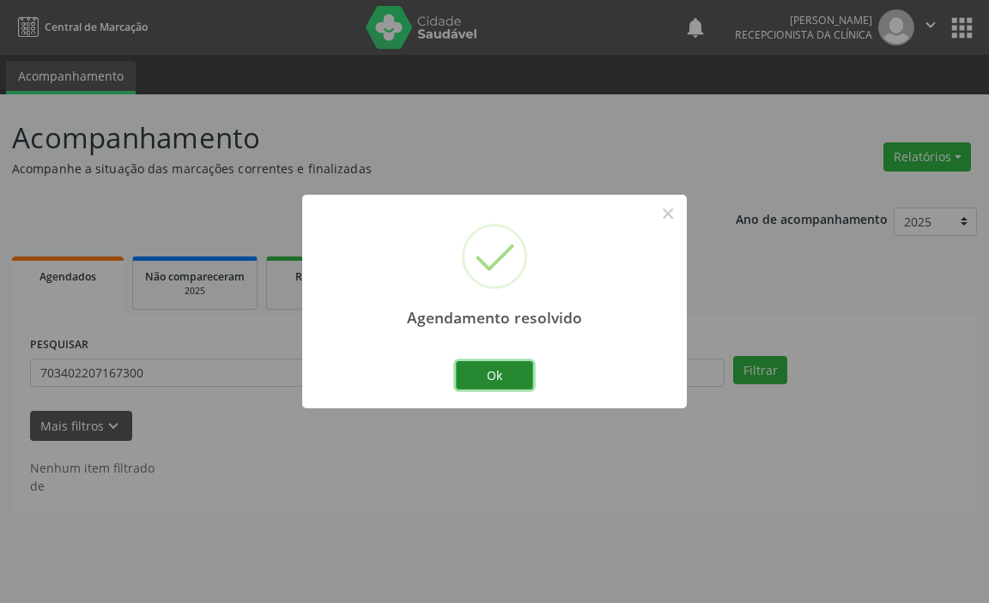
click at [490, 368] on button "Ok" at bounding box center [494, 375] width 77 height 29
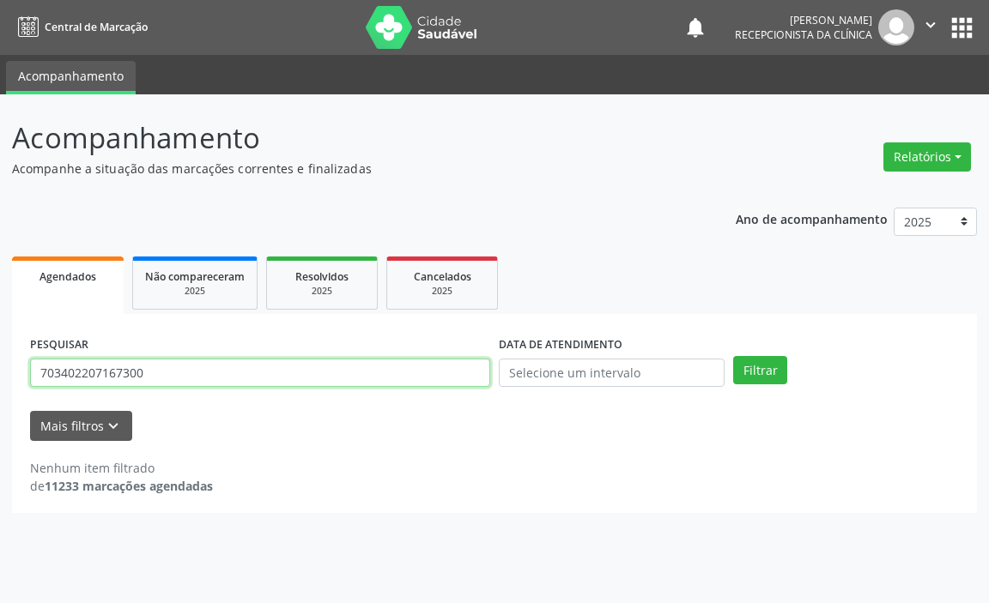
click at [469, 372] on input "703402207167300" at bounding box center [260, 373] width 460 height 29
click at [733, 356] on button "Filtrar" at bounding box center [760, 370] width 54 height 29
click at [478, 377] on input "700507984183155" at bounding box center [260, 373] width 460 height 29
click at [477, 377] on input "700507984183155" at bounding box center [260, 373] width 460 height 29
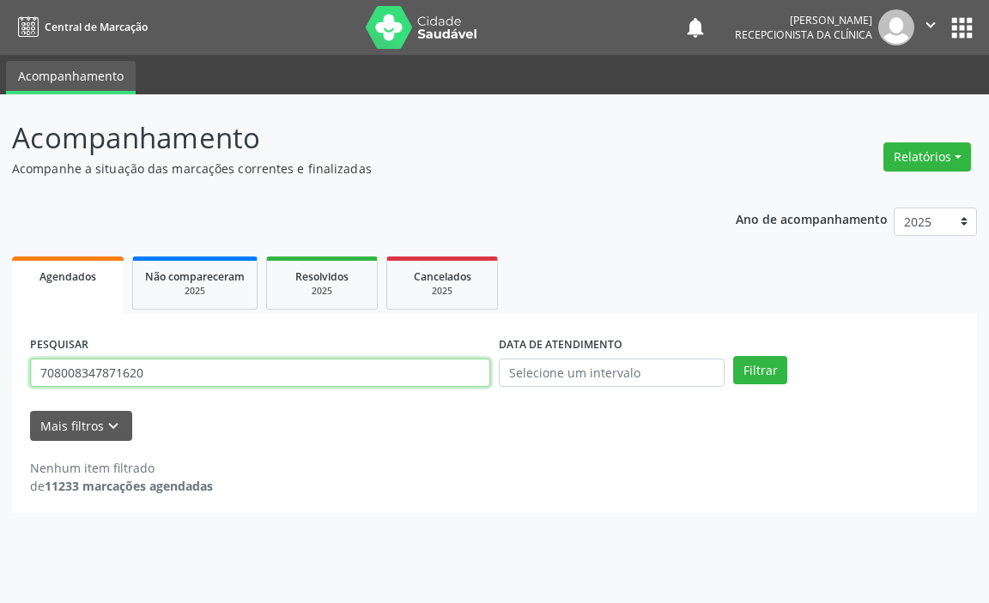
type input "708008347871620"
click at [733, 356] on button "Filtrar" at bounding box center [760, 370] width 54 height 29
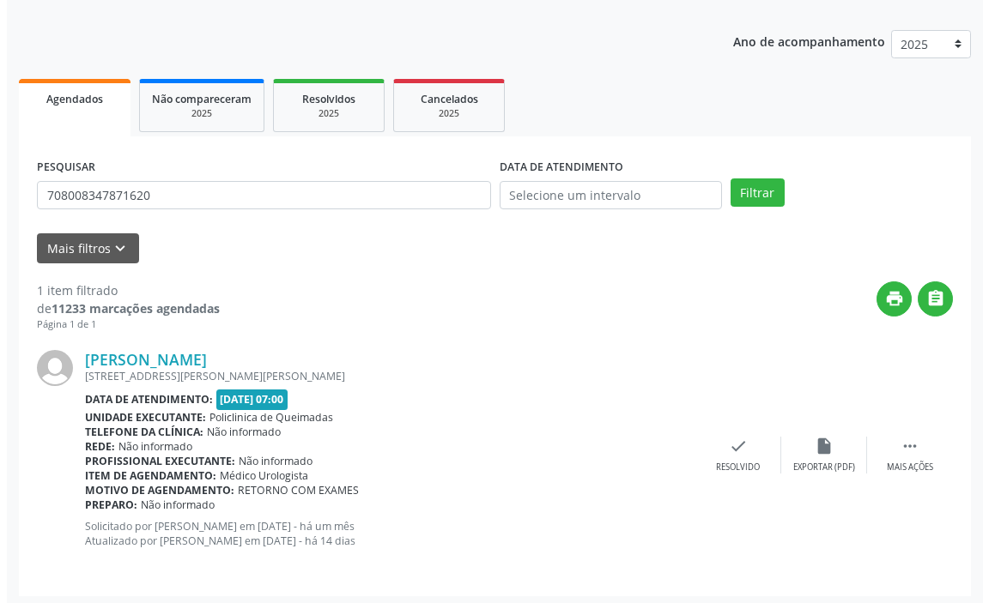
scroll to position [183, 0]
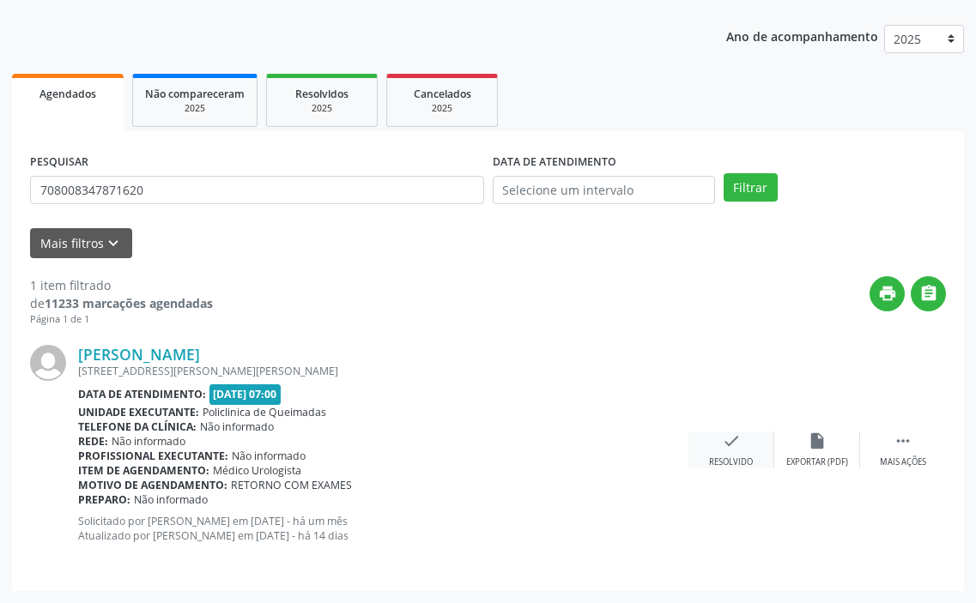
click at [737, 450] on icon "check" at bounding box center [731, 441] width 19 height 19
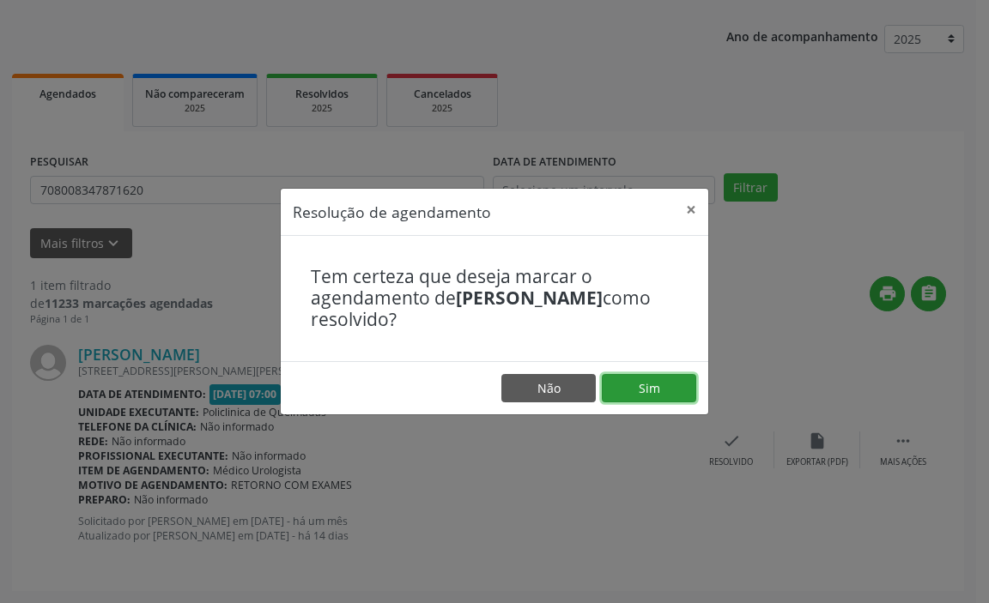
click at [647, 392] on button "Sim" at bounding box center [649, 388] width 94 height 29
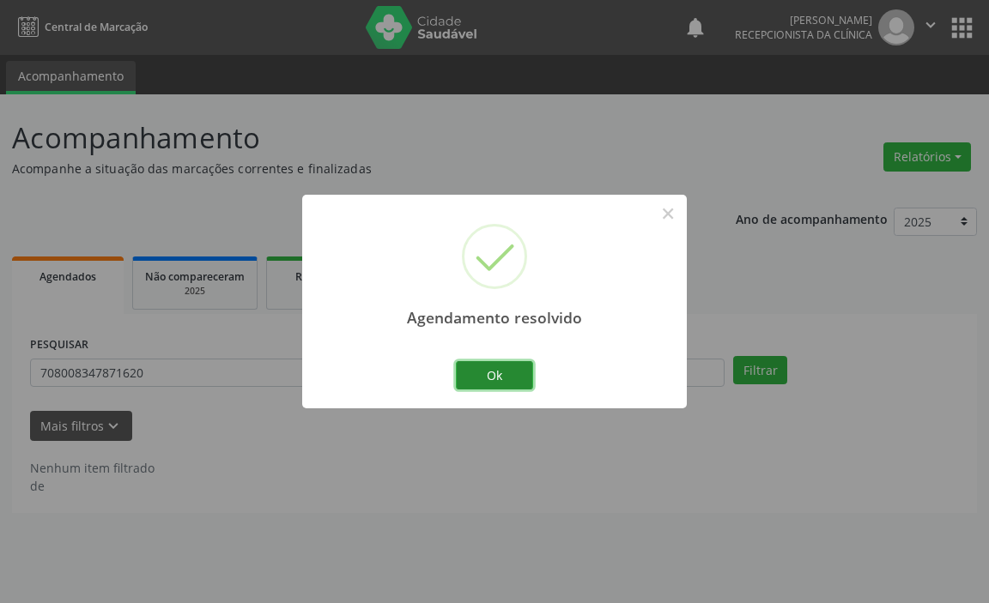
click at [484, 378] on button "Ok" at bounding box center [494, 375] width 77 height 29
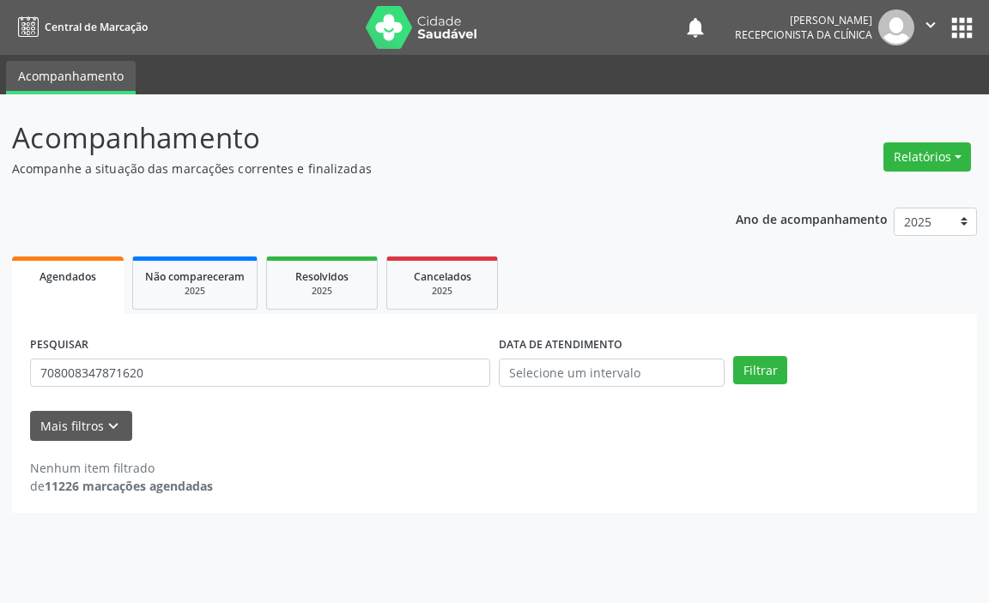
click at [929, 29] on icon "" at bounding box center [930, 24] width 19 height 19
click at [923, 103] on link "Sair" at bounding box center [886, 105] width 118 height 24
